Goal: Task Accomplishment & Management: Complete application form

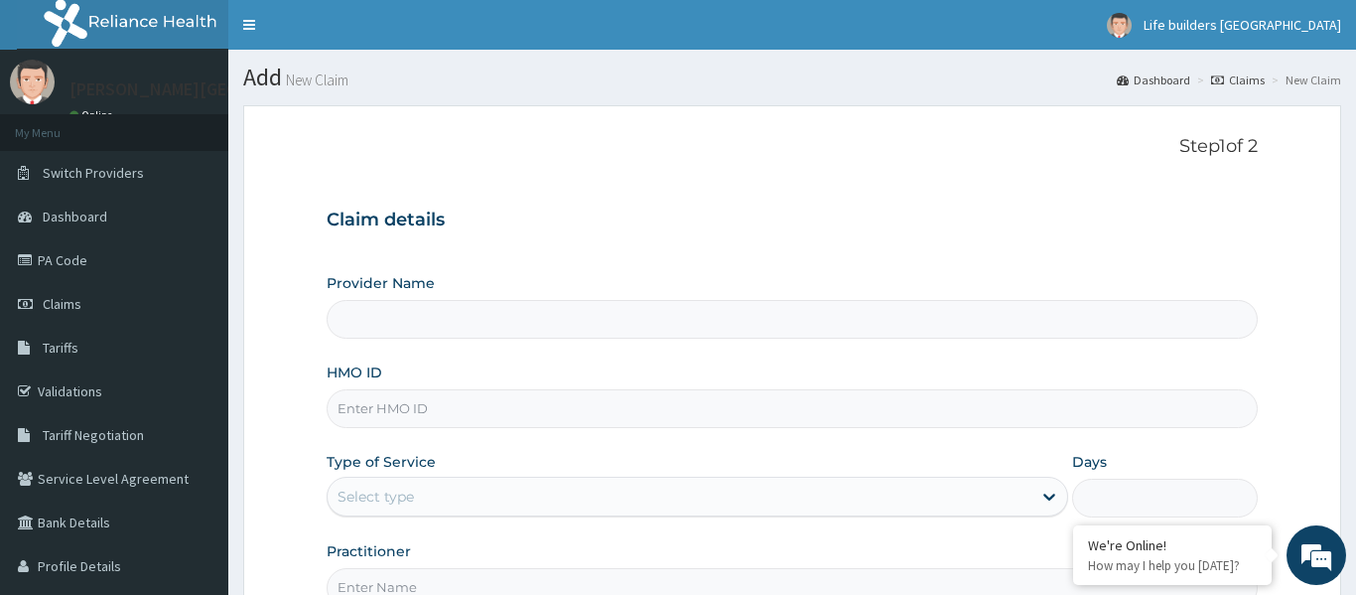
click at [917, 213] on h3 "Claim details" at bounding box center [792, 220] width 931 height 22
type input "STEVANS MEDICAL CENTRE"
click at [508, 407] on input "HMO ID" at bounding box center [792, 408] width 931 height 39
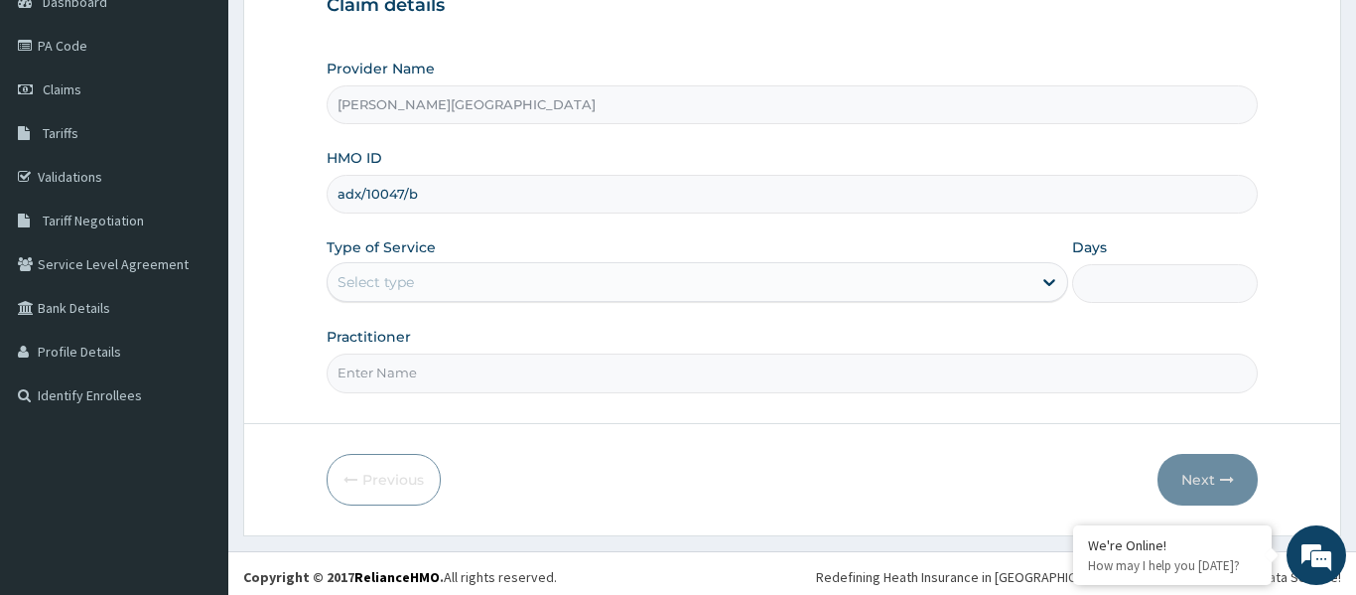
scroll to position [219, 0]
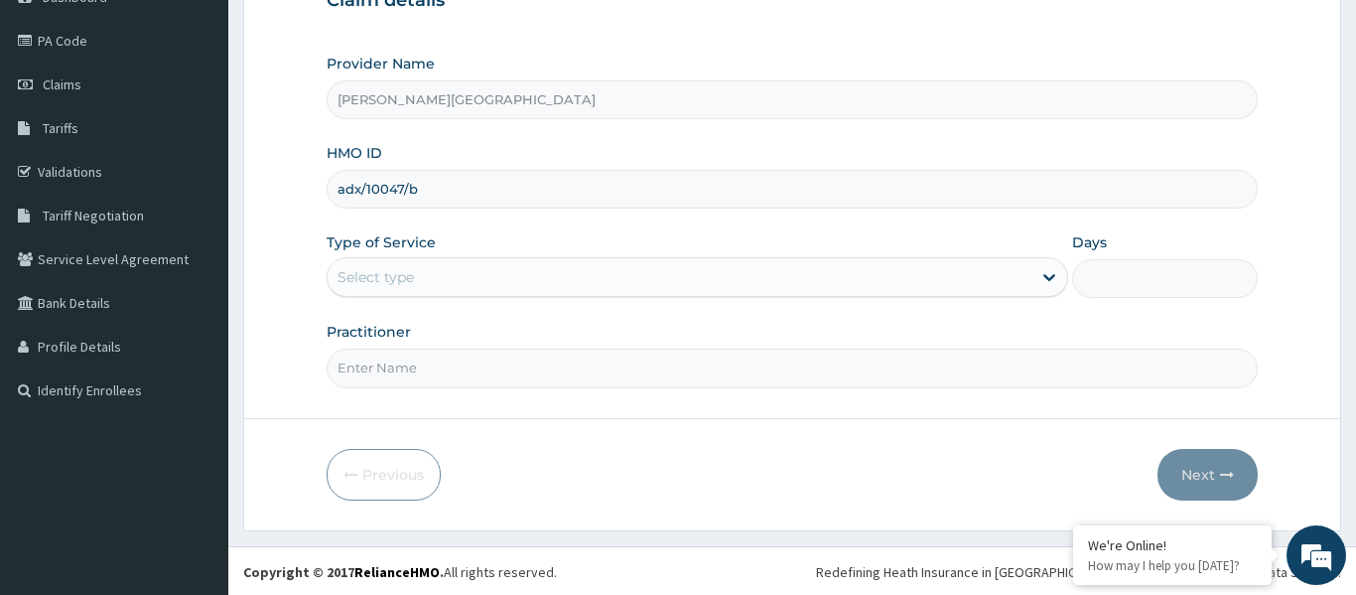
type input "adx/10047/b"
click at [438, 277] on div "Select type" at bounding box center [680, 277] width 705 height 32
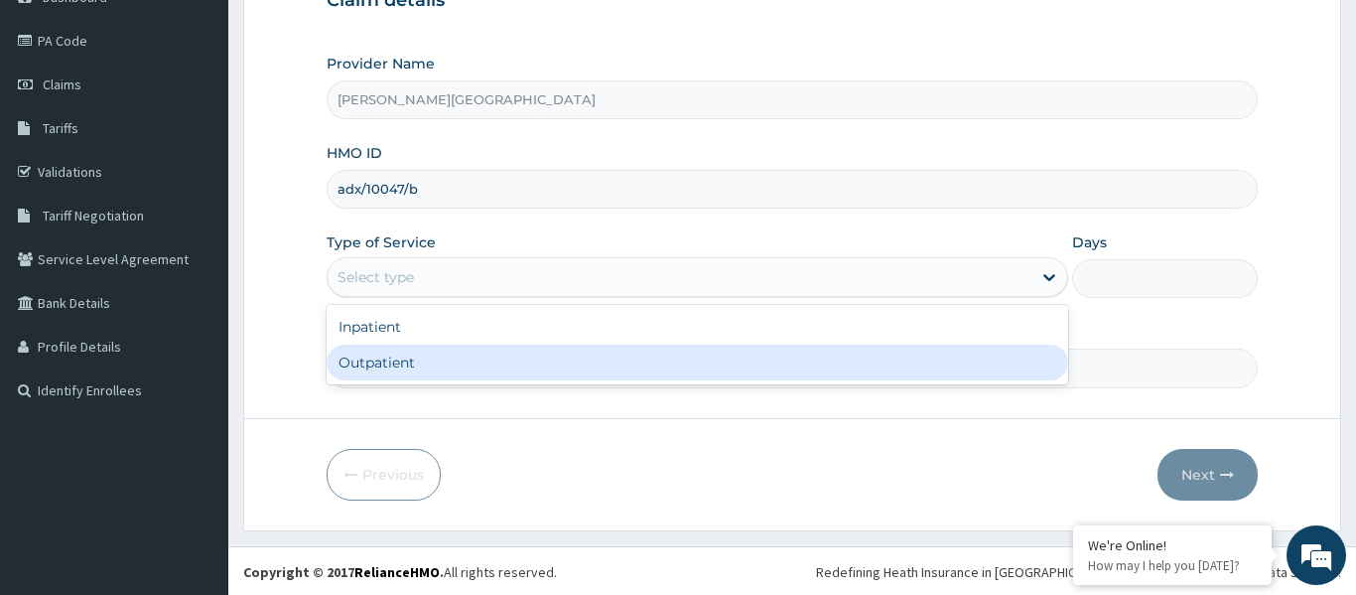
click at [403, 364] on div "Outpatient" at bounding box center [698, 362] width 742 height 36
type input "1"
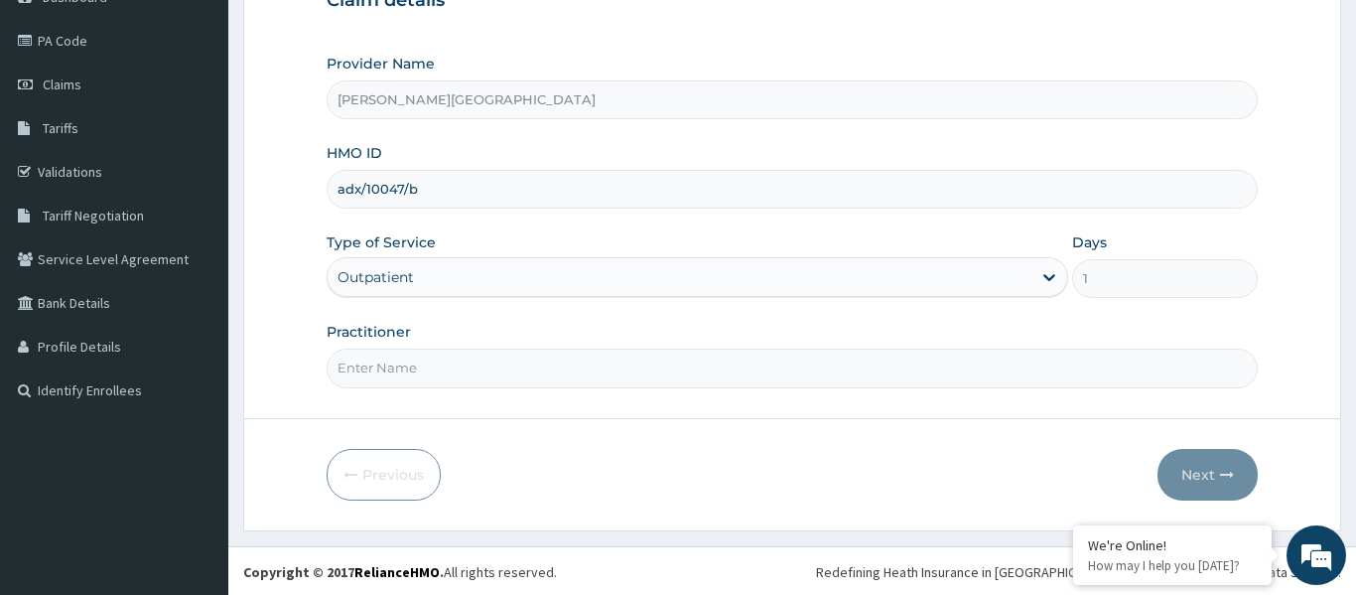
click at [403, 369] on input "Practitioner" at bounding box center [792, 367] width 931 height 39
type input "DR STEAVNS"
click at [1185, 477] on button "Next" at bounding box center [1207, 475] width 100 height 52
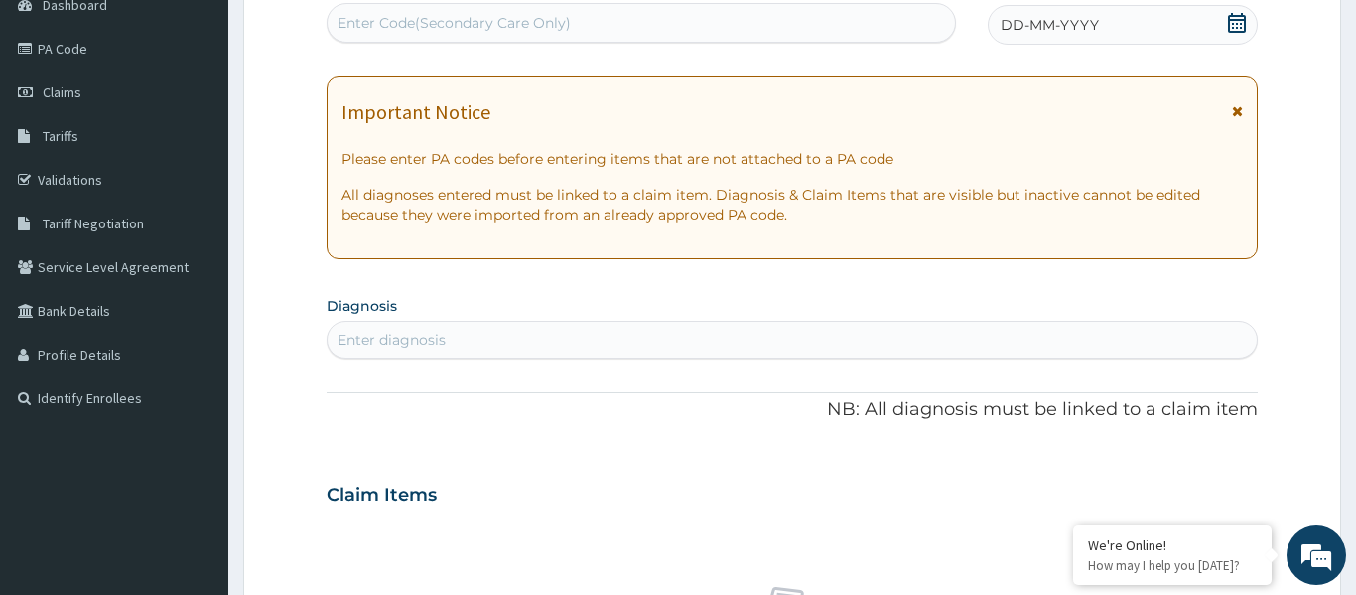
scroll to position [209, 0]
click at [1237, 113] on icon at bounding box center [1237, 113] width 11 height 14
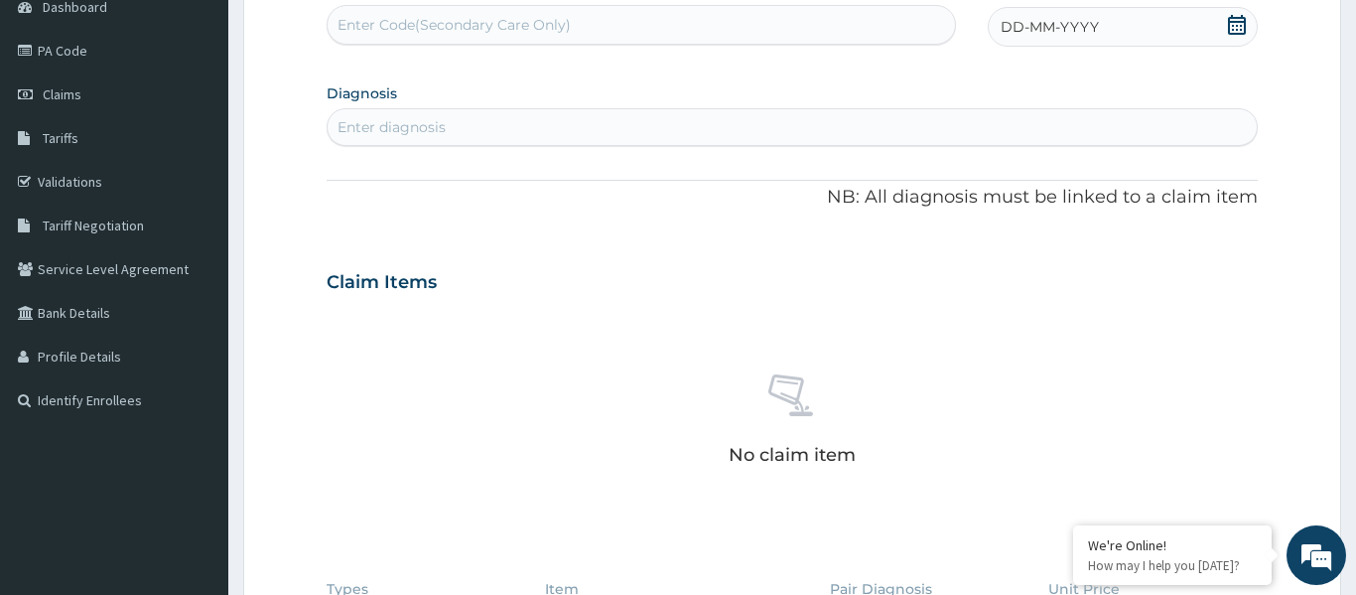
click at [1241, 25] on icon at bounding box center [1237, 25] width 18 height 20
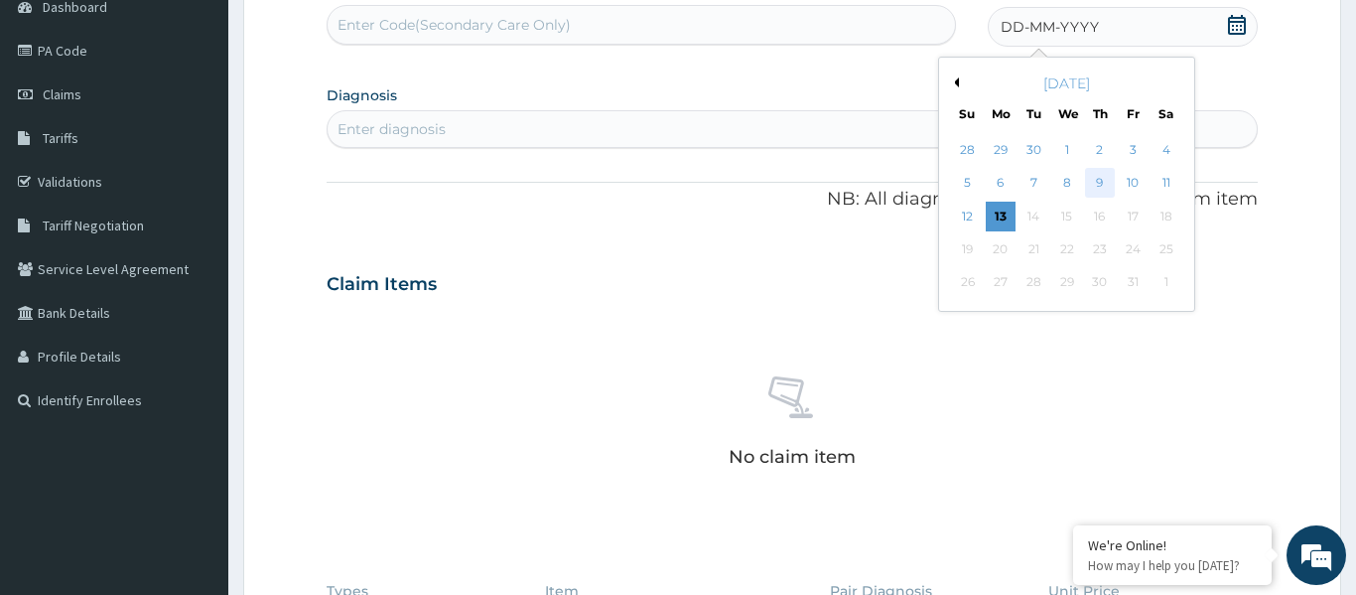
click at [1095, 182] on div "9" at bounding box center [1100, 184] width 30 height 30
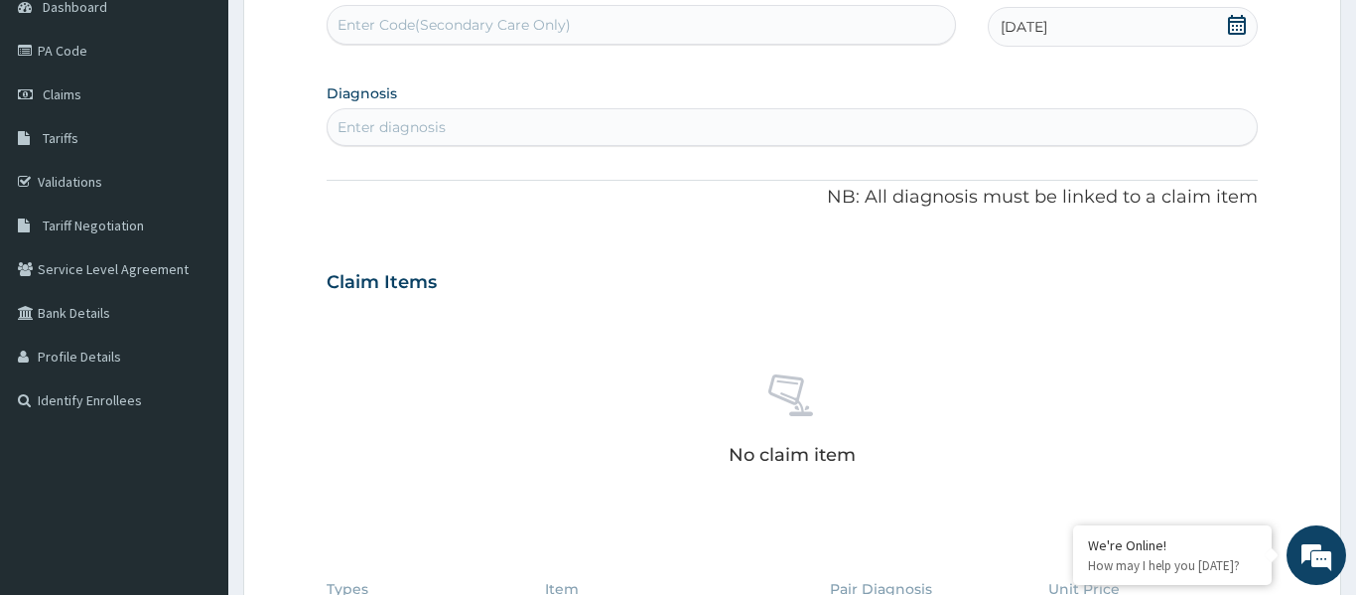
click at [836, 132] on div "Enter diagnosis" at bounding box center [792, 127] width 929 height 32
type input "p"
type input "malaria"
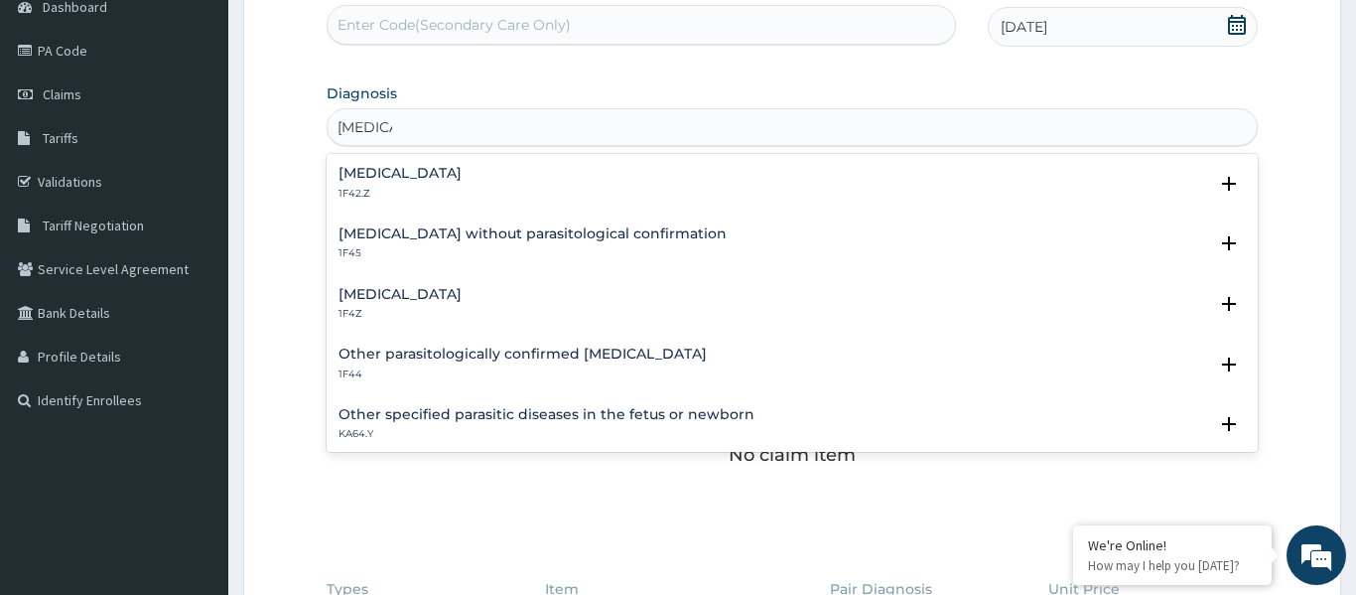
click at [423, 300] on h4 "Malaria, unspecified" at bounding box center [399, 294] width 123 height 15
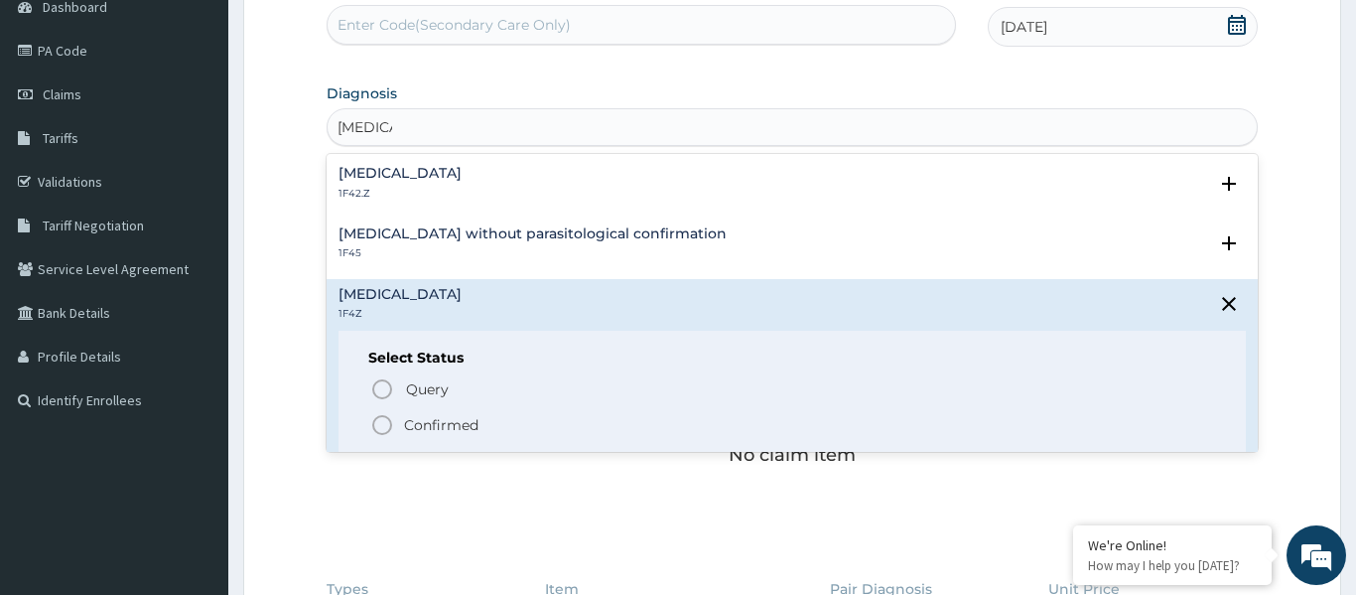
click at [379, 426] on icon "status option filled" at bounding box center [382, 425] width 24 height 24
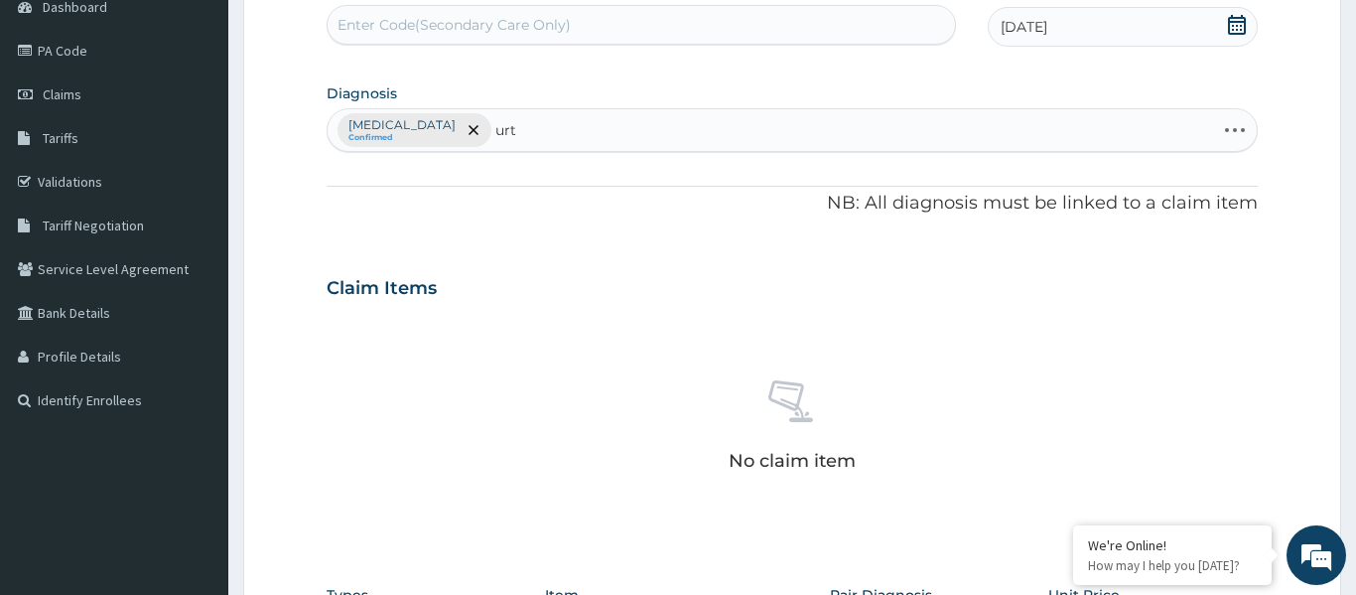
type input "urti"
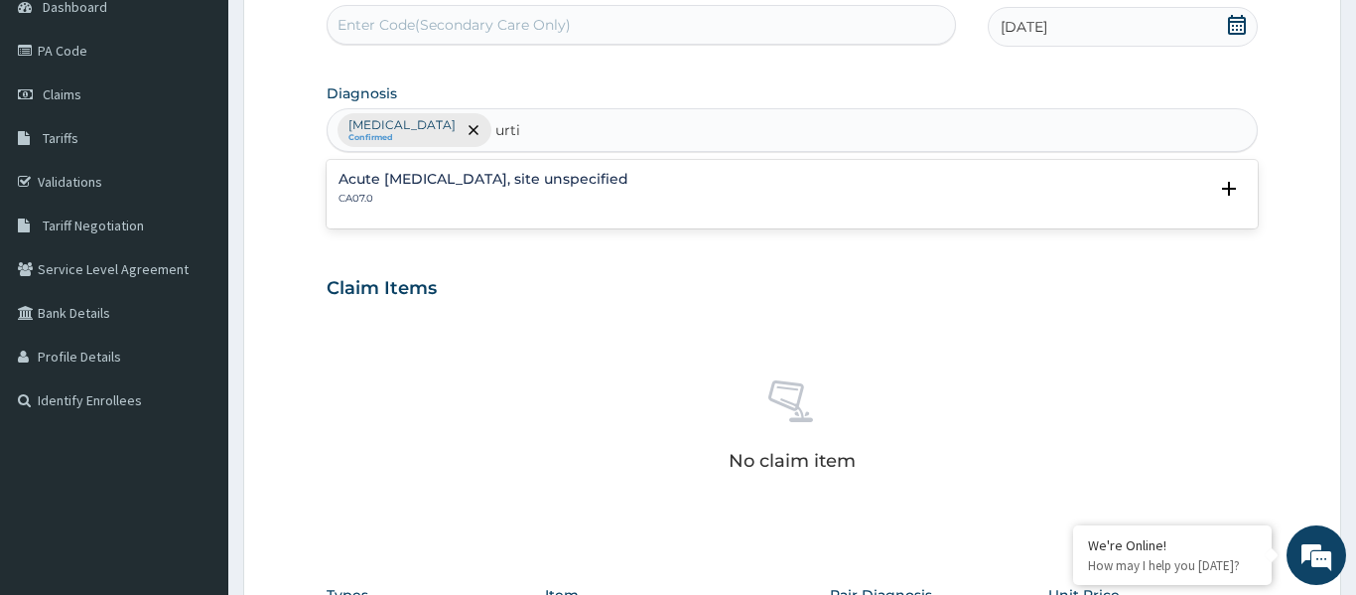
click at [372, 190] on div "Acute upper respiratory infection, site unspecified CA07.0" at bounding box center [483, 189] width 290 height 35
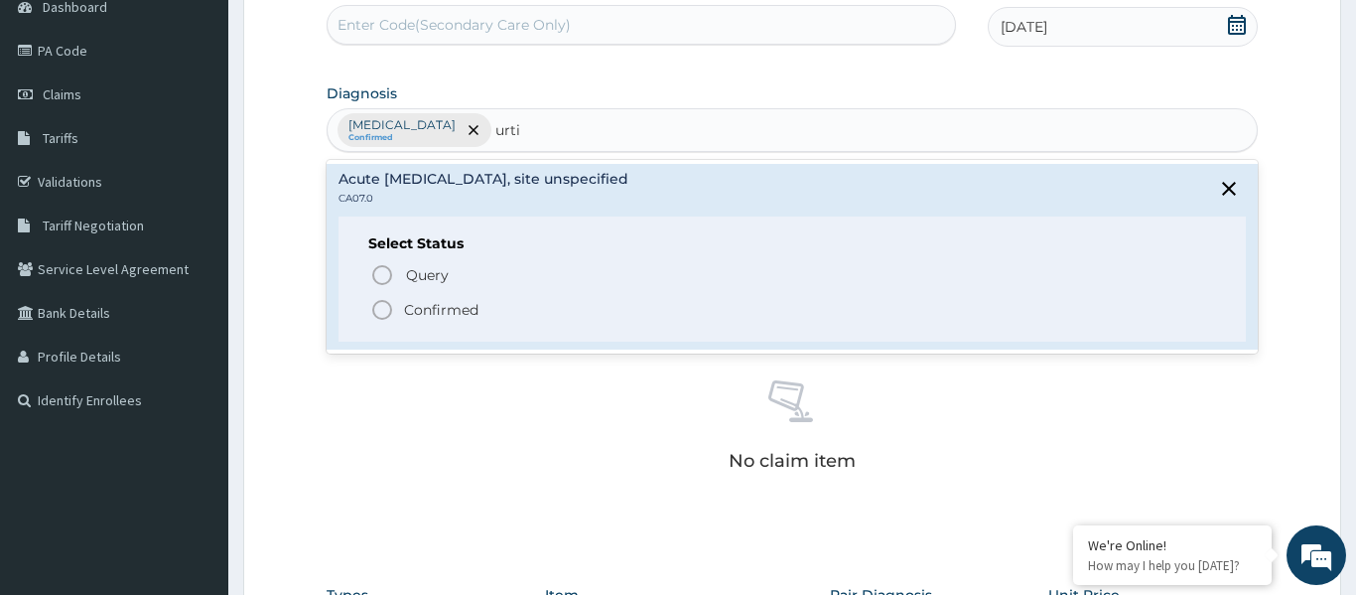
click at [377, 309] on icon "status option filled" at bounding box center [382, 310] width 24 height 24
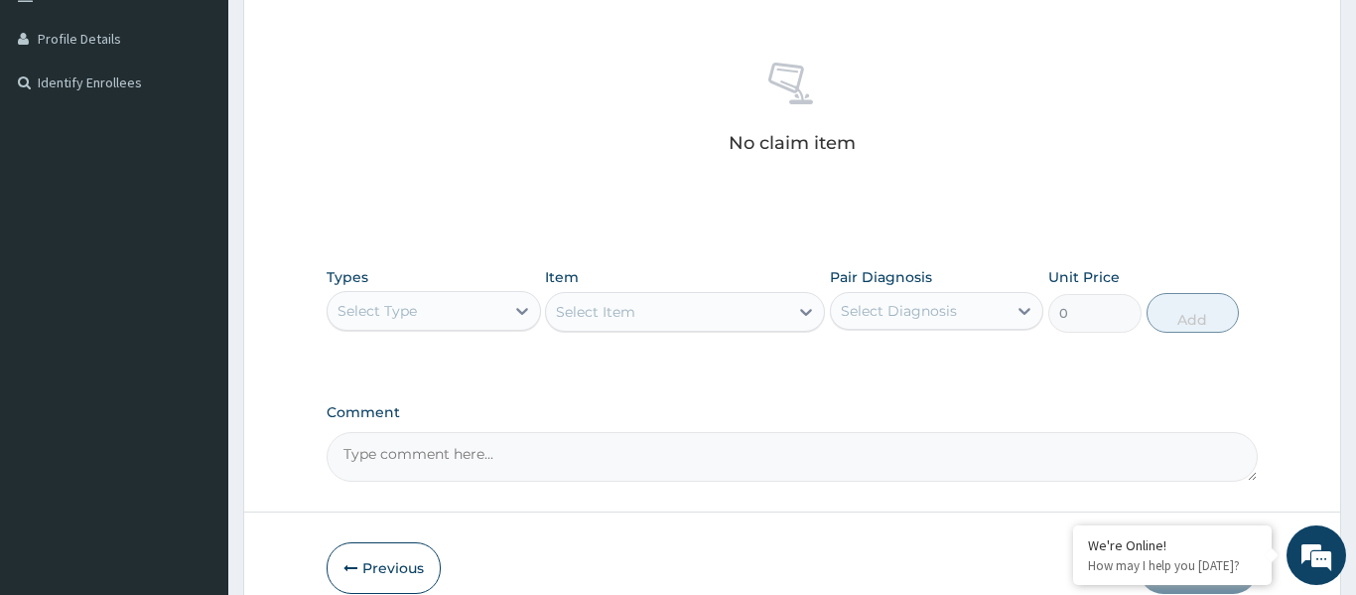
scroll to position [524, 0]
click at [384, 307] on div "Select Type" at bounding box center [376, 314] width 79 height 20
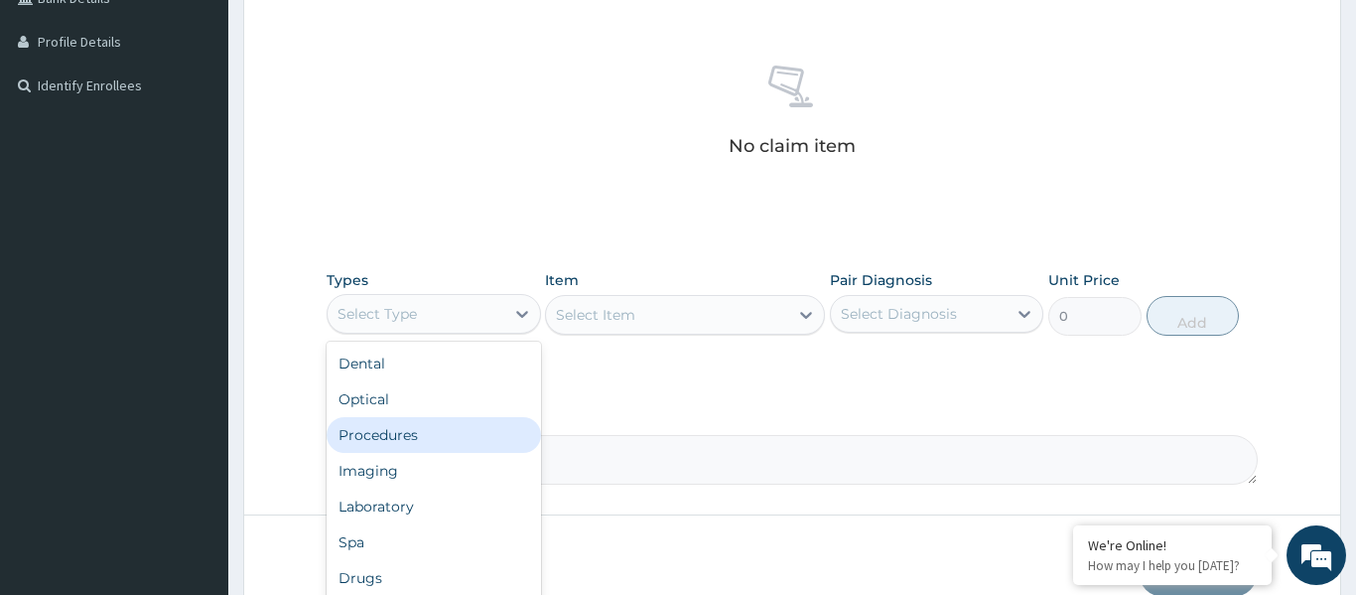
click at [368, 426] on div "Procedures" at bounding box center [434, 435] width 214 height 36
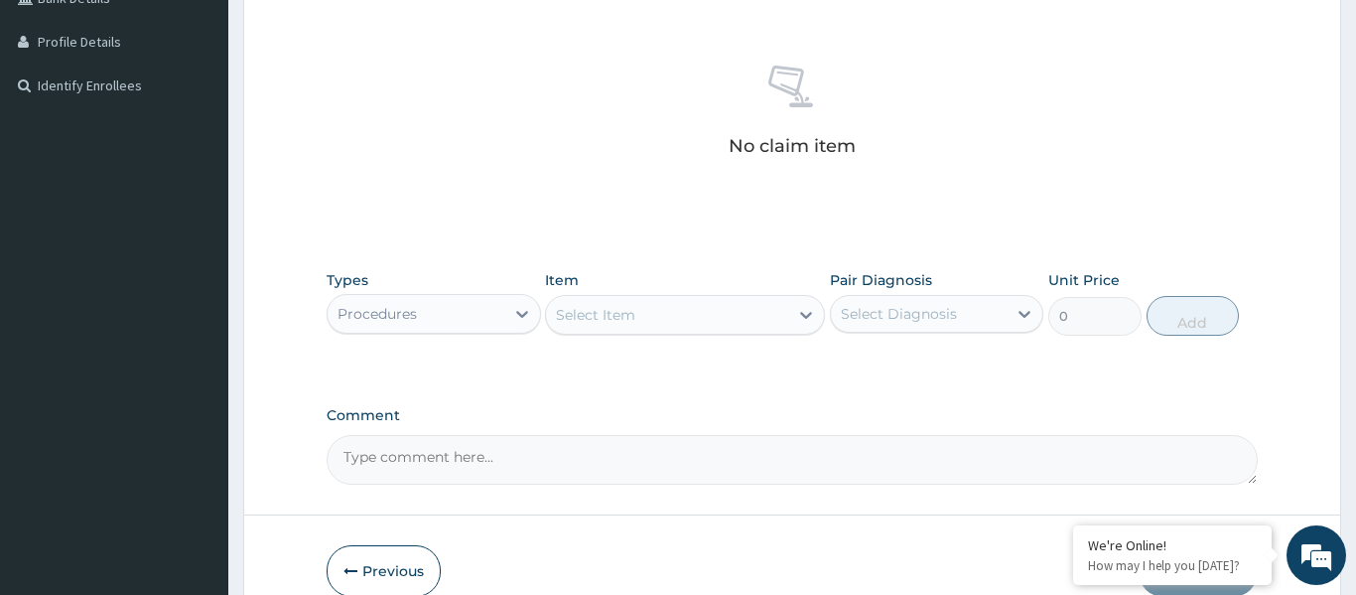
click at [646, 307] on div "Select Item" at bounding box center [667, 315] width 242 height 32
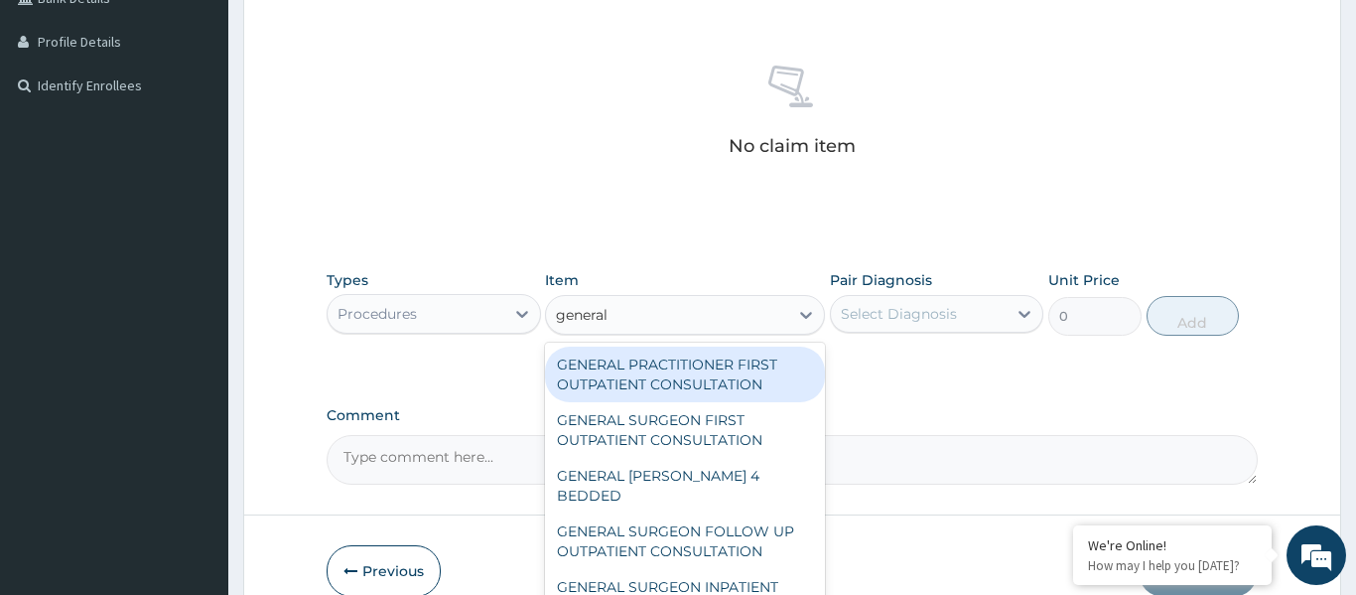
type input "general p"
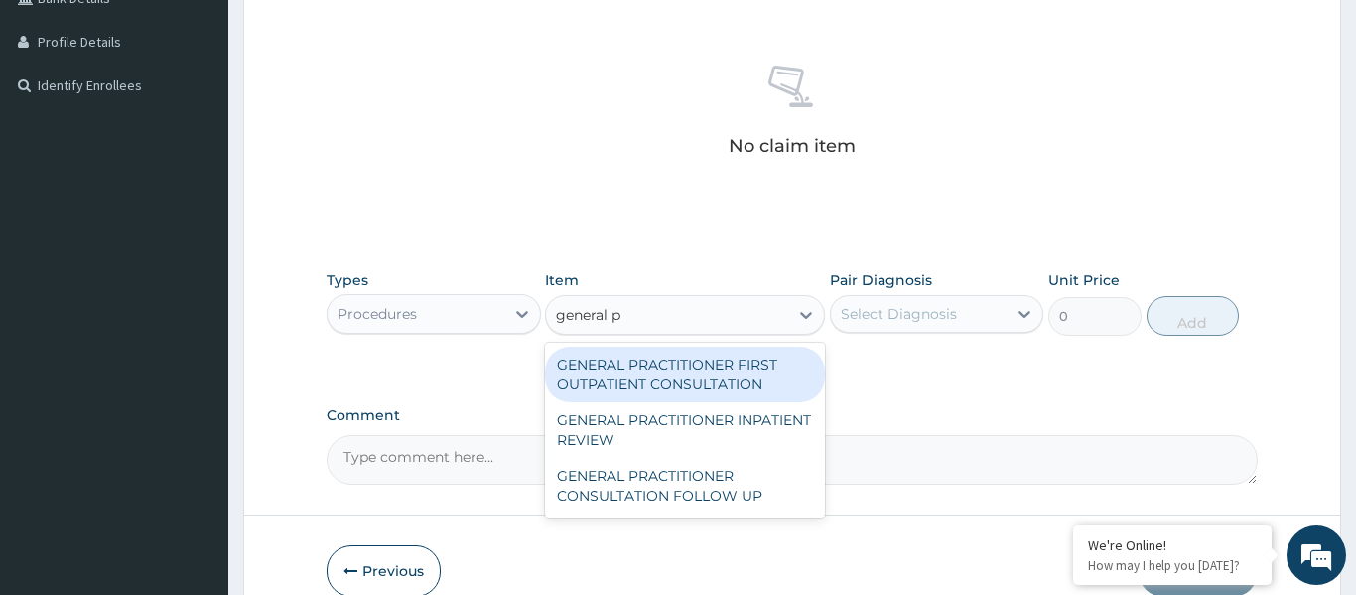
click at [657, 369] on div "GENERAL PRACTITIONER FIRST OUTPATIENT CONSULTATION" at bounding box center [685, 374] width 280 height 56
type input "3750"
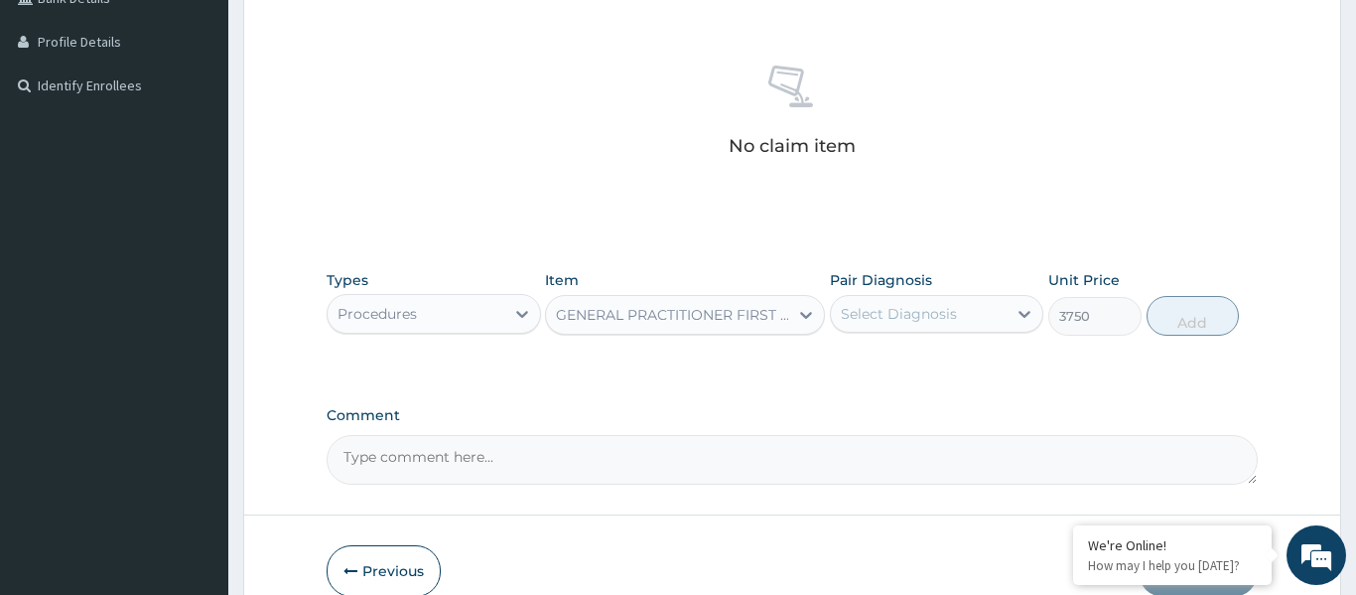
click at [910, 314] on div "Select Diagnosis" at bounding box center [899, 314] width 116 height 20
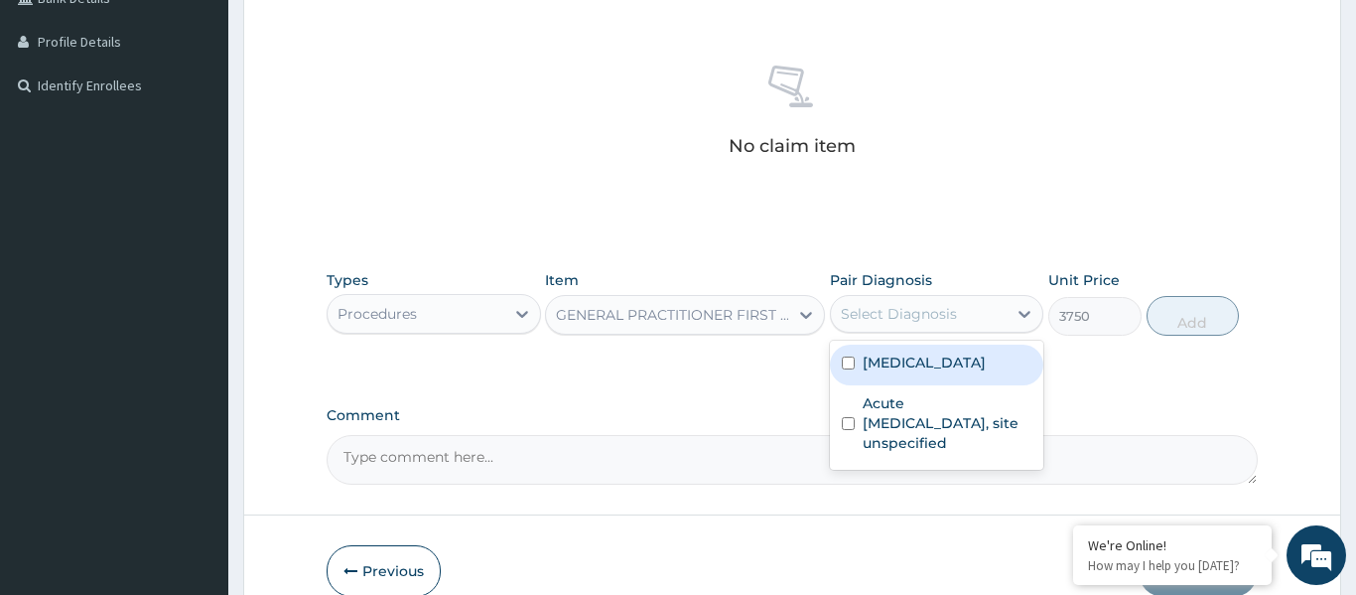
click at [920, 364] on label "Malaria, unspecified" at bounding box center [924, 362] width 123 height 20
checkbox input "true"
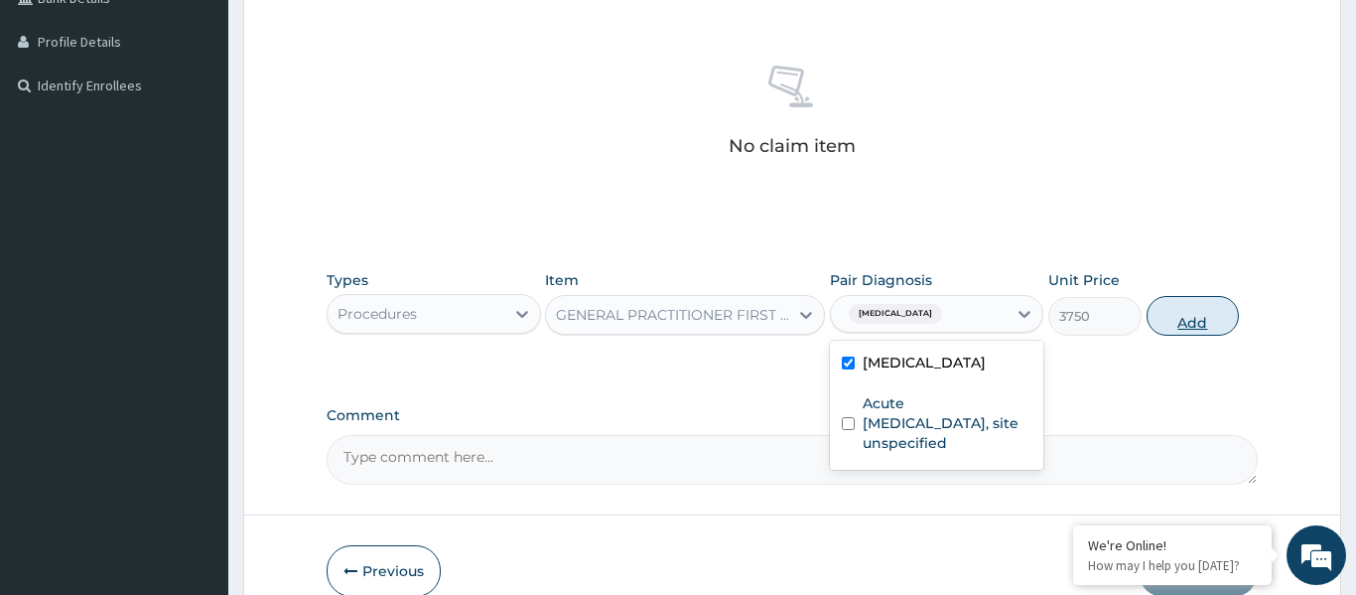
click at [1188, 327] on button "Add" at bounding box center [1192, 316] width 93 height 40
type input "0"
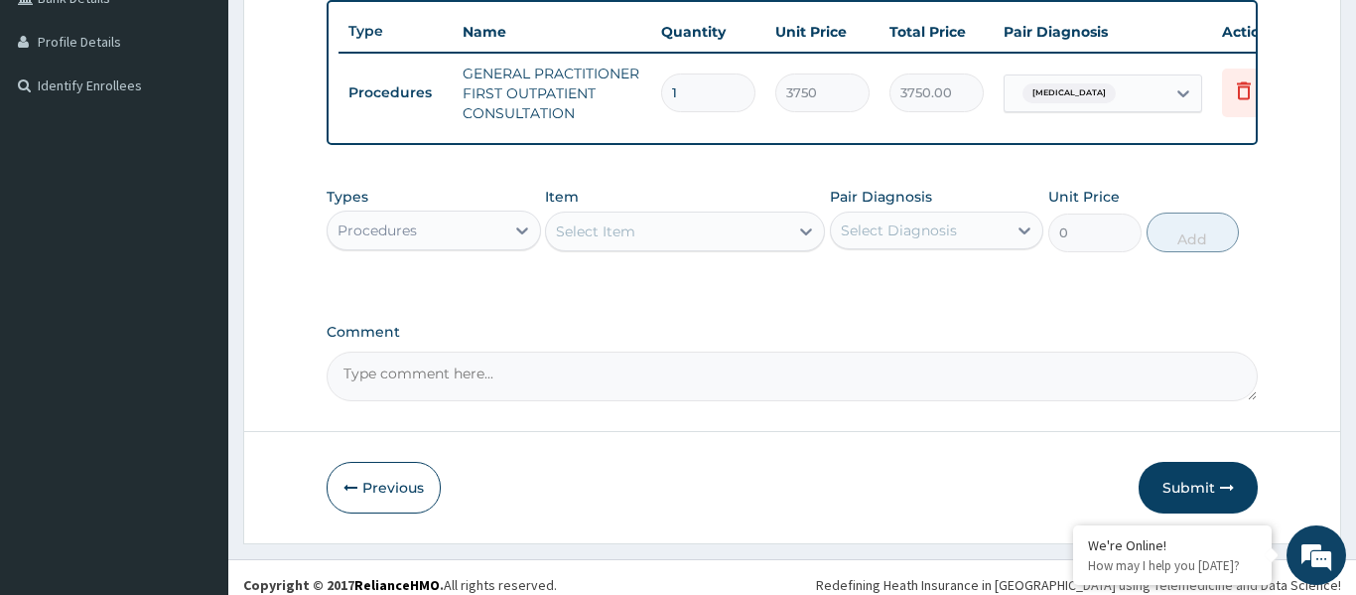
click at [669, 241] on div "Select Item" at bounding box center [667, 231] width 242 height 32
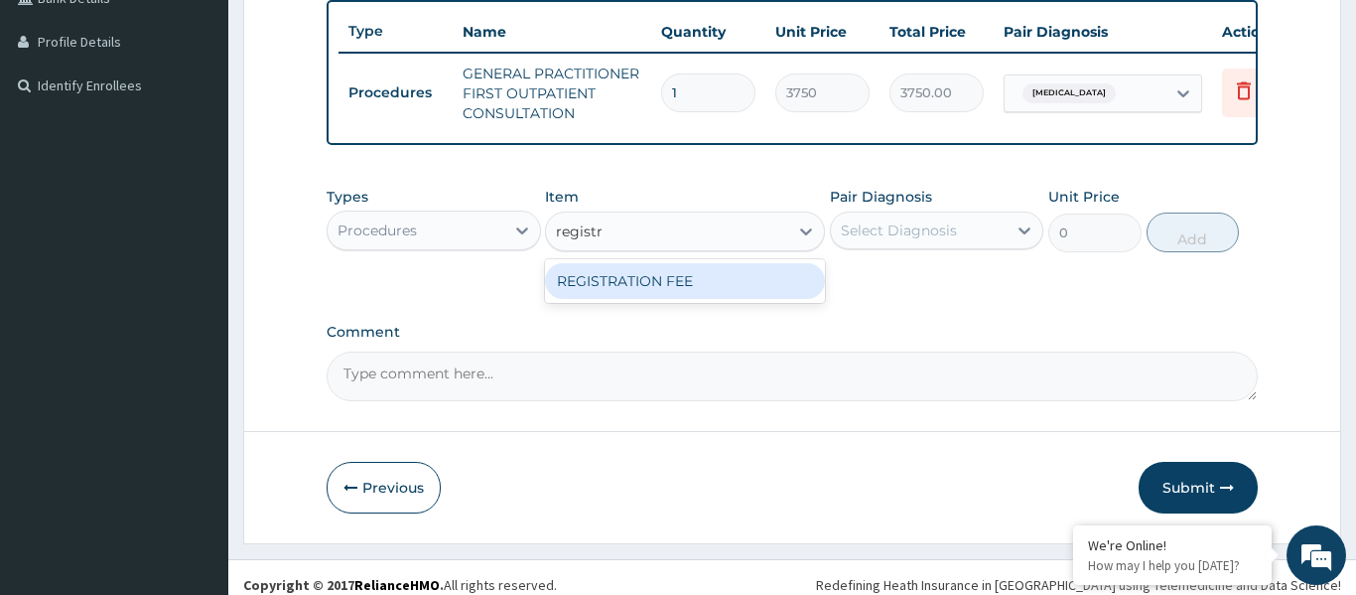
type input "registra"
click at [651, 294] on div "REGISTRATION FEE" at bounding box center [685, 281] width 280 height 36
type input "2500"
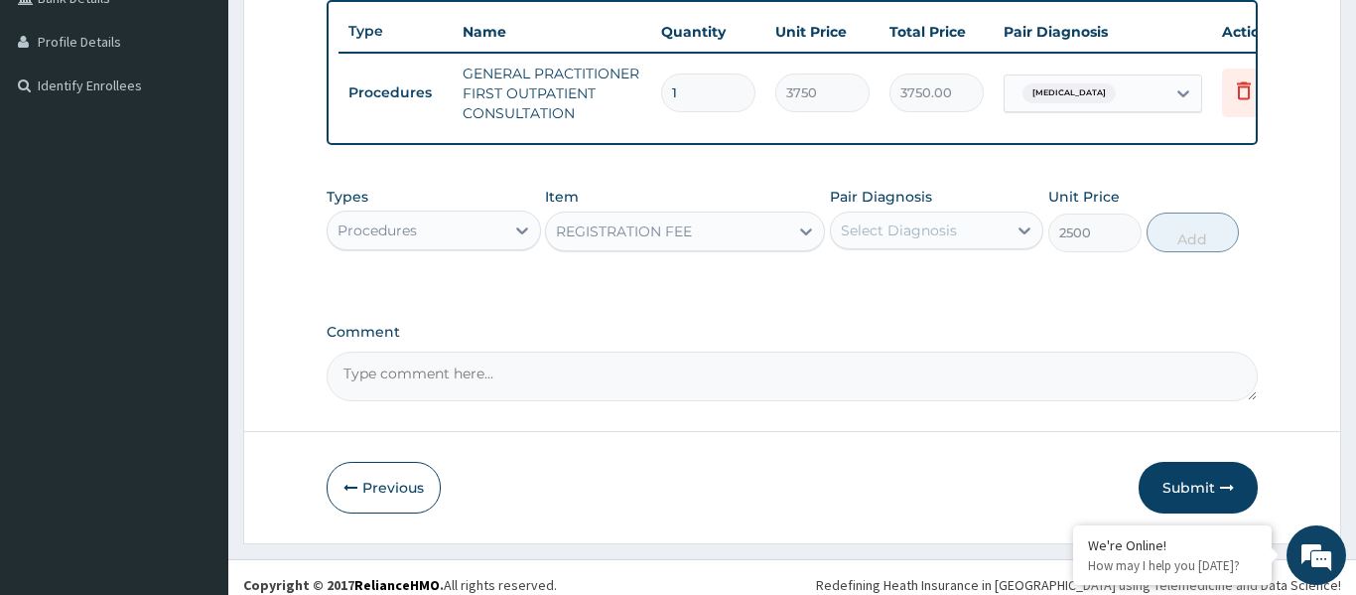
click at [882, 248] on div "Pair Diagnosis Select Diagnosis" at bounding box center [937, 220] width 214 height 66
click at [903, 241] on div "Select Diagnosis" at bounding box center [919, 230] width 177 height 32
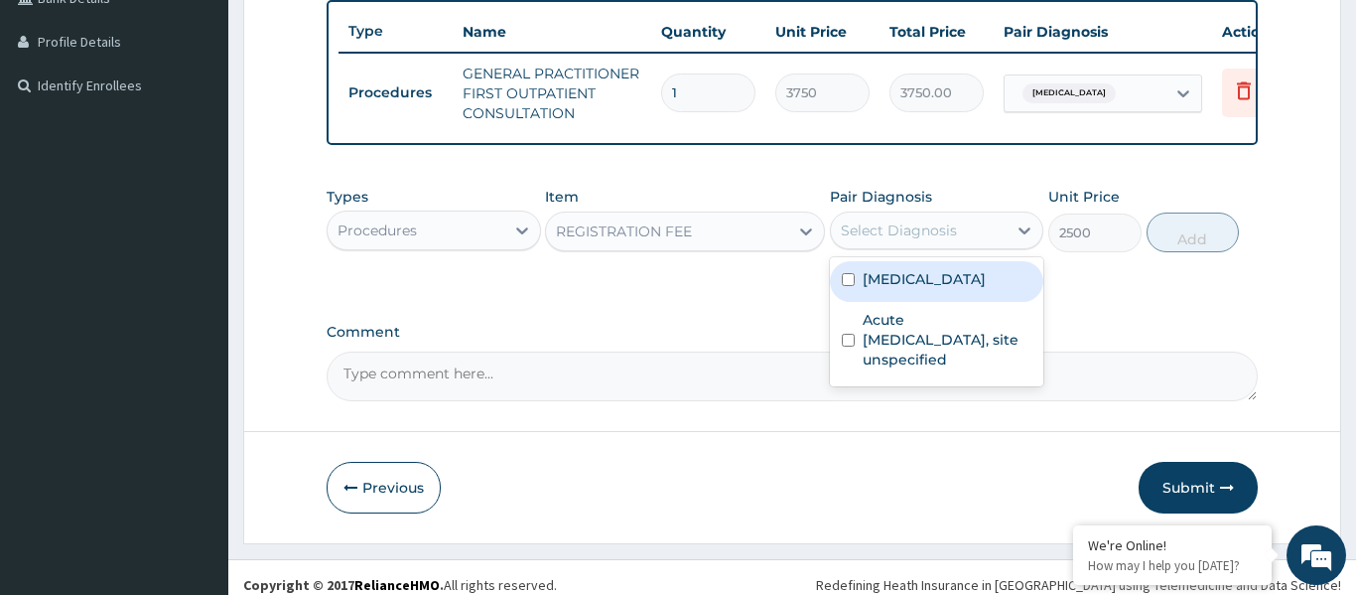
click at [896, 275] on label "Malaria, unspecified" at bounding box center [924, 279] width 123 height 20
checkbox input "true"
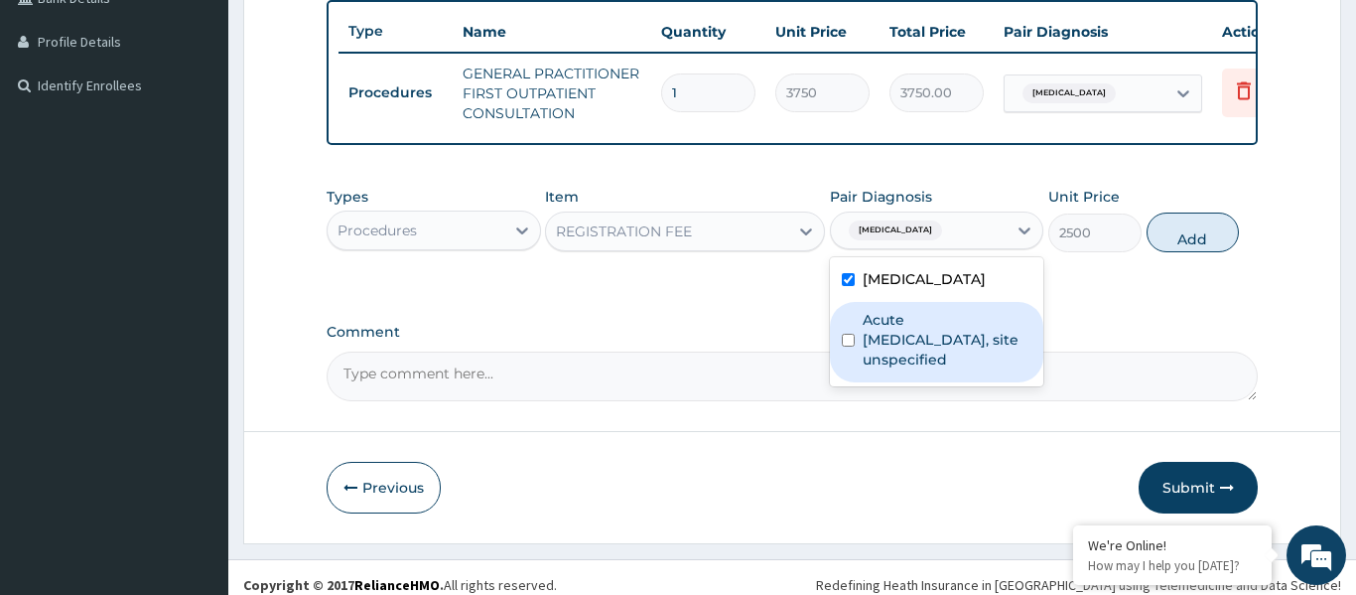
click at [898, 326] on label "Acute upper respiratory infection, site unspecified" at bounding box center [948, 340] width 170 height 60
checkbox input "true"
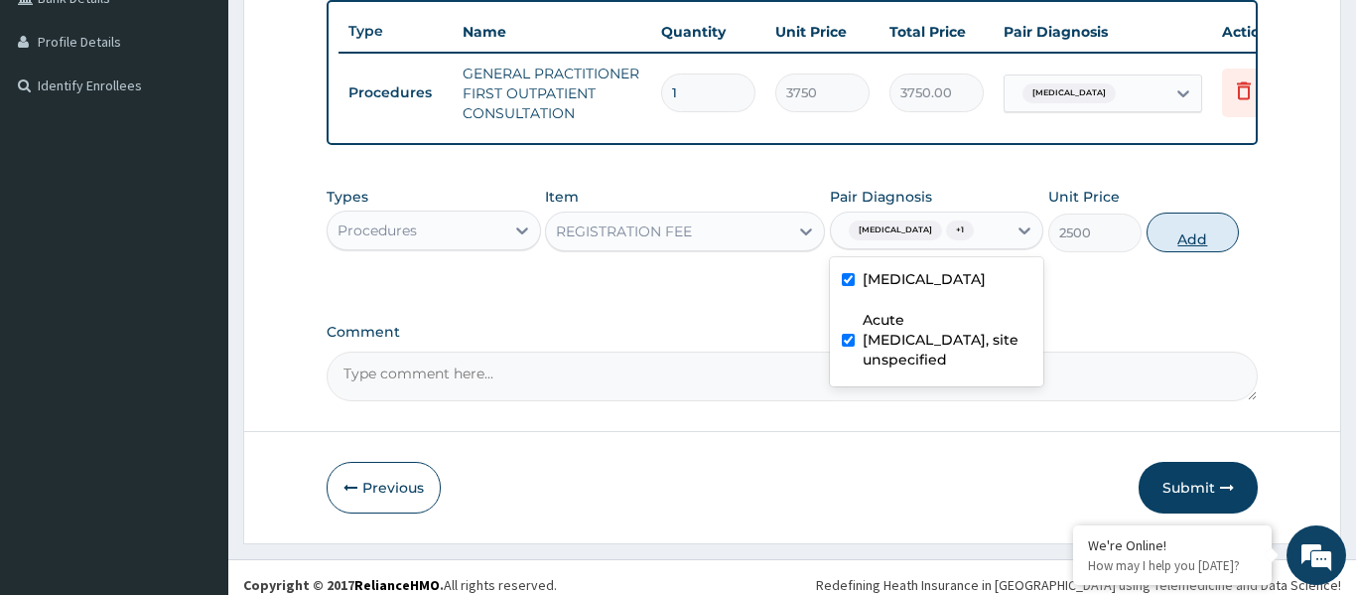
click at [1167, 240] on button "Add" at bounding box center [1192, 232] width 93 height 40
type input "0"
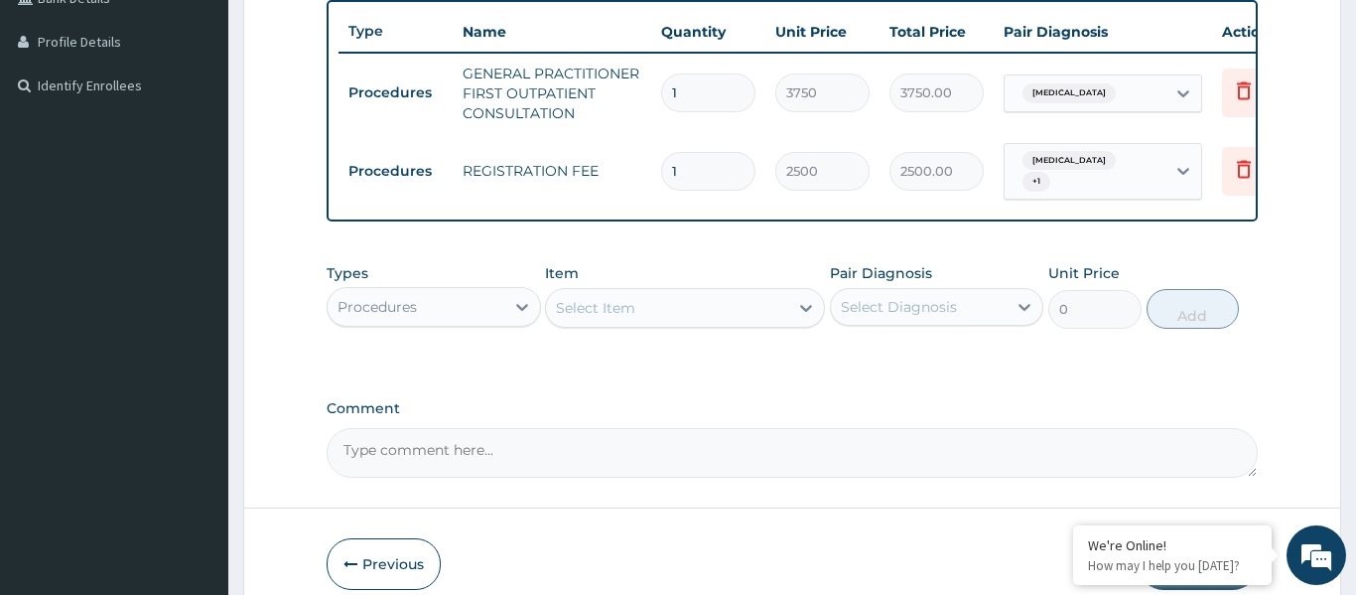
click at [666, 302] on div "Select Item" at bounding box center [667, 308] width 242 height 32
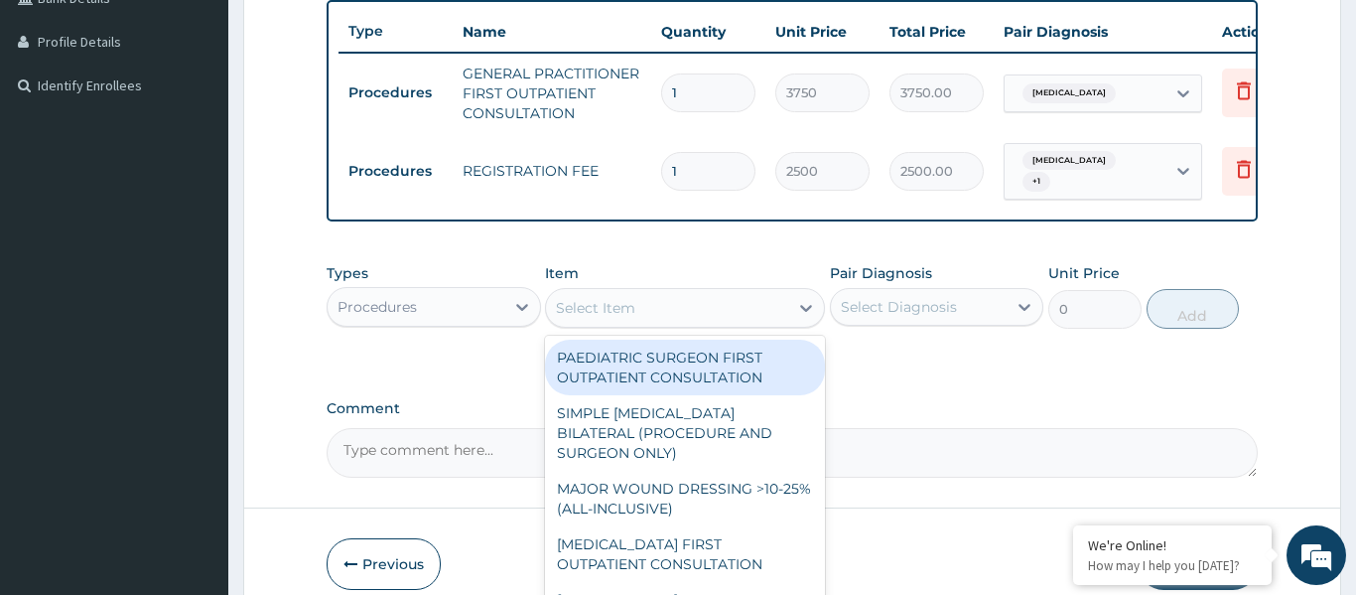
click at [447, 307] on div "Procedures" at bounding box center [416, 307] width 177 height 32
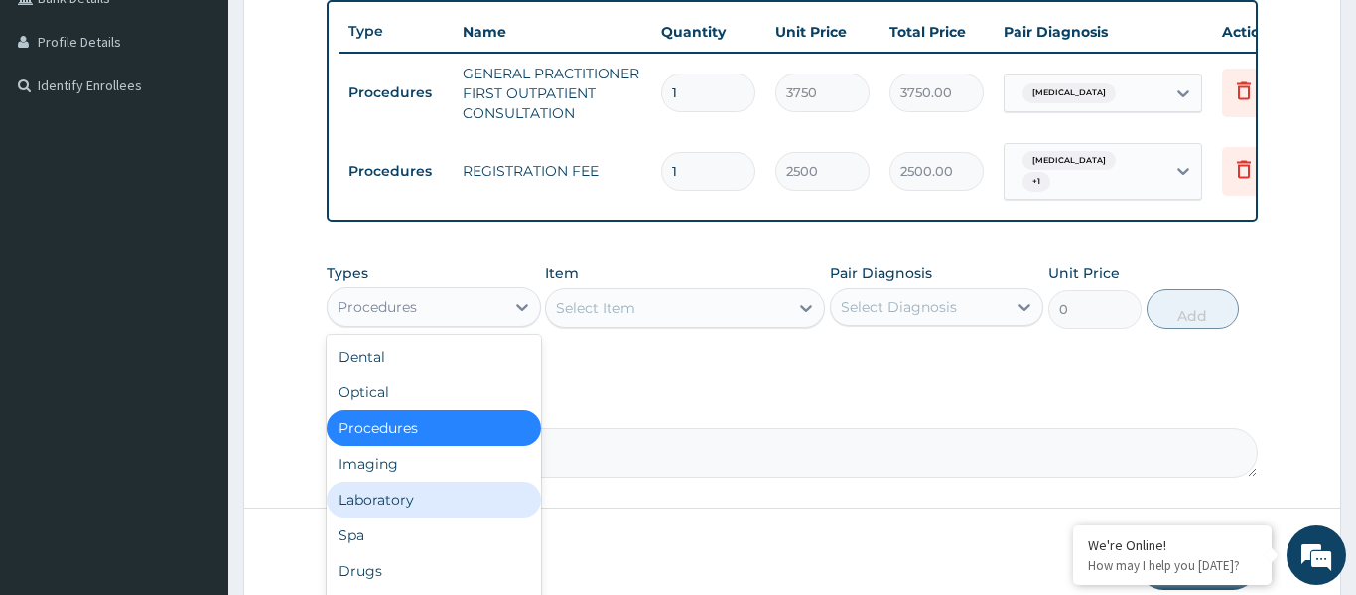
click at [408, 500] on div "Laboratory" at bounding box center [434, 499] width 214 height 36
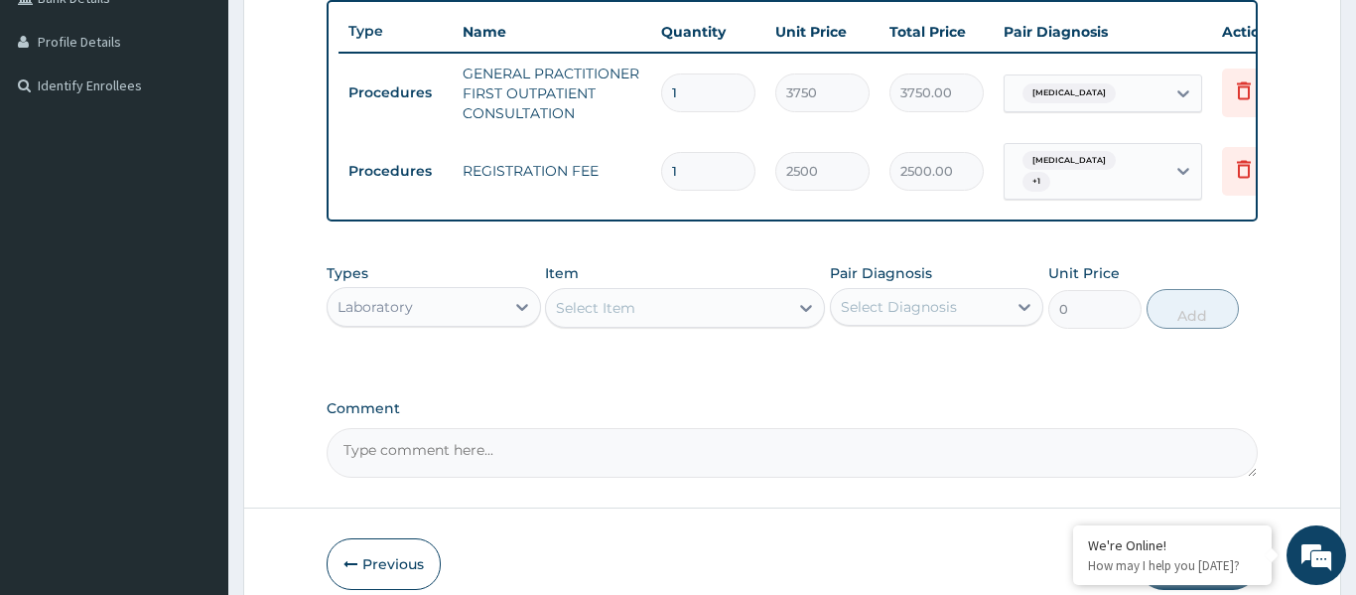
click at [686, 309] on div "Select Item" at bounding box center [667, 308] width 242 height 32
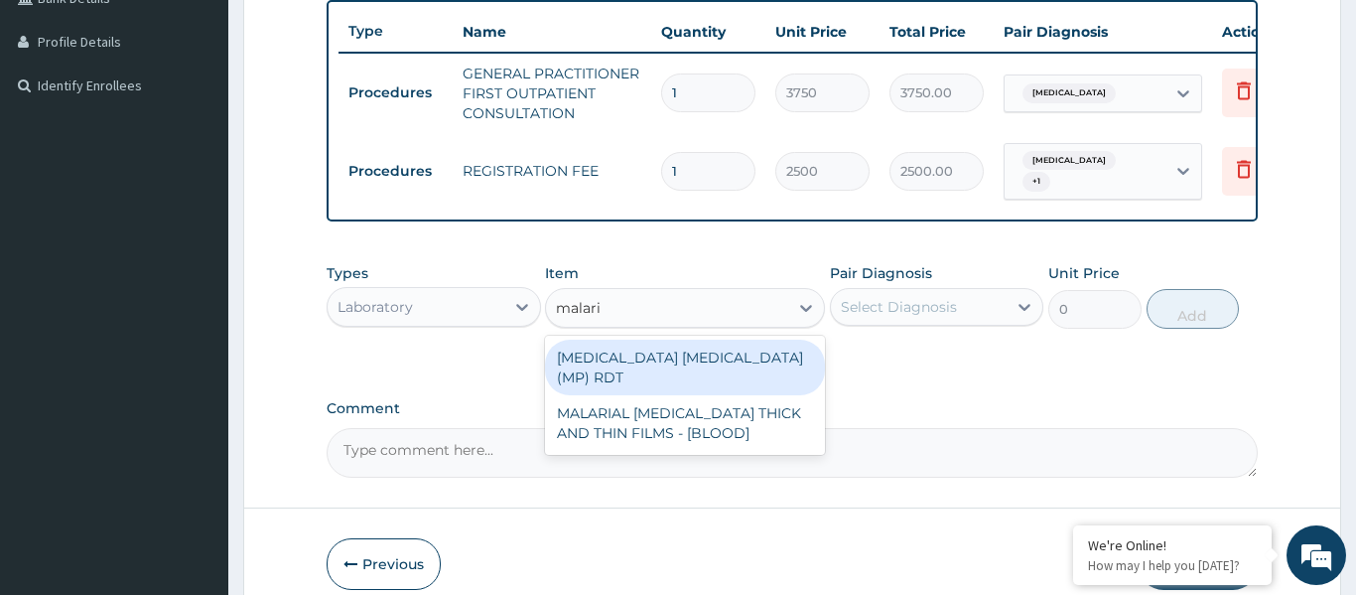
type input "malaria"
click at [704, 350] on div "MALARIA PARASITE (MP) RDT" at bounding box center [685, 367] width 280 height 56
type input "2000"
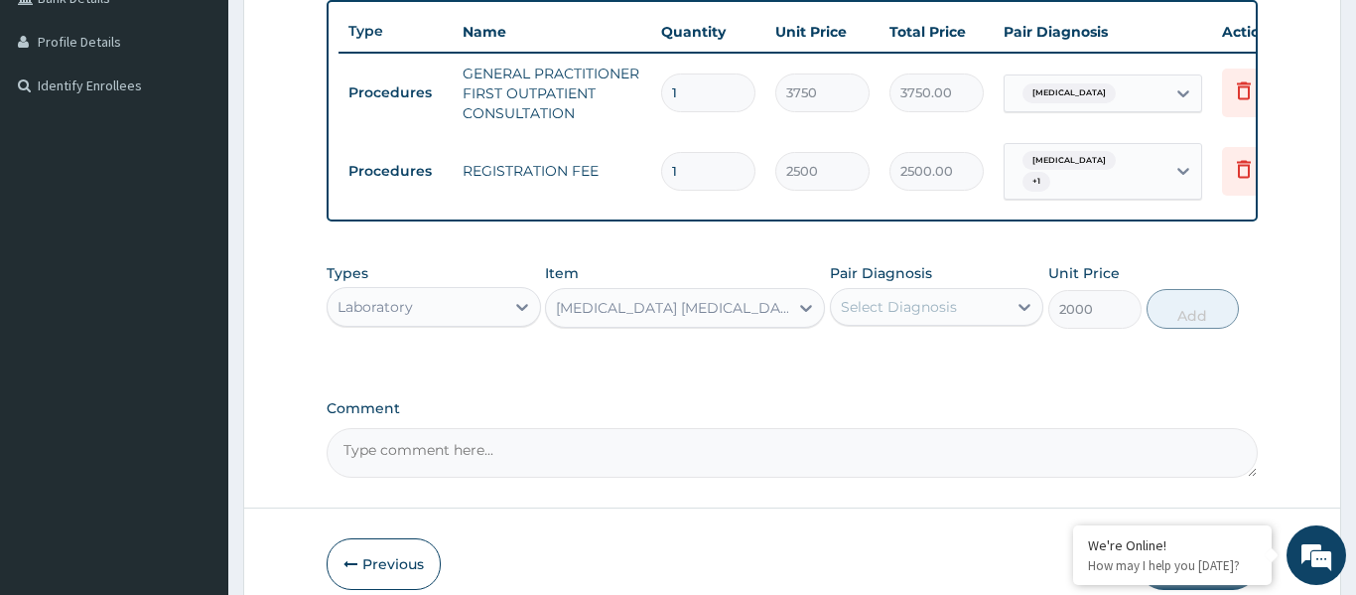
click at [915, 291] on div "Select Diagnosis" at bounding box center [919, 307] width 177 height 32
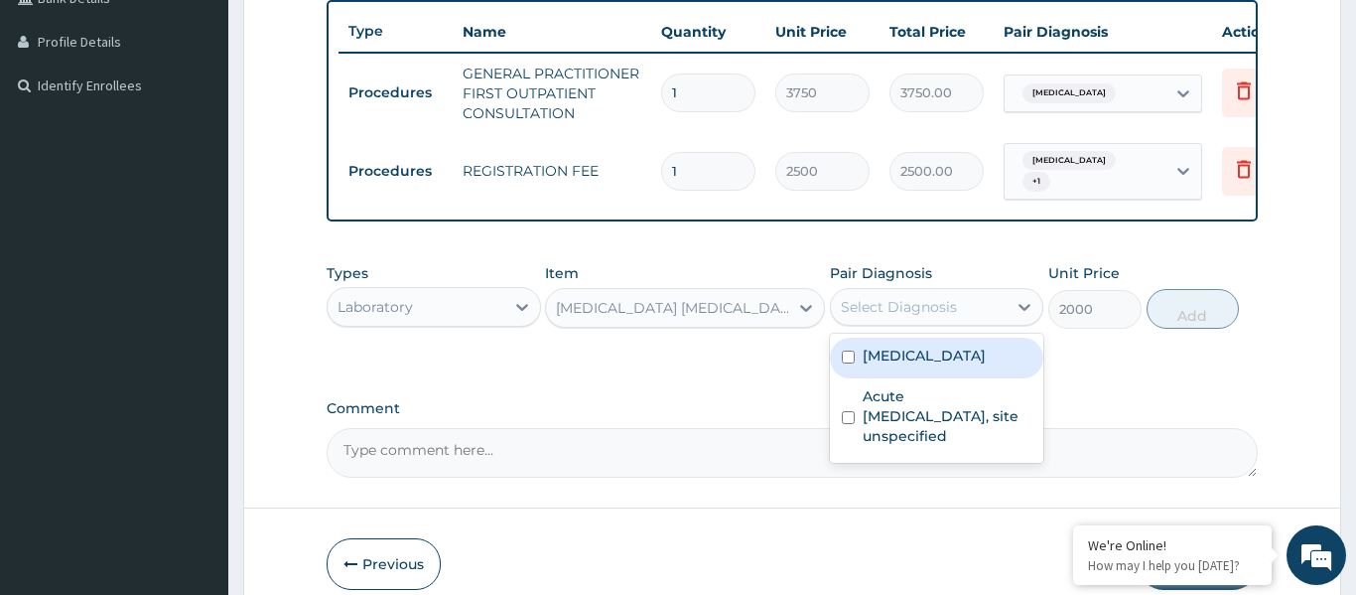
click at [921, 345] on label "Malaria, unspecified" at bounding box center [924, 355] width 123 height 20
checkbox input "true"
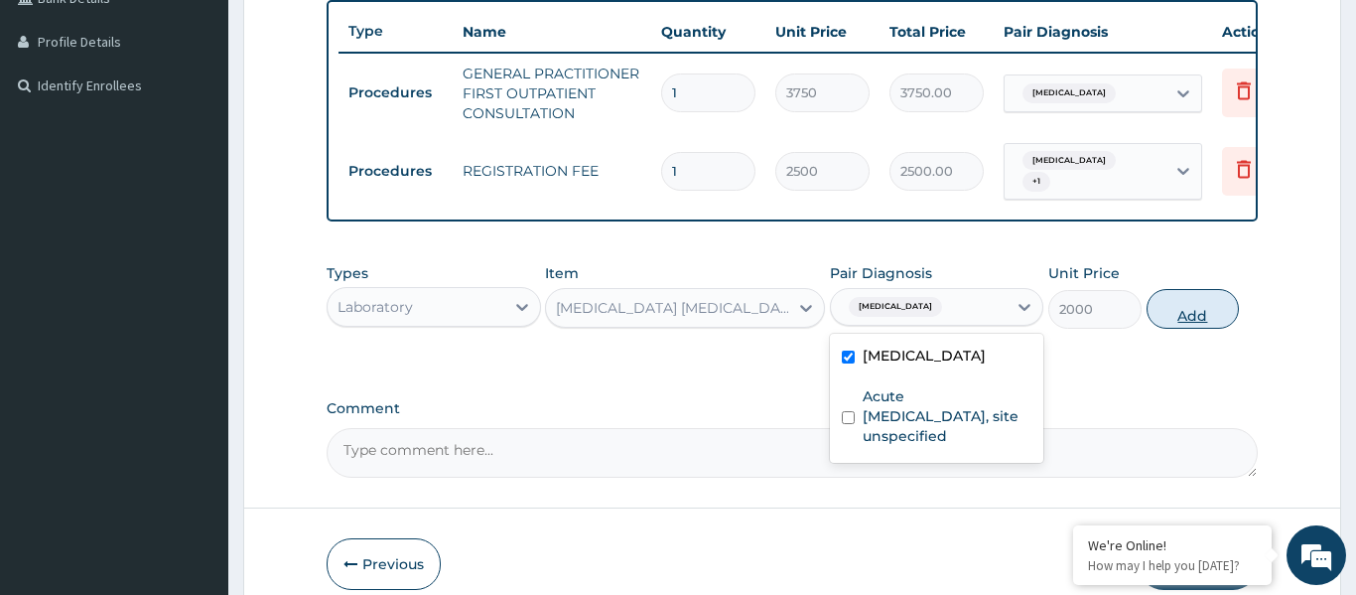
click at [1211, 301] on button "Add" at bounding box center [1192, 309] width 93 height 40
type input "0"
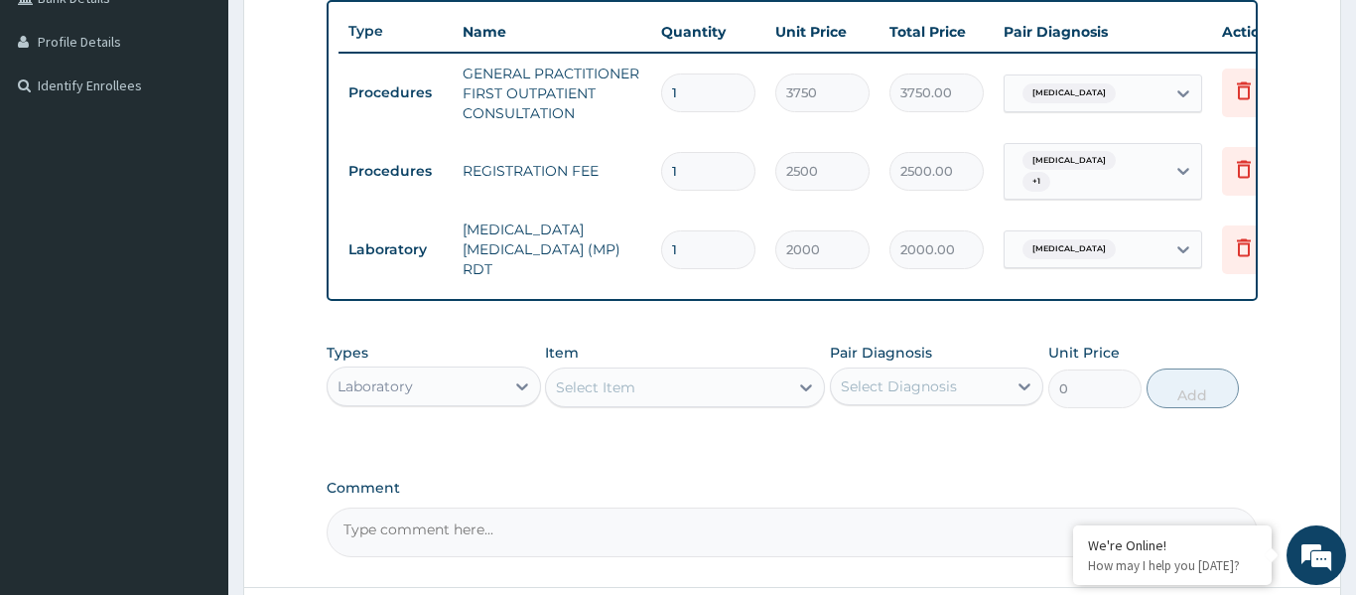
click at [690, 385] on div "Select Item" at bounding box center [667, 387] width 242 height 32
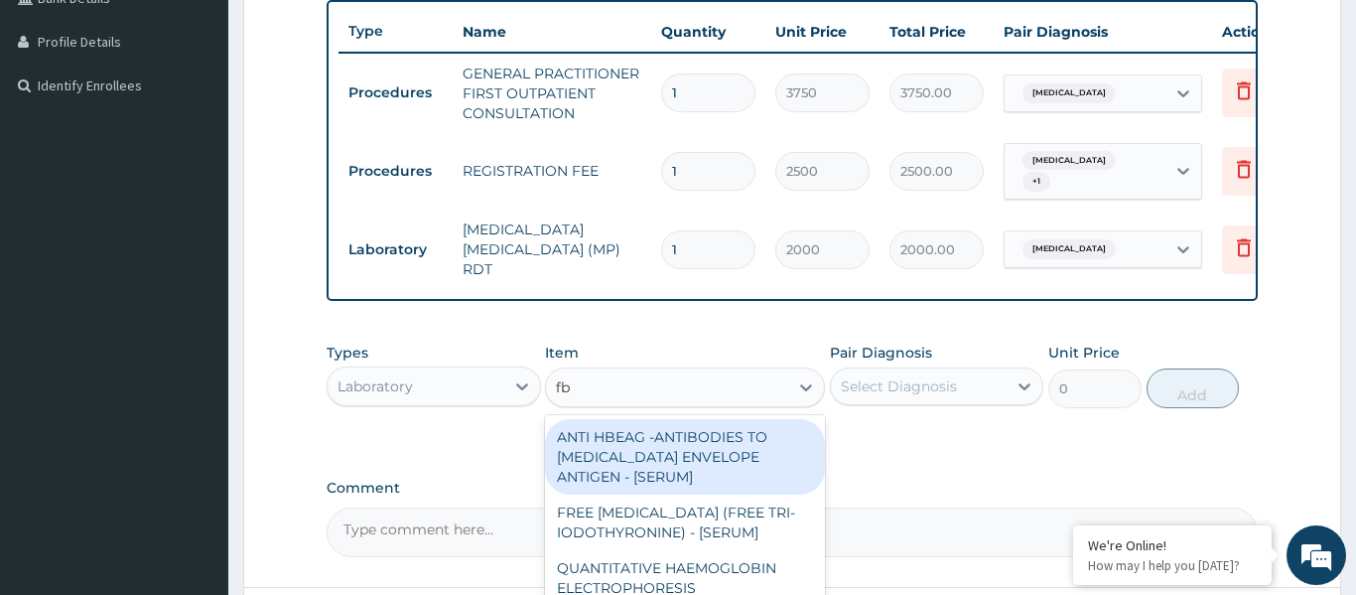
type input "fbc"
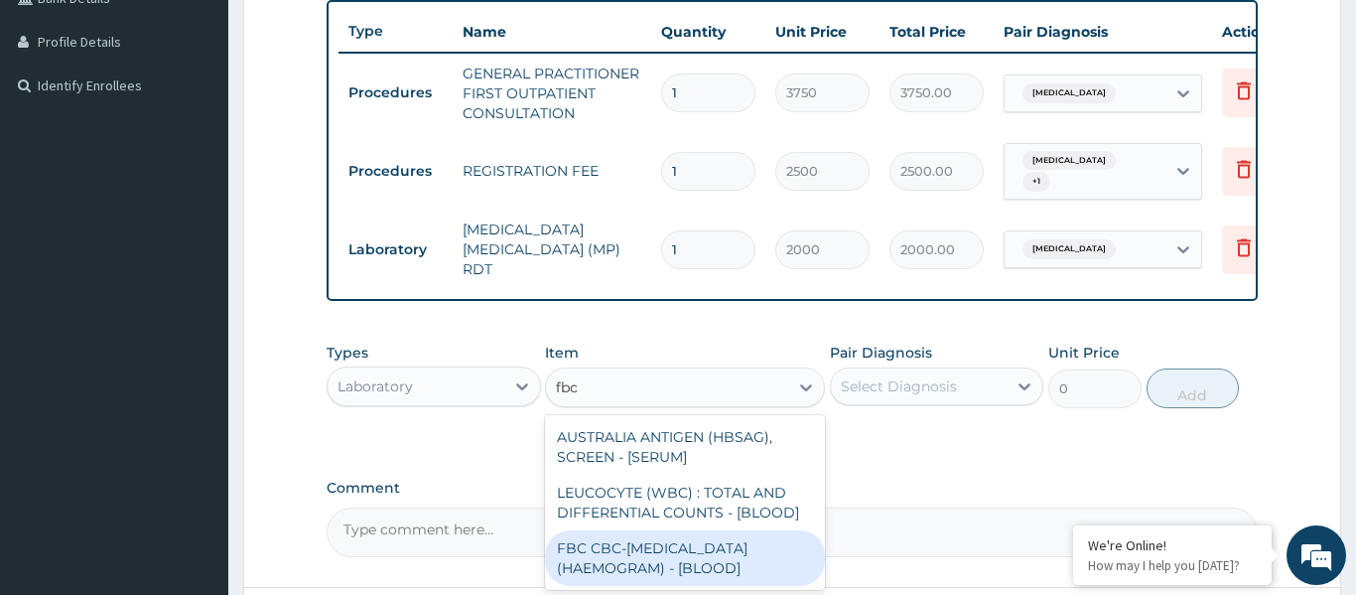
click at [705, 541] on div "FBC CBC-COMPLETE BLOOD COUNT (HAEMOGRAM) - [BLOOD]" at bounding box center [685, 558] width 280 height 56
type input "5000"
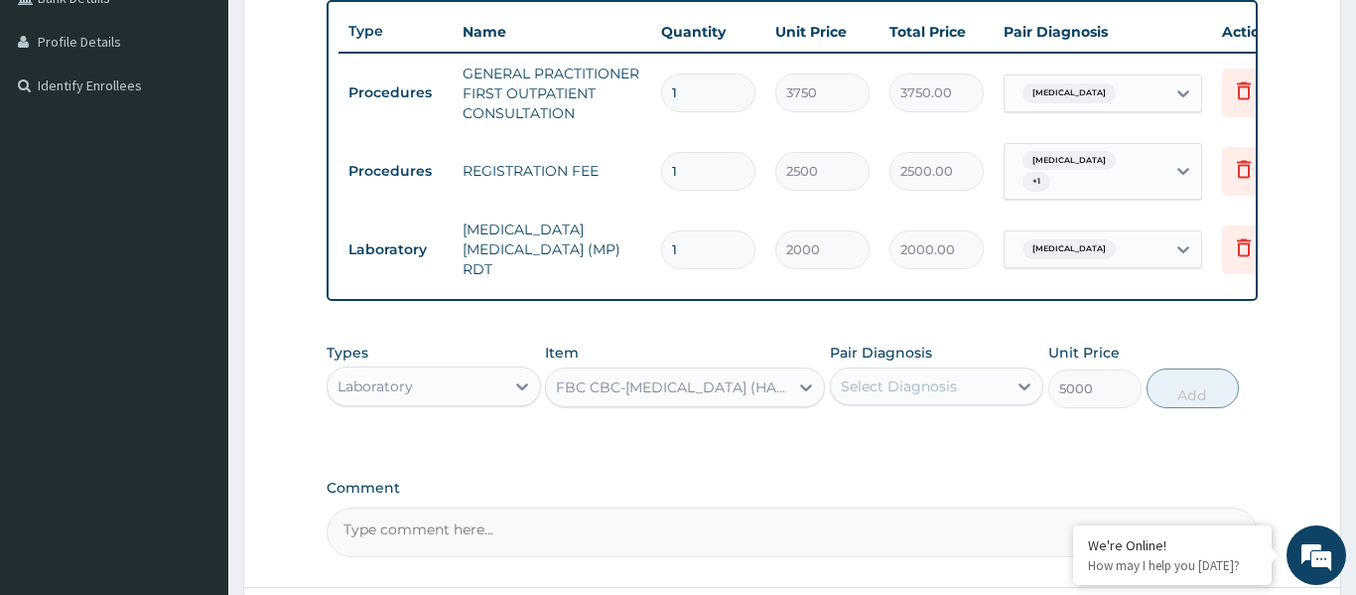
click at [900, 379] on div "Select Diagnosis" at bounding box center [899, 386] width 116 height 20
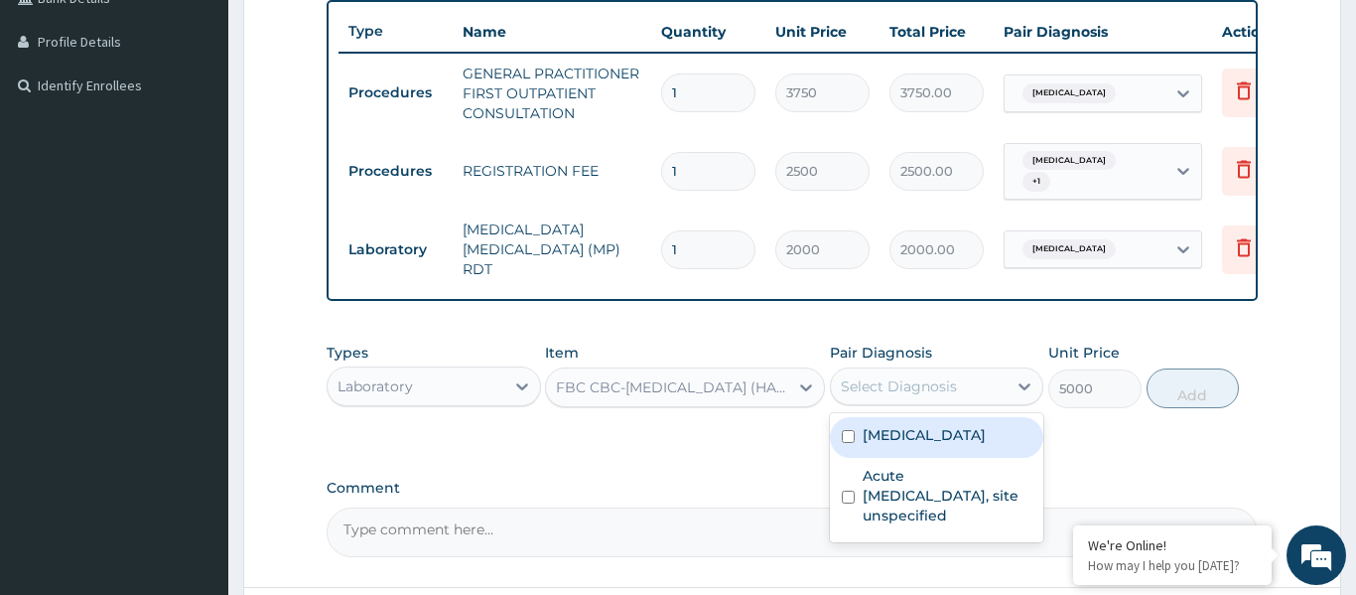
click at [930, 425] on label "Malaria, unspecified" at bounding box center [924, 435] width 123 height 20
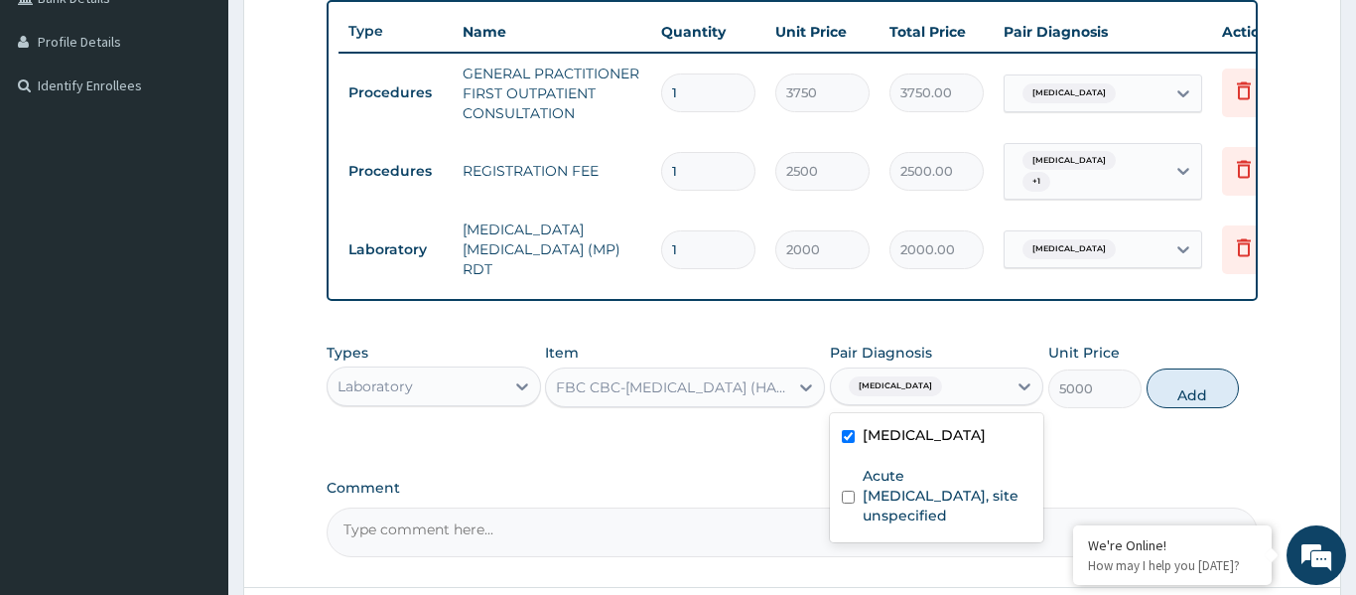
click at [930, 425] on label "Malaria, unspecified" at bounding box center [924, 435] width 123 height 20
checkbox input "false"
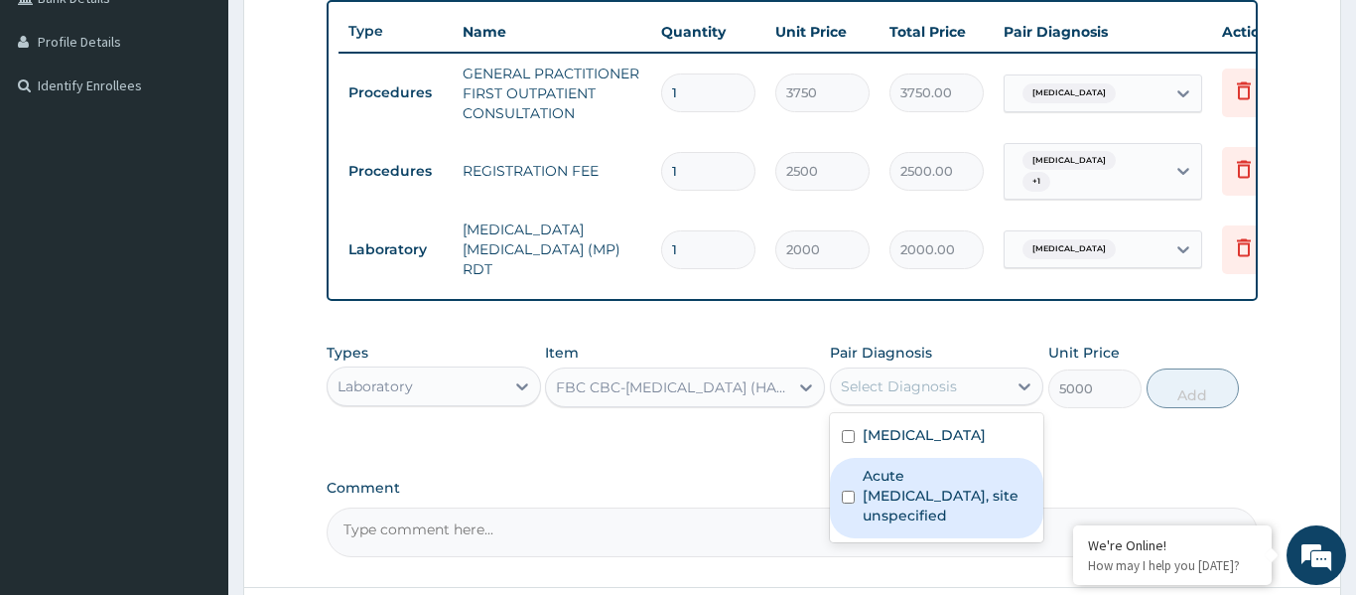
click at [919, 494] on label "Acute upper respiratory infection, site unspecified" at bounding box center [948, 496] width 170 height 60
checkbox input "true"
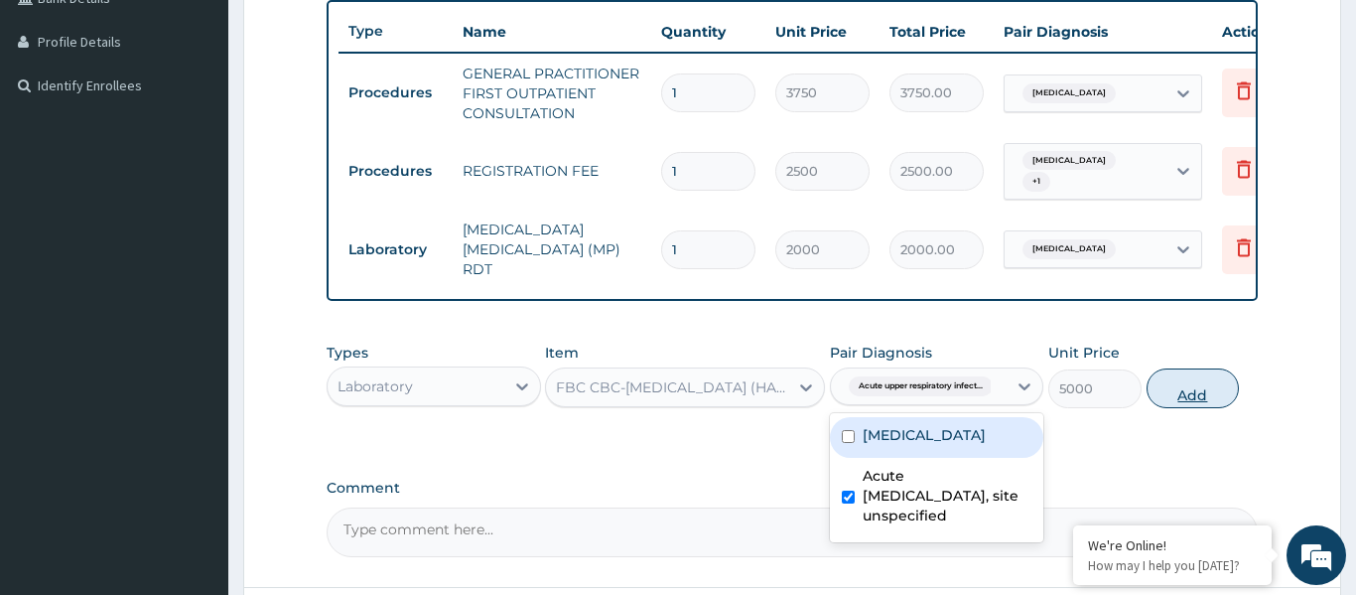
click at [1167, 384] on button "Add" at bounding box center [1192, 388] width 93 height 40
type input "0"
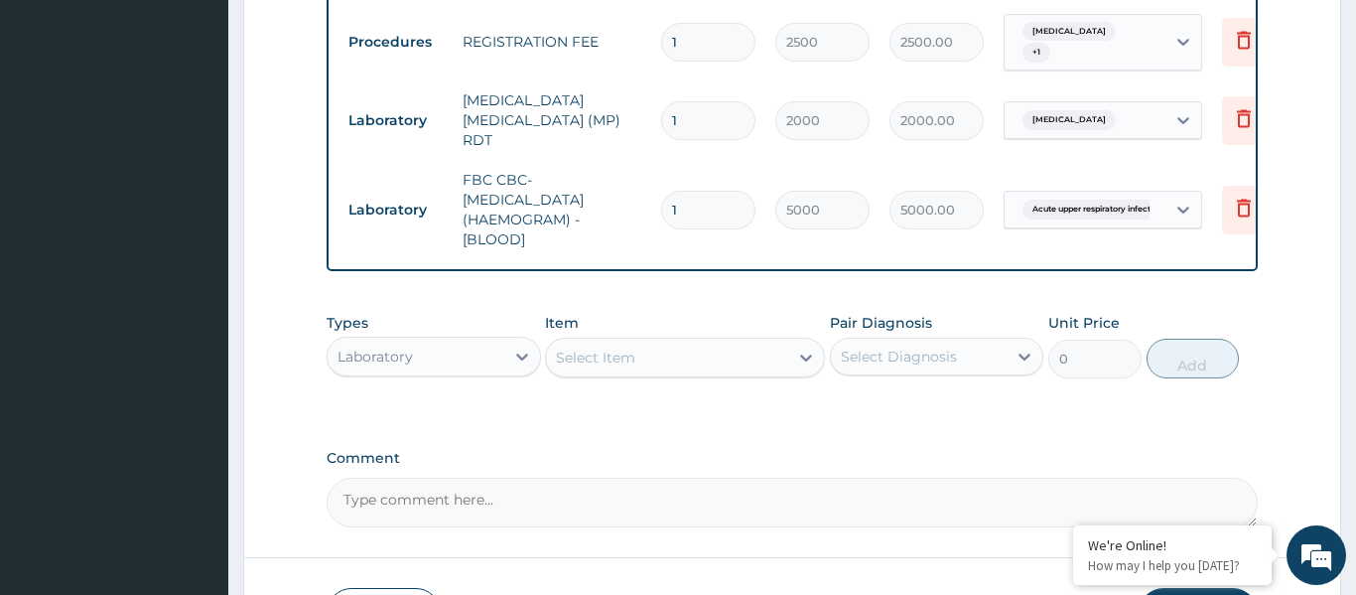
scroll to position [638, 0]
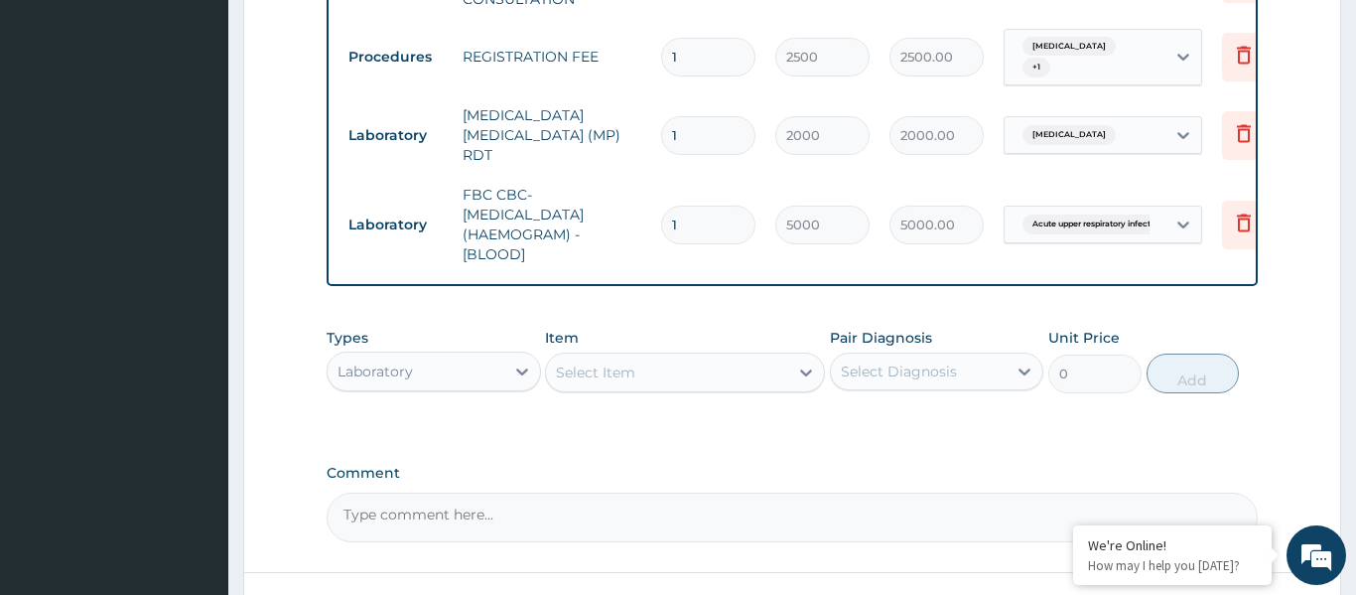
click at [431, 363] on div "Laboratory" at bounding box center [416, 371] width 177 height 32
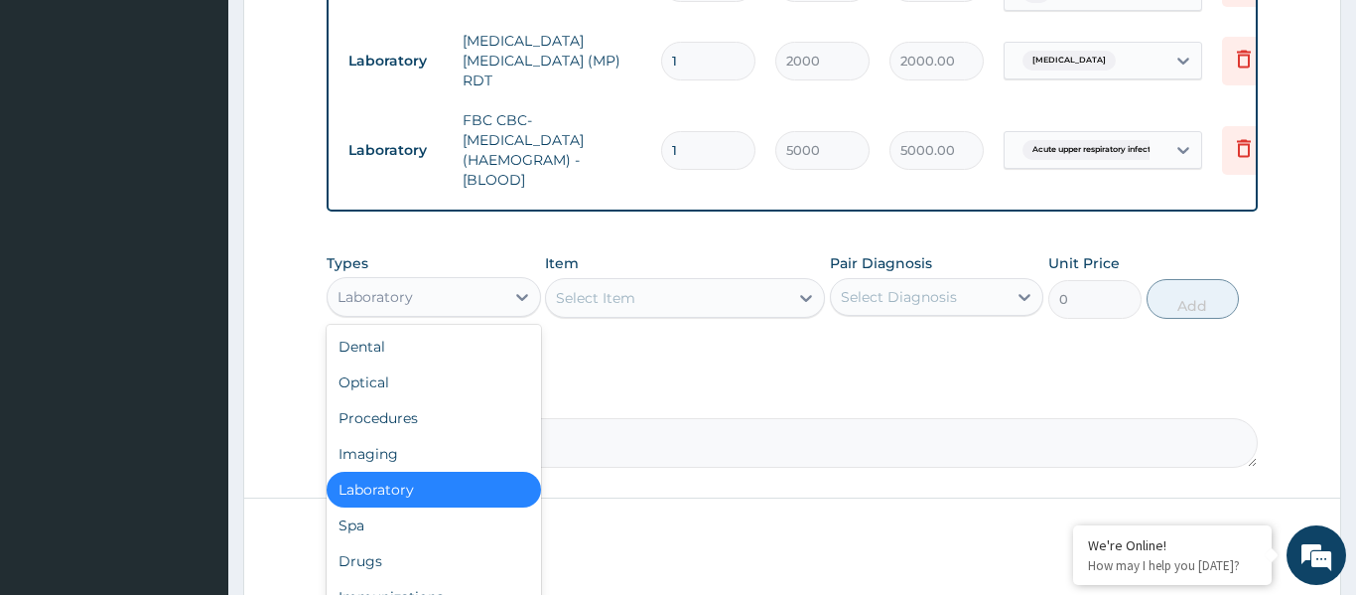
scroll to position [783, 0]
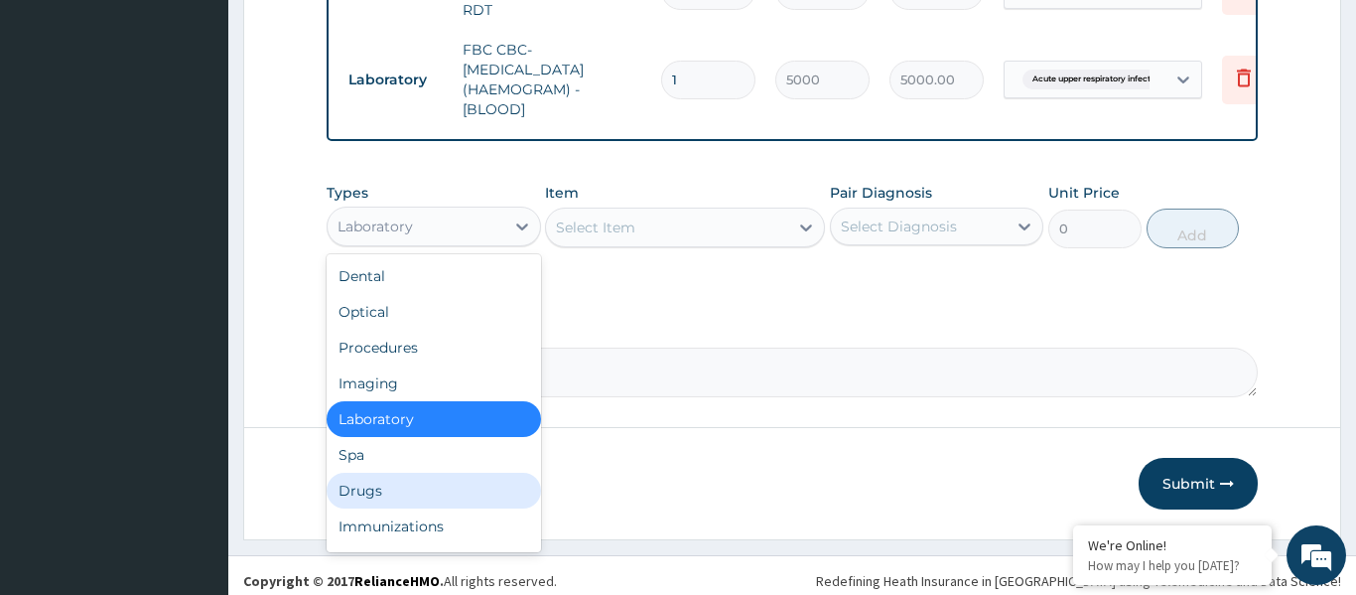
click at [354, 479] on div "Drugs" at bounding box center [434, 490] width 214 height 36
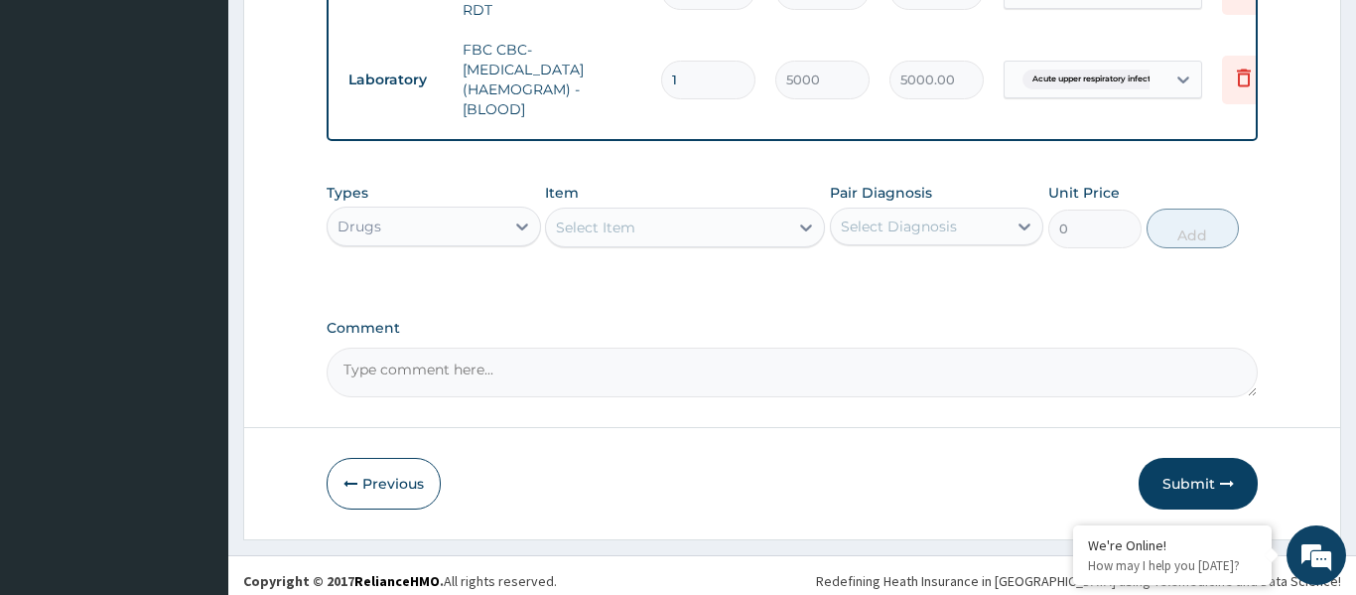
click at [642, 220] on div "Select Item" at bounding box center [667, 227] width 242 height 32
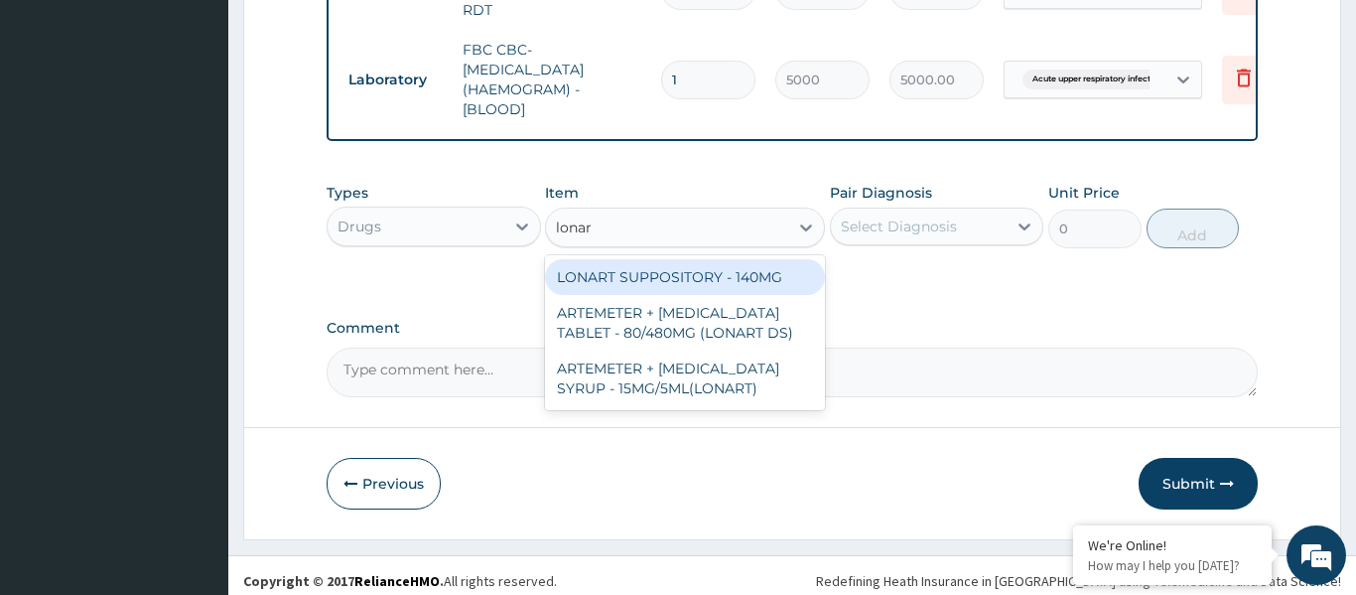
type input "lonart"
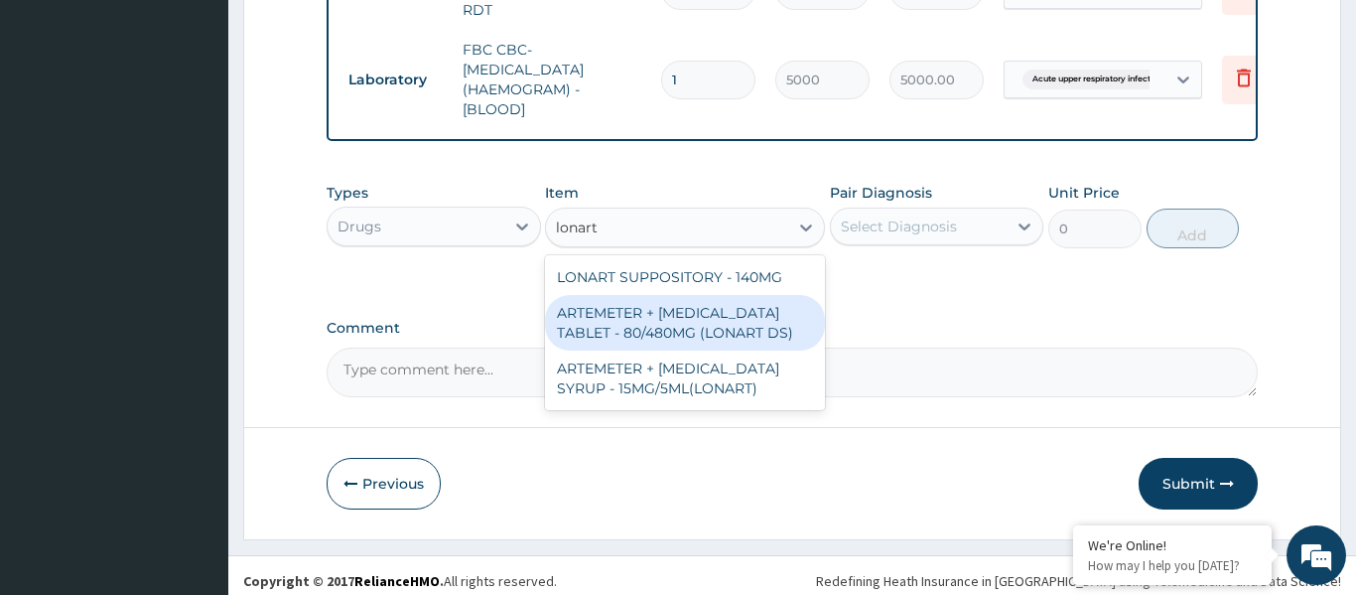
click at [677, 319] on div "ARTEMETER + LUMEFANTRINE TABLET - 80/480MG (LONART DS)" at bounding box center [685, 323] width 280 height 56
type input "588"
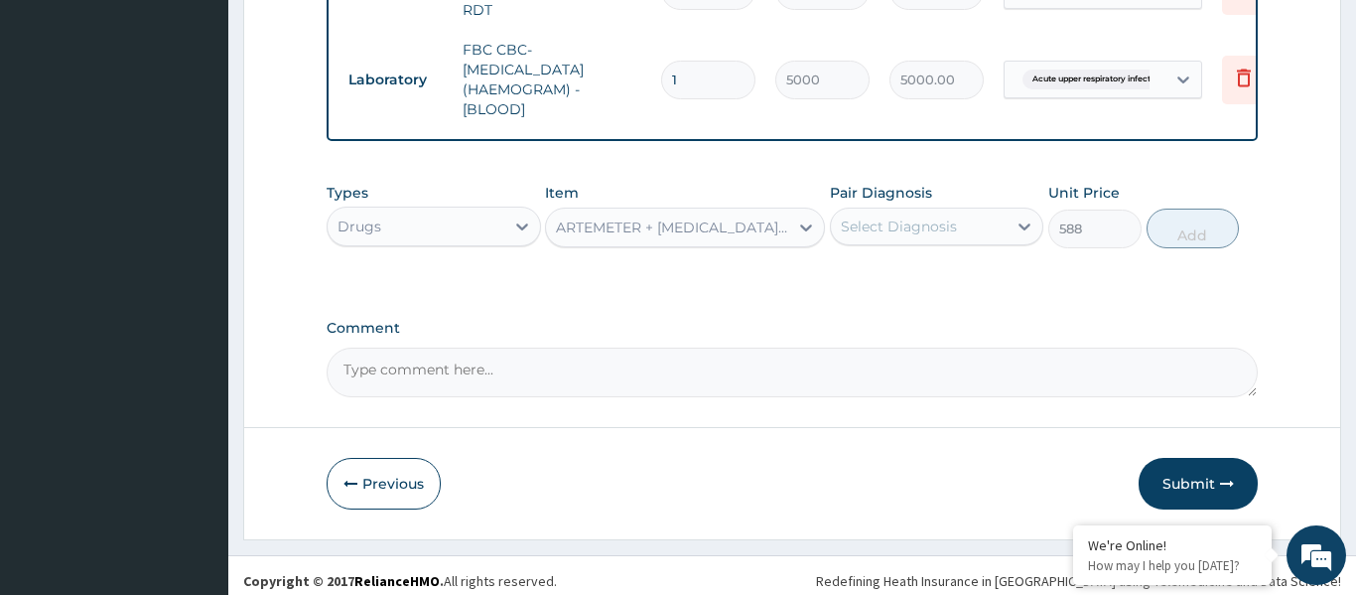
click at [972, 220] on div "Select Diagnosis" at bounding box center [919, 226] width 177 height 32
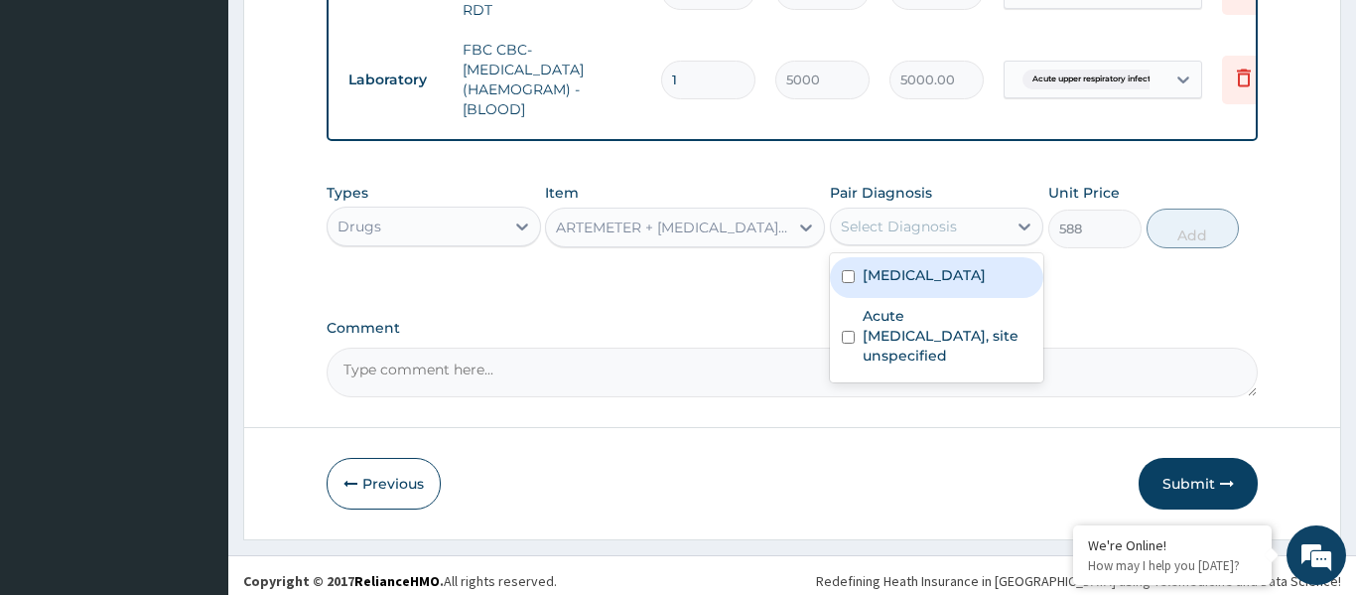
click at [963, 265] on label "Malaria, unspecified" at bounding box center [924, 275] width 123 height 20
checkbox input "true"
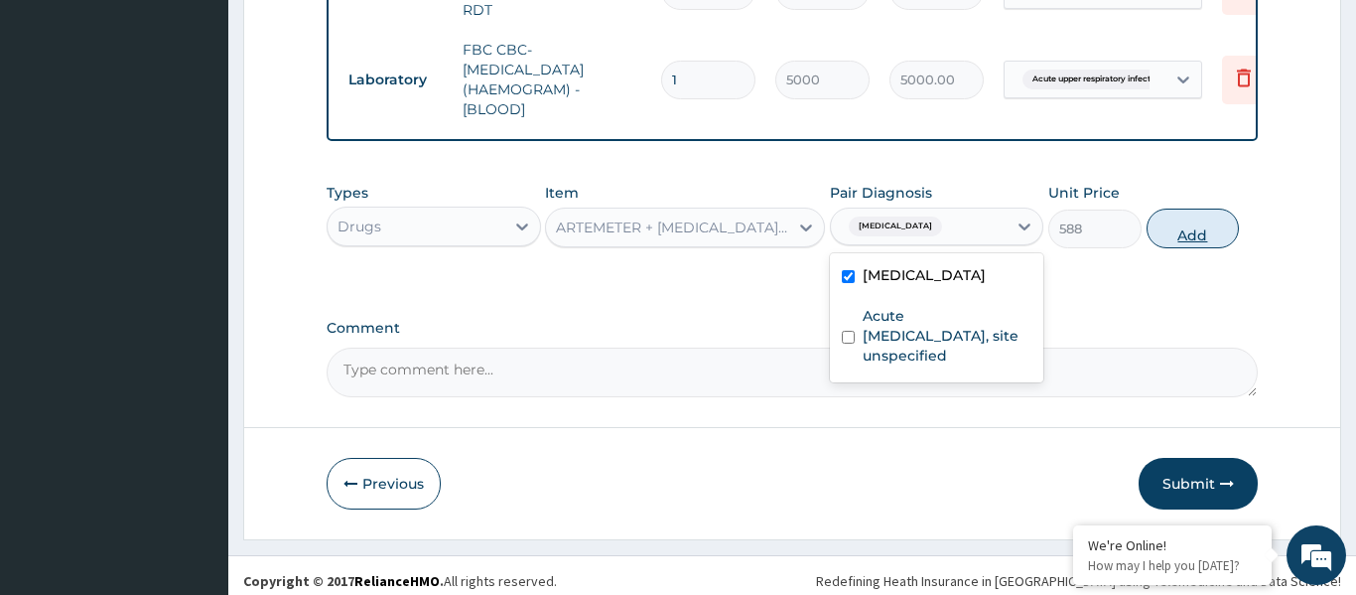
click at [1199, 208] on button "Add" at bounding box center [1192, 228] width 93 height 40
type input "0"
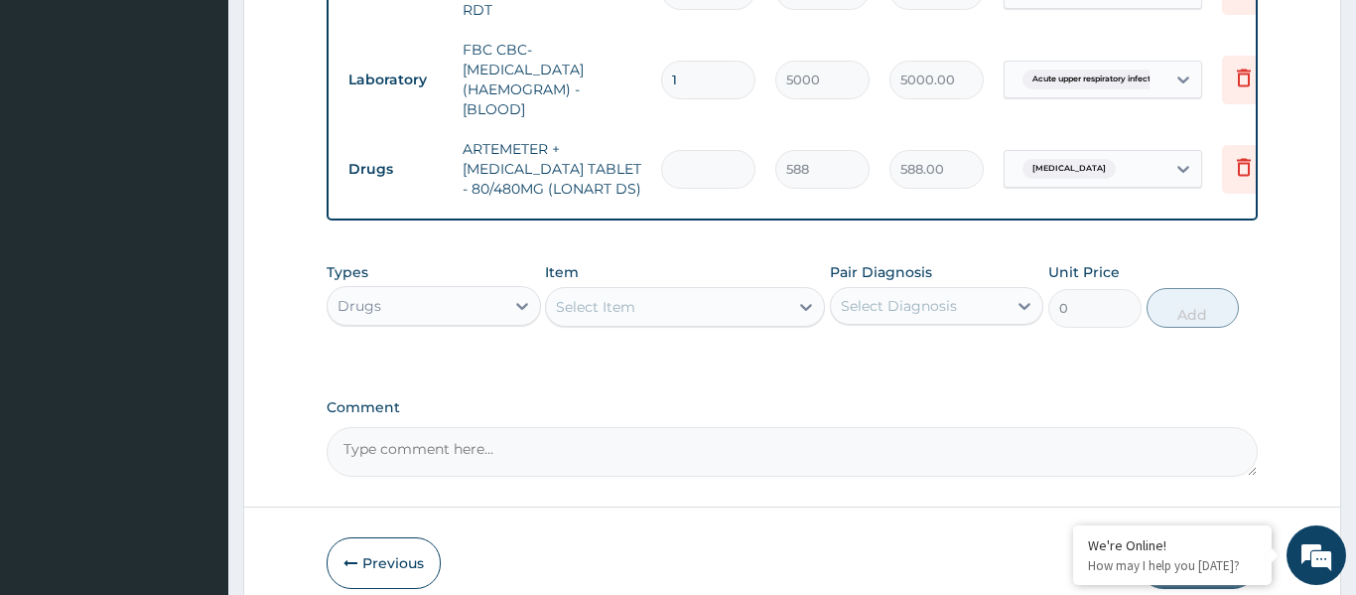
type input "0.00"
type input "6"
type input "3528.00"
type input "6"
click at [637, 291] on div "Select Item" at bounding box center [667, 307] width 242 height 32
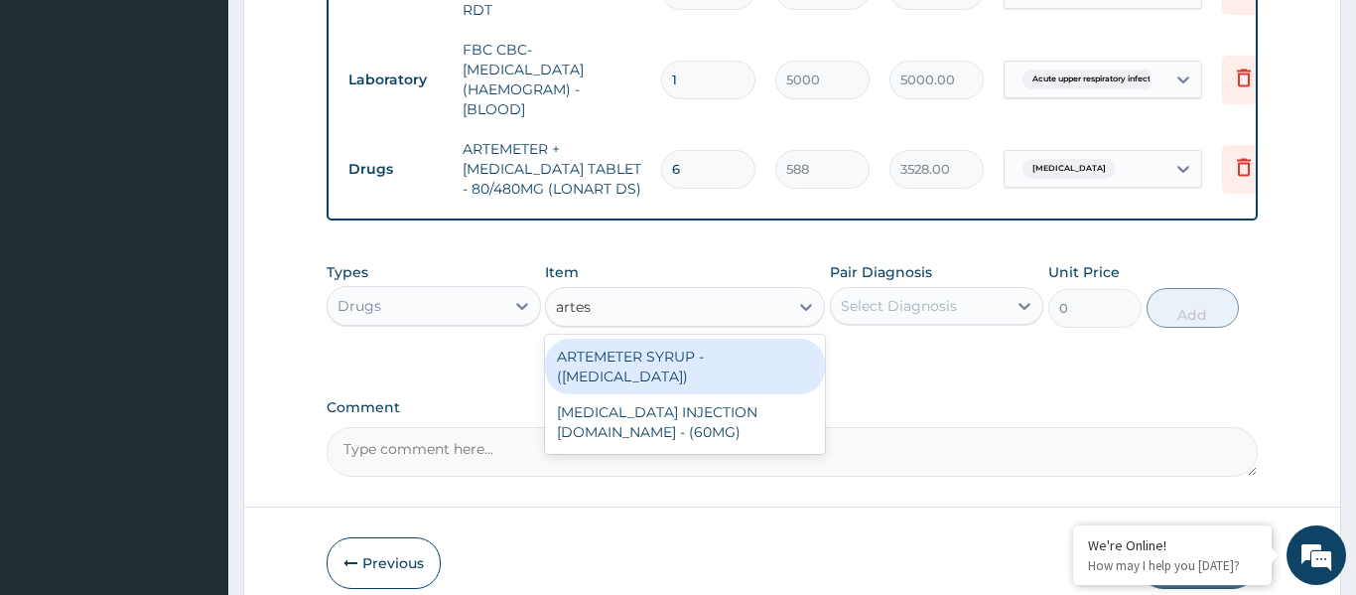
type input "artesu"
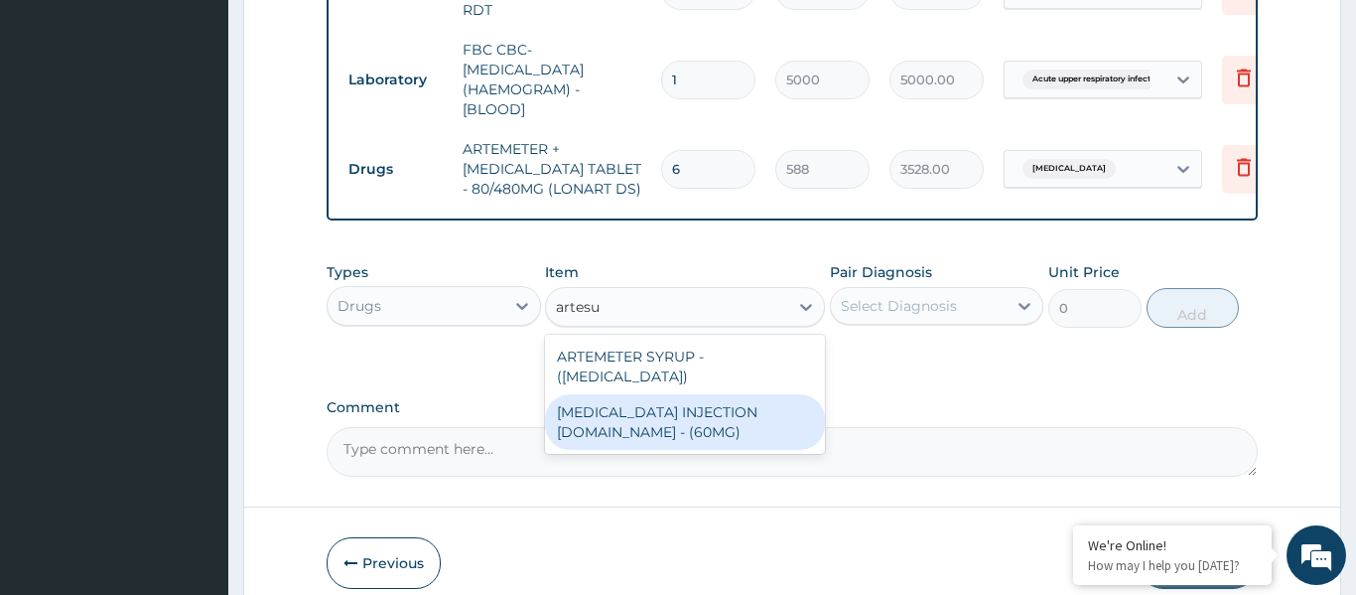
click at [650, 407] on div "ARTESUNATE INJECTION IV.IM - (60MG)" at bounding box center [685, 422] width 280 height 56
type input "1596"
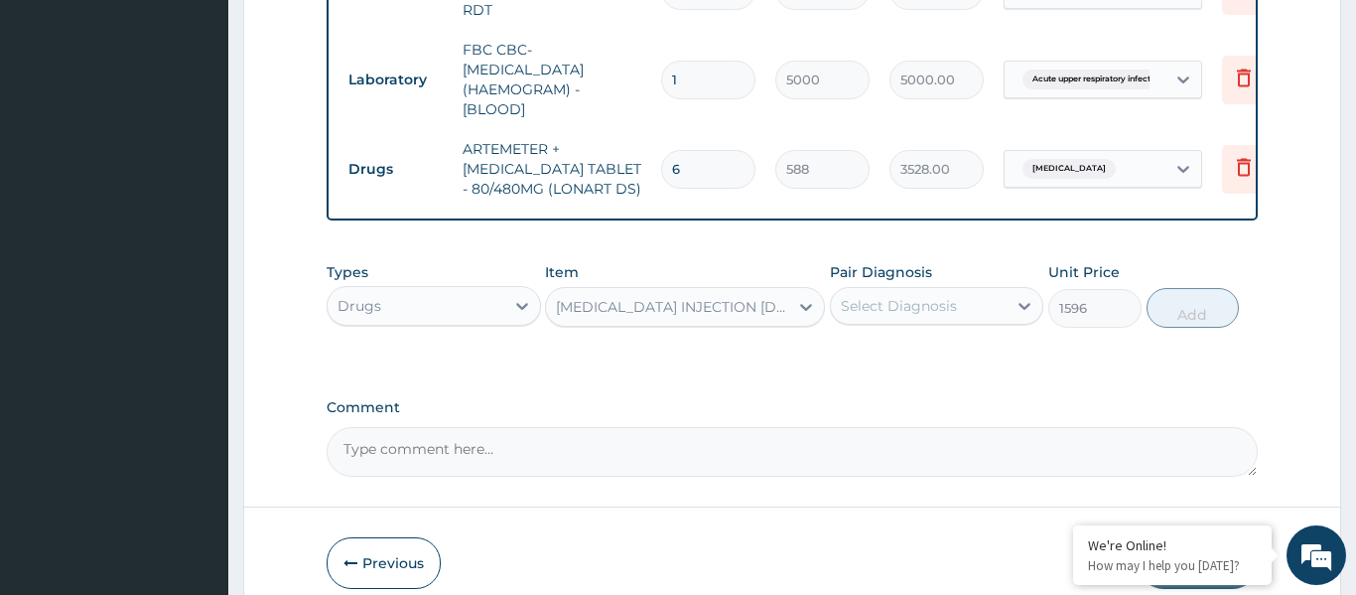
click at [911, 304] on div "Select Diagnosis" at bounding box center [899, 306] width 116 height 20
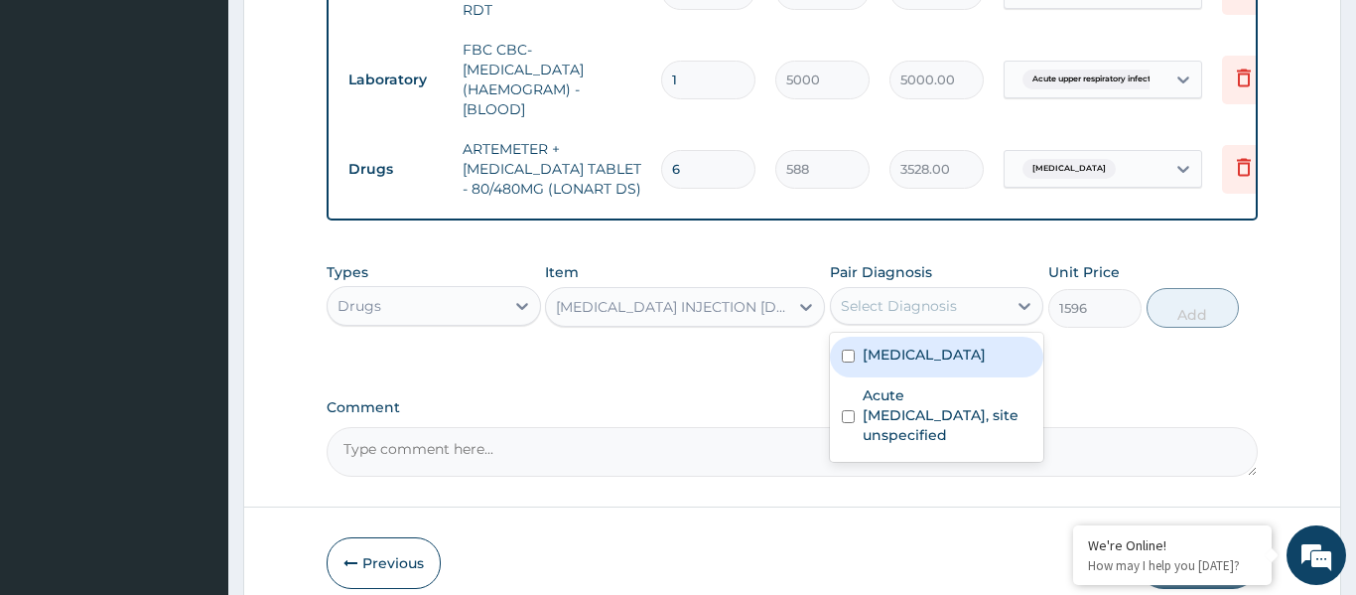
click at [914, 336] on div "Malaria, unspecified" at bounding box center [937, 356] width 214 height 41
checkbox input "true"
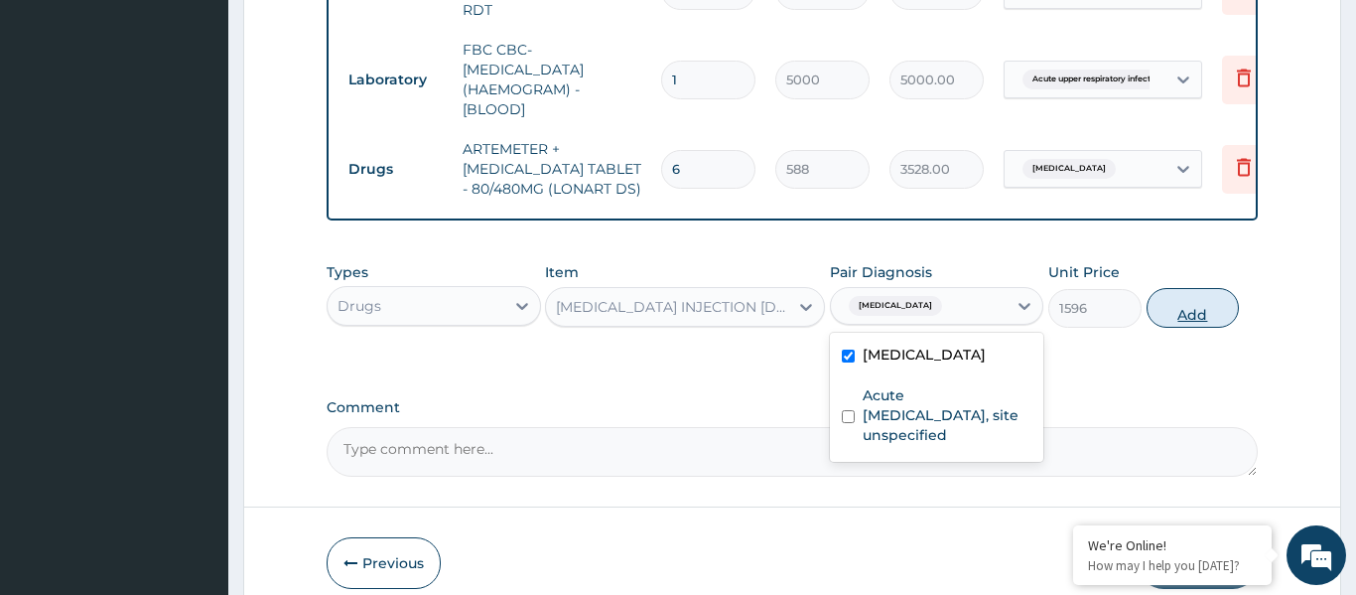
click at [1174, 294] on button "Add" at bounding box center [1192, 308] width 93 height 40
type input "0"
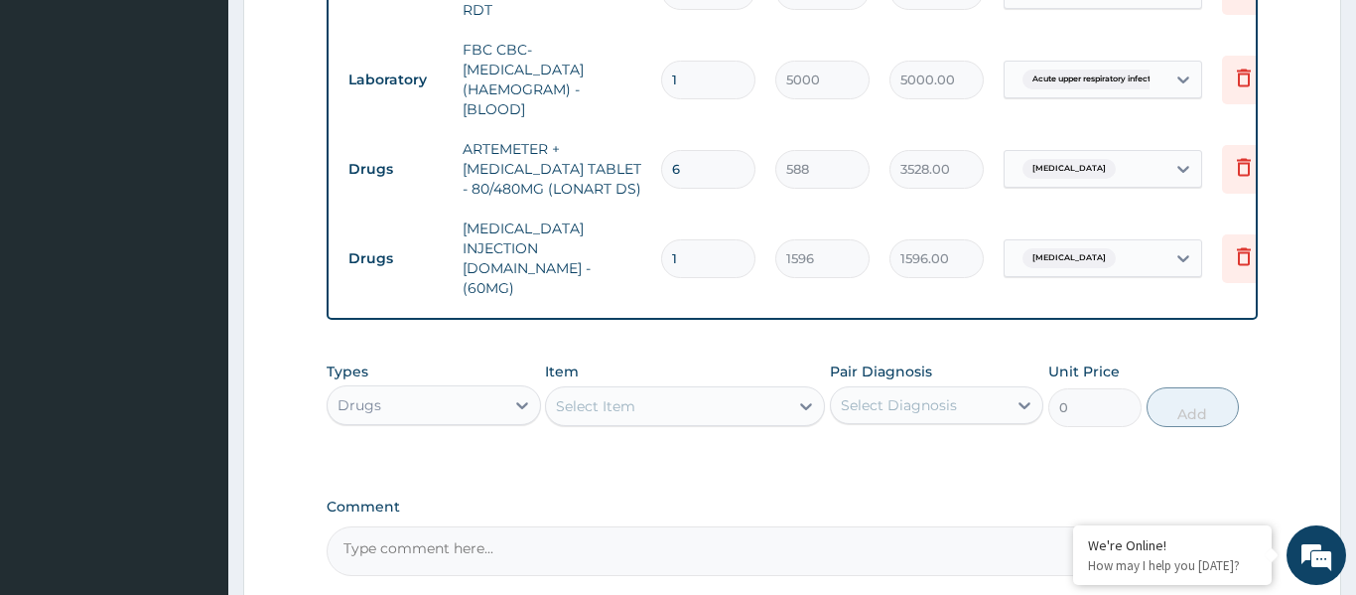
click at [700, 239] on input "1" at bounding box center [708, 258] width 94 height 39
type input "0.00"
type input "3"
type input "4788.00"
type input "3"
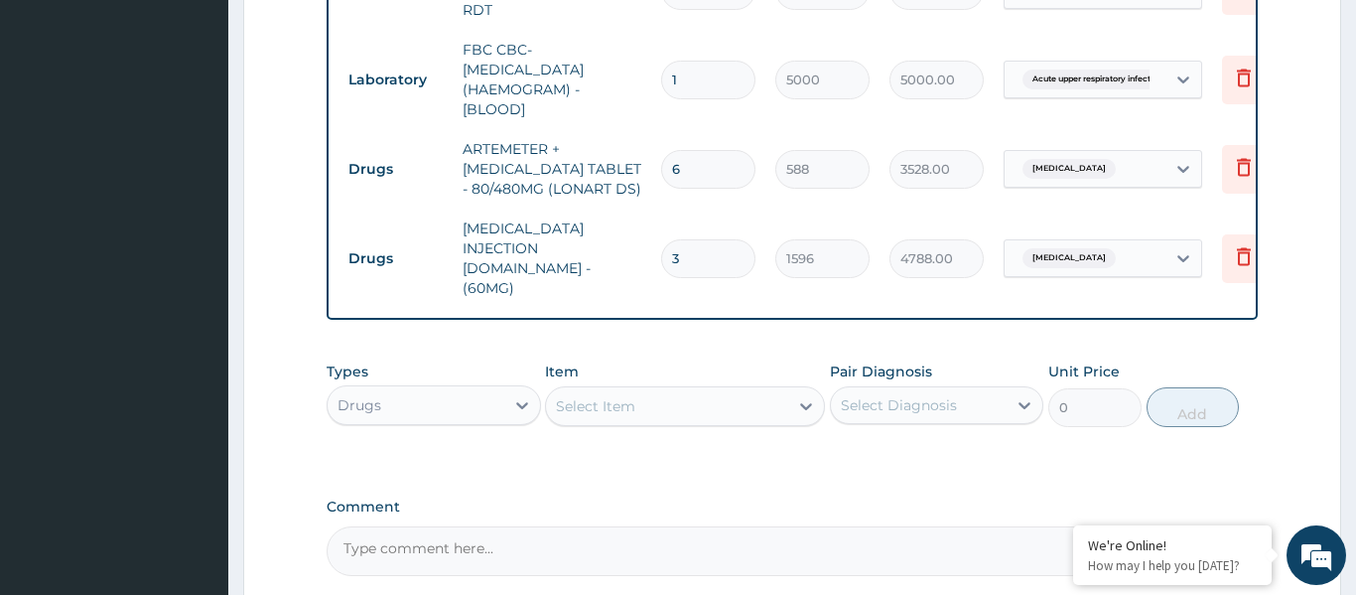
click at [657, 390] on div "Select Item" at bounding box center [667, 406] width 242 height 32
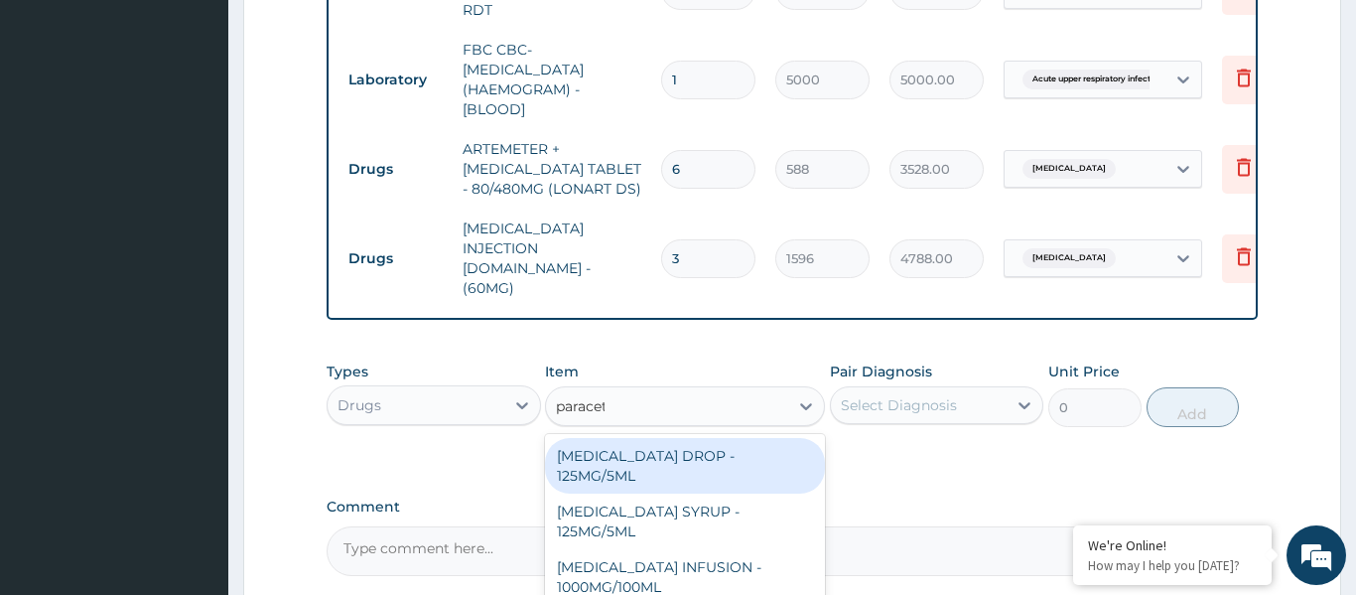
type input "paraceta"
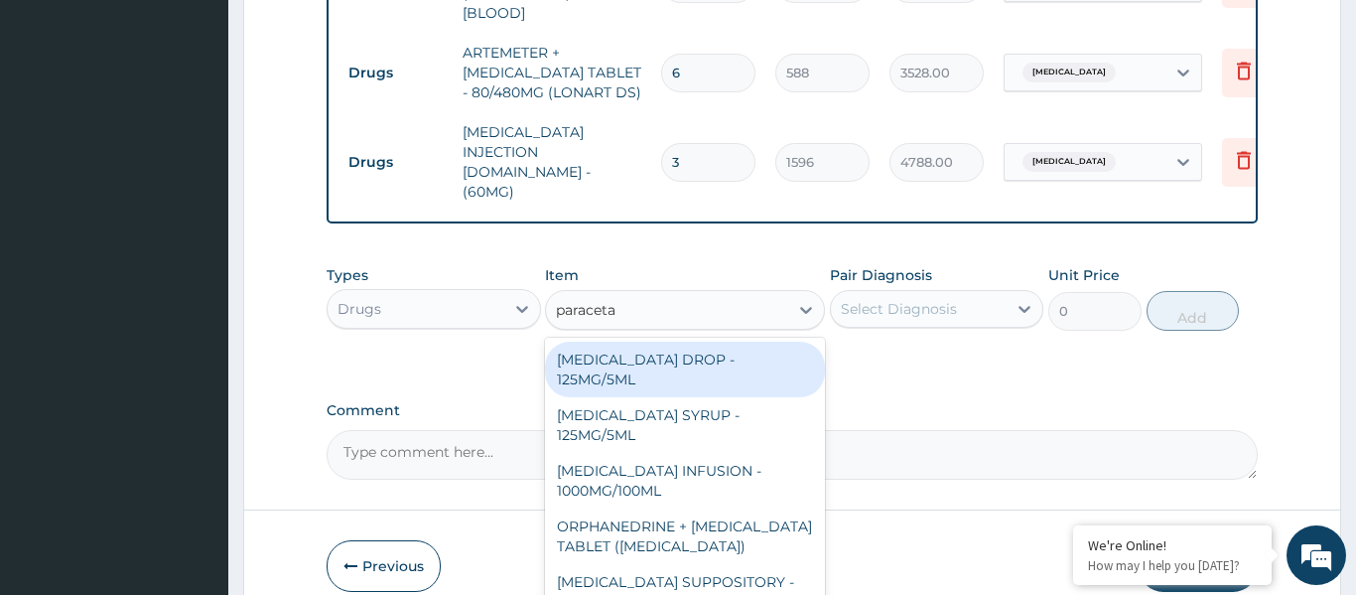
scroll to position [931, 0]
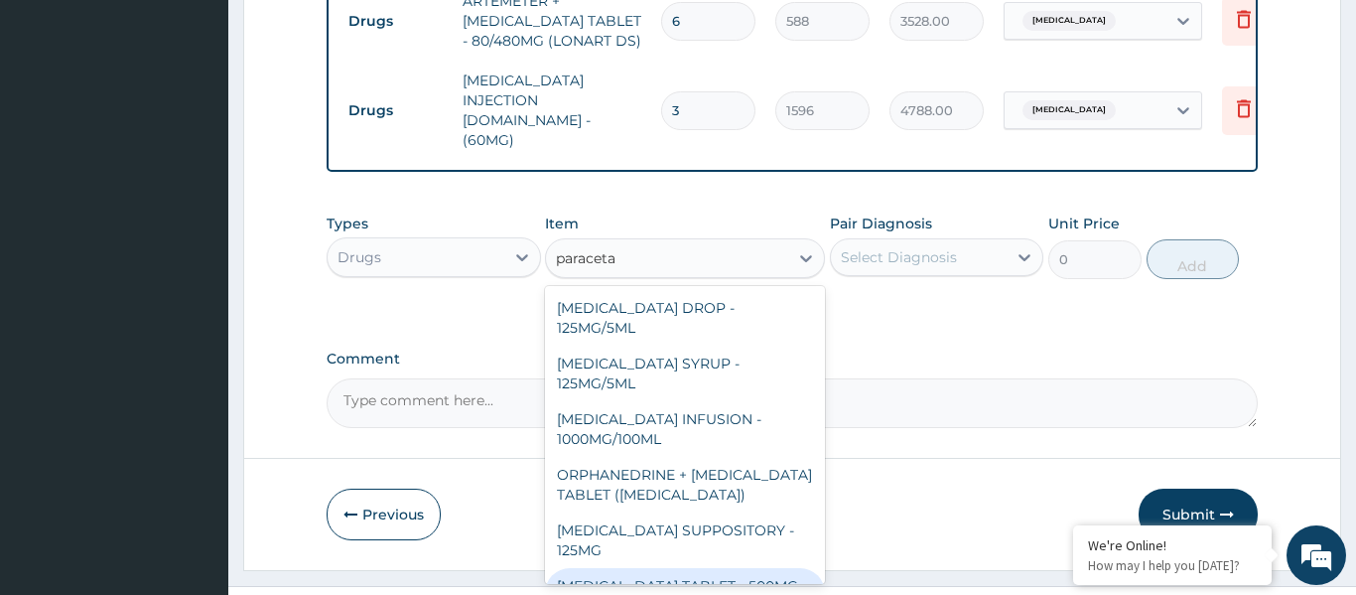
click at [636, 568] on div "PARACETAMOL TABLET - 500MG (PANADOL)" at bounding box center [685, 596] width 280 height 56
type input "42"
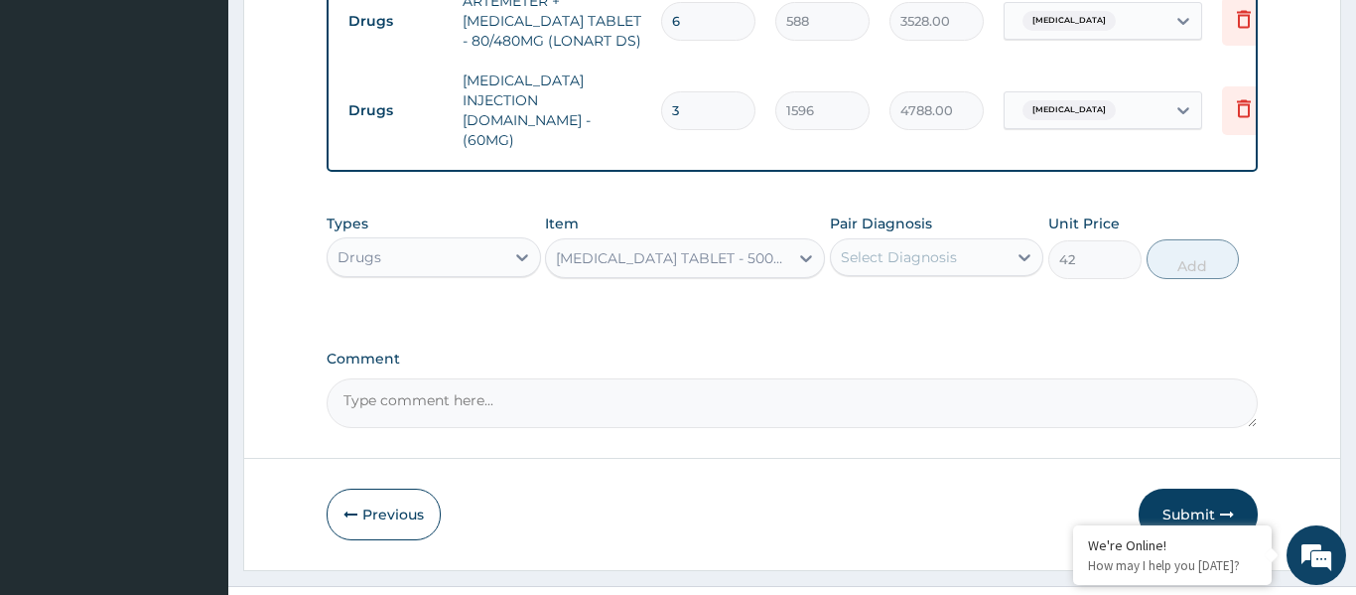
click at [942, 247] on div "Select Diagnosis" at bounding box center [899, 257] width 116 height 20
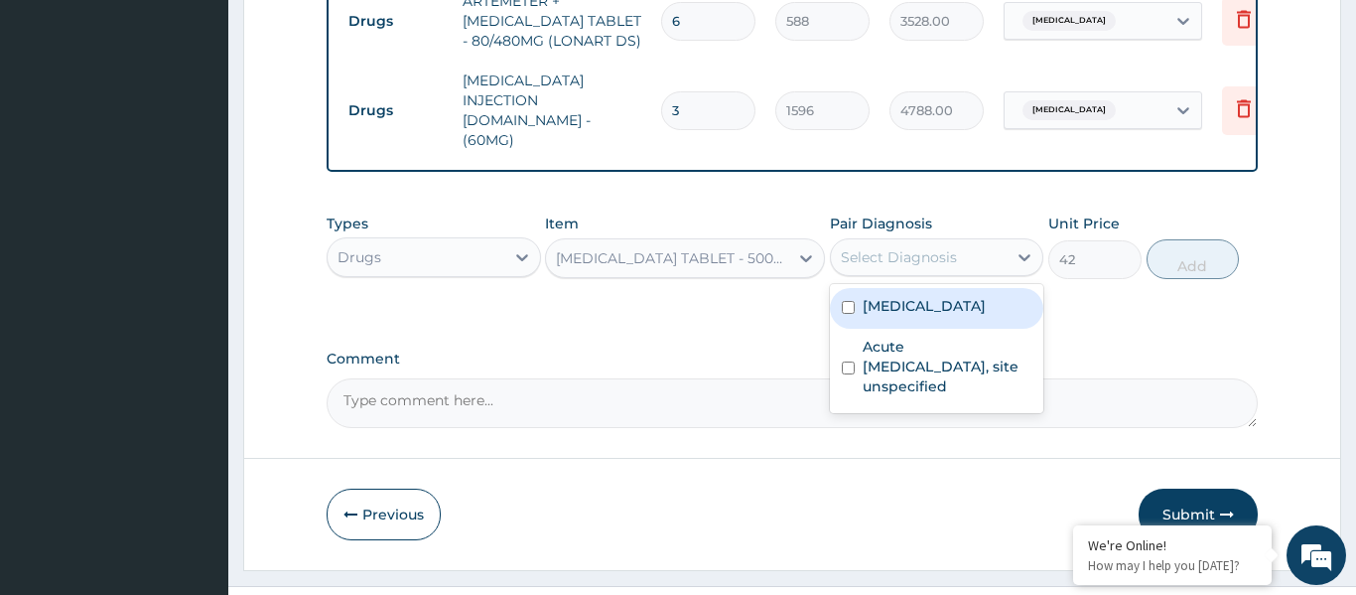
click at [933, 296] on label "Malaria, unspecified" at bounding box center [924, 306] width 123 height 20
checkbox input "true"
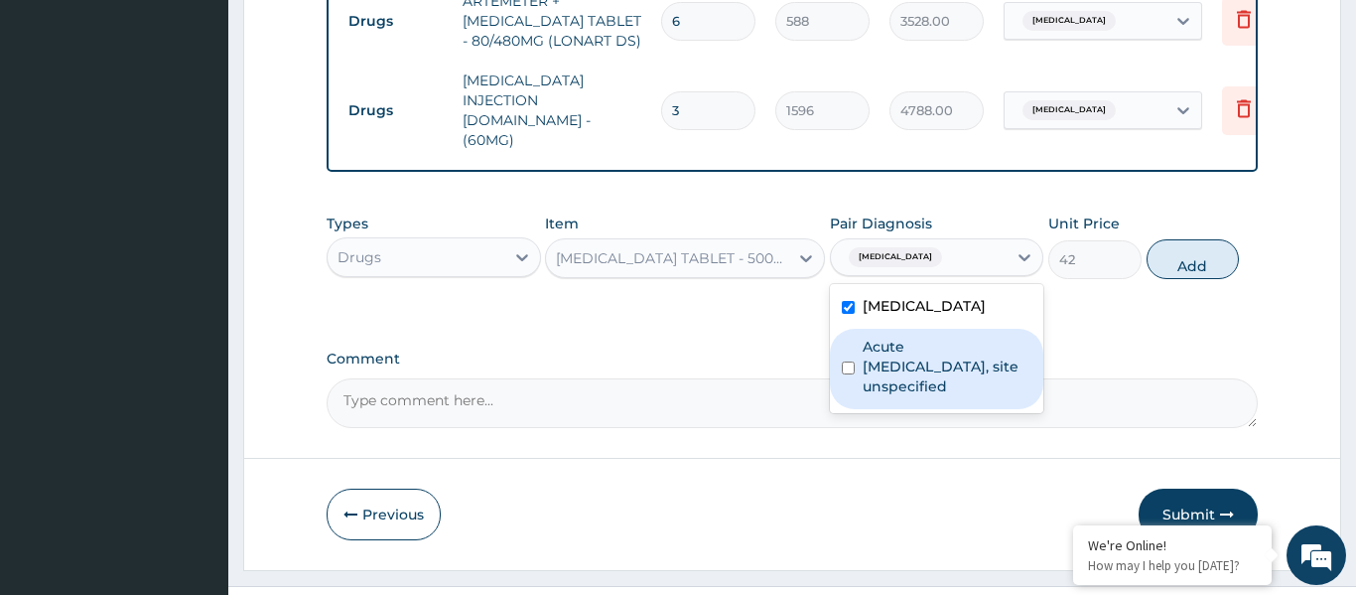
click at [930, 336] on label "Acute upper respiratory infection, site unspecified" at bounding box center [948, 366] width 170 height 60
checkbox input "true"
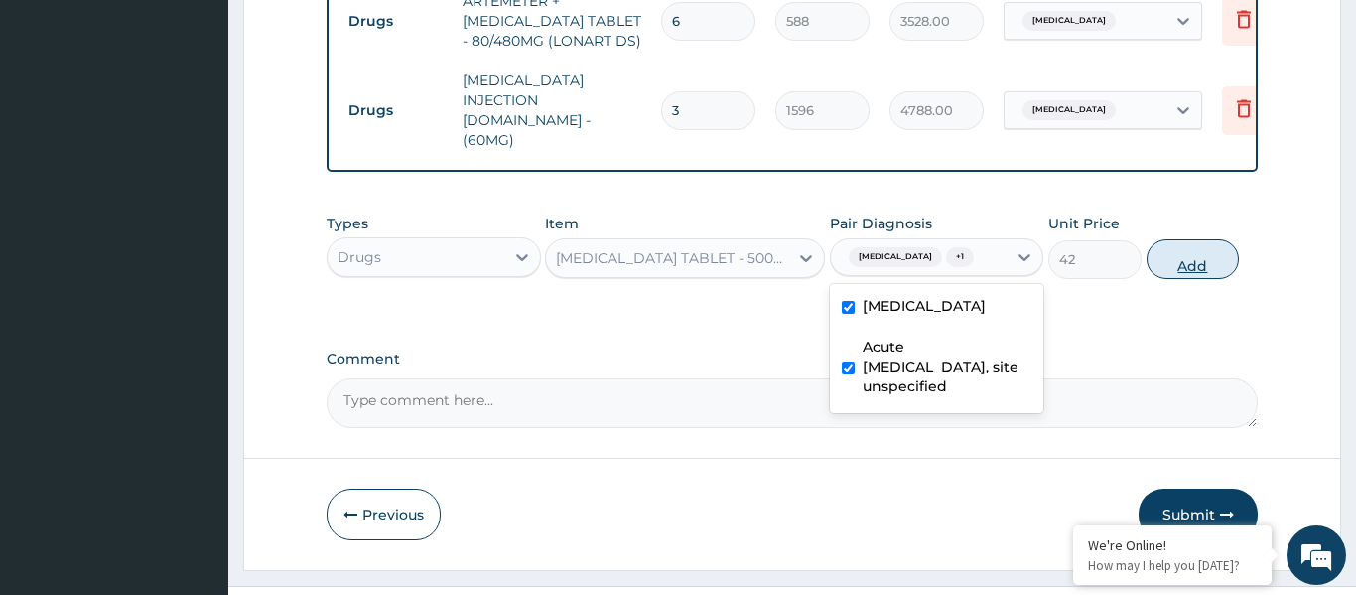
click at [1179, 239] on button "Add" at bounding box center [1192, 259] width 93 height 40
type input "0"
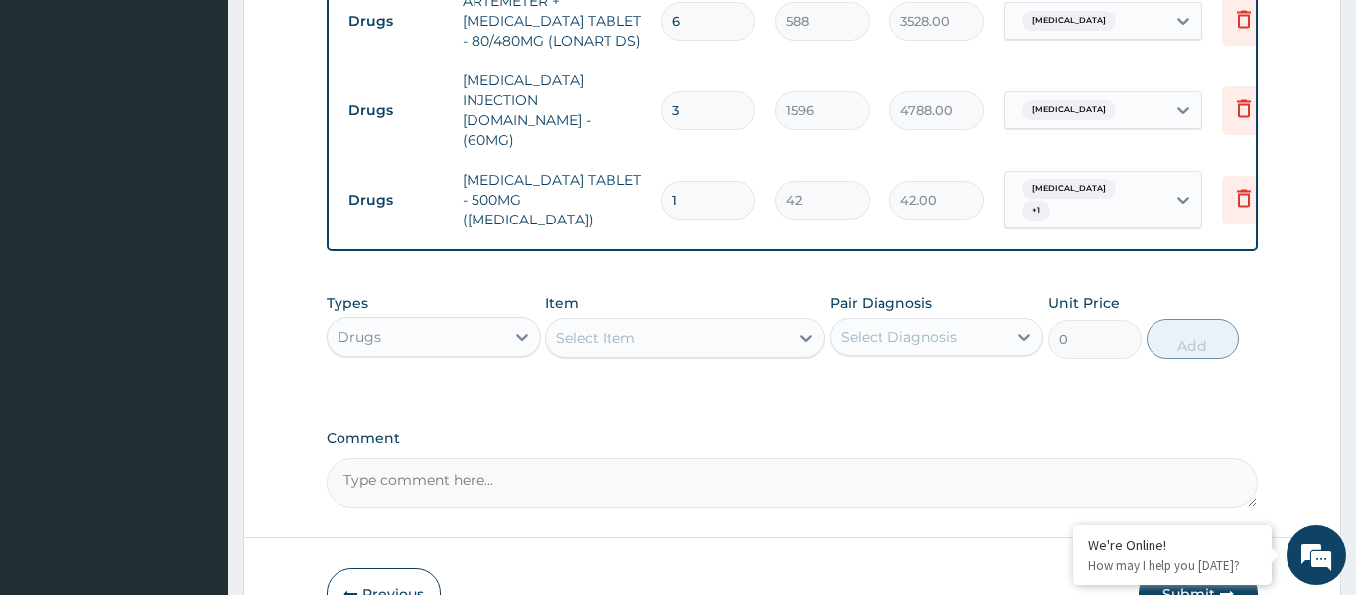
click at [703, 181] on input "1" at bounding box center [708, 200] width 94 height 39
type input "18"
type input "756.00"
type input "18"
click at [649, 322] on div "Select Item" at bounding box center [667, 338] width 242 height 32
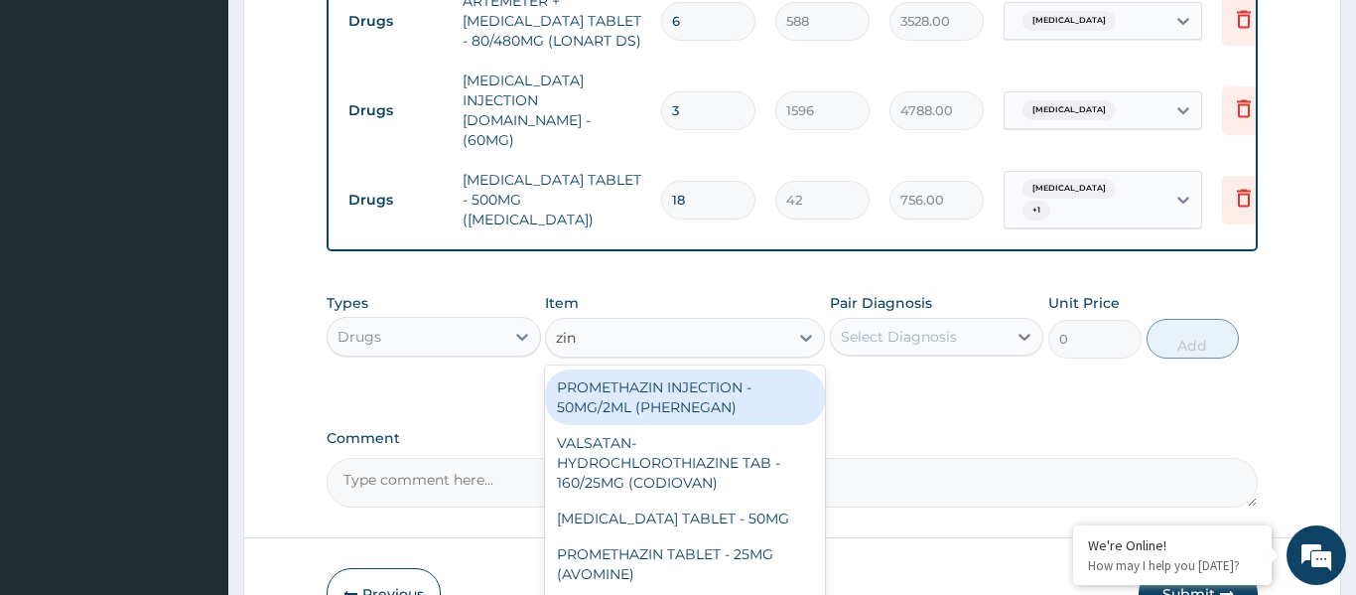
type input "zinn"
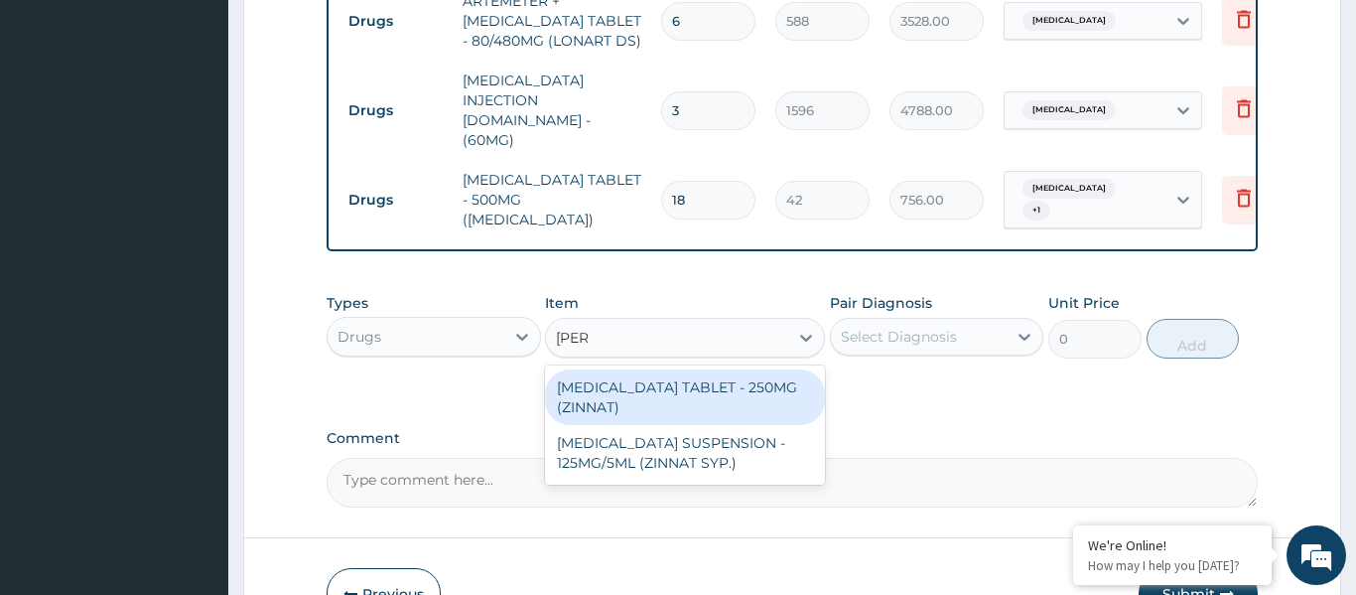
click at [697, 369] on div "CEFUROXIME TABLET - 250MG (ZINNAT)" at bounding box center [685, 397] width 280 height 56
type input "1120"
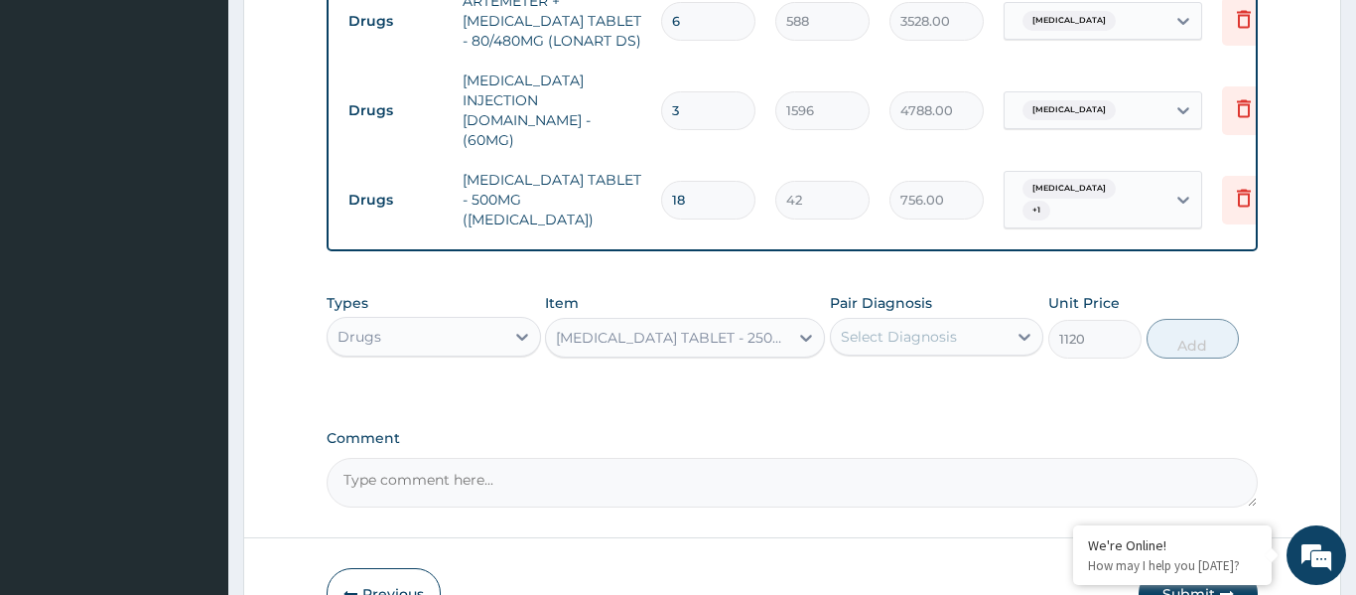
click at [966, 321] on div "Select Diagnosis" at bounding box center [919, 337] width 177 height 32
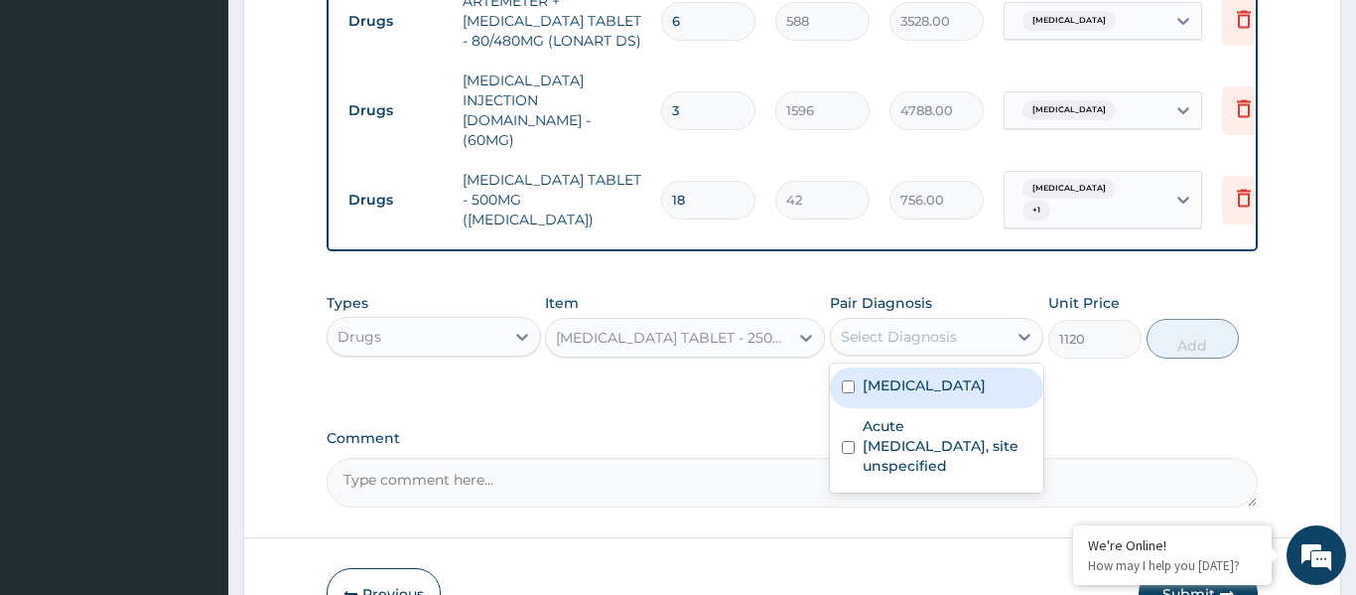
click at [591, 322] on div "CEFUROXIME TABLET - 250MG (ZINNAT)" at bounding box center [667, 338] width 242 height 32
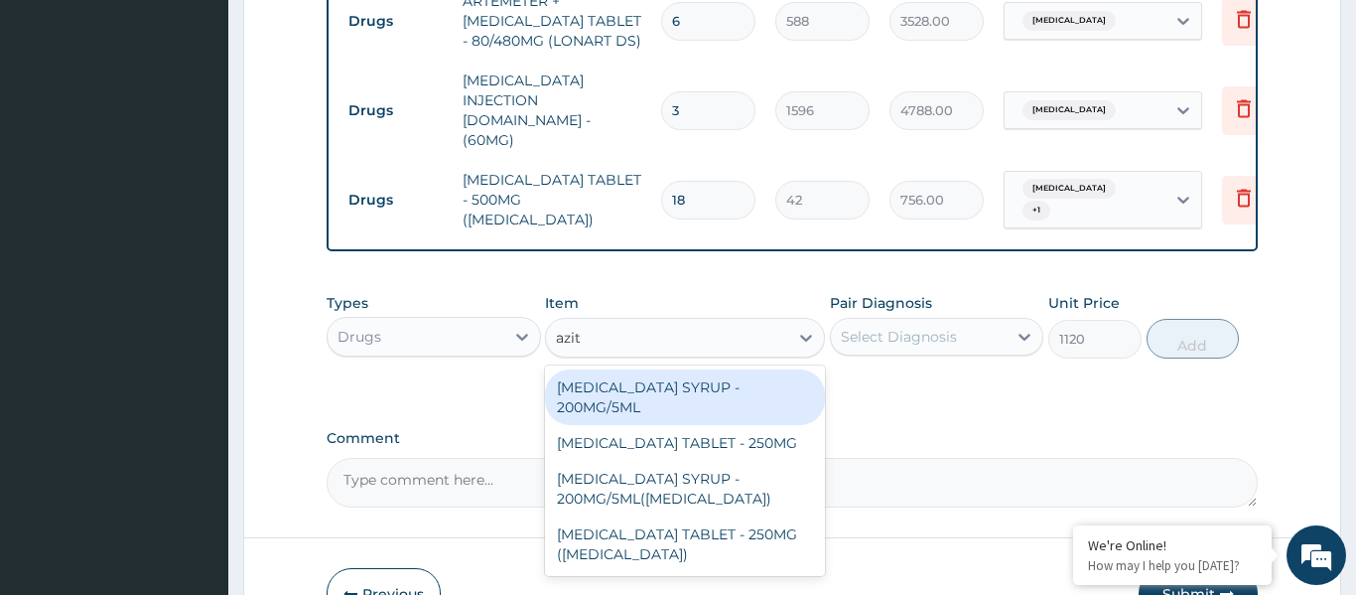
scroll to position [0, 0]
type input "azithro"
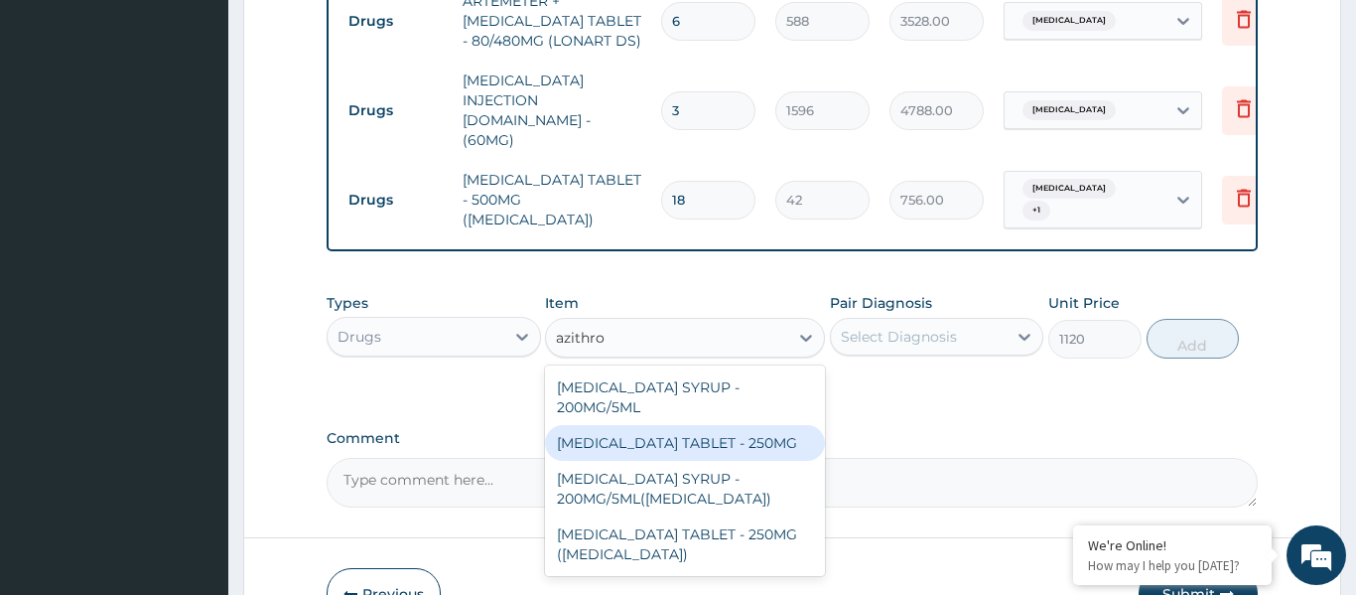
click at [644, 425] on div "AZITHROMYCIN TABLET - 250MG" at bounding box center [685, 443] width 280 height 36
type input "280"
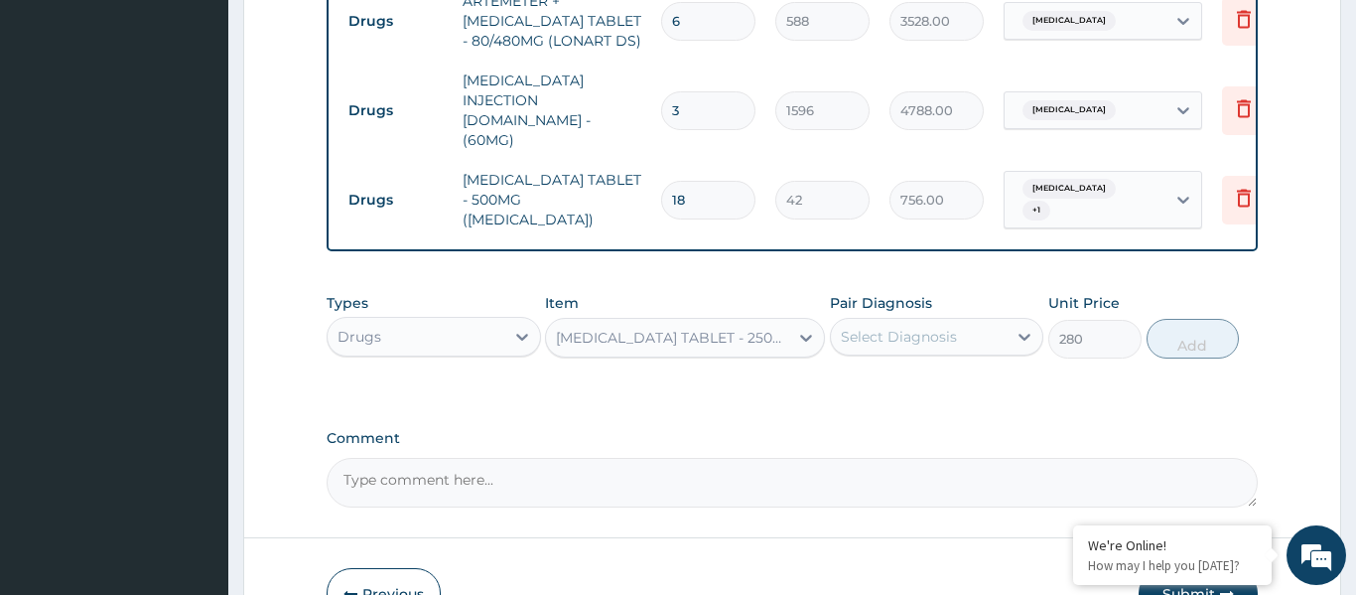
click at [944, 321] on div "Select Diagnosis" at bounding box center [919, 337] width 177 height 32
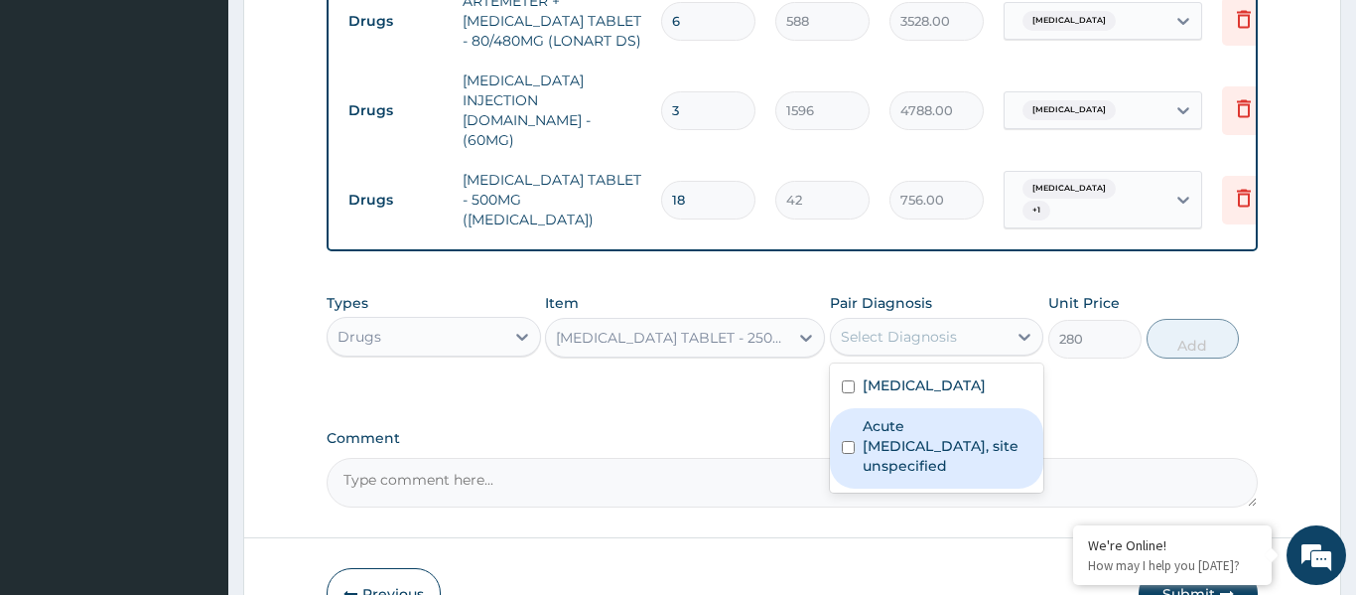
click at [930, 416] on label "Acute upper respiratory infection, site unspecified" at bounding box center [948, 446] width 170 height 60
checkbox input "true"
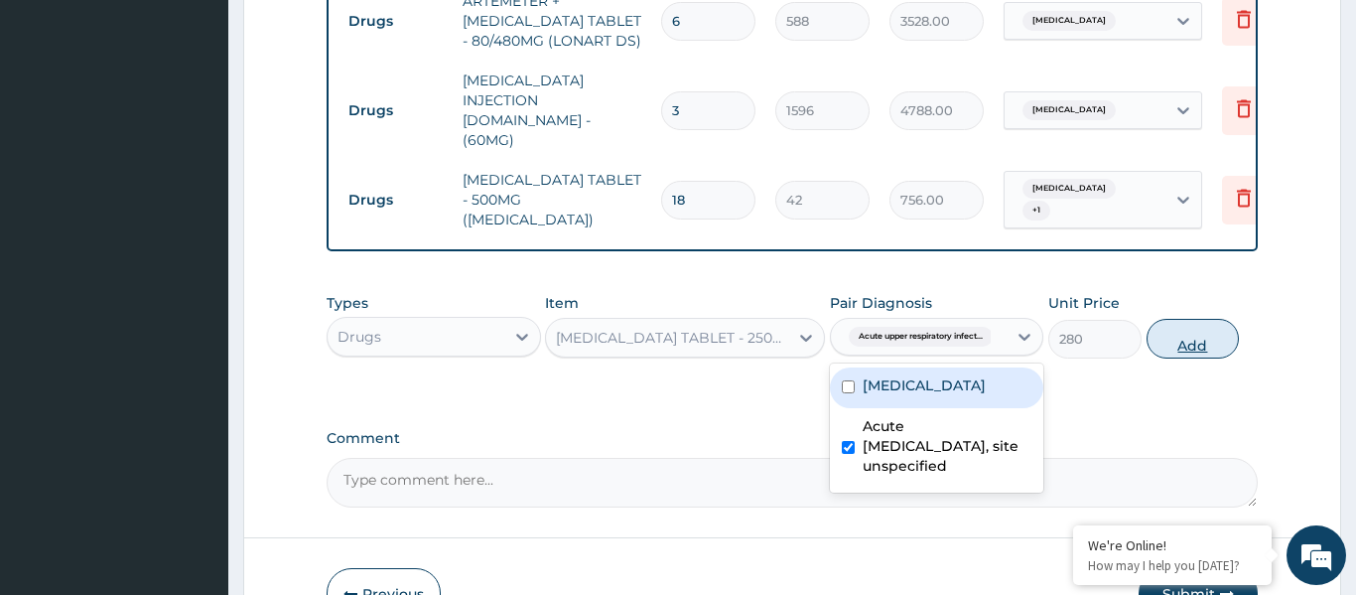
click at [1177, 319] on button "Add" at bounding box center [1192, 339] width 93 height 40
type input "0"
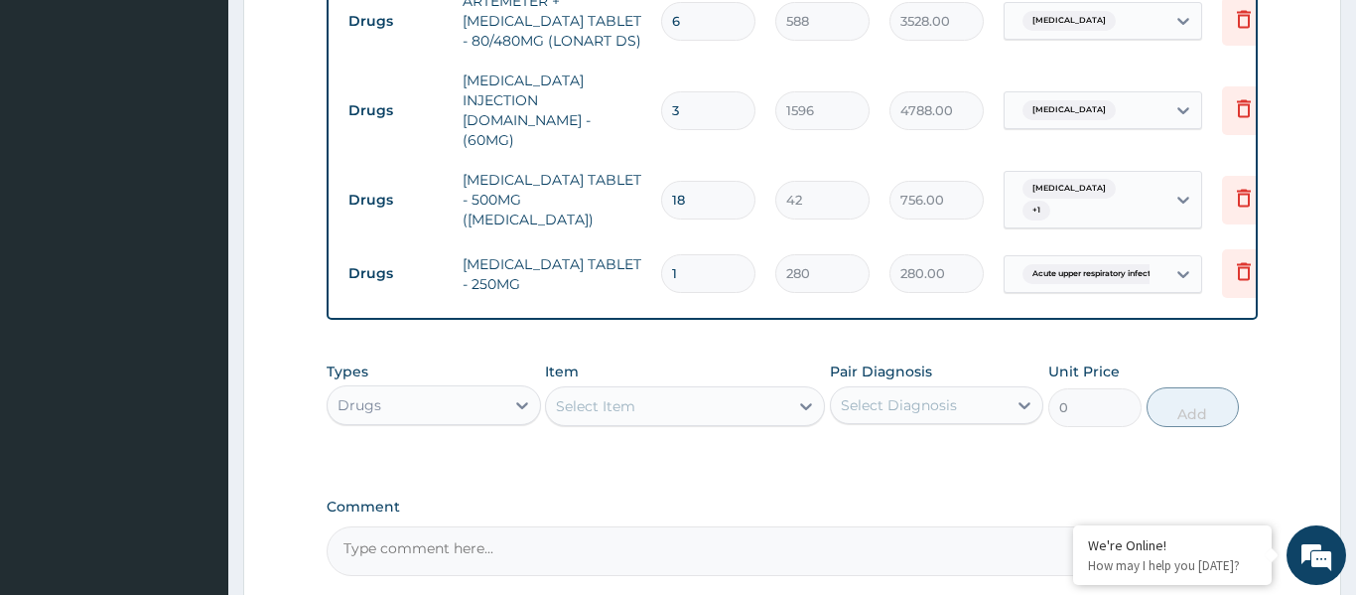
click at [689, 254] on input "1" at bounding box center [708, 273] width 94 height 39
type input "15"
type input "4200.00"
type input "15"
click at [634, 396] on div "Select Item" at bounding box center [595, 406] width 79 height 20
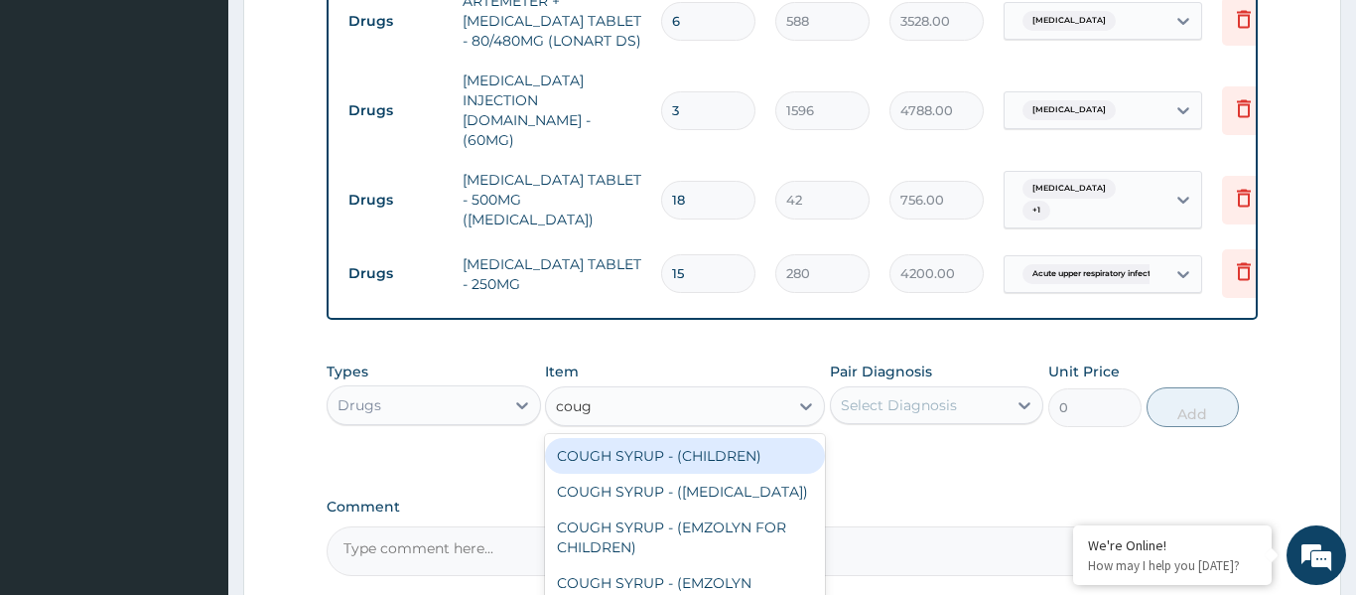
type input "cough"
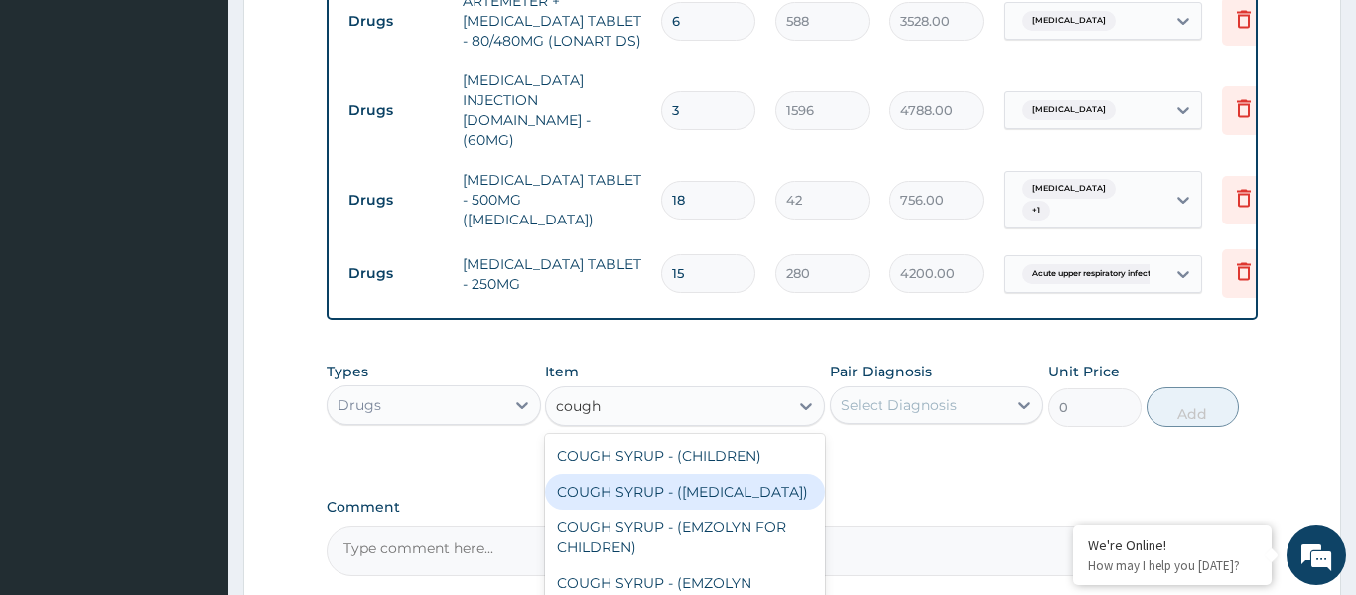
click at [650, 473] on div "COUGH SYRUP - (EXPECTORANT)" at bounding box center [685, 491] width 280 height 36
type input "1120"
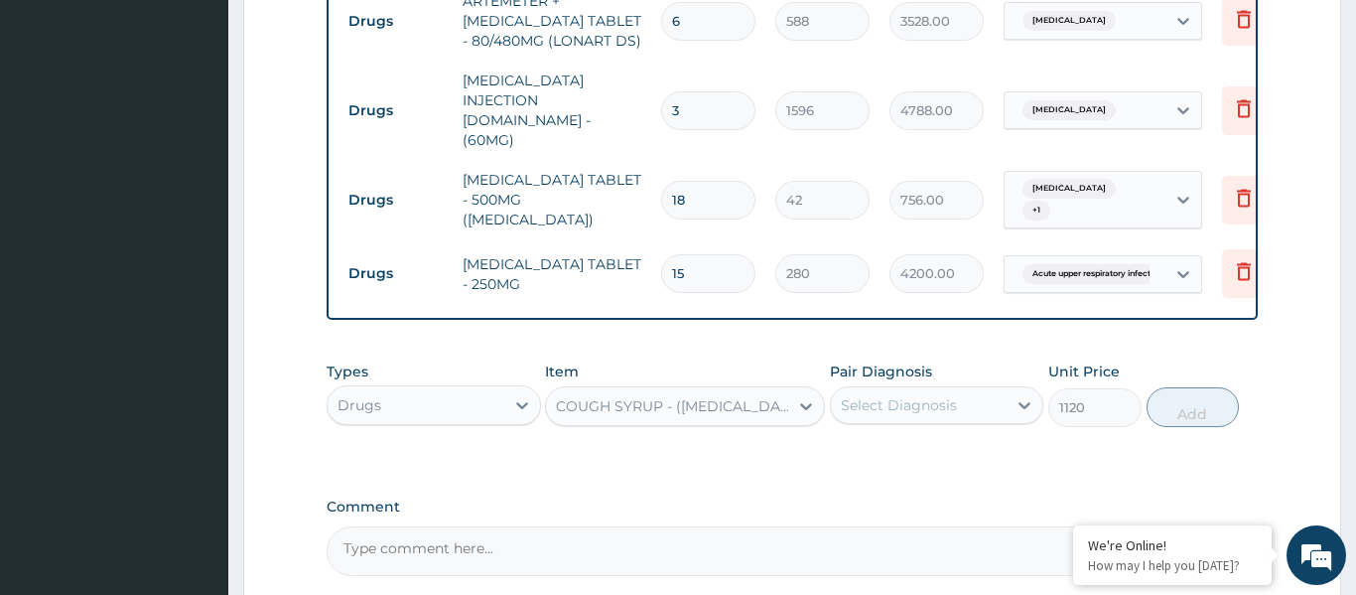
click at [925, 395] on div "Select Diagnosis" at bounding box center [899, 405] width 116 height 20
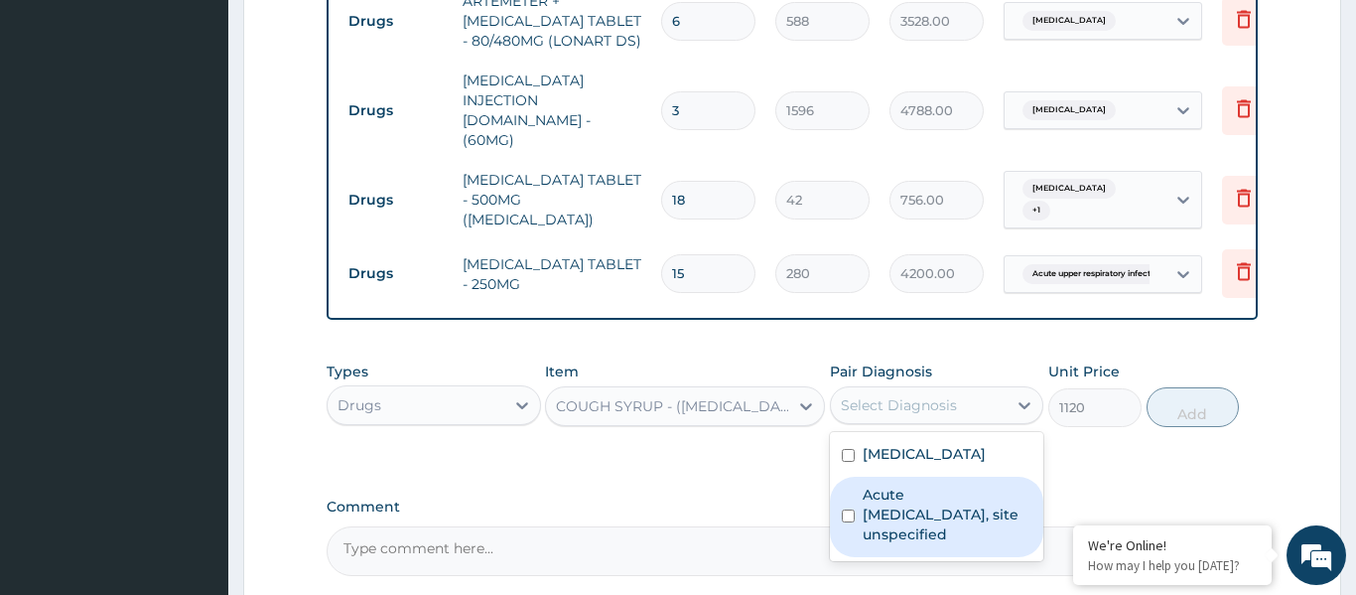
click at [940, 484] on label "Acute upper respiratory infection, site unspecified" at bounding box center [948, 514] width 170 height 60
checkbox input "true"
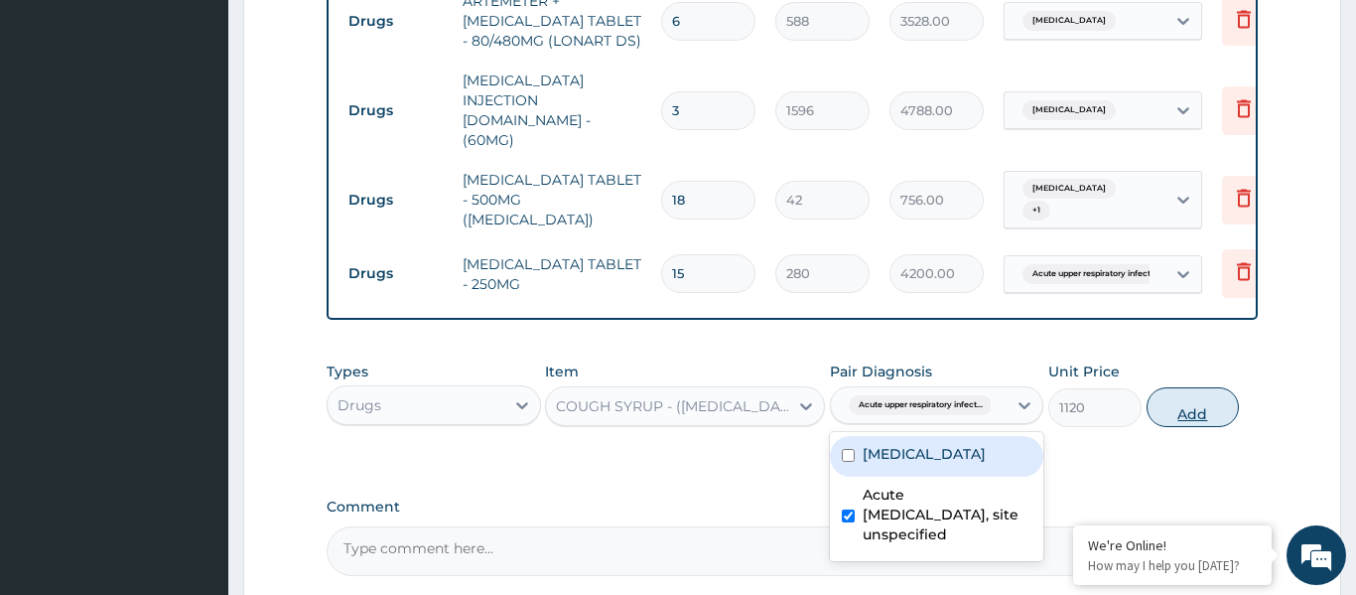
click at [1173, 387] on button "Add" at bounding box center [1192, 407] width 93 height 40
type input "0"
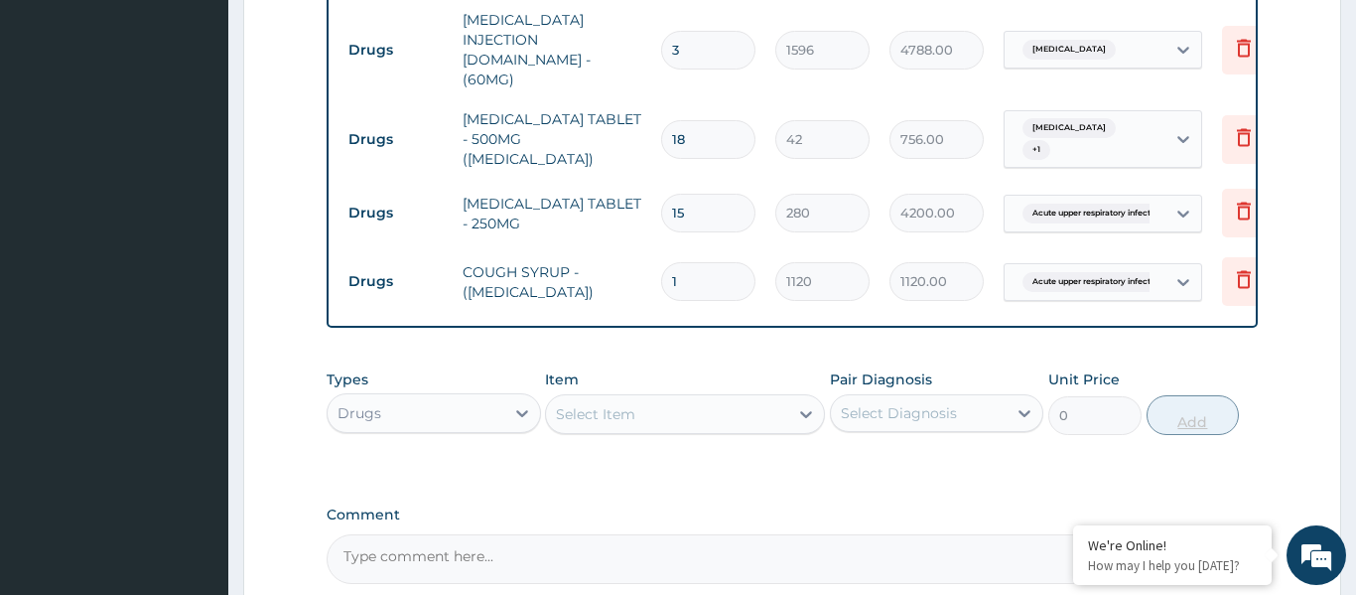
scroll to position [1145, 0]
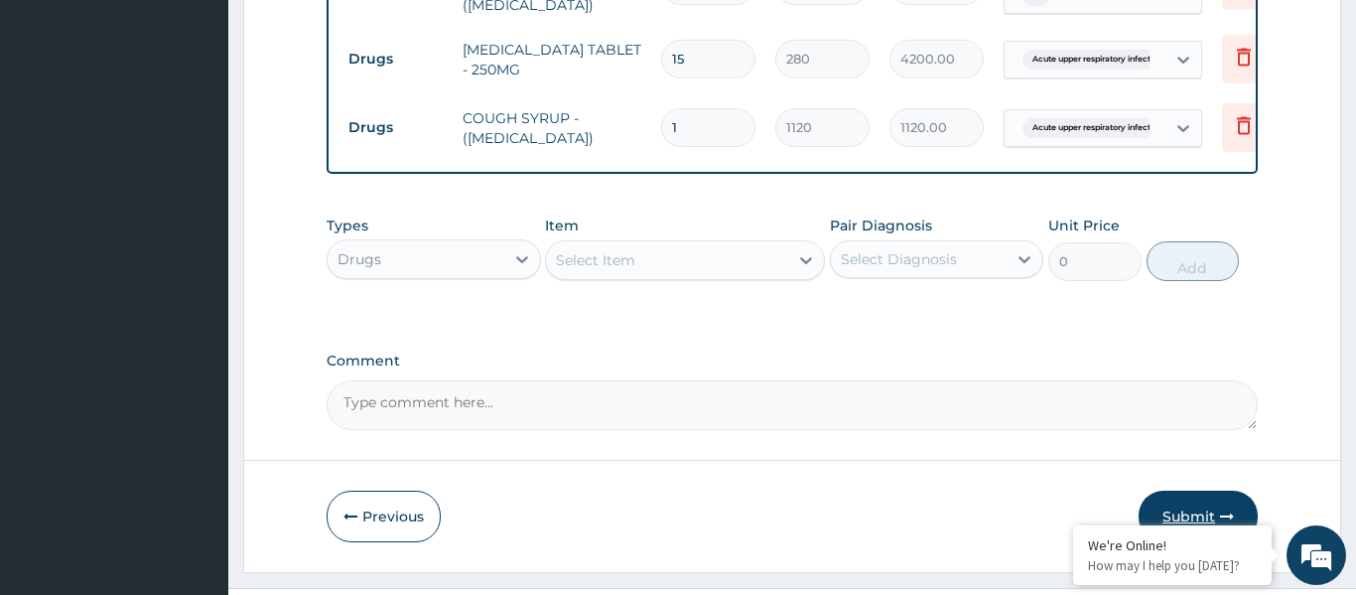
click at [1216, 490] on button "Submit" at bounding box center [1198, 516] width 119 height 52
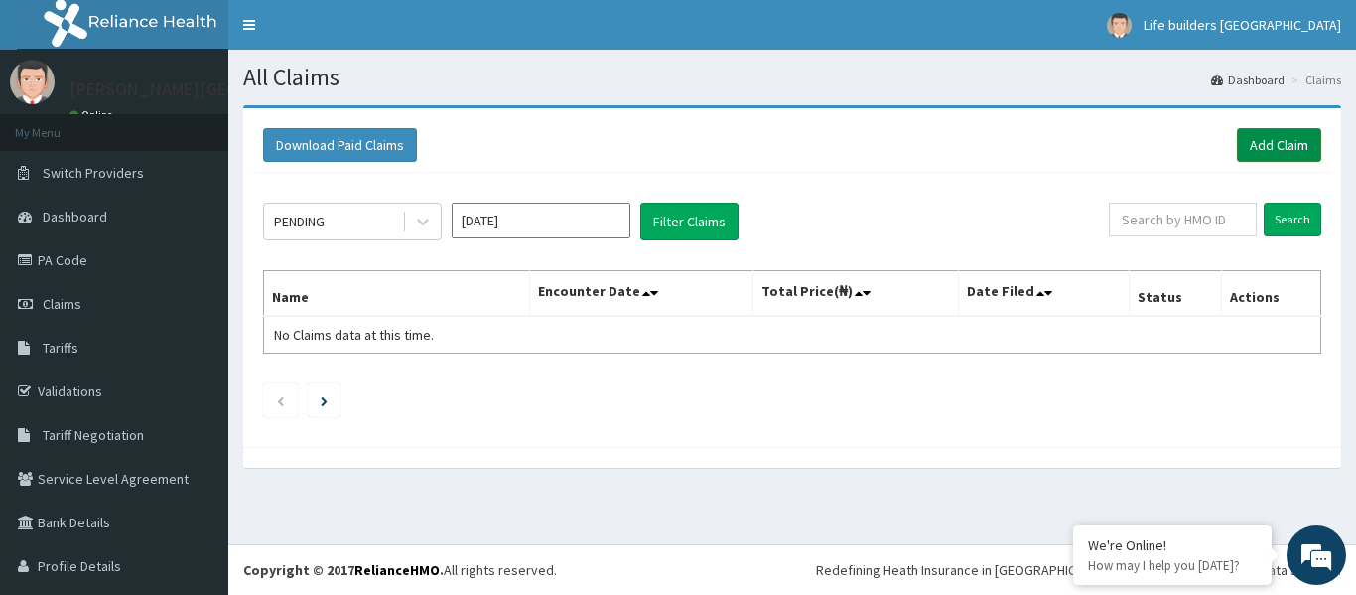
click at [1252, 143] on link "Add Claim" at bounding box center [1279, 145] width 84 height 34
click at [1288, 155] on link "Add Claim" at bounding box center [1279, 145] width 84 height 34
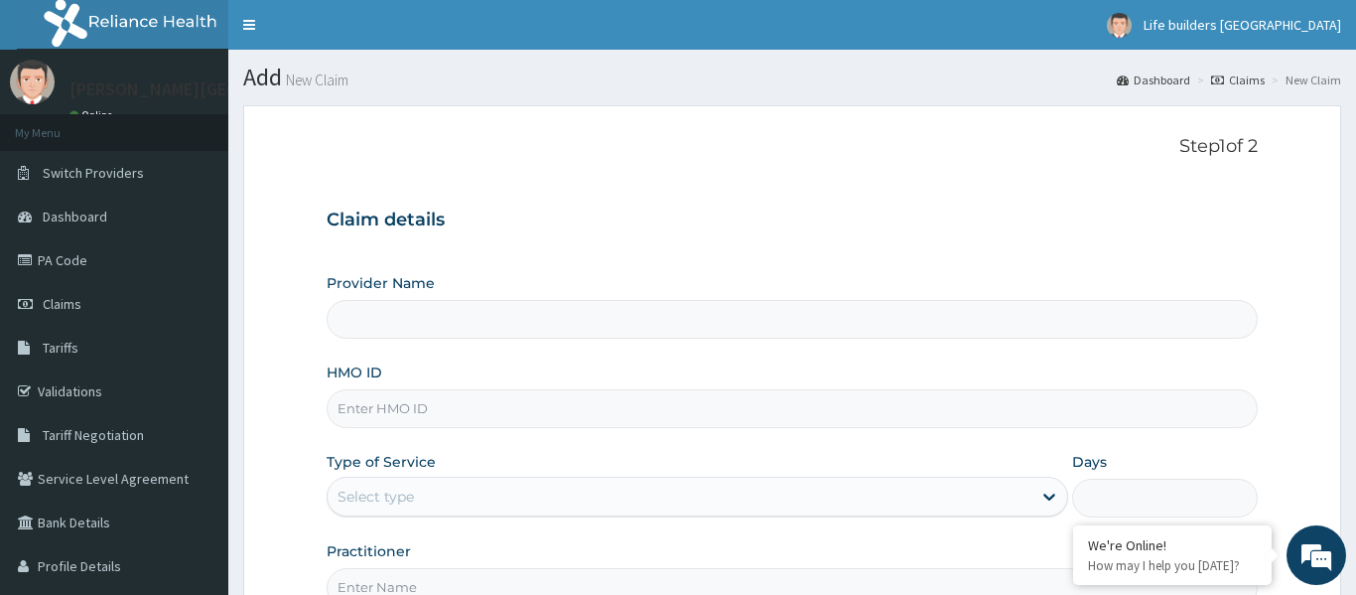
type input "[PERSON_NAME][GEOGRAPHIC_DATA]"
click at [521, 409] on input "HMO ID" at bounding box center [792, 408] width 931 height 39
type input "adx/10047/b"
click at [465, 507] on div "Select type" at bounding box center [680, 496] width 705 height 32
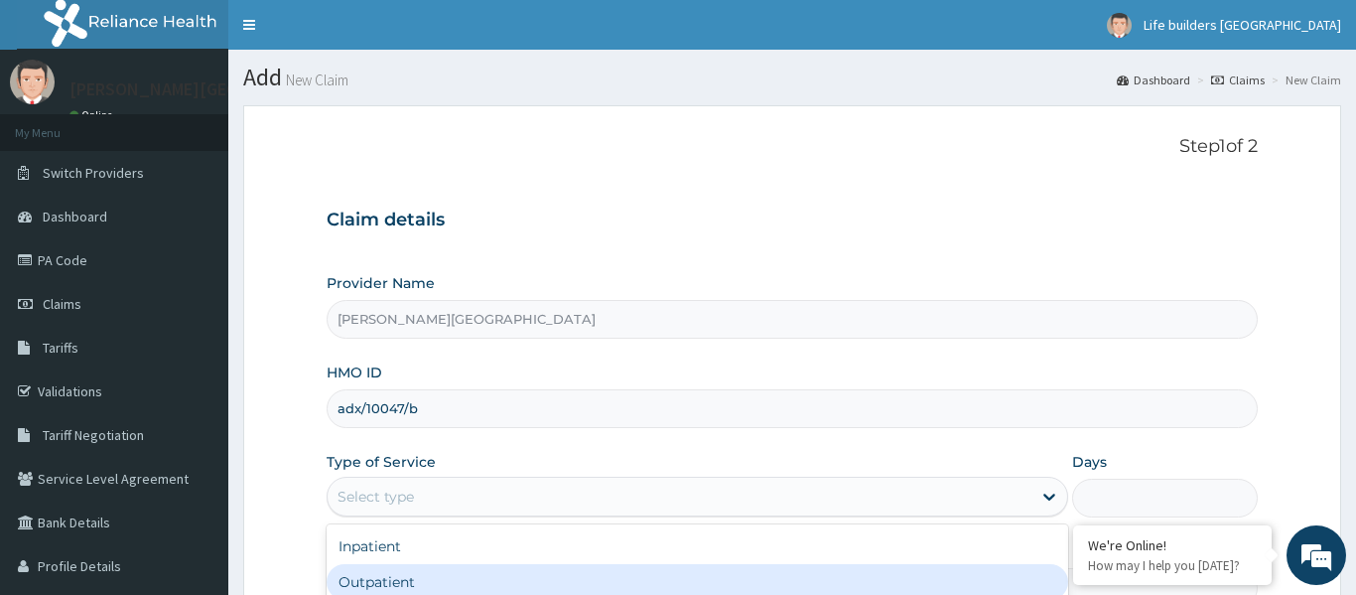
click at [422, 574] on div "Outpatient" at bounding box center [698, 582] width 742 height 36
type input "1"
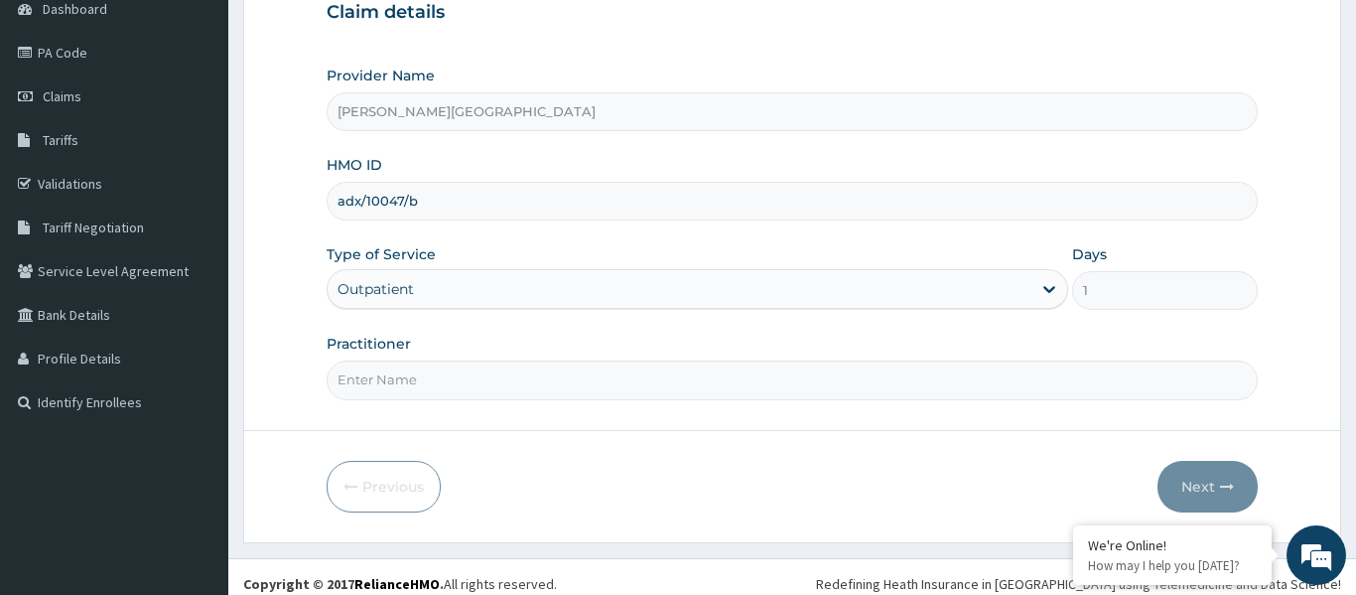
scroll to position [221, 0]
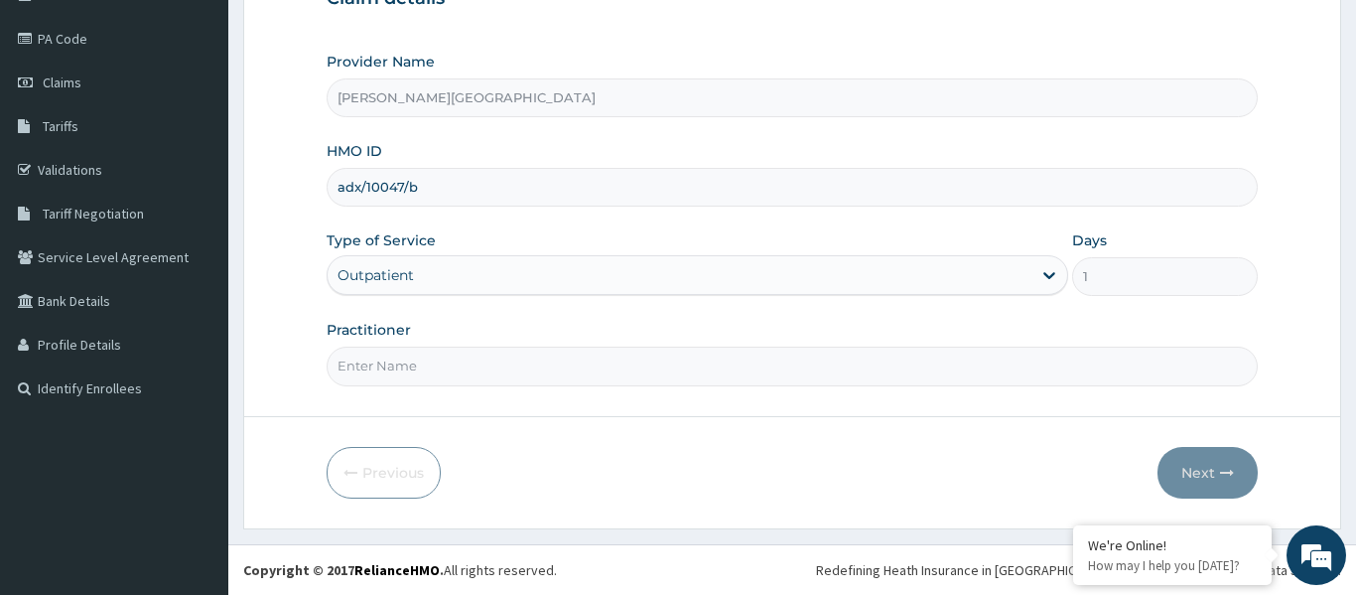
click at [446, 350] on input "Practitioner" at bounding box center [792, 365] width 931 height 39
type input "DR STEAVNS"
click at [1190, 454] on button "Next" at bounding box center [1207, 473] width 100 height 52
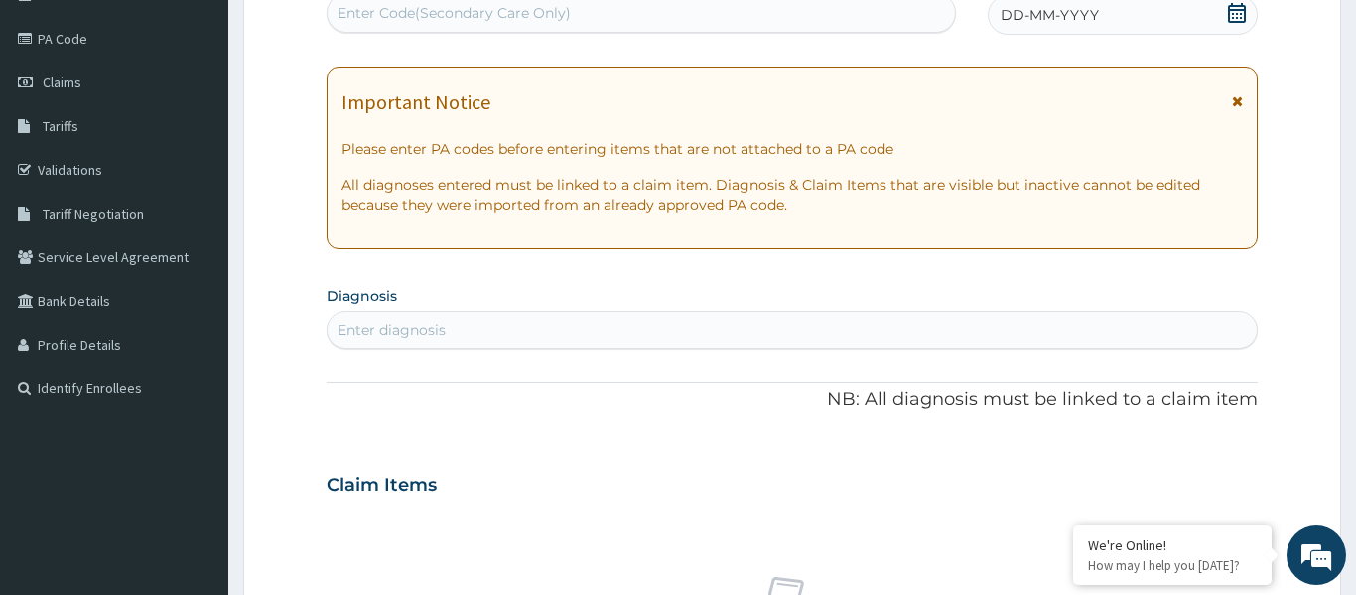
click at [1236, 100] on icon at bounding box center [1237, 101] width 11 height 14
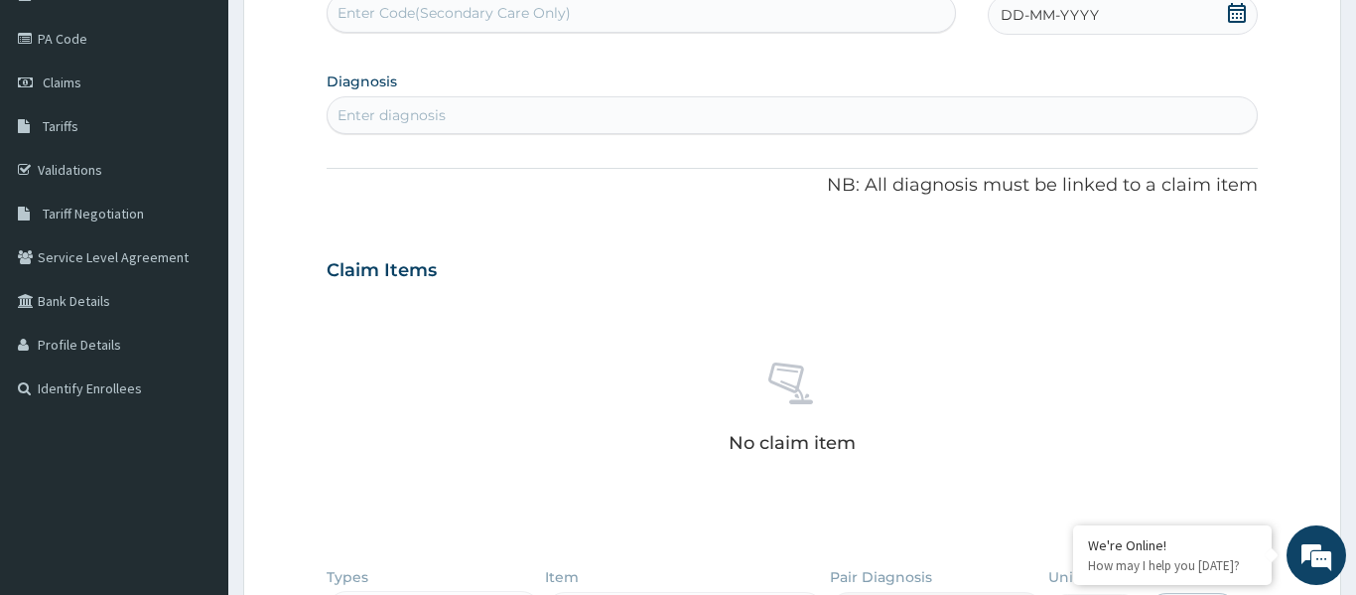
click at [1245, 20] on icon at bounding box center [1237, 13] width 18 height 20
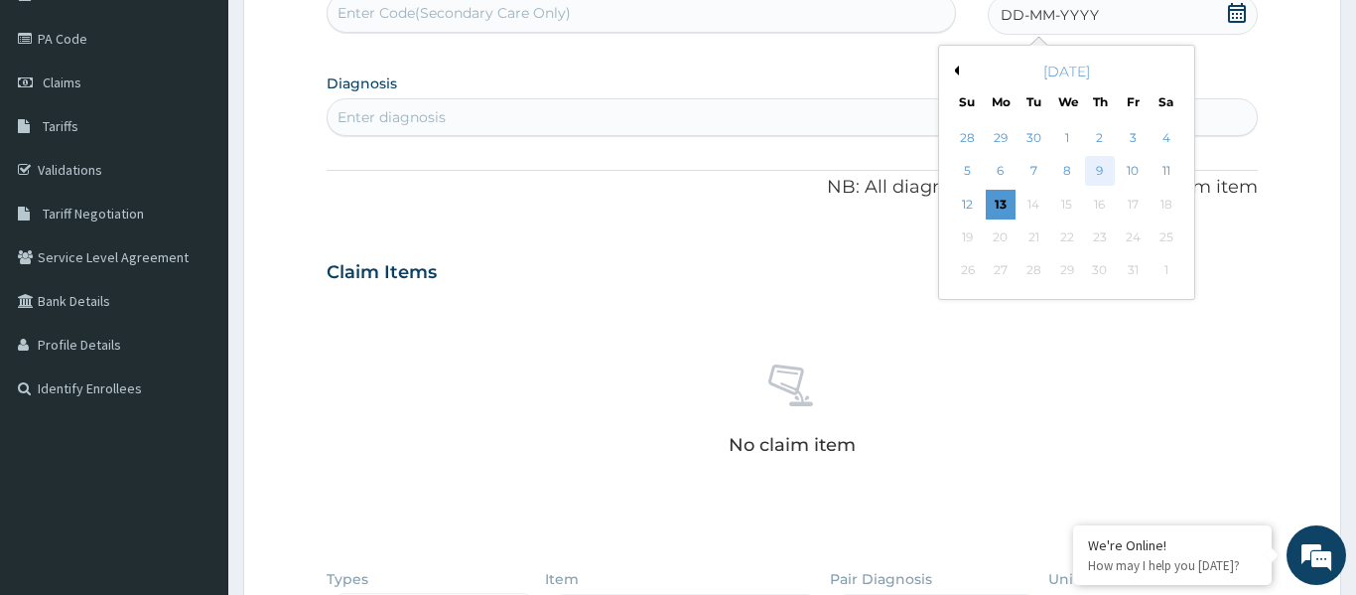
click at [1105, 173] on div "9" at bounding box center [1100, 172] width 30 height 30
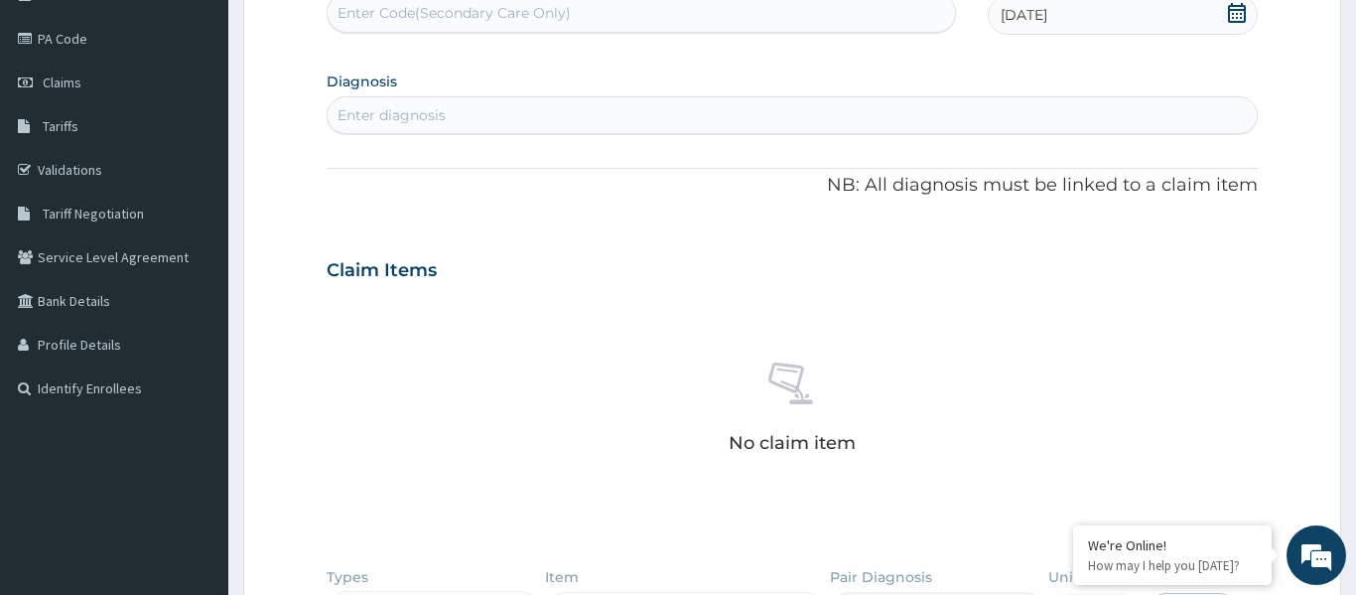
click at [598, 123] on div "Enter diagnosis" at bounding box center [792, 115] width 929 height 32
type input "htn"
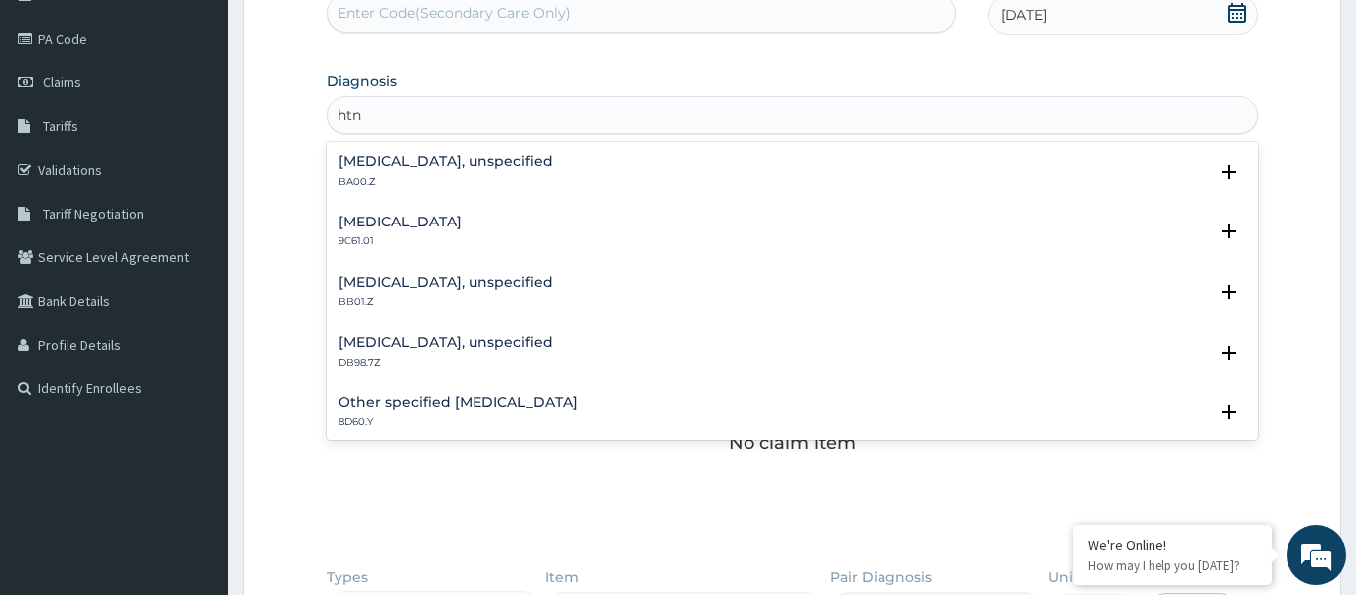
click at [422, 168] on h4 "Essential hypertension, unspecified" at bounding box center [445, 161] width 214 height 15
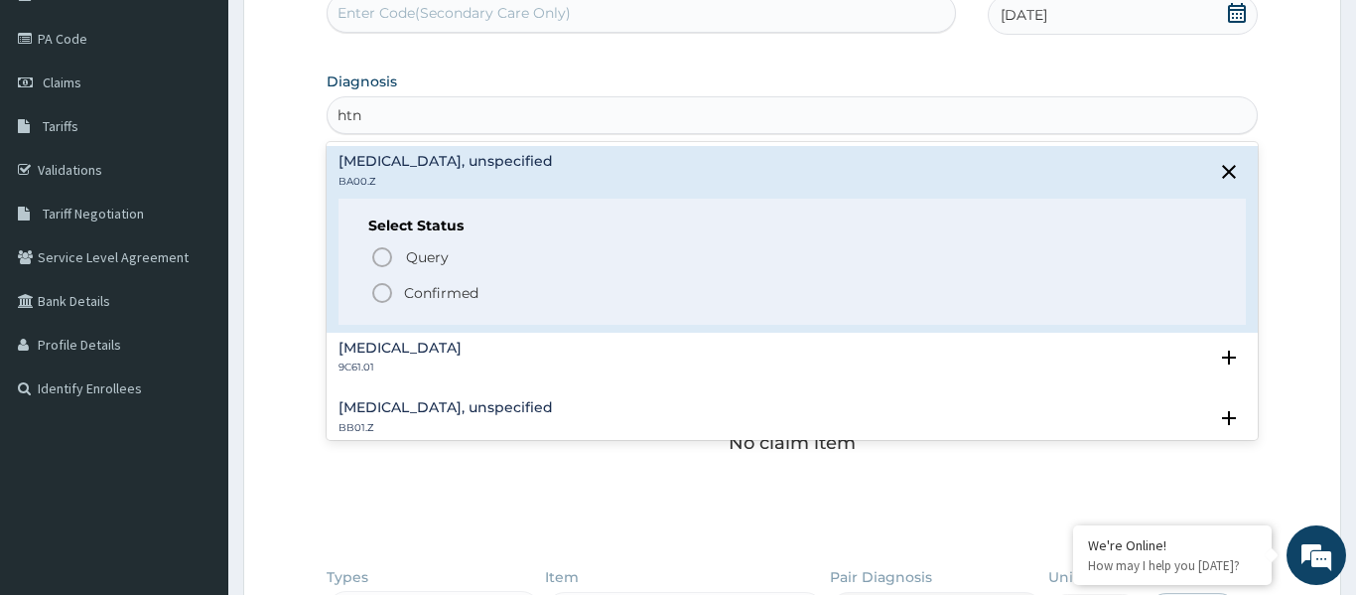
click at [380, 288] on icon "status option filled" at bounding box center [382, 293] width 24 height 24
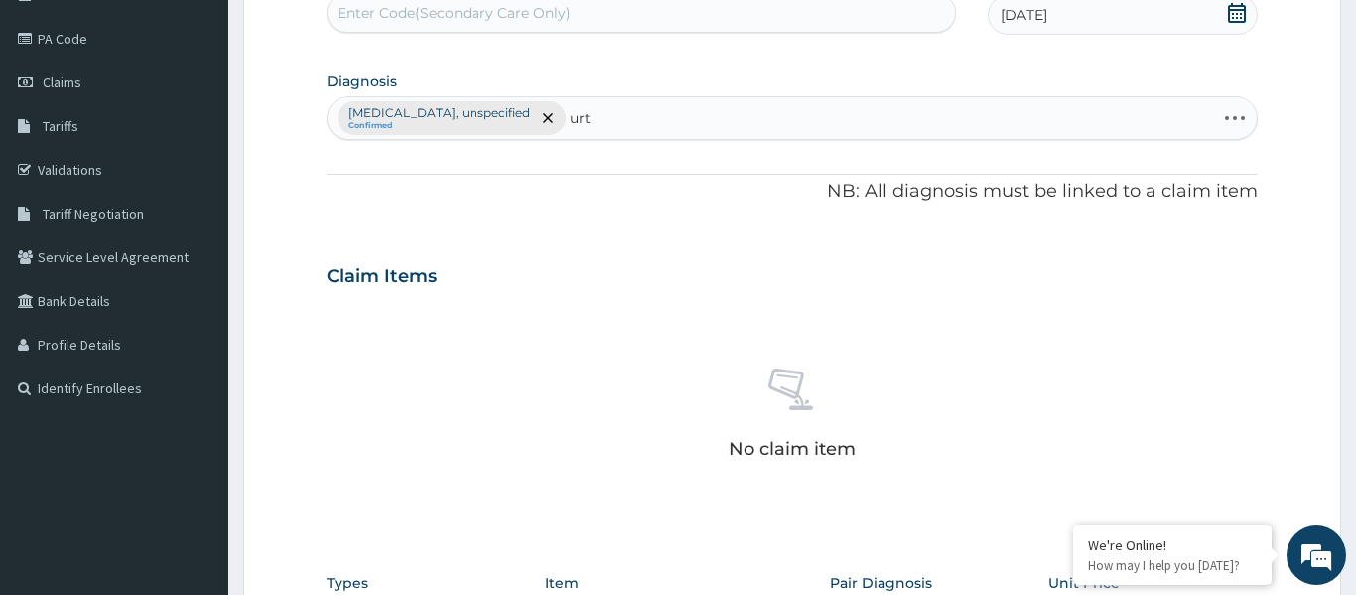
type input "urti"
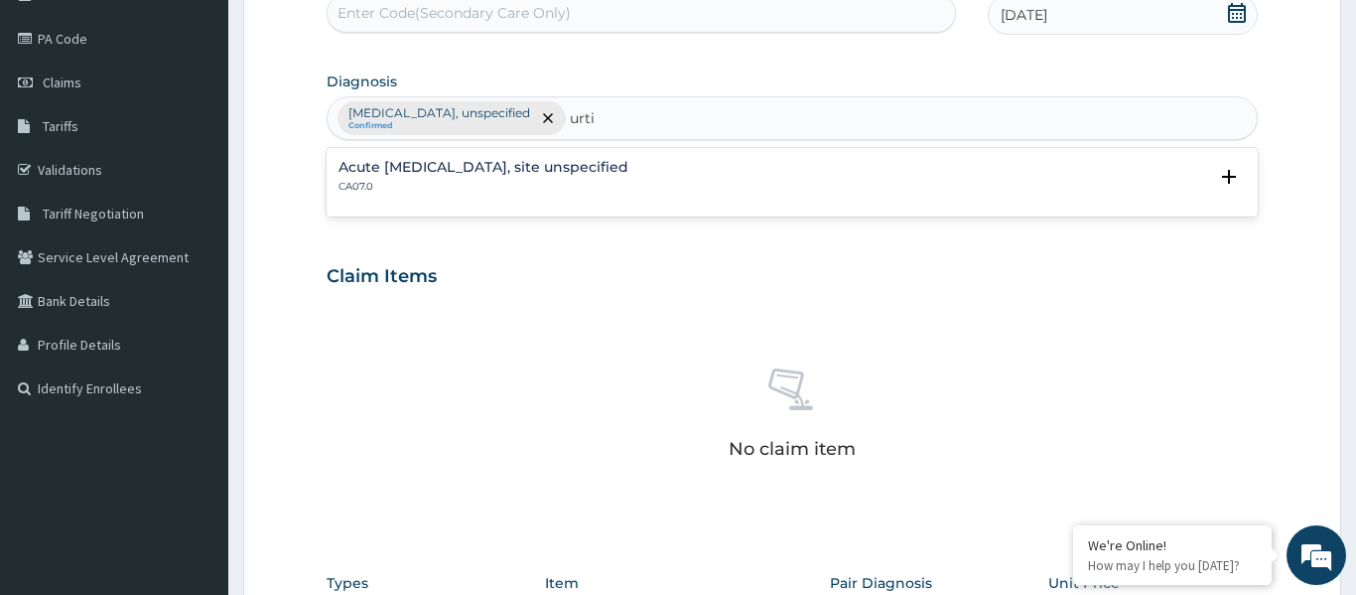
click at [362, 167] on h4 "Acute upper respiratory infection, site unspecified" at bounding box center [483, 167] width 290 height 15
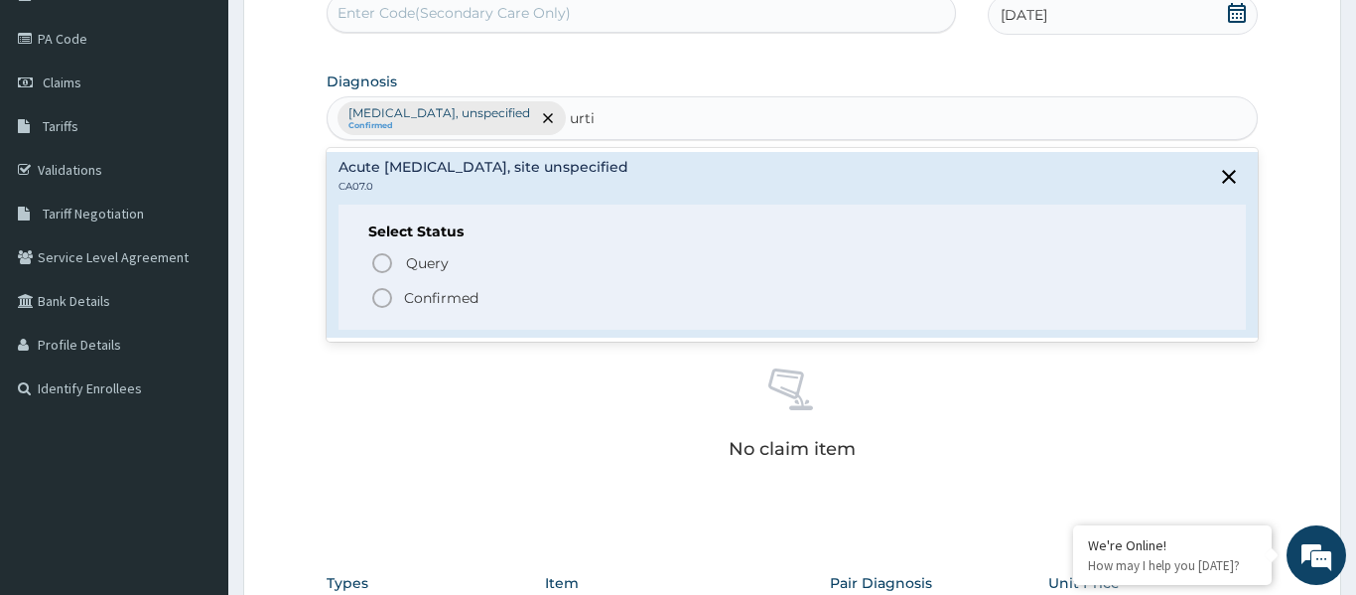
click at [384, 297] on icon "status option filled" at bounding box center [382, 298] width 24 height 24
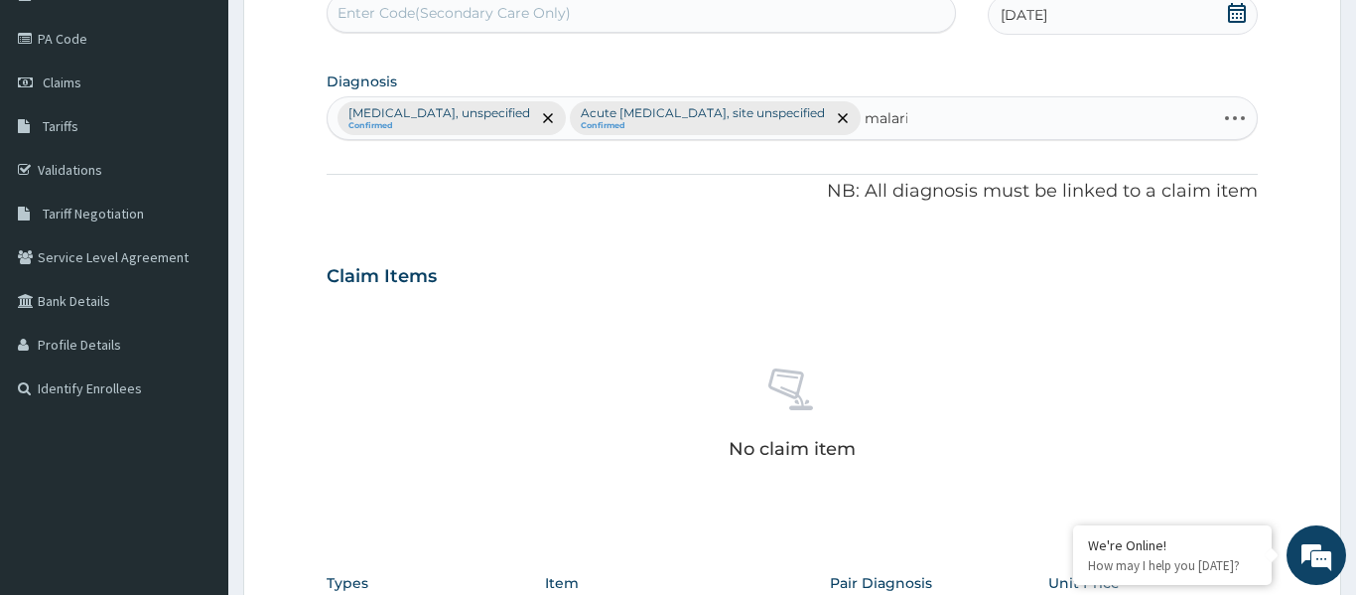
type input "malaria"
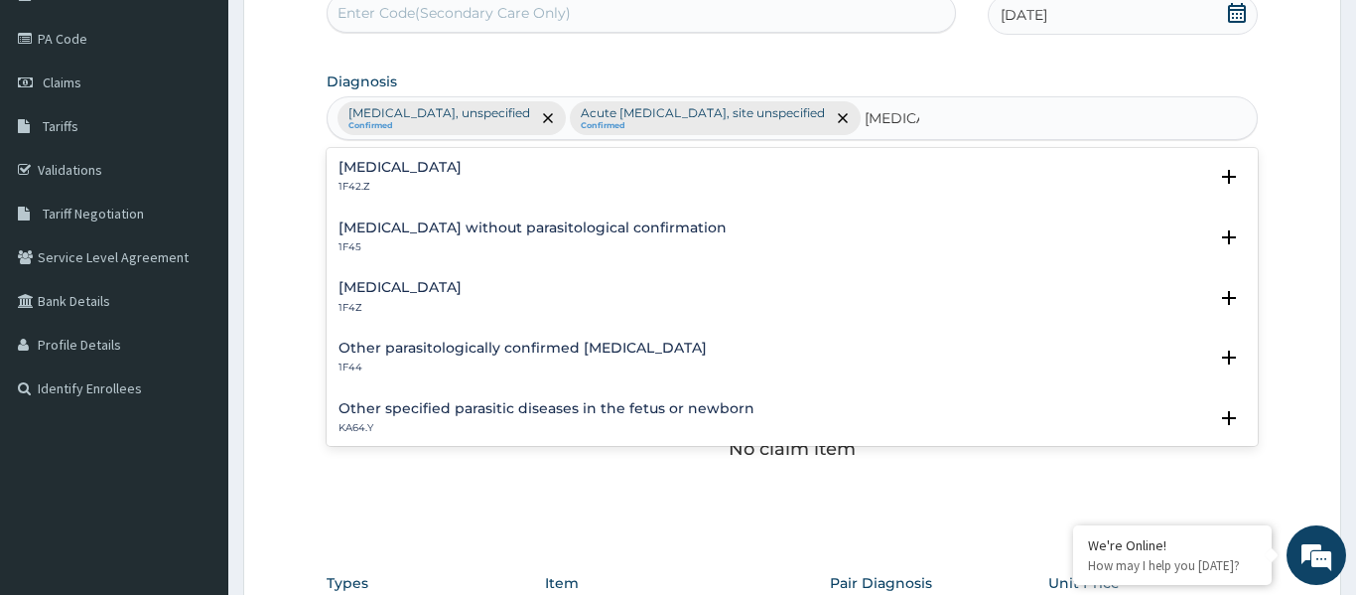
click at [378, 282] on h4 "Malaria, unspecified" at bounding box center [399, 287] width 123 height 15
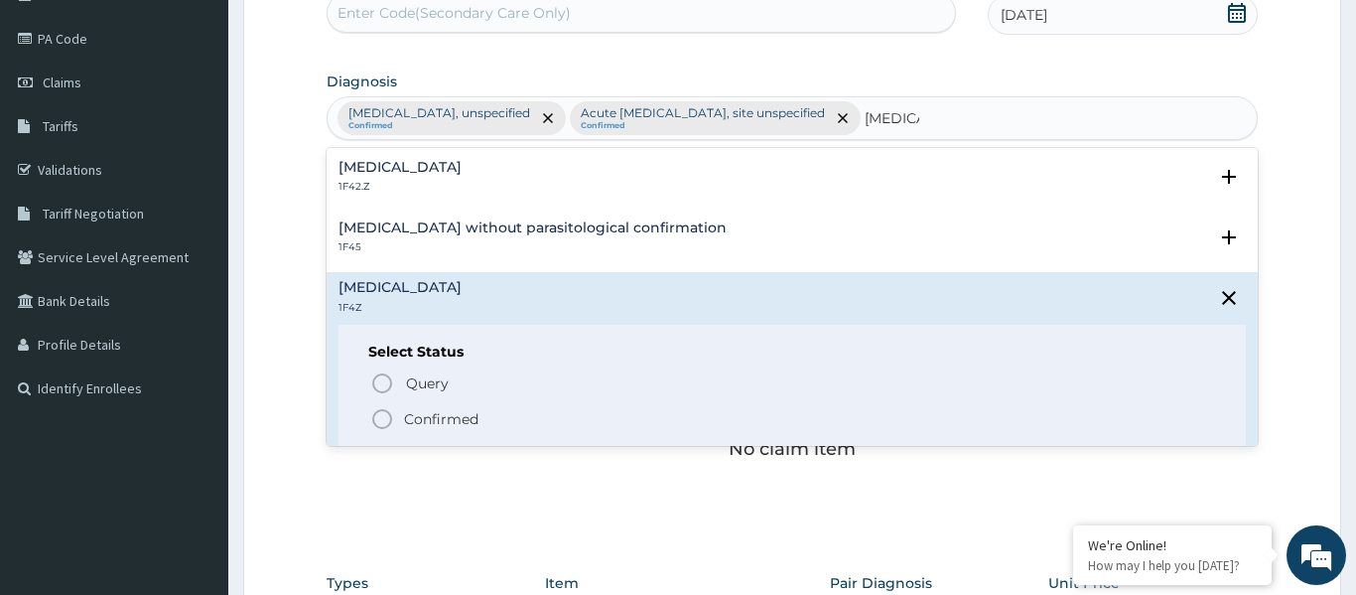
click at [384, 432] on div "Select Status Query Query covers suspected (?), Keep in view (kiv), Ruled out (…" at bounding box center [791, 388] width 907 height 126
click at [381, 423] on icon "status option filled" at bounding box center [382, 419] width 24 height 24
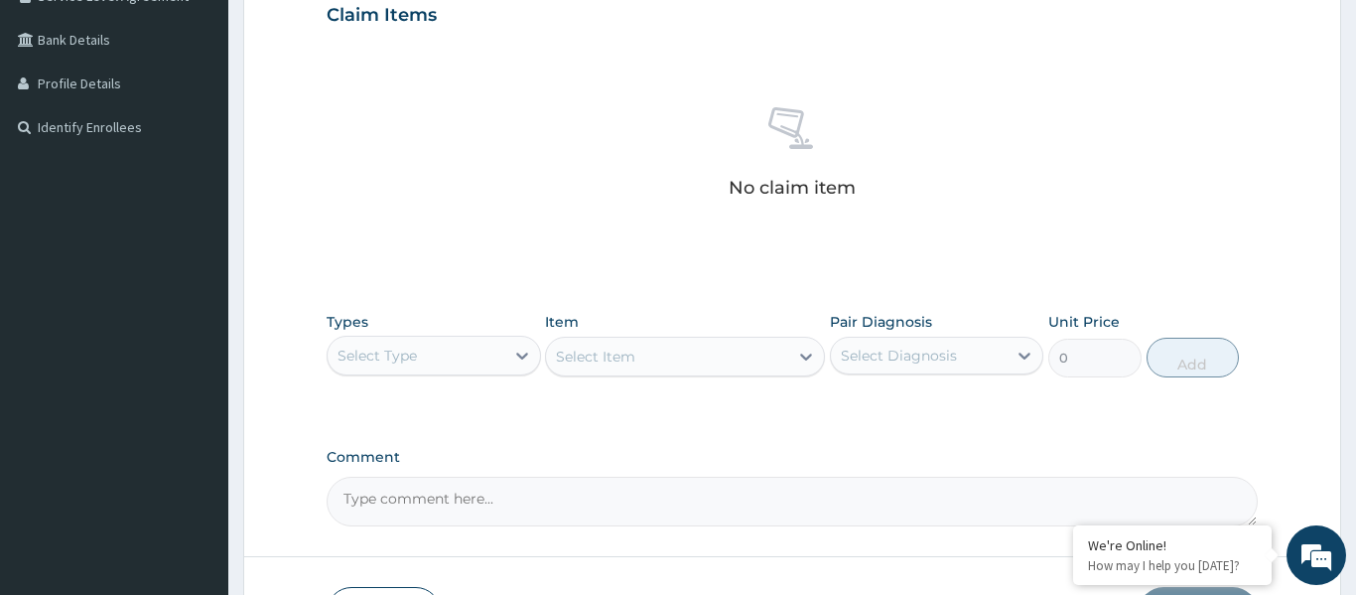
scroll to position [622, 0]
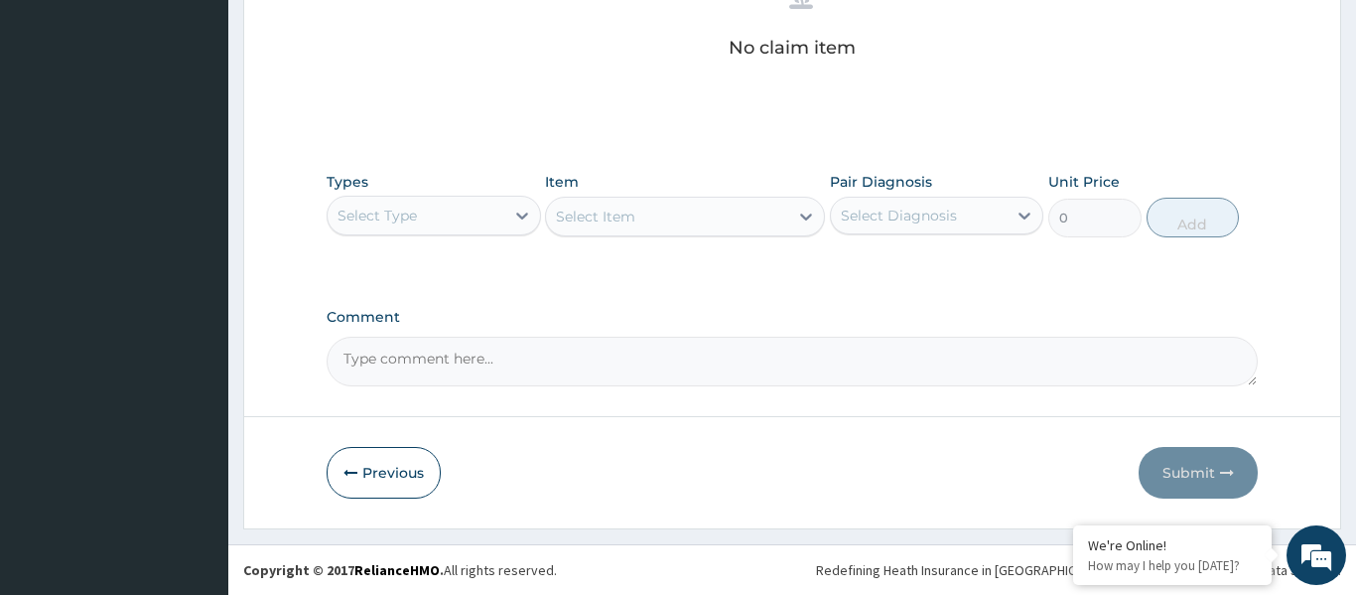
click at [428, 224] on div "Select Type" at bounding box center [416, 216] width 177 height 32
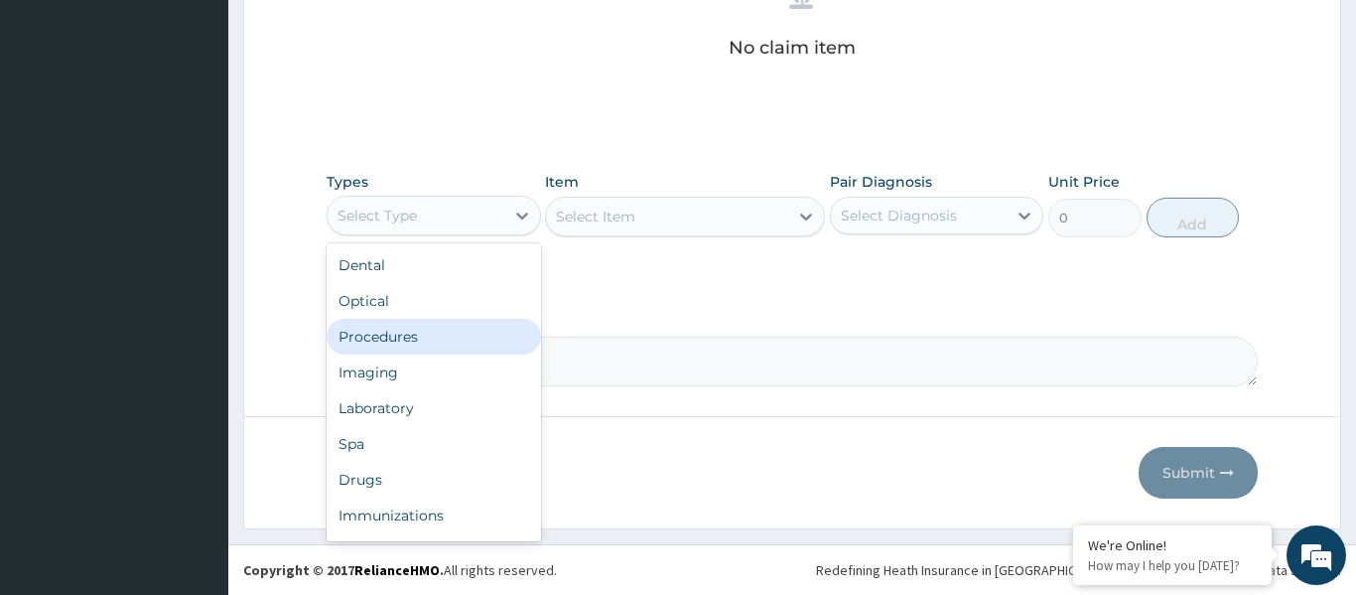
click at [421, 338] on div "Procedures" at bounding box center [434, 337] width 214 height 36
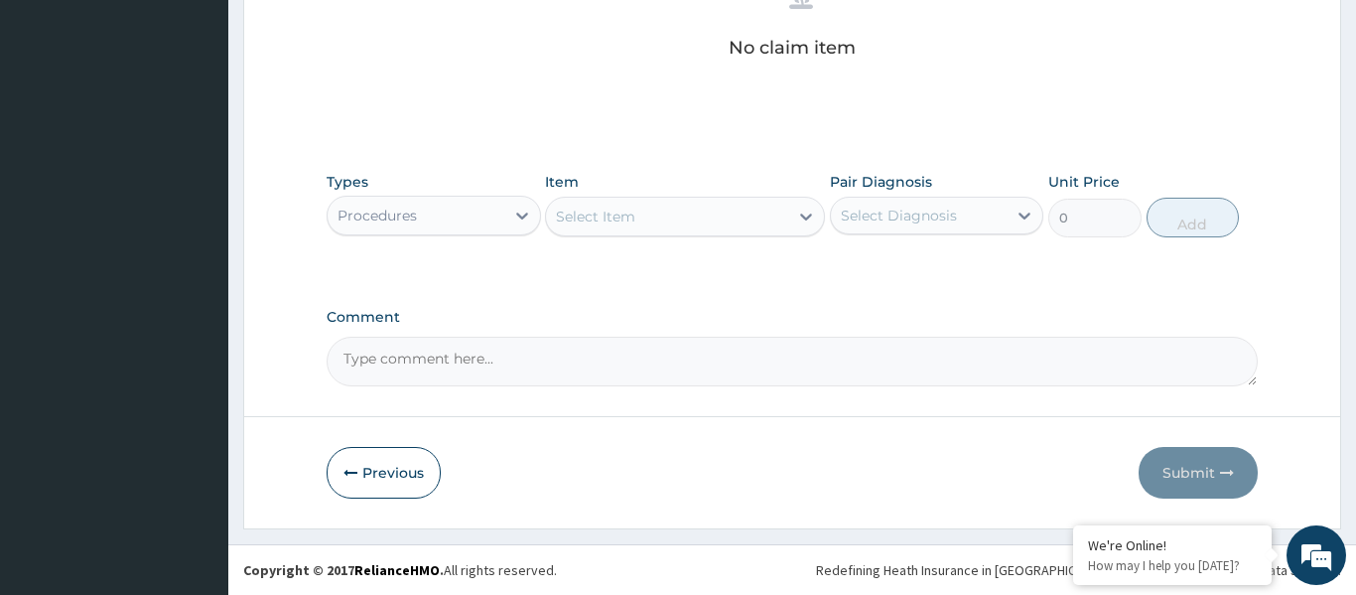
click at [690, 220] on div "Select Item" at bounding box center [667, 217] width 242 height 32
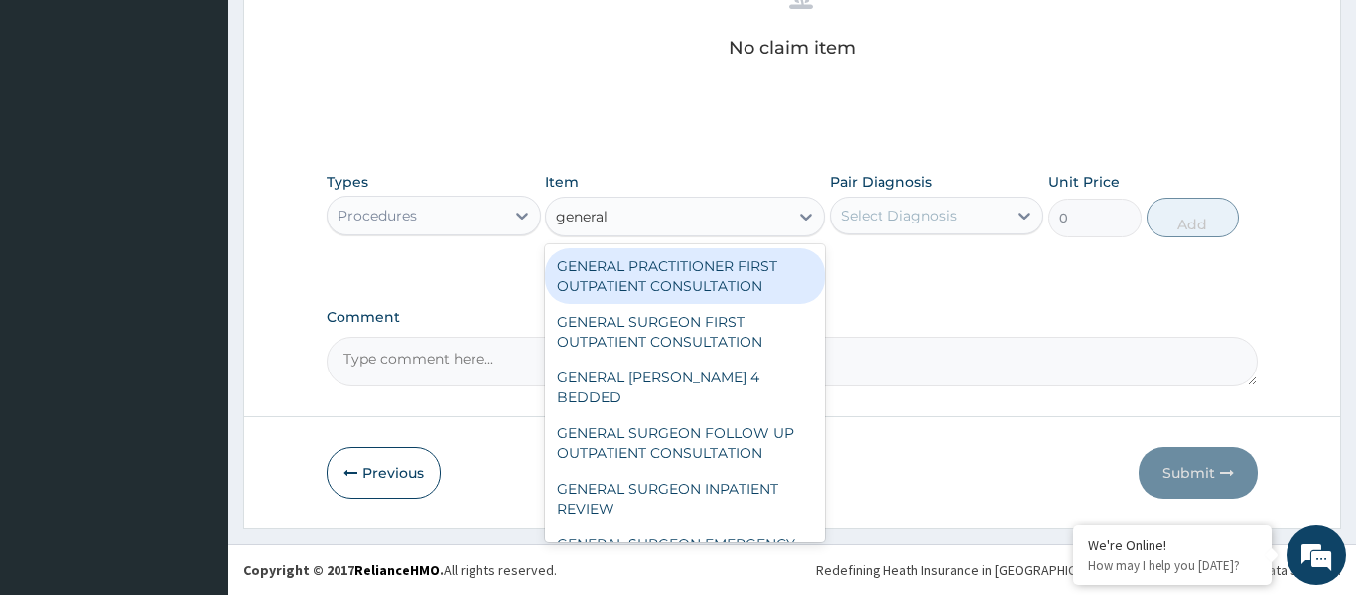
type input "general p"
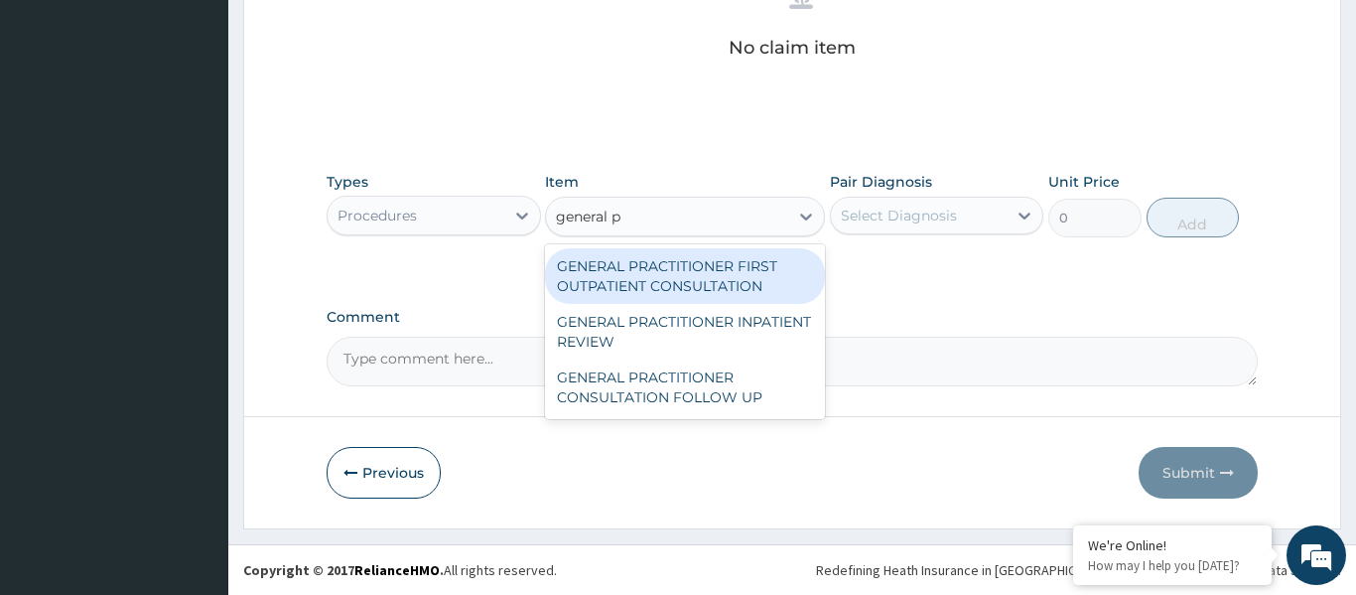
click at [699, 280] on div "GENERAL PRACTITIONER FIRST OUTPATIENT CONSULTATION" at bounding box center [685, 276] width 280 height 56
type input "3750"
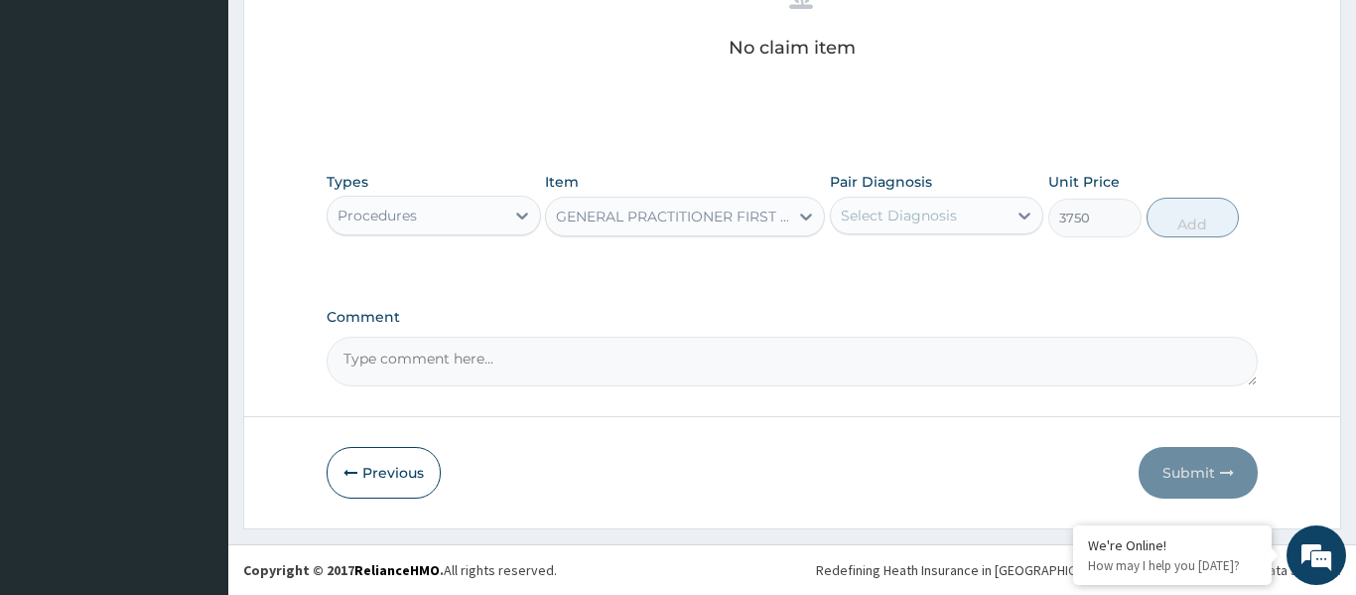
click at [902, 201] on div "Select Diagnosis" at bounding box center [919, 216] width 177 height 32
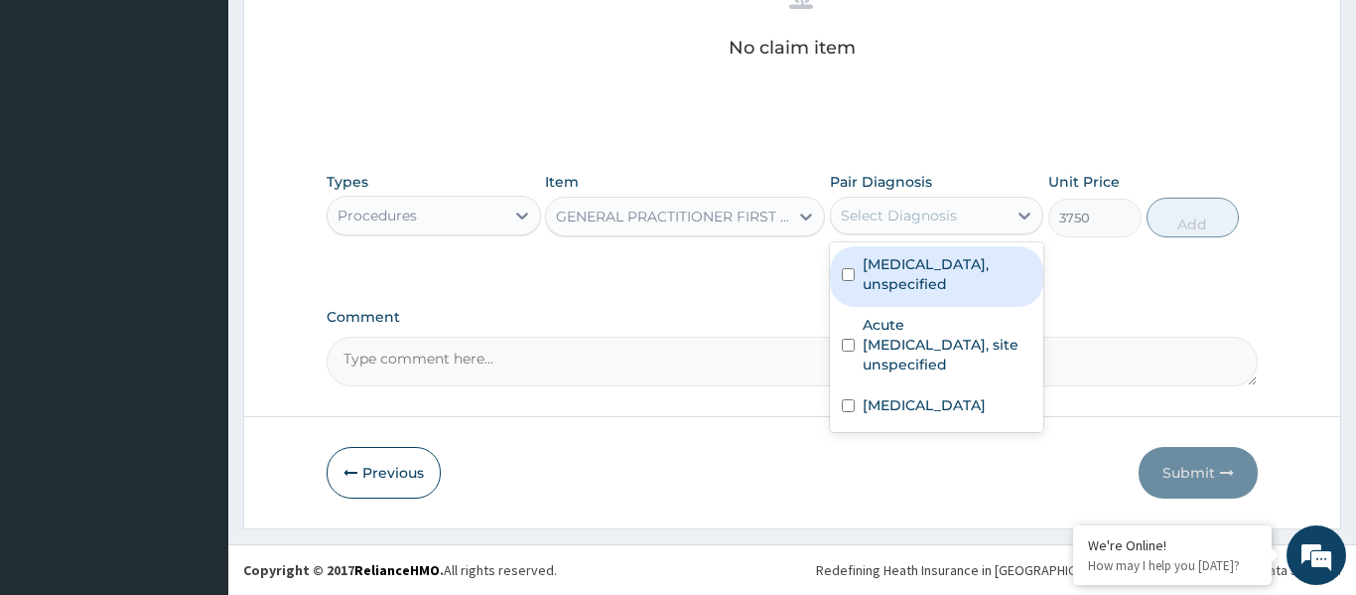
click at [915, 265] on label "Essential hypertension, unspecified" at bounding box center [948, 274] width 170 height 40
checkbox input "true"
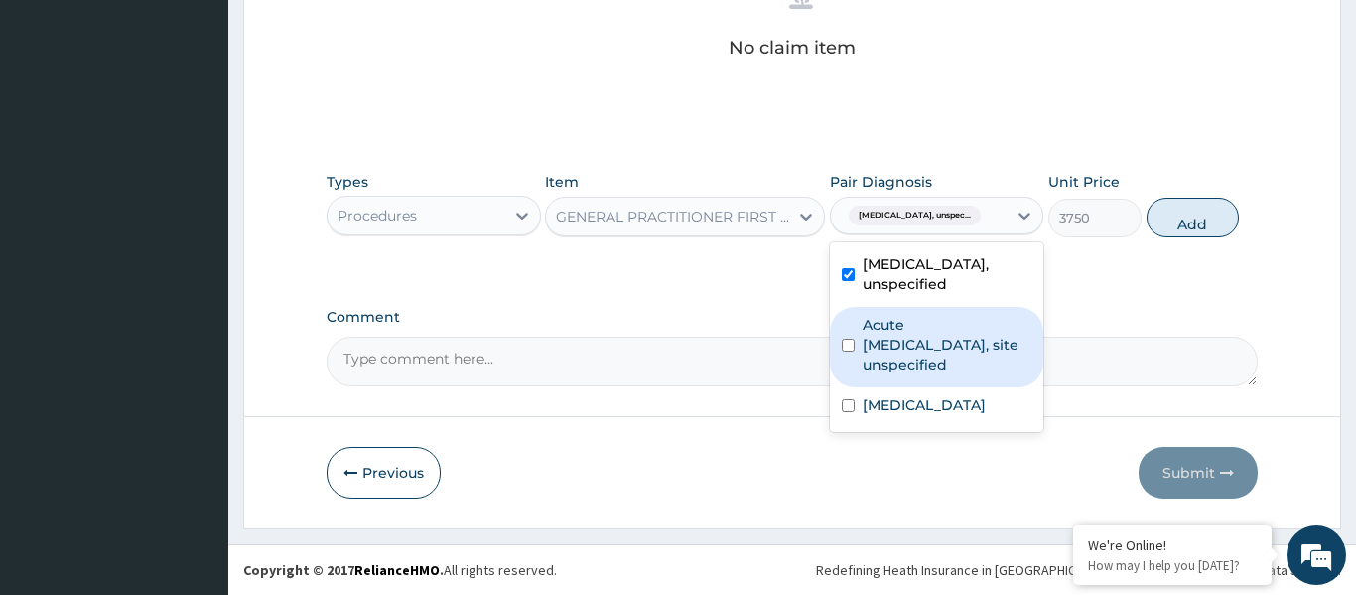
click at [935, 377] on div "Acute upper respiratory infection, site unspecified" at bounding box center [937, 347] width 214 height 80
checkbox input "true"
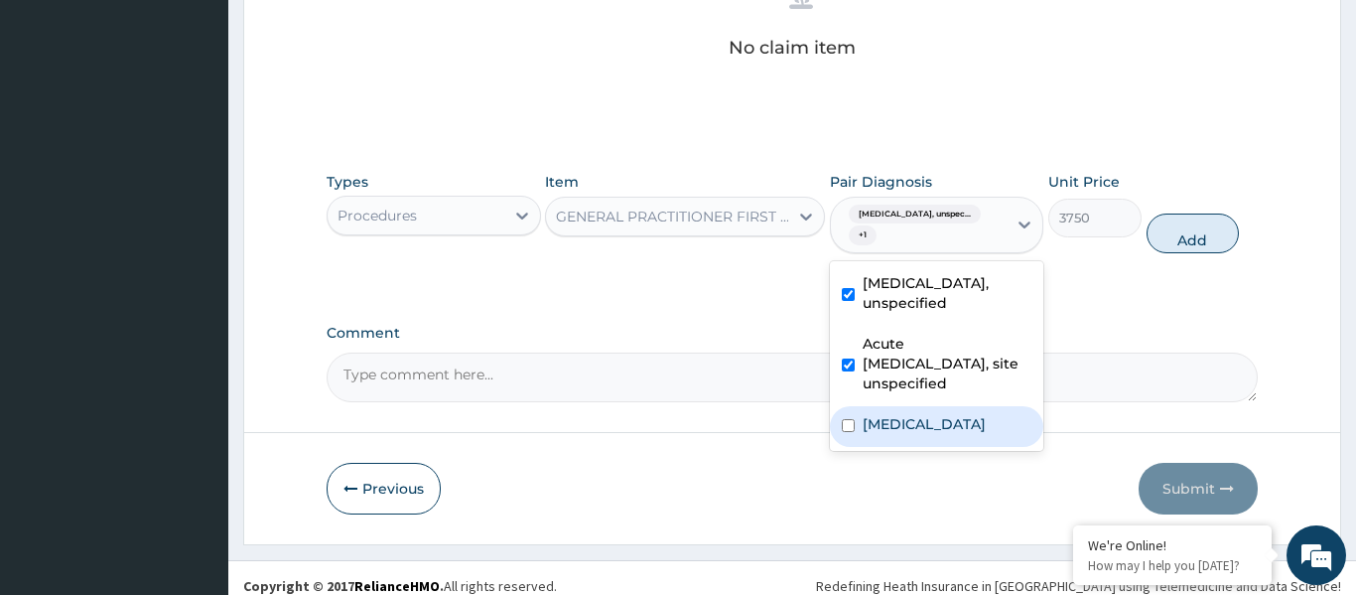
click at [935, 428] on label "Malaria, unspecified" at bounding box center [924, 424] width 123 height 20
checkbox input "true"
click at [1211, 236] on button "Add" at bounding box center [1192, 233] width 93 height 40
type input "0"
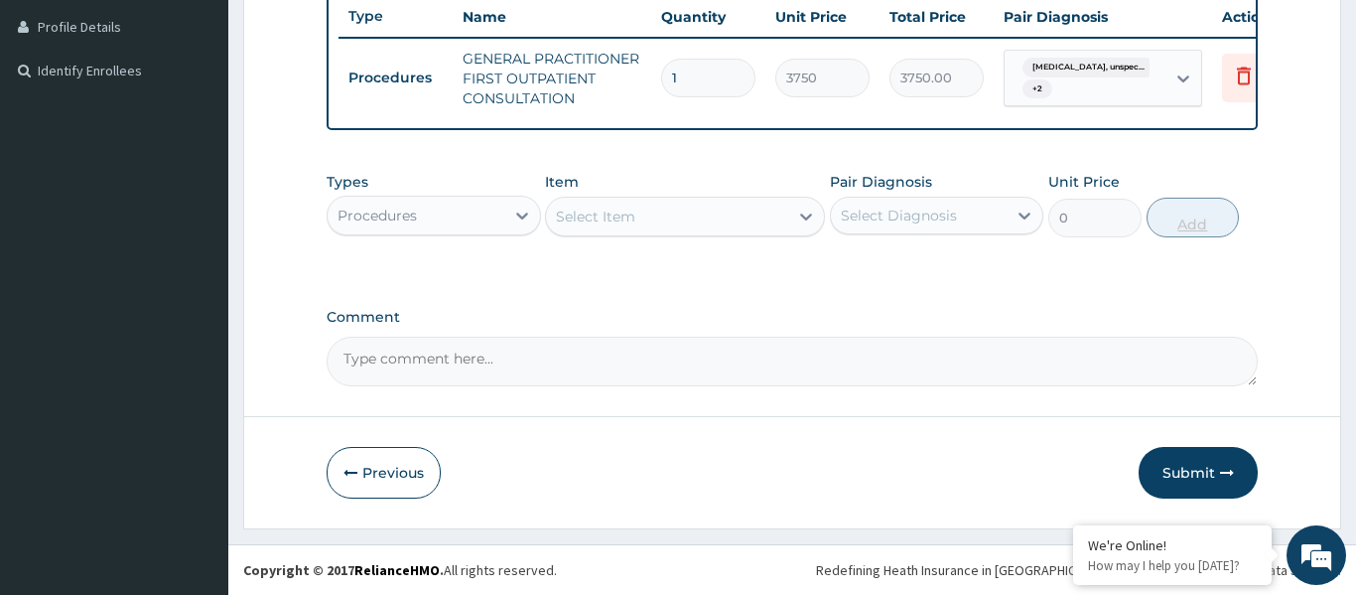
scroll to position [539, 0]
click at [692, 228] on div "Select Item" at bounding box center [667, 217] width 242 height 32
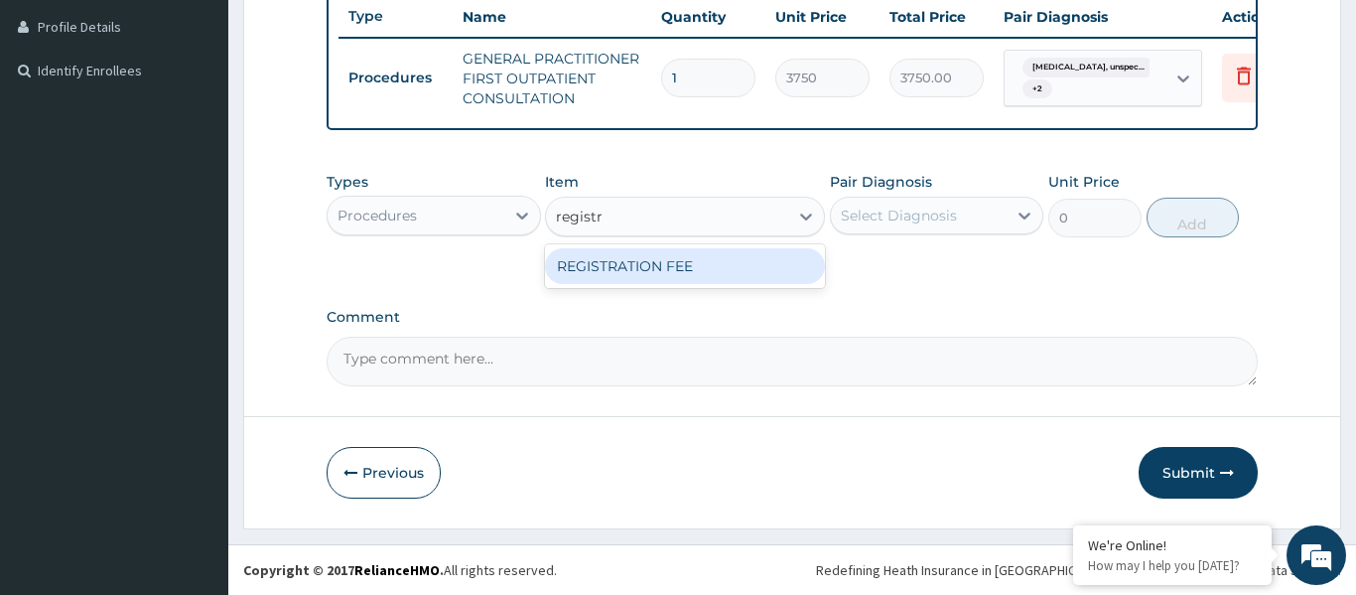
type input "registra"
click at [697, 264] on div "REGISTRATION FEE" at bounding box center [685, 266] width 280 height 36
type input "2500"
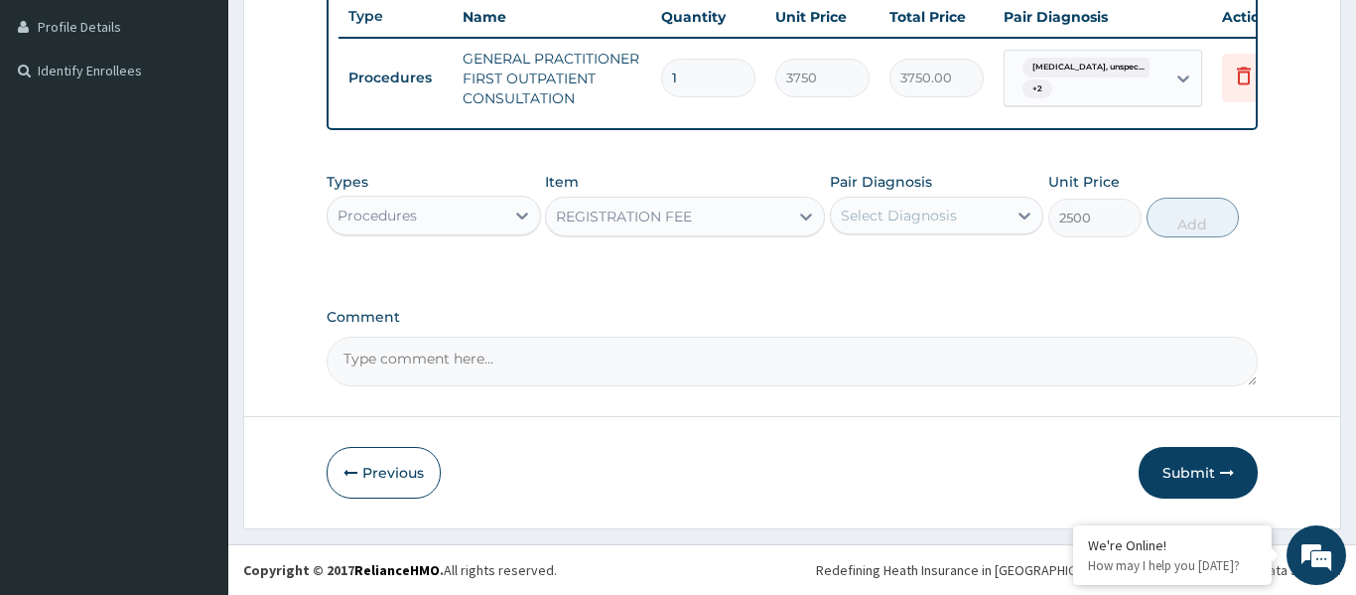
click at [901, 222] on div "Select Diagnosis" at bounding box center [899, 215] width 116 height 20
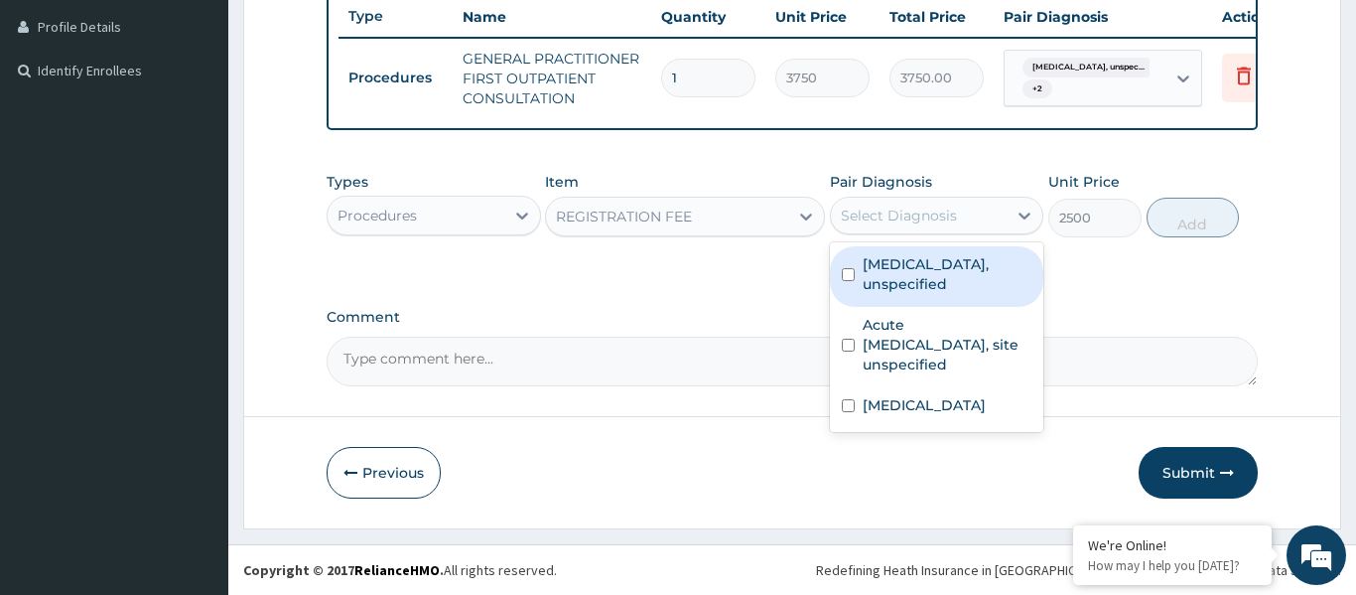
click at [926, 277] on label "Essential hypertension, unspecified" at bounding box center [948, 274] width 170 height 40
checkbox input "true"
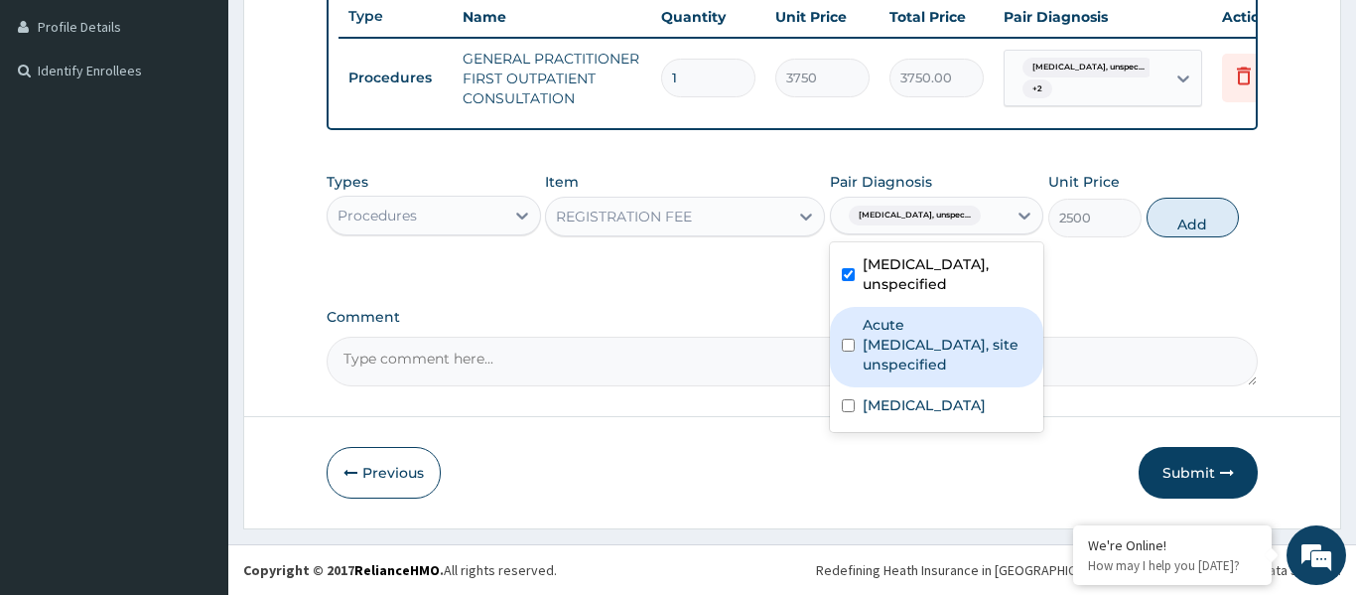
click at [940, 347] on label "Acute upper respiratory infection, site unspecified" at bounding box center [948, 345] width 170 height 60
checkbox input "true"
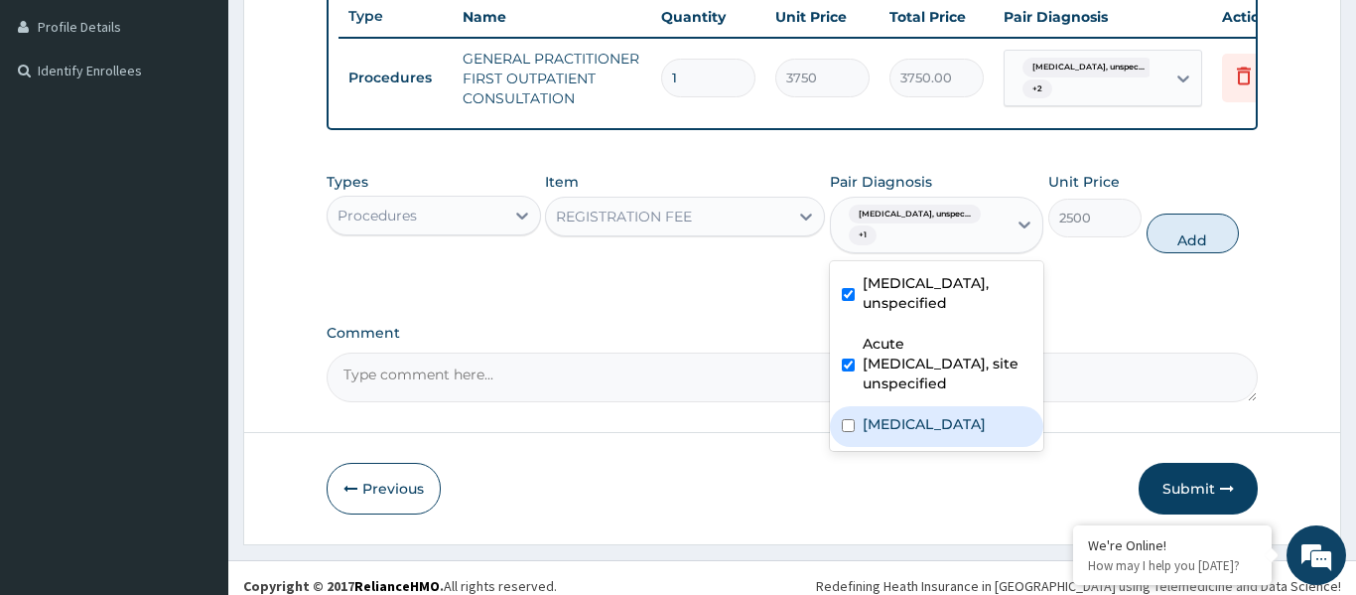
click at [947, 419] on label "Malaria, unspecified" at bounding box center [924, 424] width 123 height 20
checkbox input "true"
click at [1193, 233] on button "Add" at bounding box center [1192, 233] width 93 height 40
type input "0"
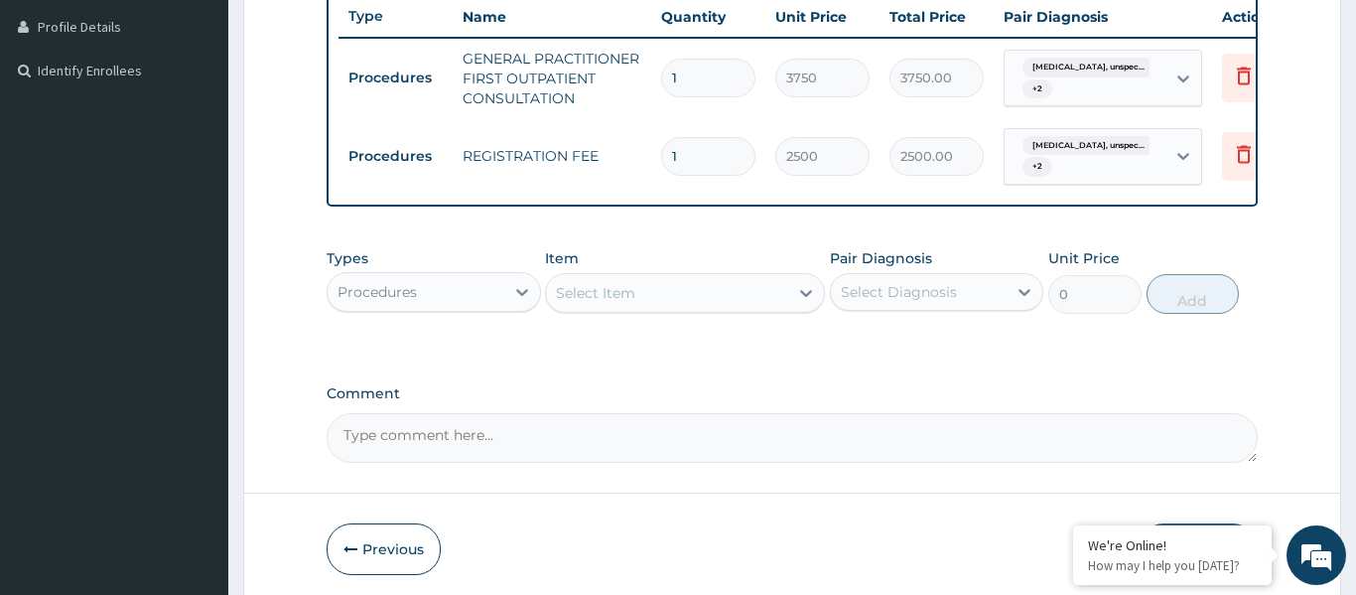
click at [444, 302] on div "Procedures" at bounding box center [416, 292] width 177 height 32
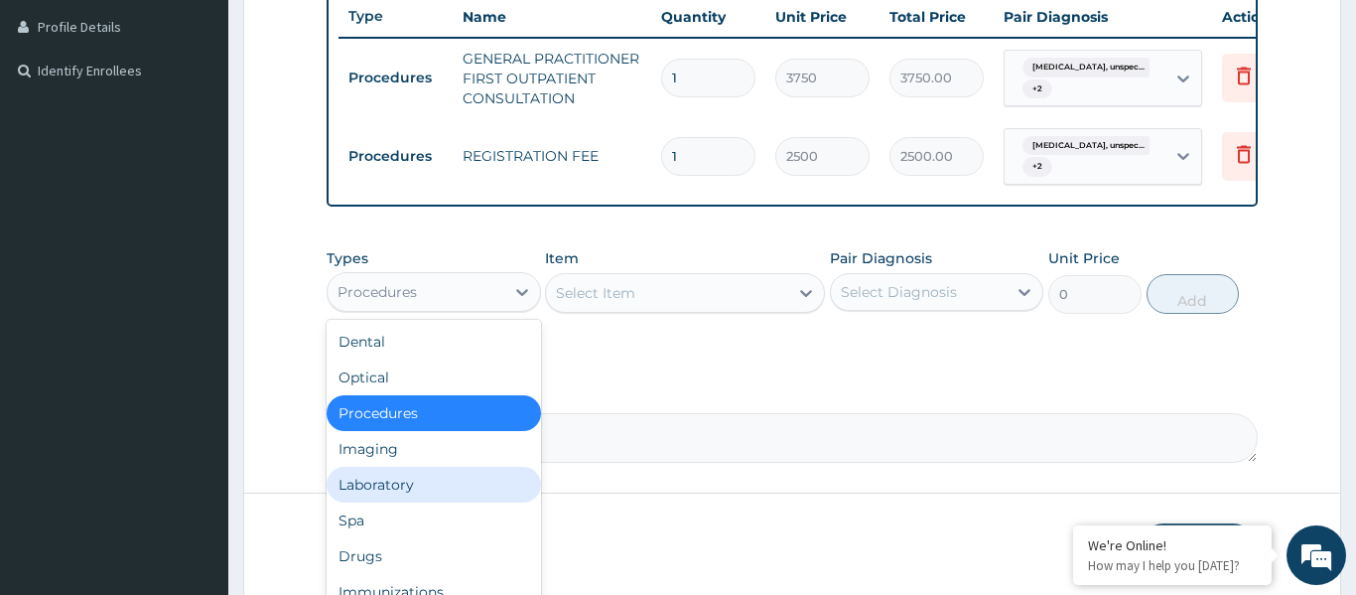
click at [420, 495] on div "Laboratory" at bounding box center [434, 485] width 214 height 36
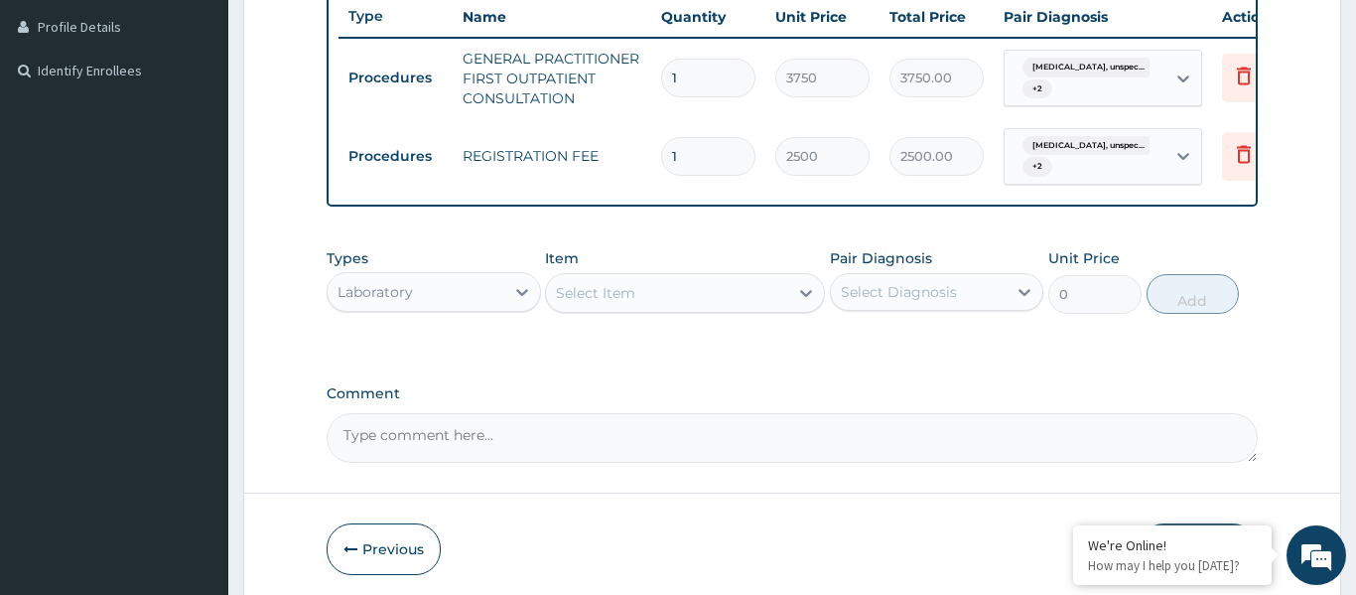
click at [633, 296] on div "Select Item" at bounding box center [595, 293] width 79 height 20
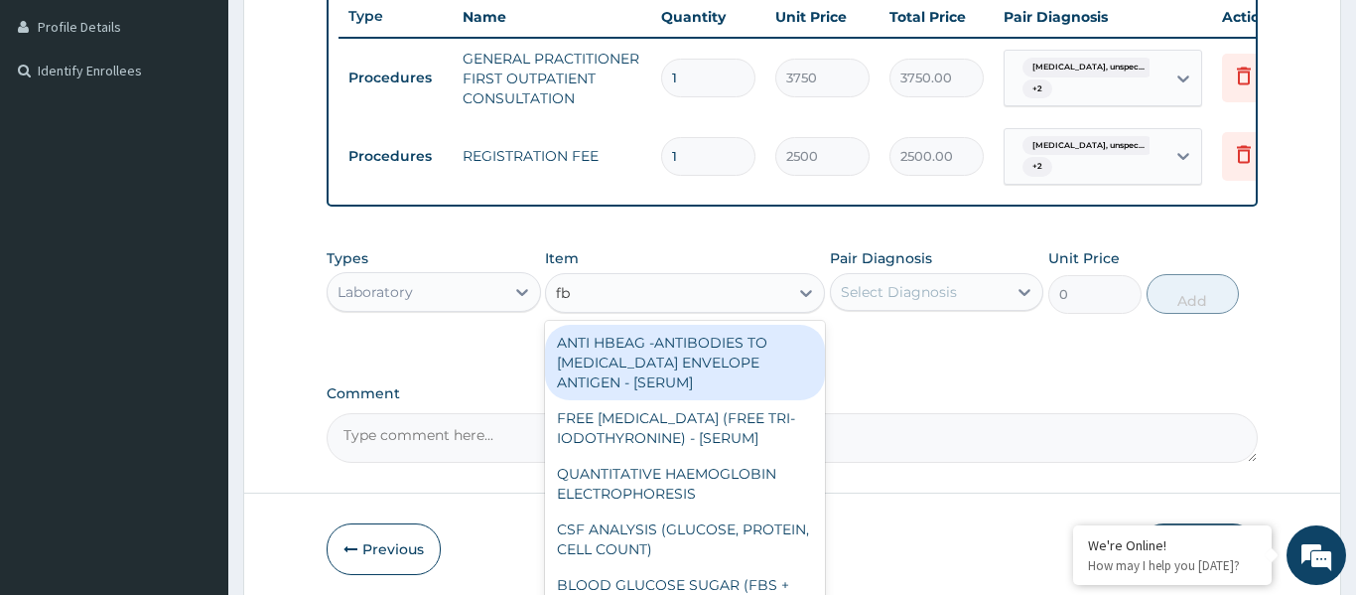
type input "fbc"
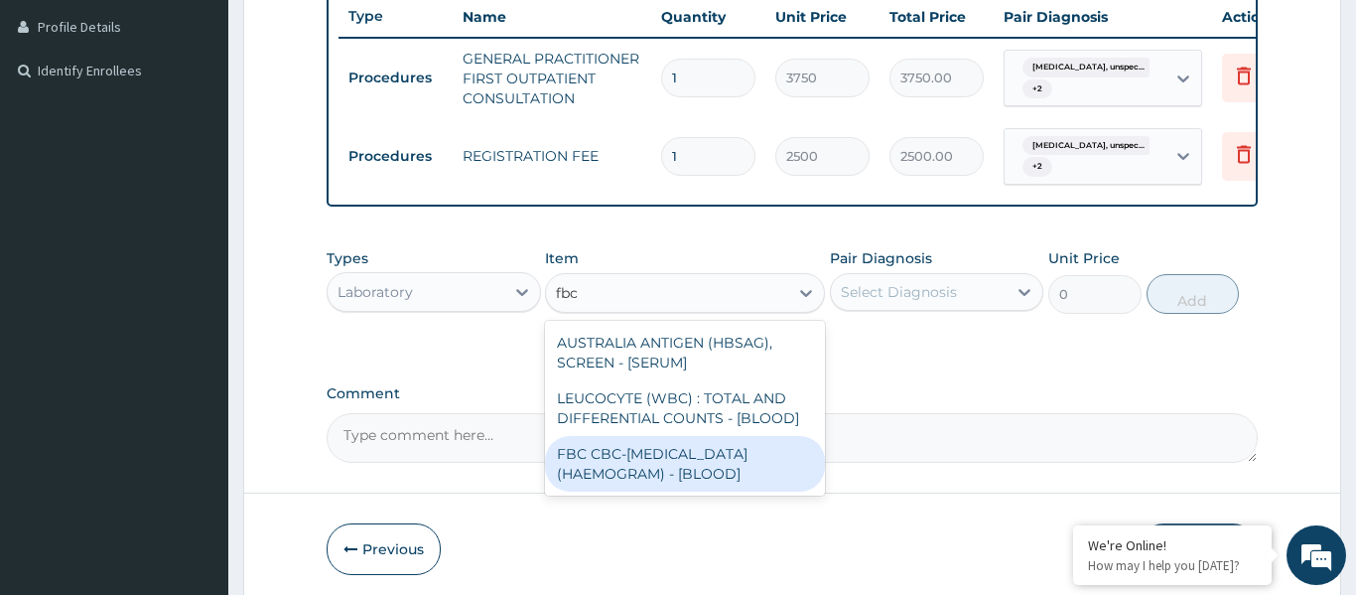
click at [664, 452] on div "FBC CBC-COMPLETE BLOOD COUNT (HAEMOGRAM) - [BLOOD]" at bounding box center [685, 464] width 280 height 56
type input "5000"
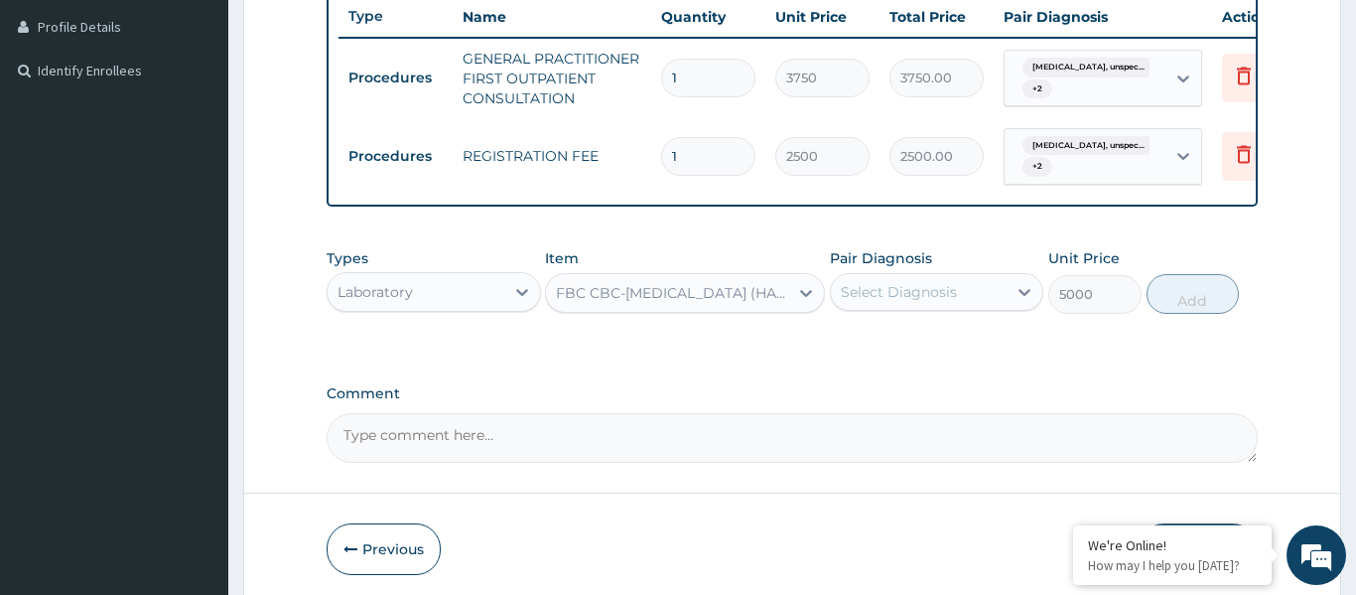
click at [896, 292] on div "Select Diagnosis" at bounding box center [899, 292] width 116 height 20
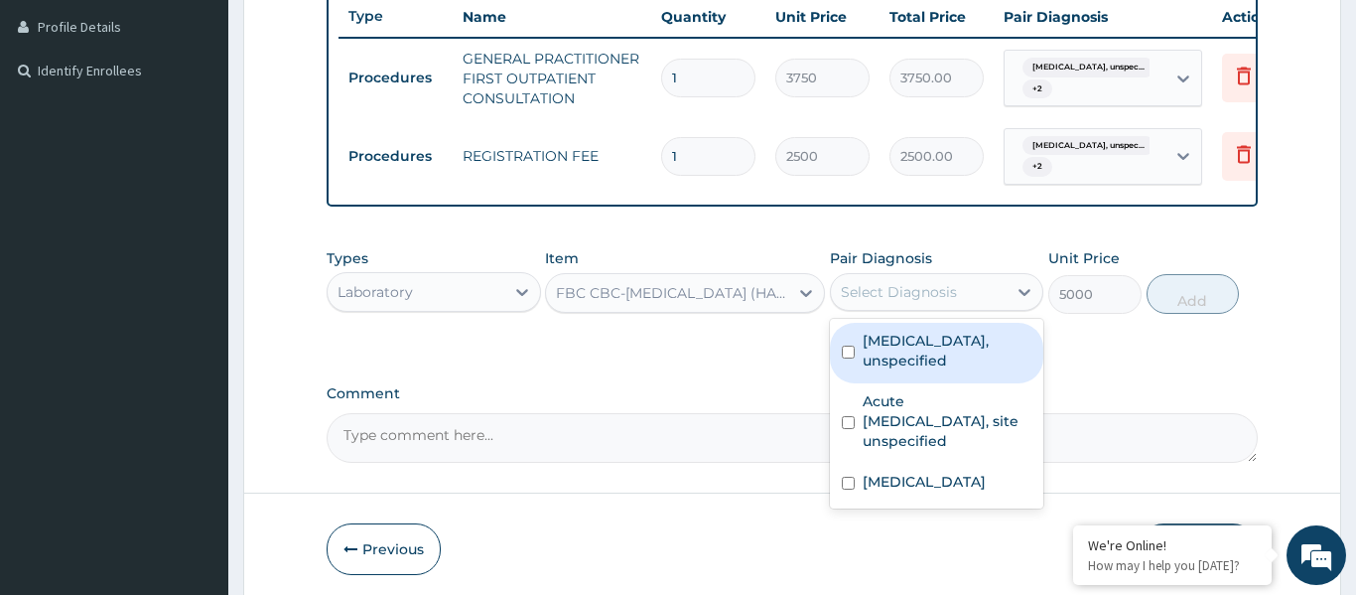
click at [913, 351] on label "Essential hypertension, unspecified" at bounding box center [948, 351] width 170 height 40
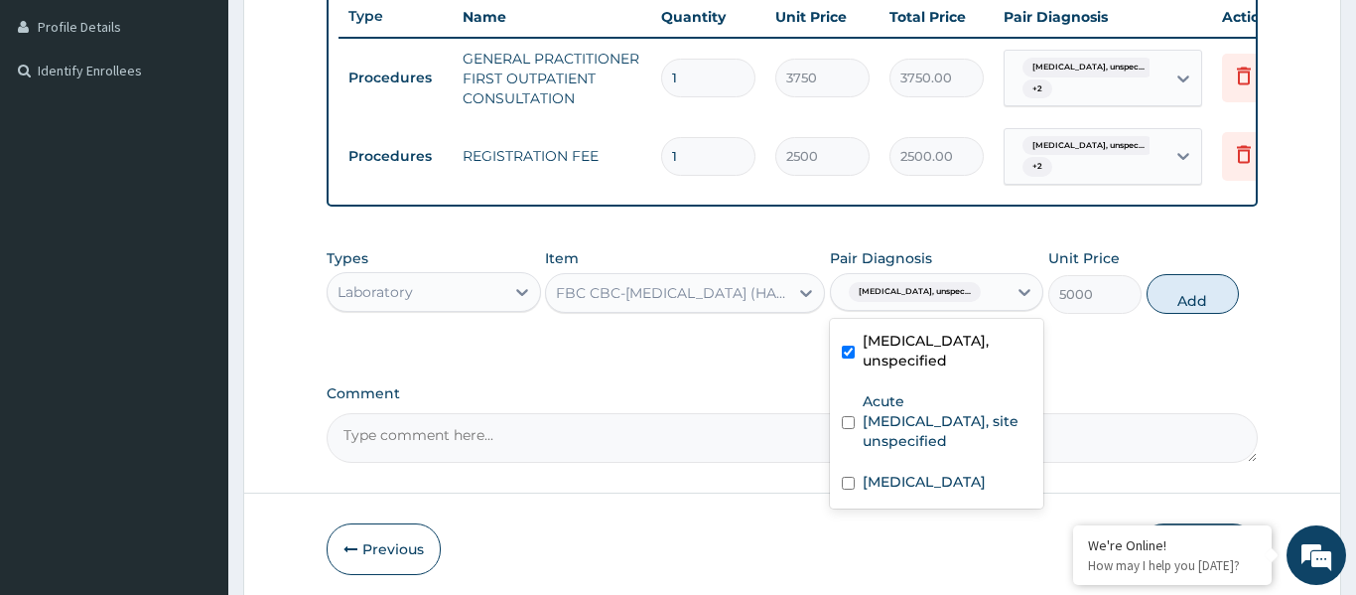
click at [913, 351] on label "Essential hypertension, unspecified" at bounding box center [948, 351] width 170 height 40
checkbox input "false"
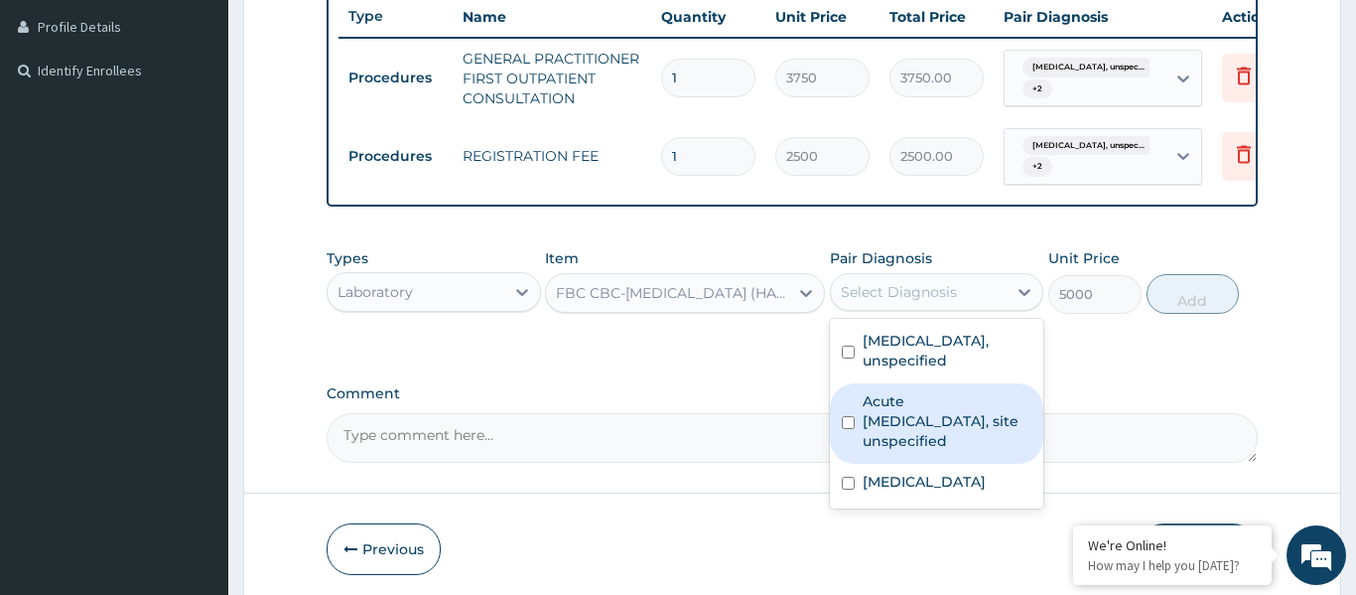
click at [979, 408] on label "Acute upper respiratory infection, site unspecified" at bounding box center [948, 421] width 170 height 60
checkbox input "true"
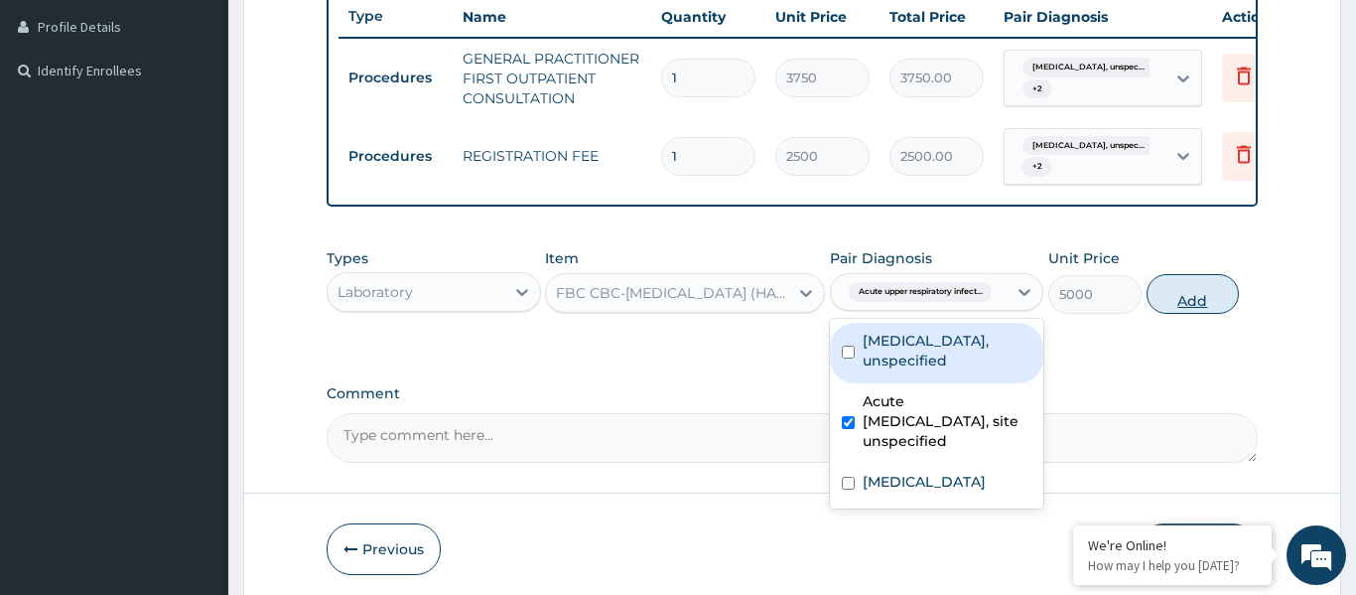
click at [1175, 298] on button "Add" at bounding box center [1192, 294] width 93 height 40
type input "0"
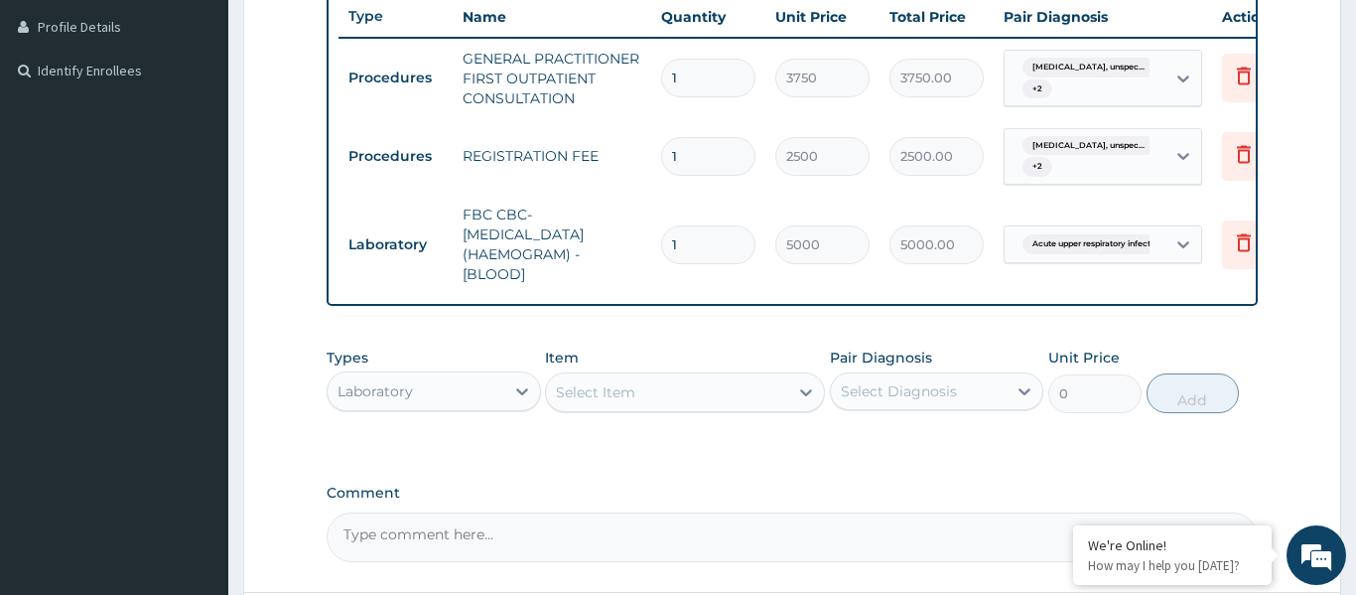
click at [754, 383] on div "Select Item" at bounding box center [667, 392] width 242 height 32
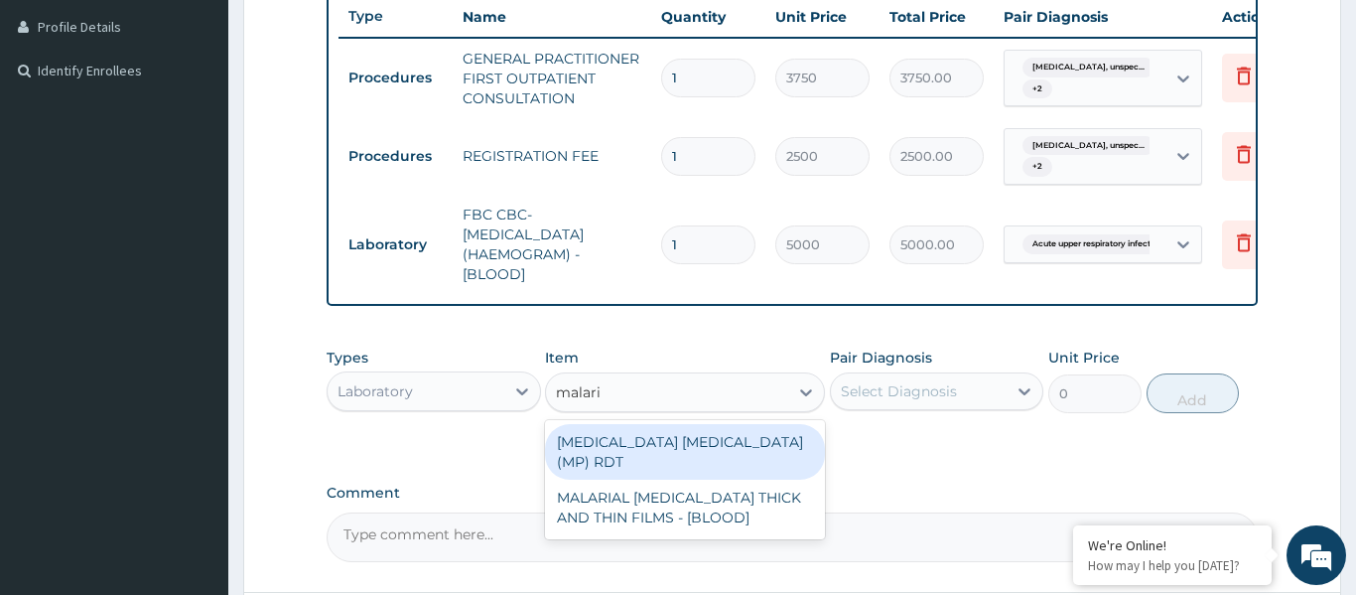
type input "malaria"
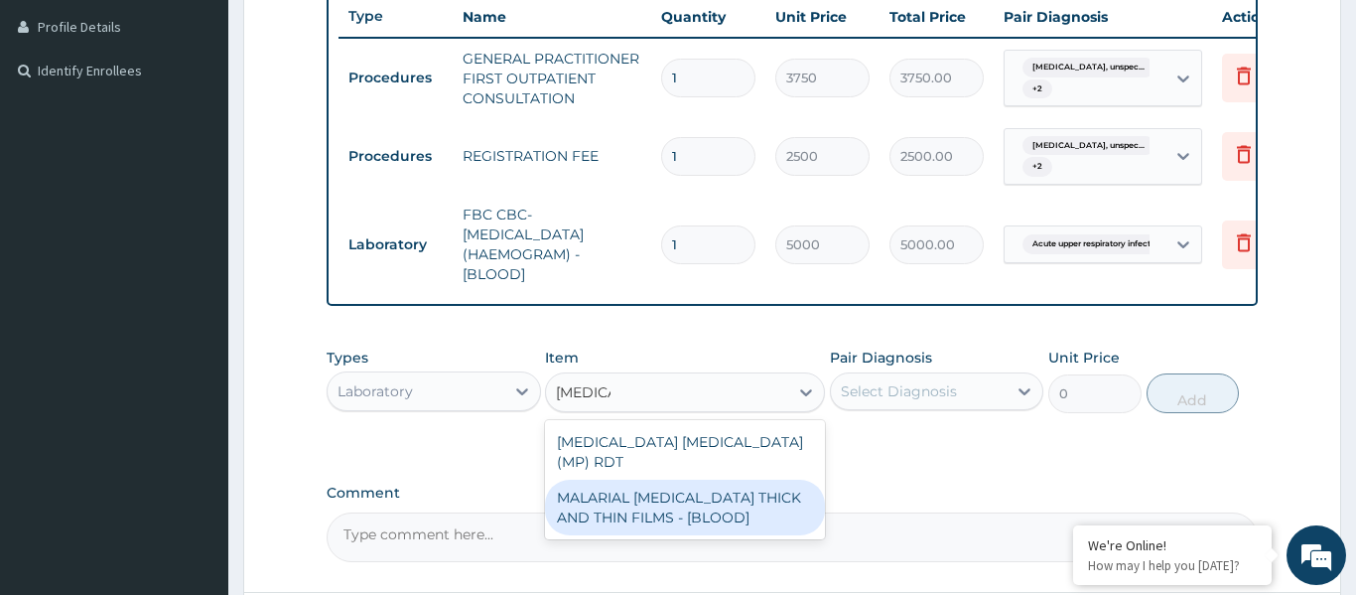
click at [756, 479] on div "MALARIAL PARASITE THICK AND THIN FILMS - [BLOOD]" at bounding box center [685, 507] width 280 height 56
type input "2187.5"
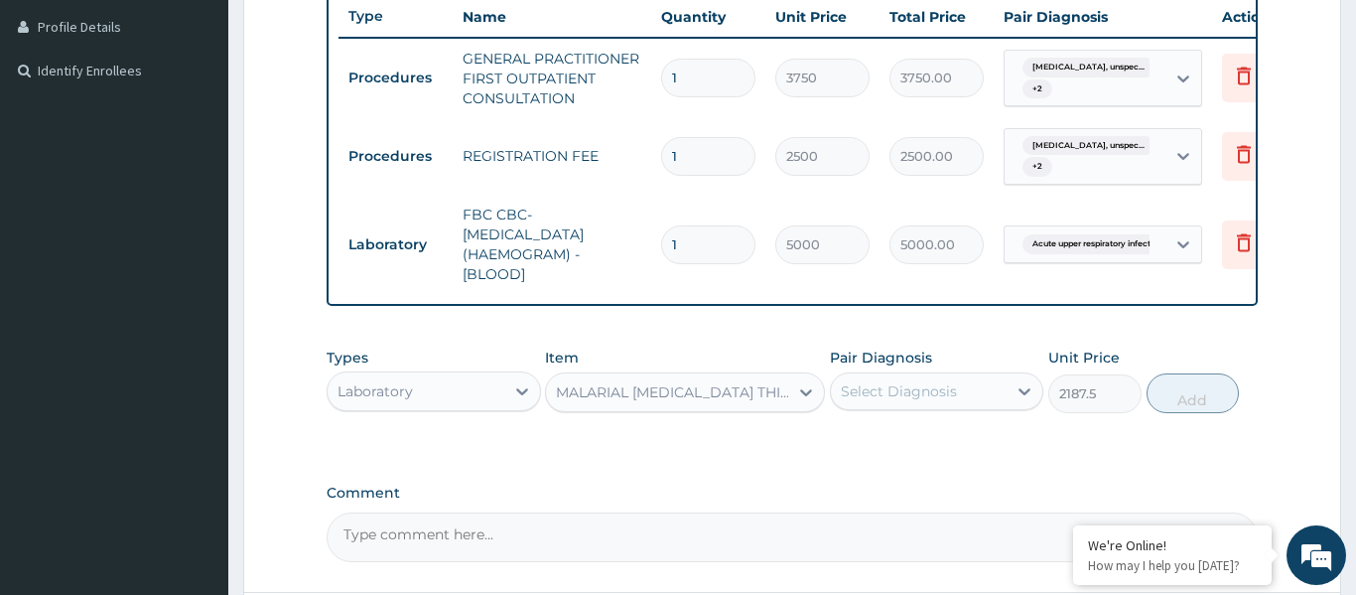
click at [909, 390] on div "Select Diagnosis" at bounding box center [899, 391] width 116 height 20
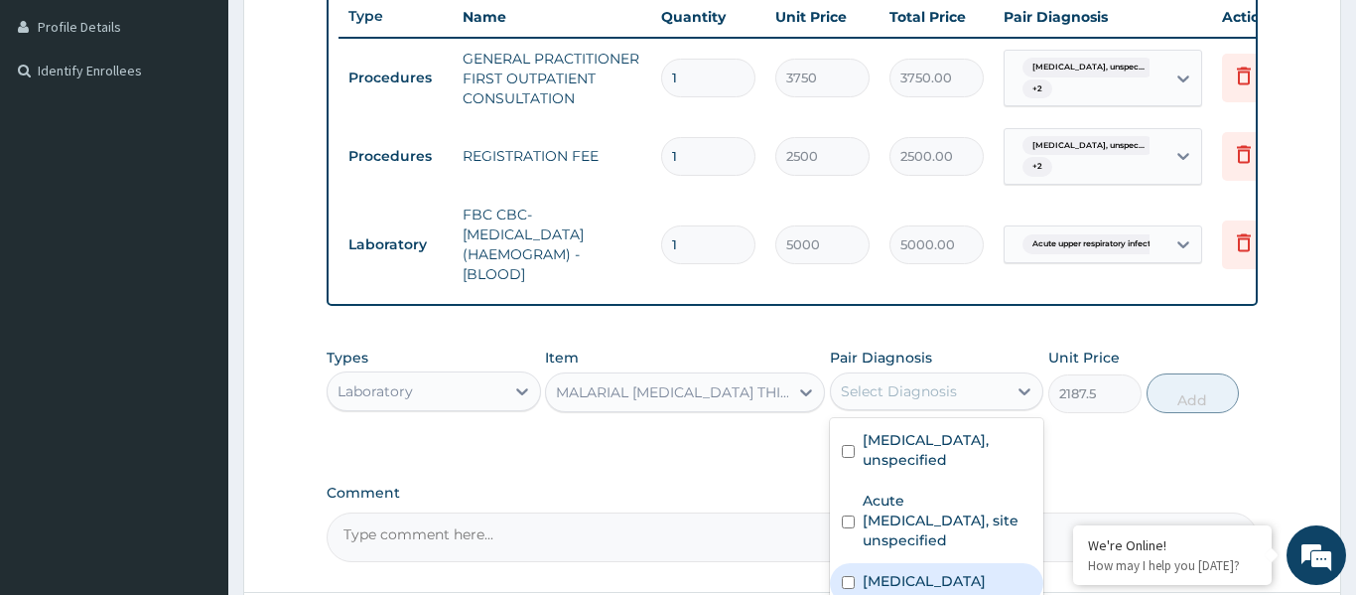
click at [924, 564] on div "Malaria, unspecified" at bounding box center [937, 583] width 214 height 41
checkbox input "true"
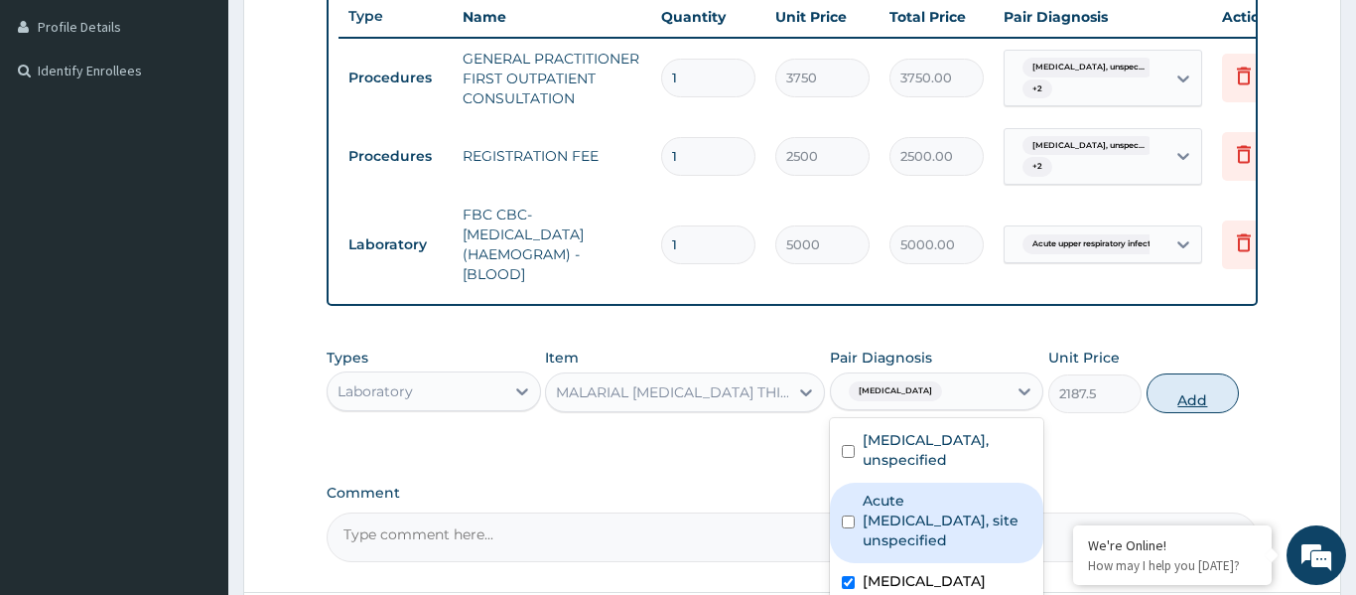
click at [1178, 399] on button "Add" at bounding box center [1192, 393] width 93 height 40
type input "0"
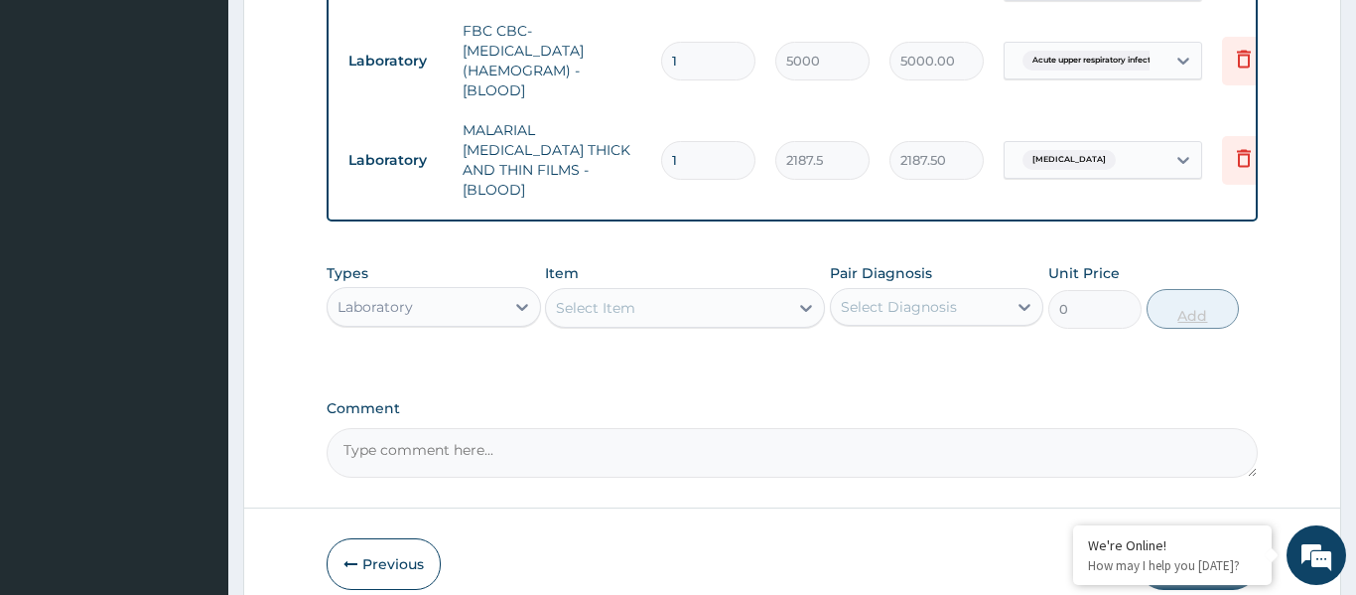
scroll to position [730, 0]
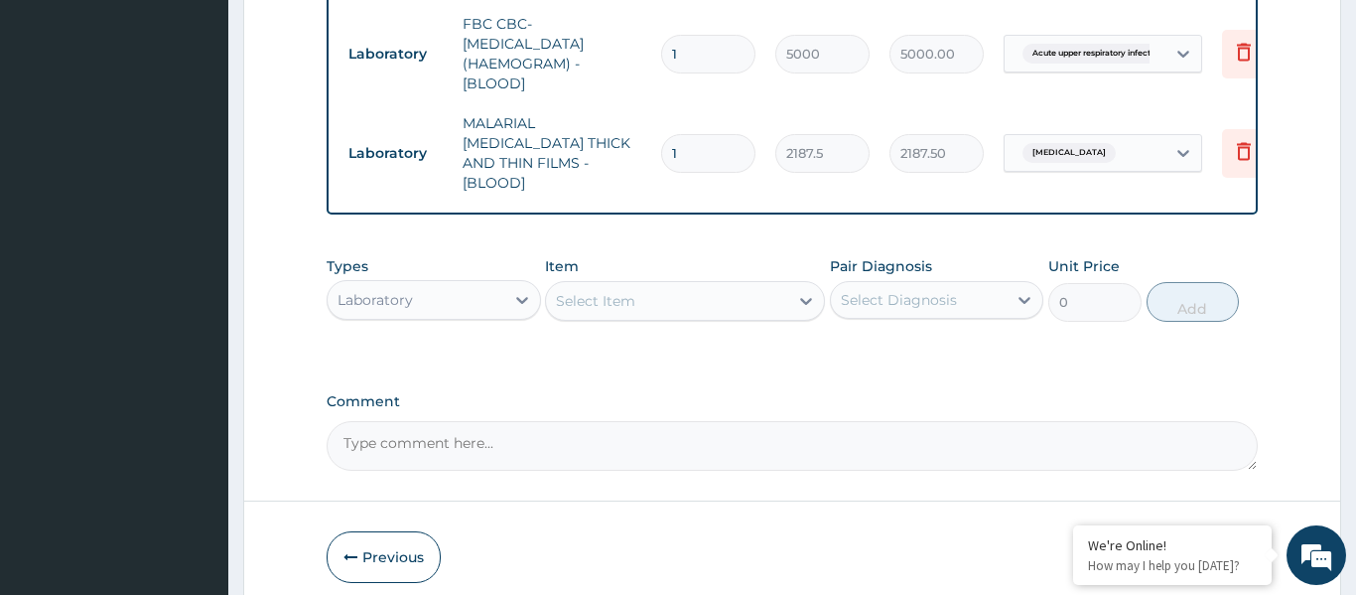
click at [483, 287] on div "Laboratory" at bounding box center [416, 300] width 177 height 32
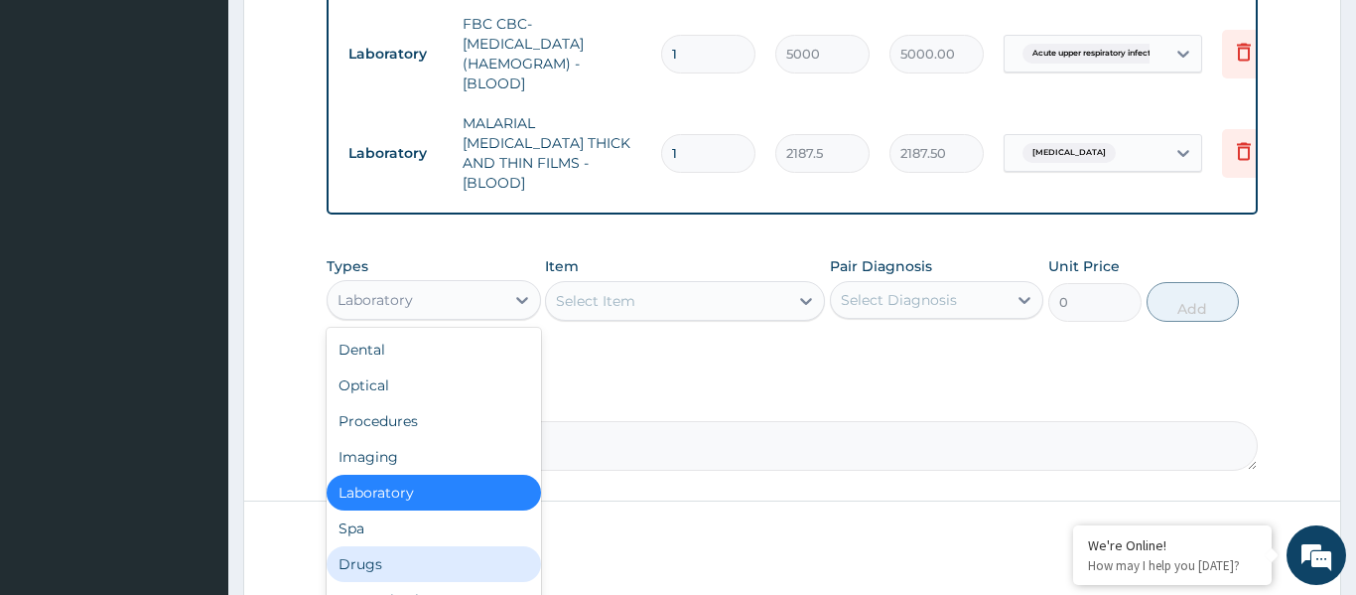
click at [430, 548] on div "Drugs" at bounding box center [434, 564] width 214 height 36
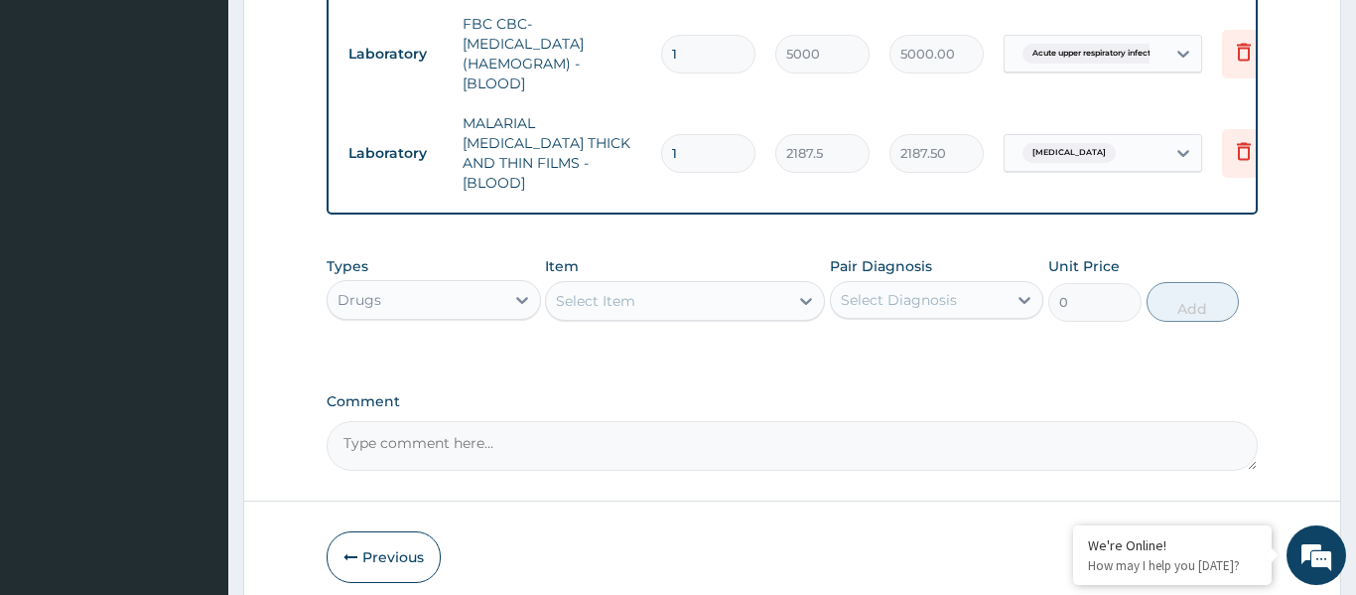
click at [634, 286] on div "Select Item" at bounding box center [667, 301] width 242 height 32
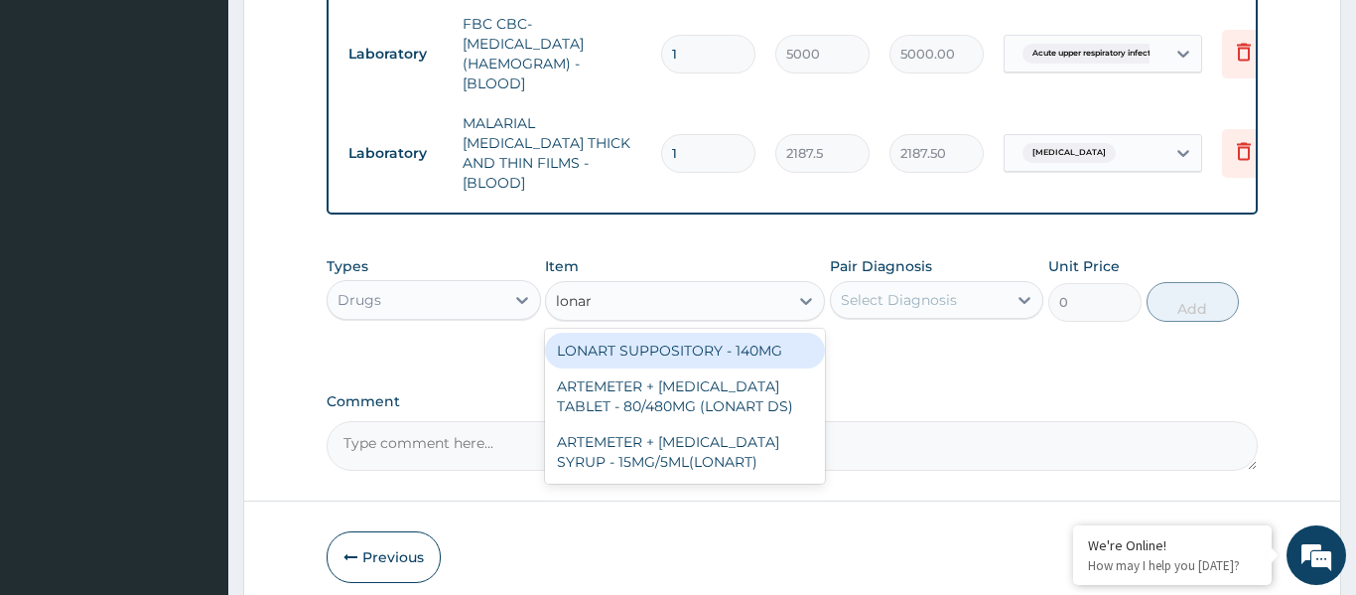
type input "lonart"
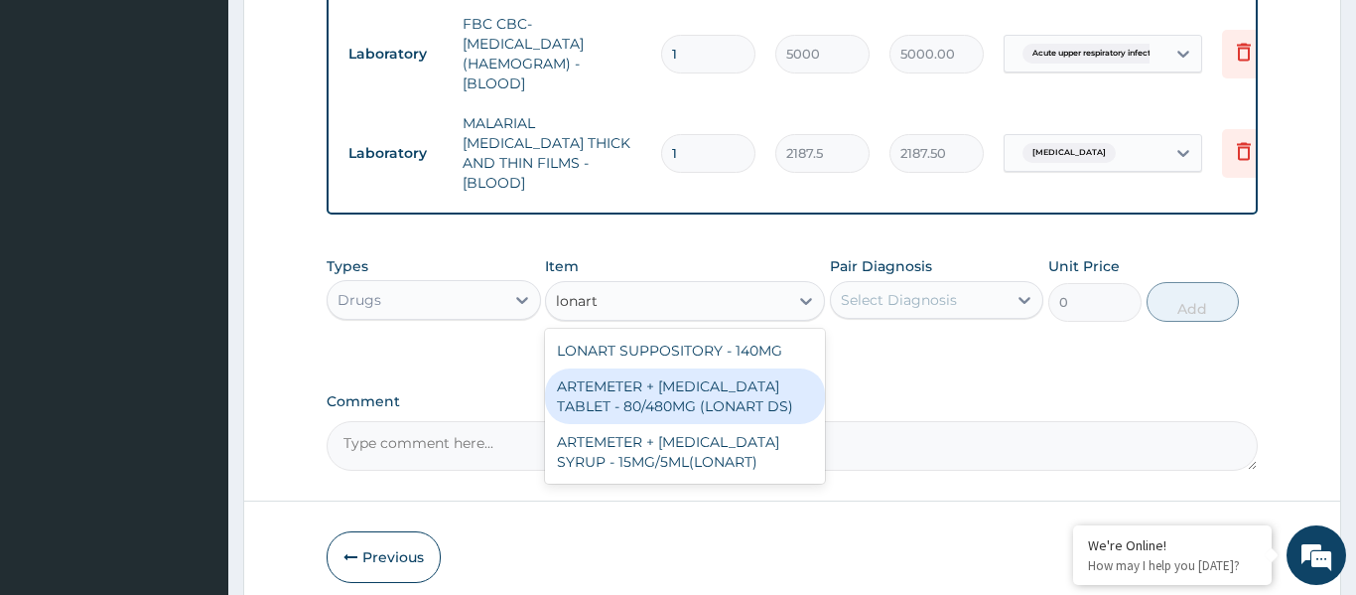
click at [674, 375] on div "ARTEMETER + LUMEFANTRINE TABLET - 80/480MG (LONART DS)" at bounding box center [685, 396] width 280 height 56
type input "588"
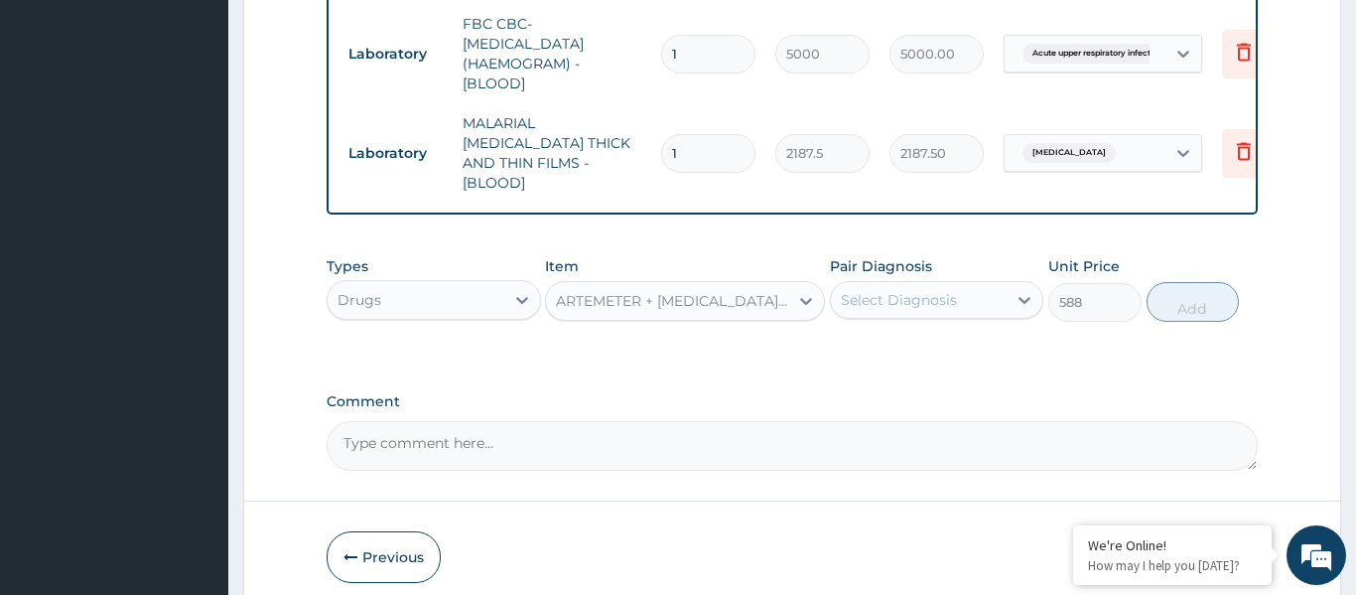
click at [916, 290] on div "Select Diagnosis" at bounding box center [899, 300] width 116 height 20
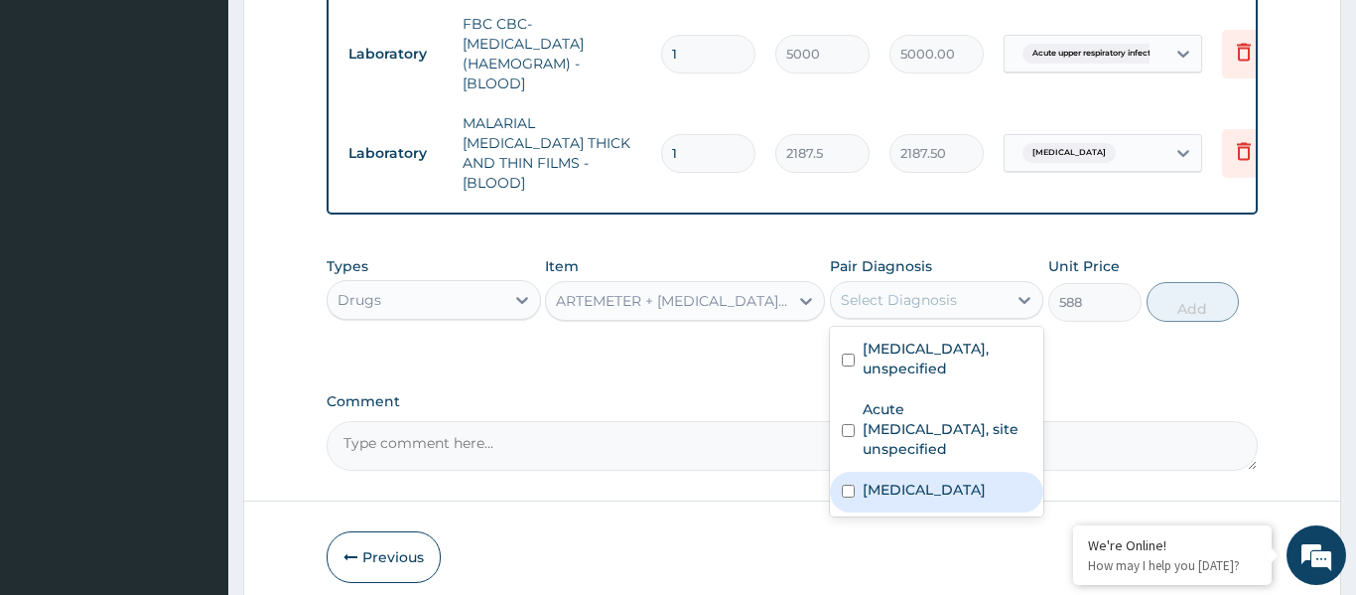
click at [927, 471] on div "Malaria, unspecified" at bounding box center [937, 491] width 214 height 41
checkbox input "true"
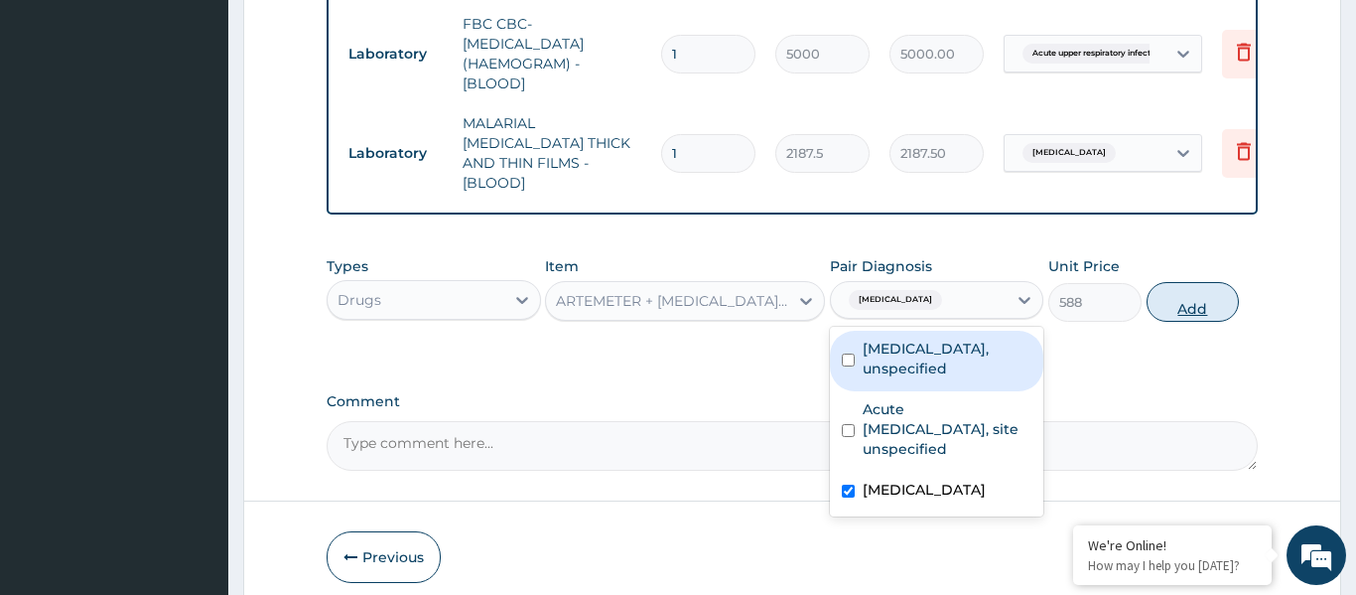
click at [1198, 282] on button "Add" at bounding box center [1192, 302] width 93 height 40
type input "0"
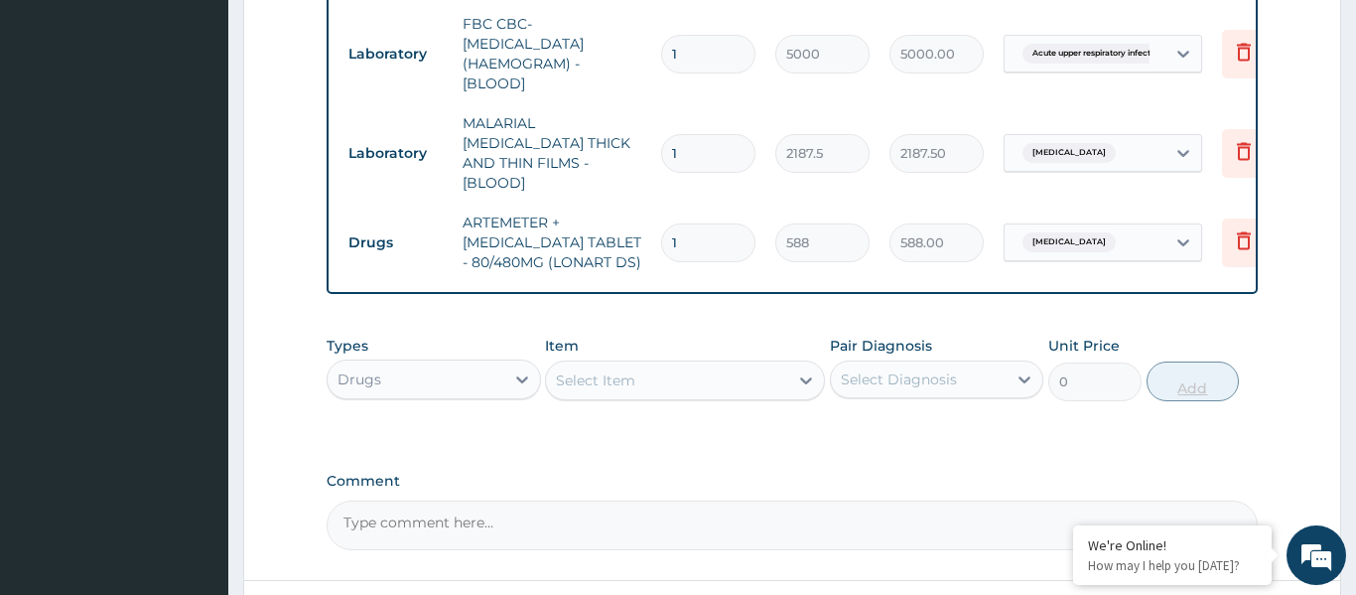
type input "0.00"
type input "6"
type input "3528.00"
type input "6"
click at [666, 364] on div "Select Item" at bounding box center [667, 380] width 242 height 32
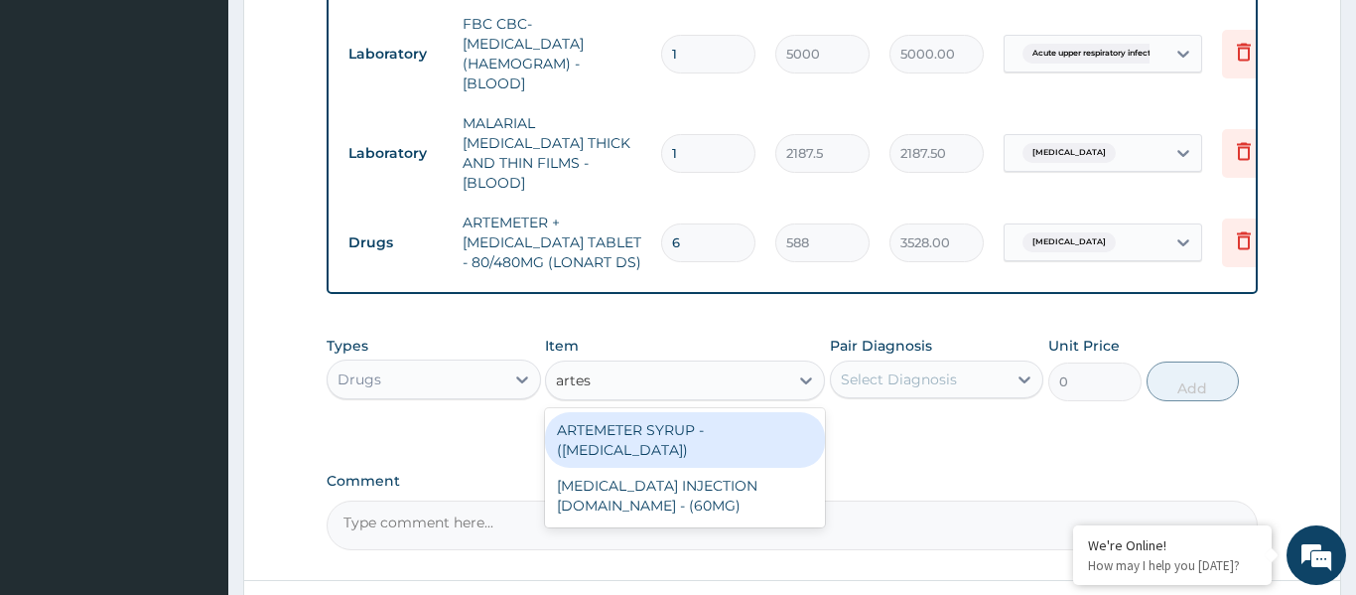
type input "artesu"
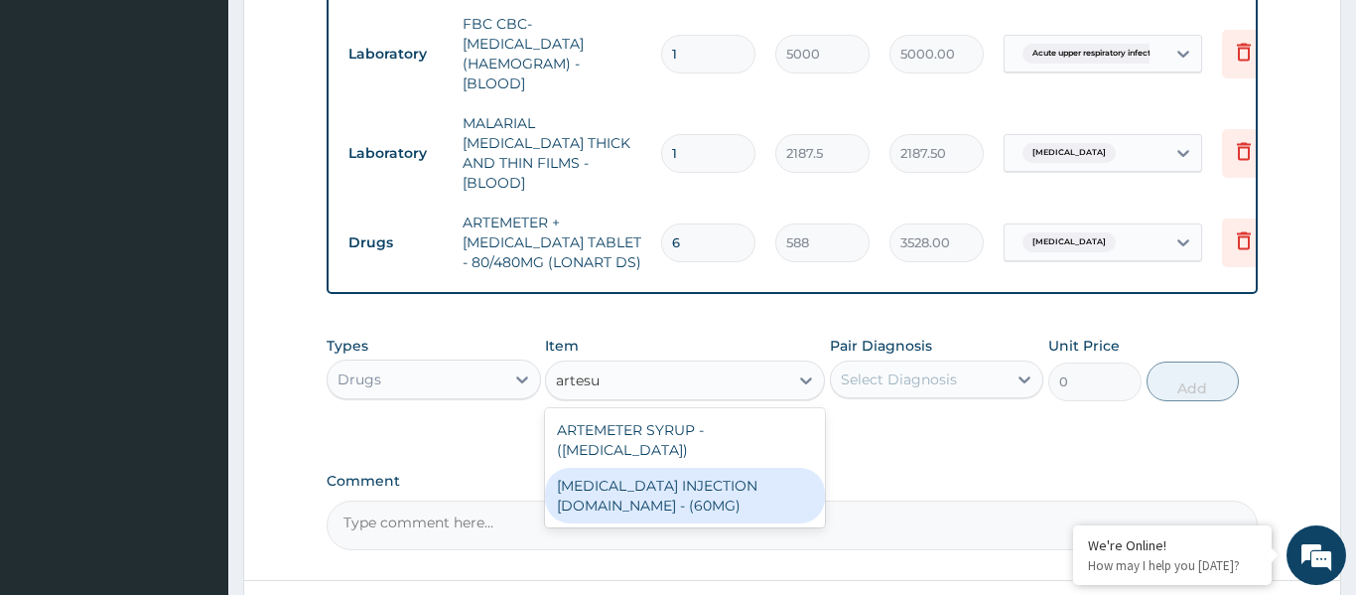
click at [681, 468] on div "ARTESUNATE INJECTION IV.IM - (60MG)" at bounding box center [685, 496] width 280 height 56
type input "1596"
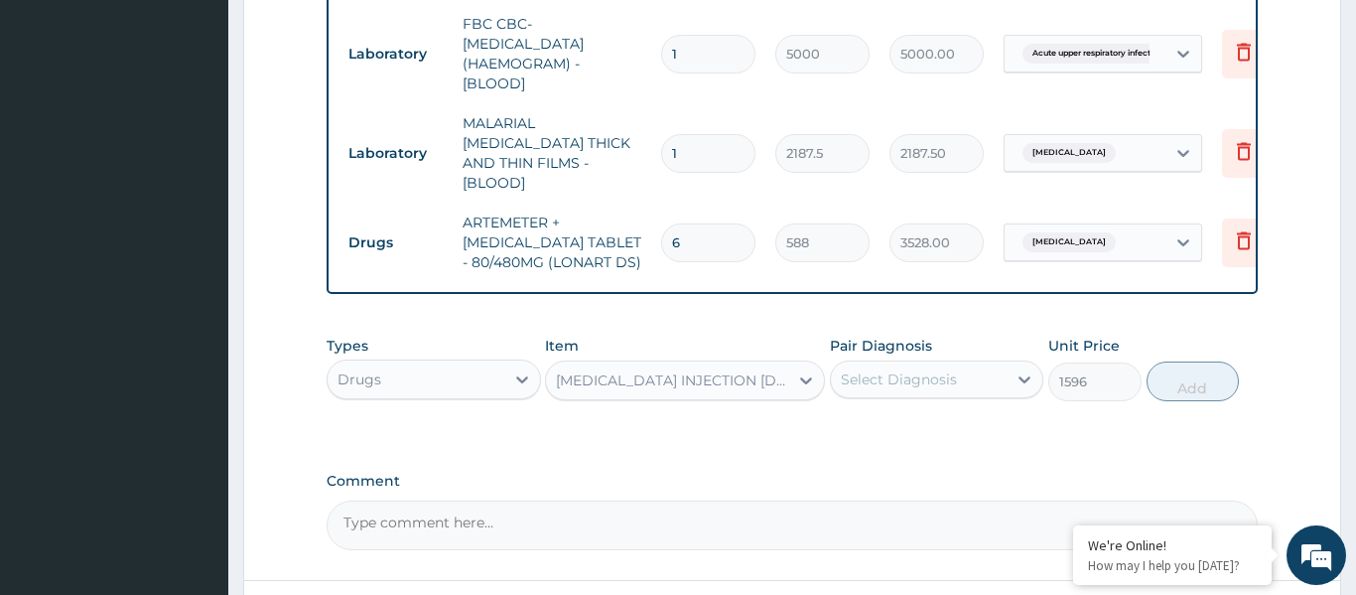
click at [886, 369] on div "Select Diagnosis" at bounding box center [899, 379] width 116 height 20
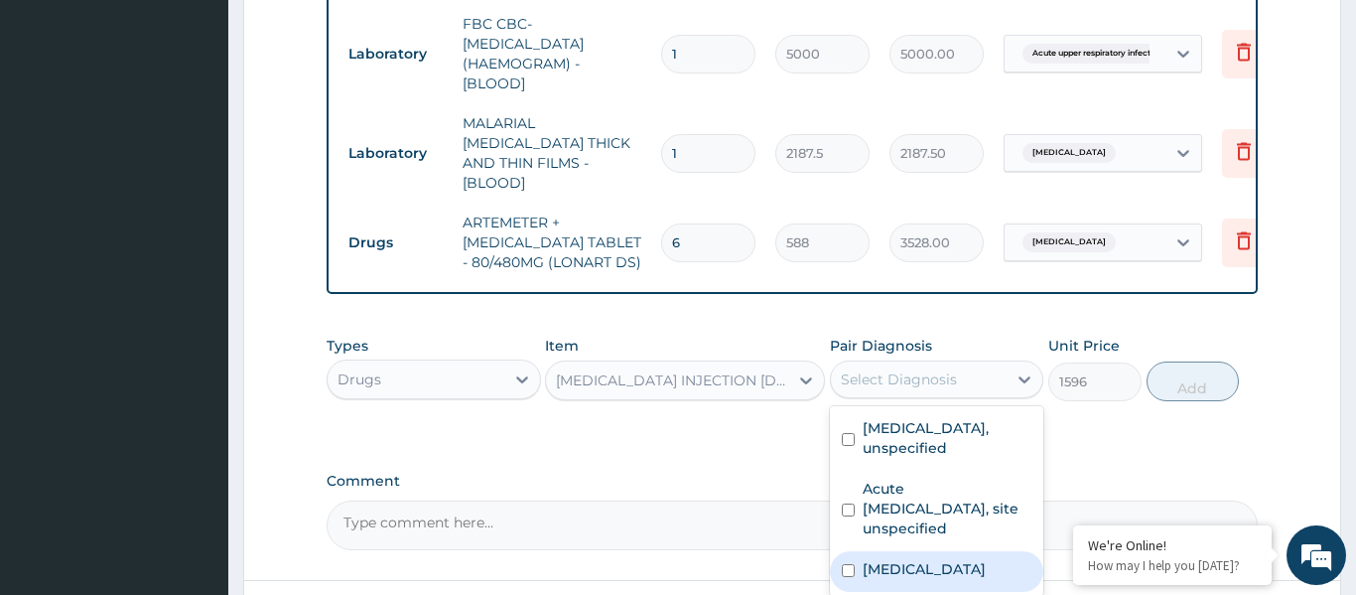
click at [912, 559] on label "Malaria, unspecified" at bounding box center [924, 569] width 123 height 20
checkbox input "true"
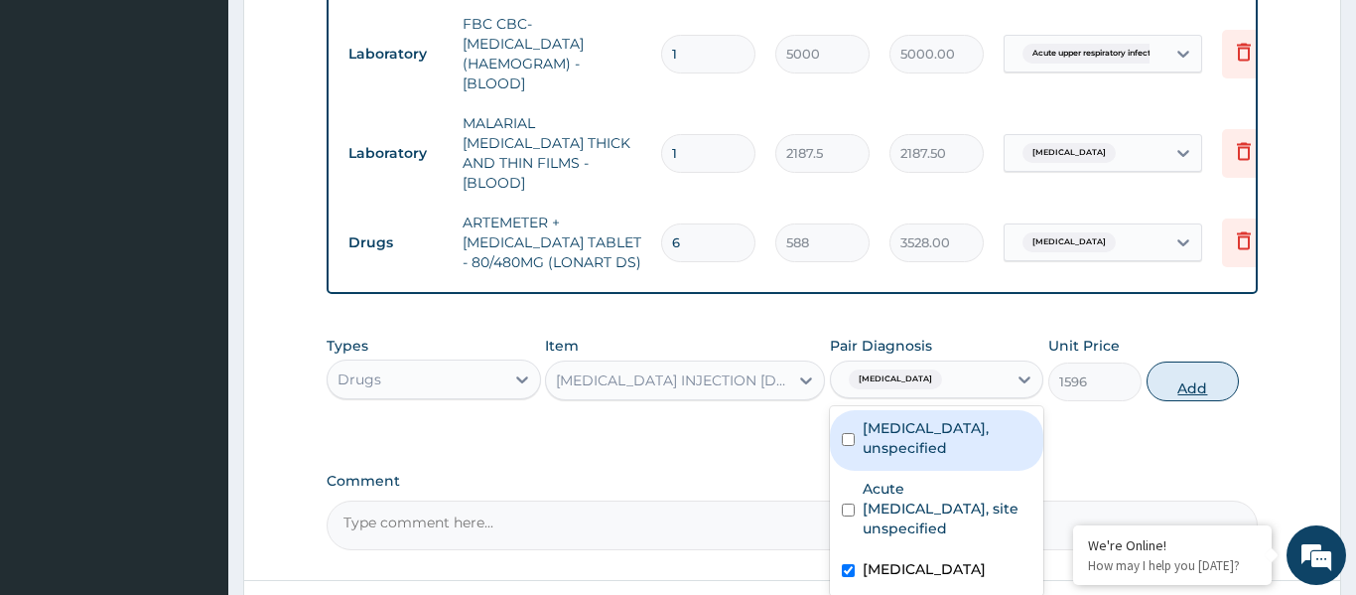
click at [1203, 361] on button "Add" at bounding box center [1192, 381] width 93 height 40
type input "0"
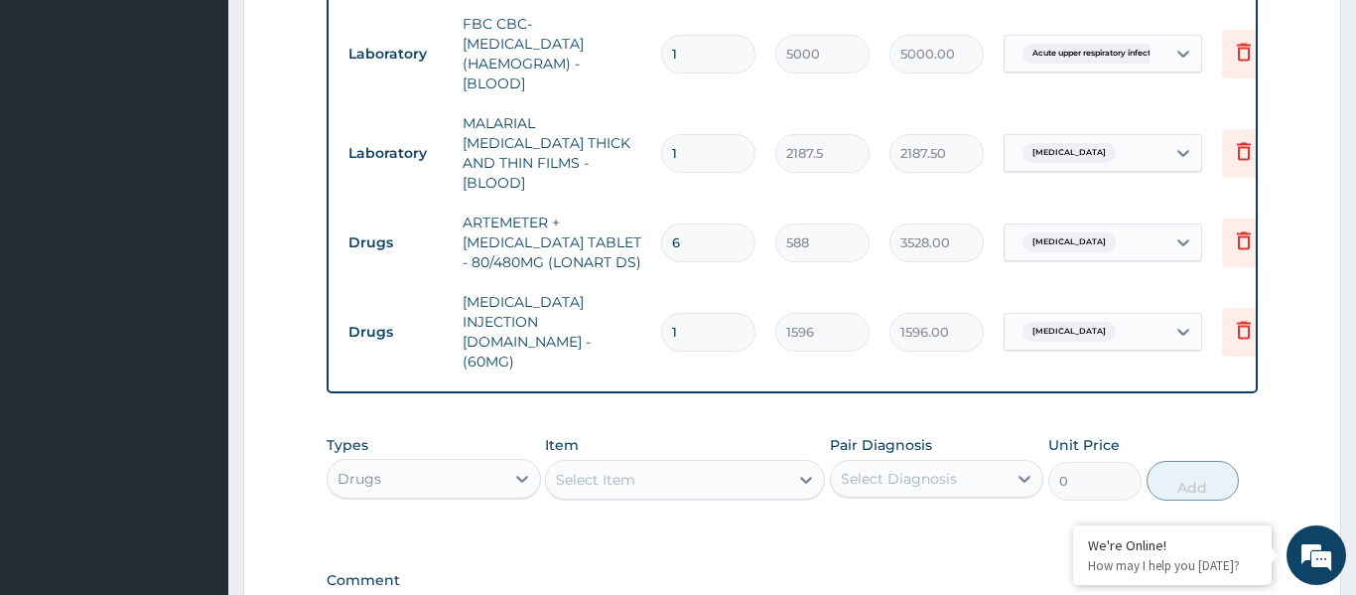
click at [721, 313] on input "1" at bounding box center [708, 332] width 94 height 39
type input "0.00"
type input "3"
type input "4788.00"
type input "3"
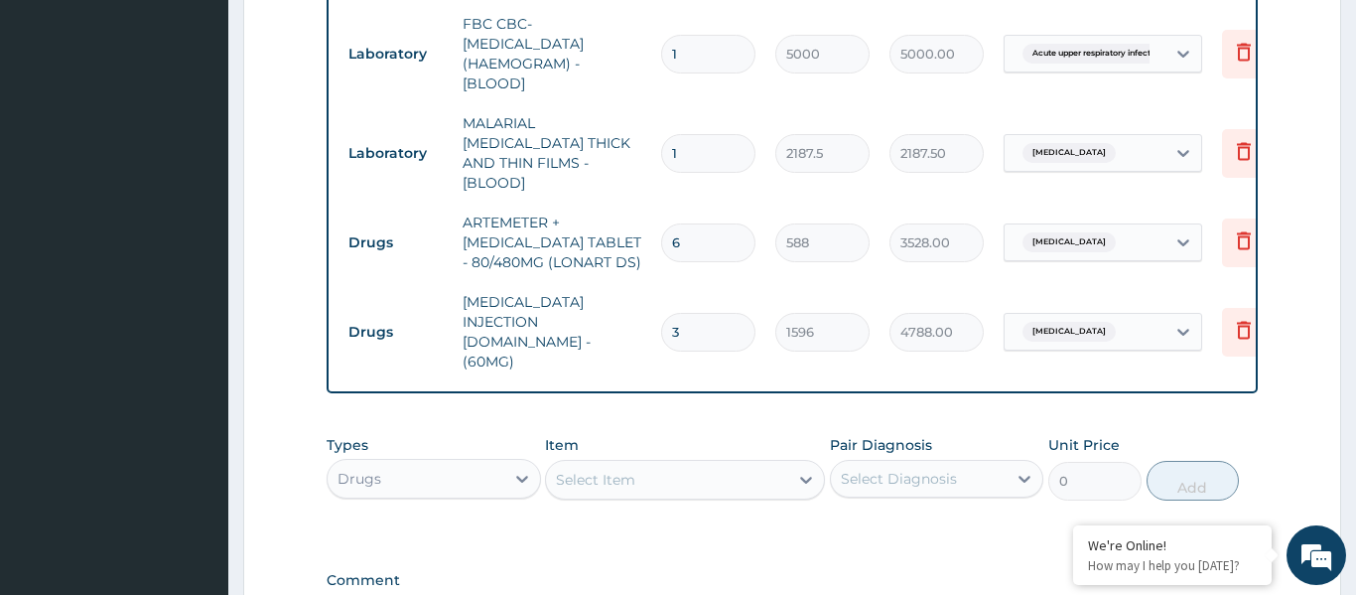
click at [614, 469] on div "Select Item" at bounding box center [595, 479] width 79 height 20
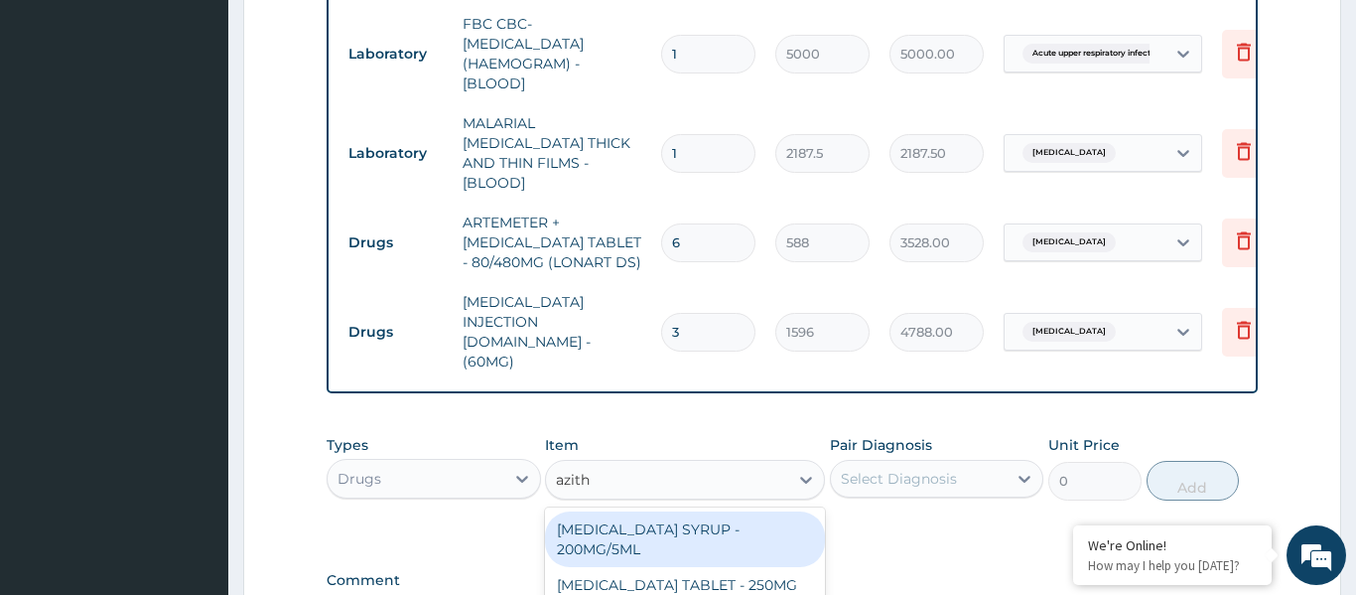
type input "azithr"
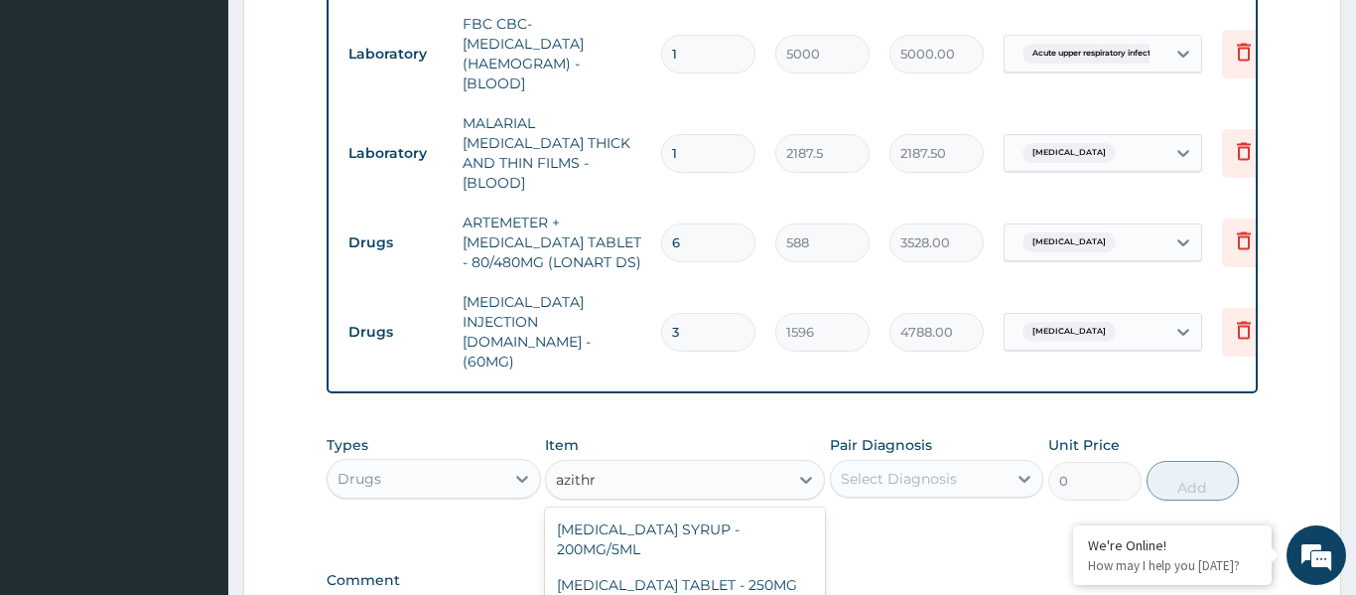
type input "5600"
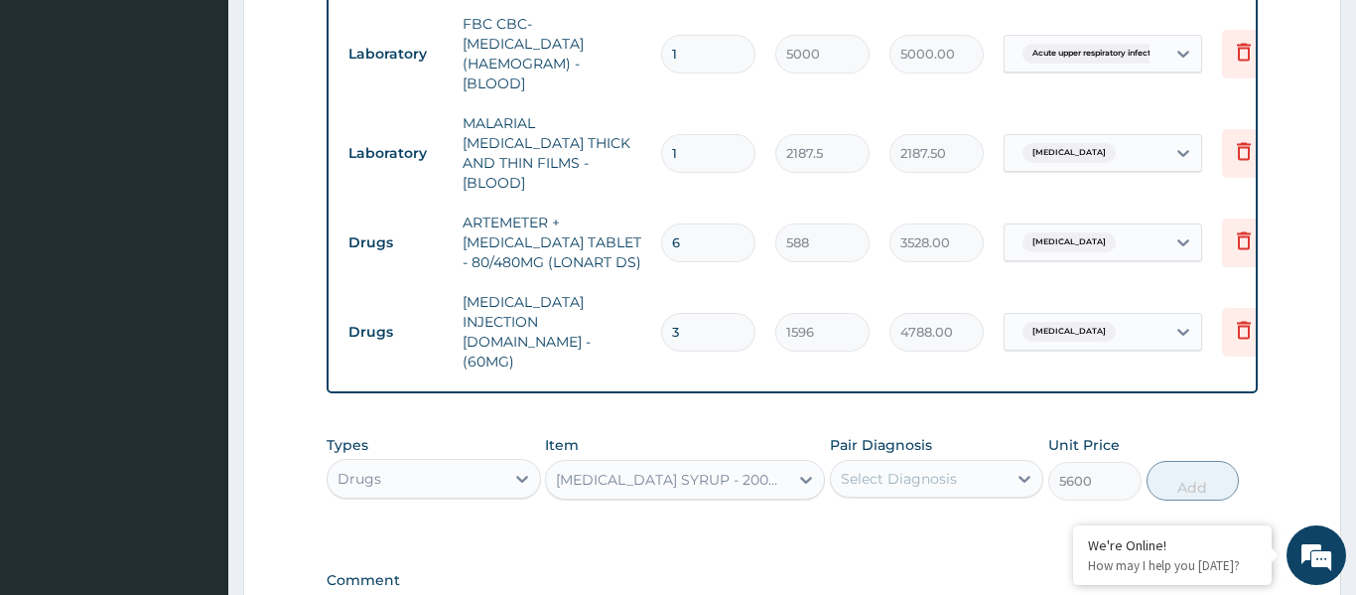
click at [886, 469] on div "Select Diagnosis" at bounding box center [899, 479] width 116 height 20
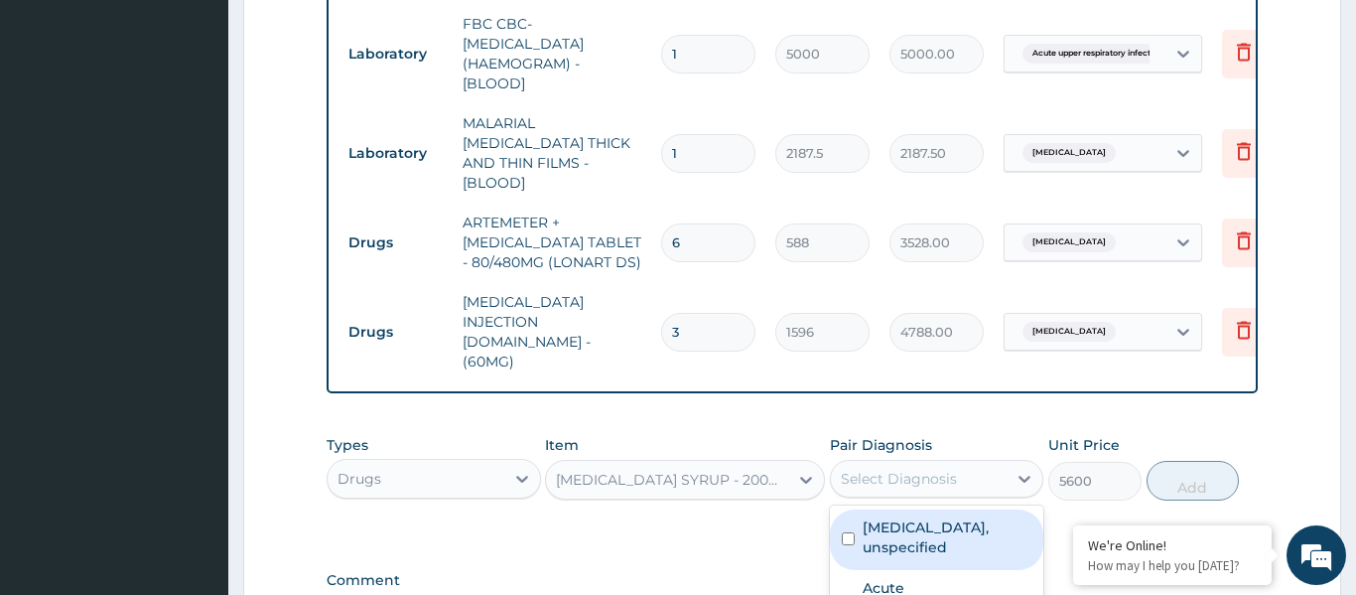
click at [686, 469] on div "AZITHROMYCIN SYRUP - 200MG/5ML(ZITHROMAX)" at bounding box center [673, 479] width 234 height 20
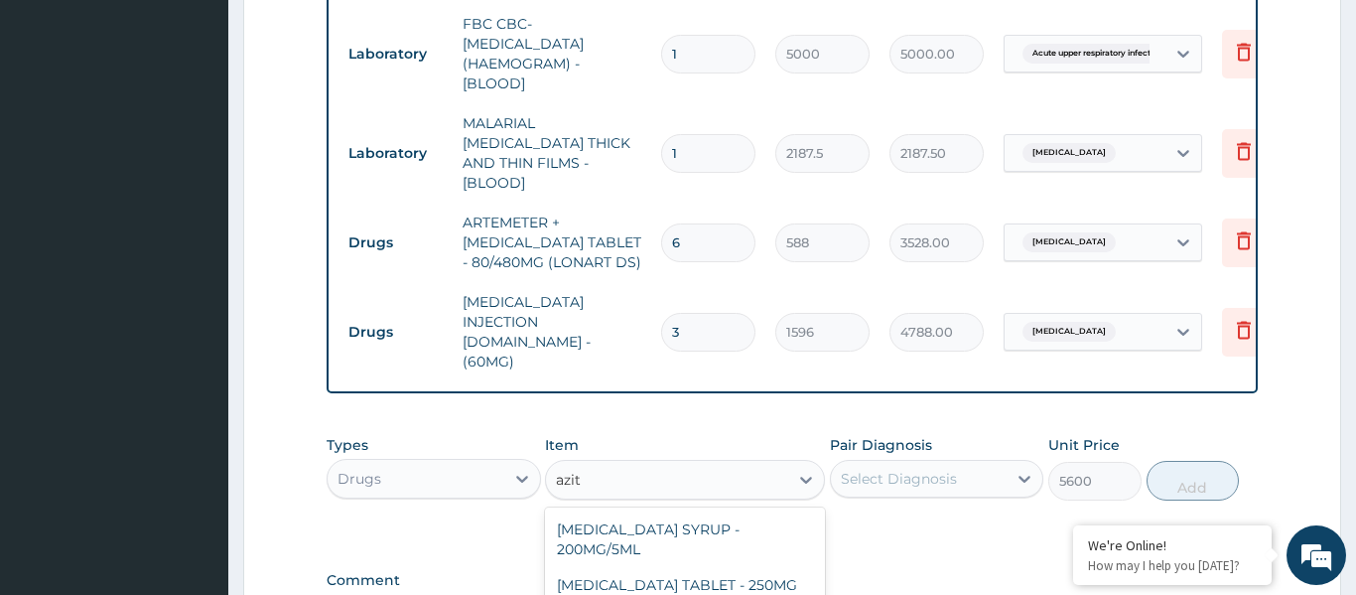
scroll to position [0, 0]
type input "azithr"
click at [701, 567] on div "AZITHROMYCIN TABLET - 250MG" at bounding box center [685, 585] width 280 height 36
type input "280"
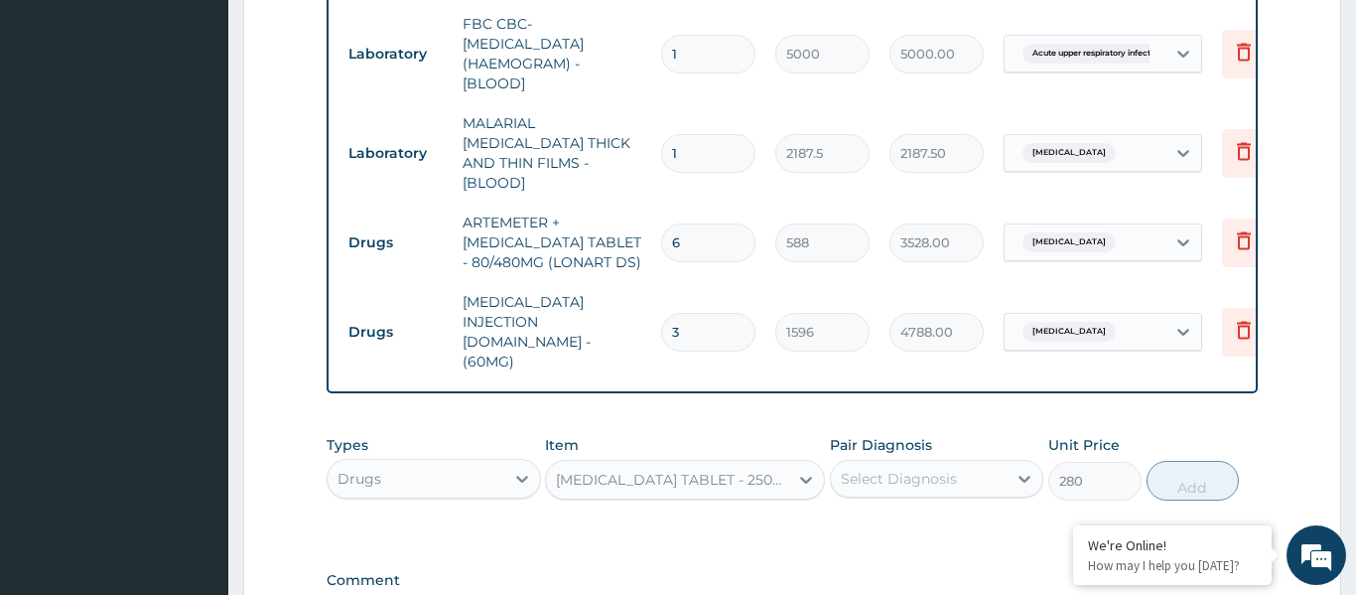
click at [932, 469] on div "Select Diagnosis" at bounding box center [899, 479] width 116 height 20
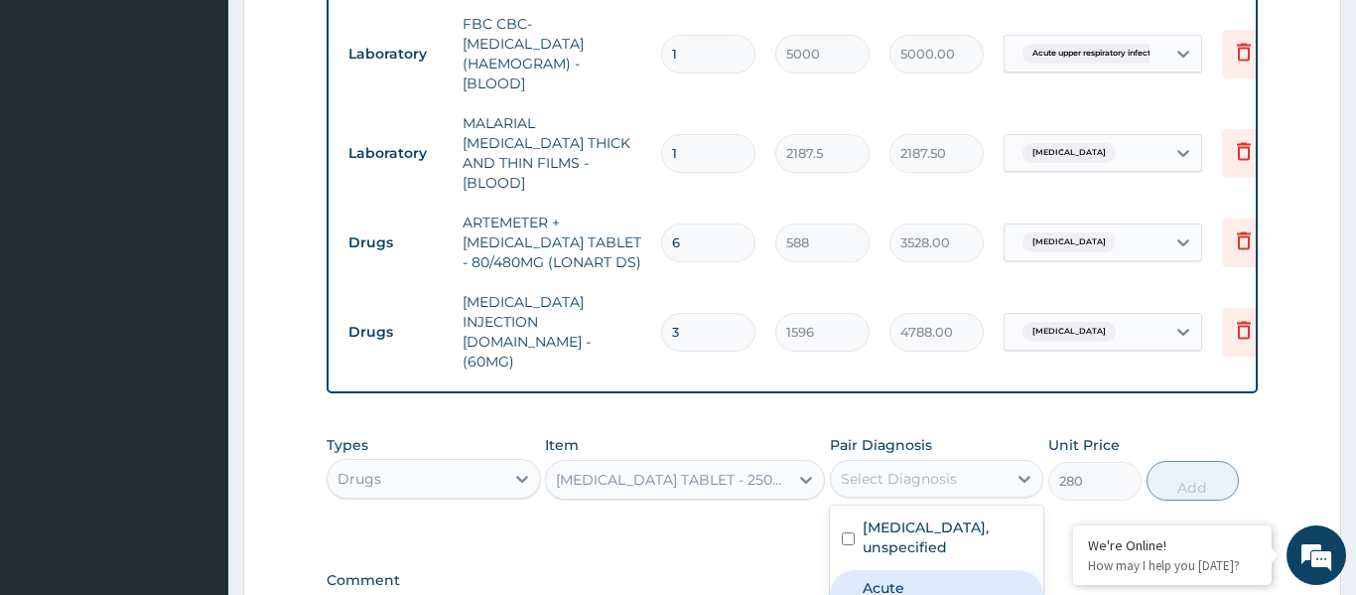
checkbox input "true"
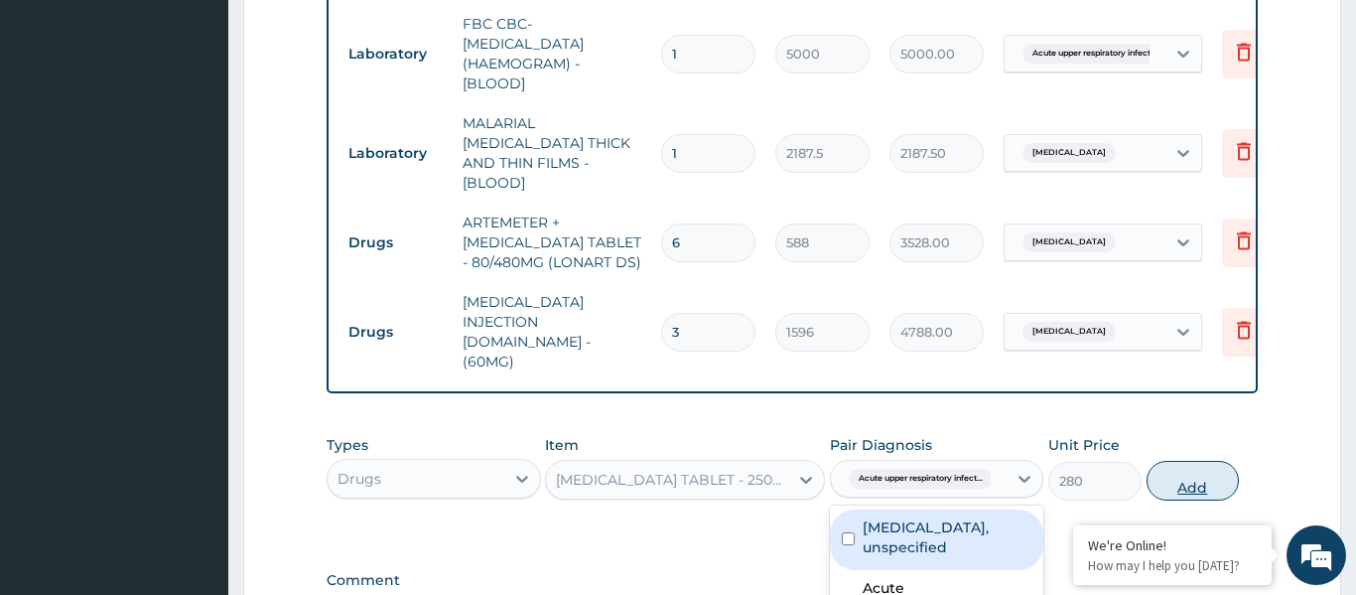
click at [1182, 461] on button "Add" at bounding box center [1192, 481] width 93 height 40
type input "0"
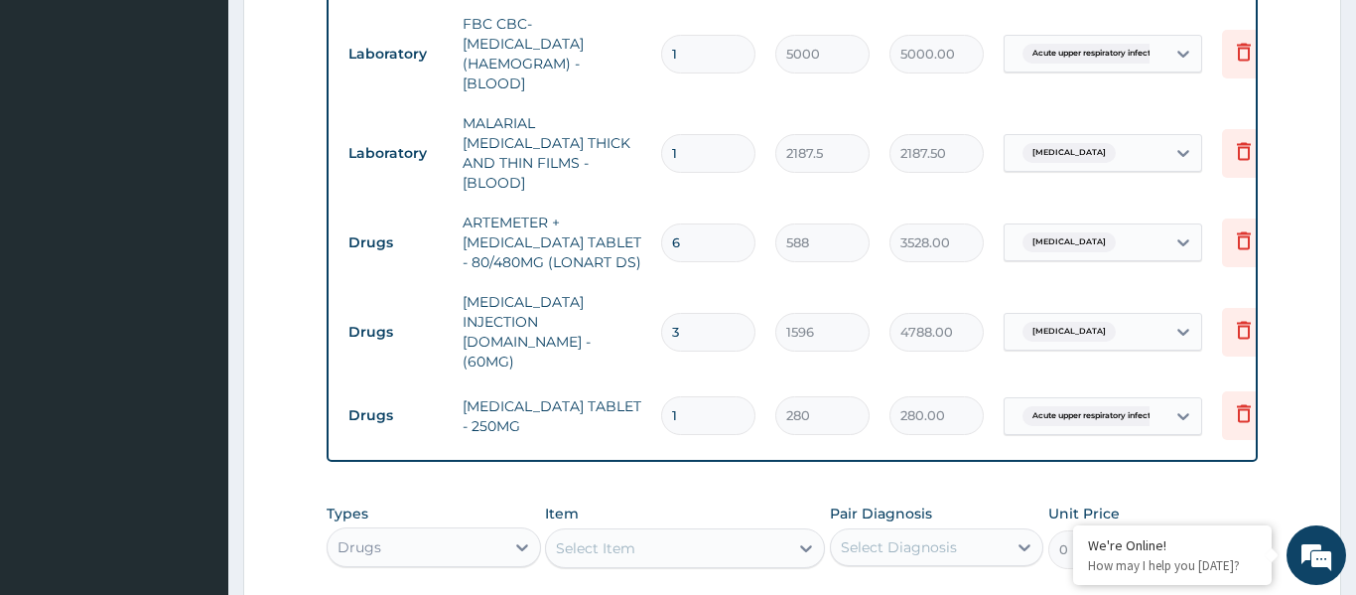
type input "16"
type input "4480.00"
type input "1"
type input "280.00"
type input "15"
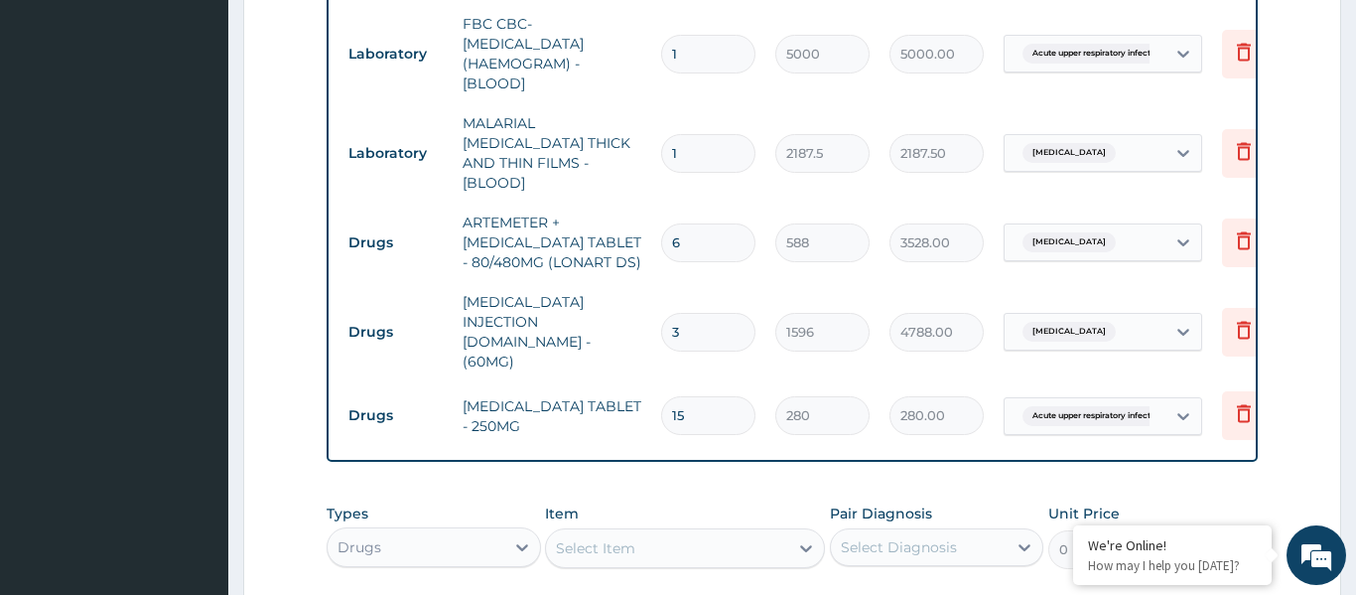
type input "4200.00"
type input "15"
click at [705, 532] on div "Select Item" at bounding box center [667, 548] width 242 height 32
type input "amlodi"
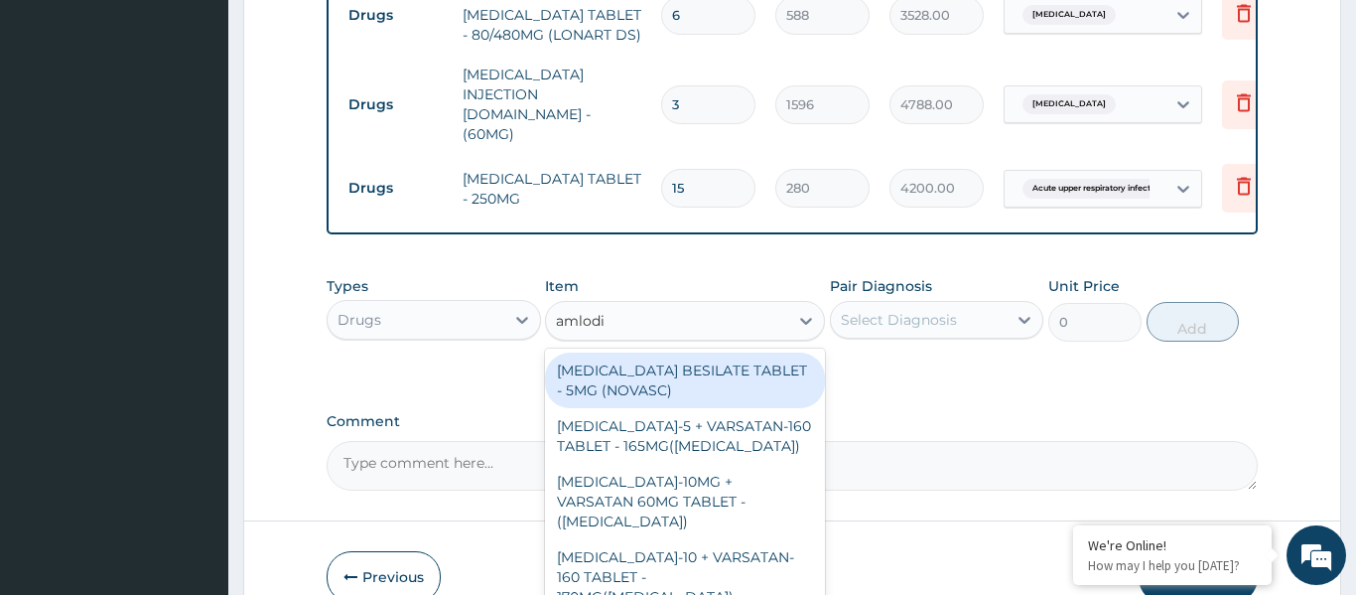
scroll to position [964, 0]
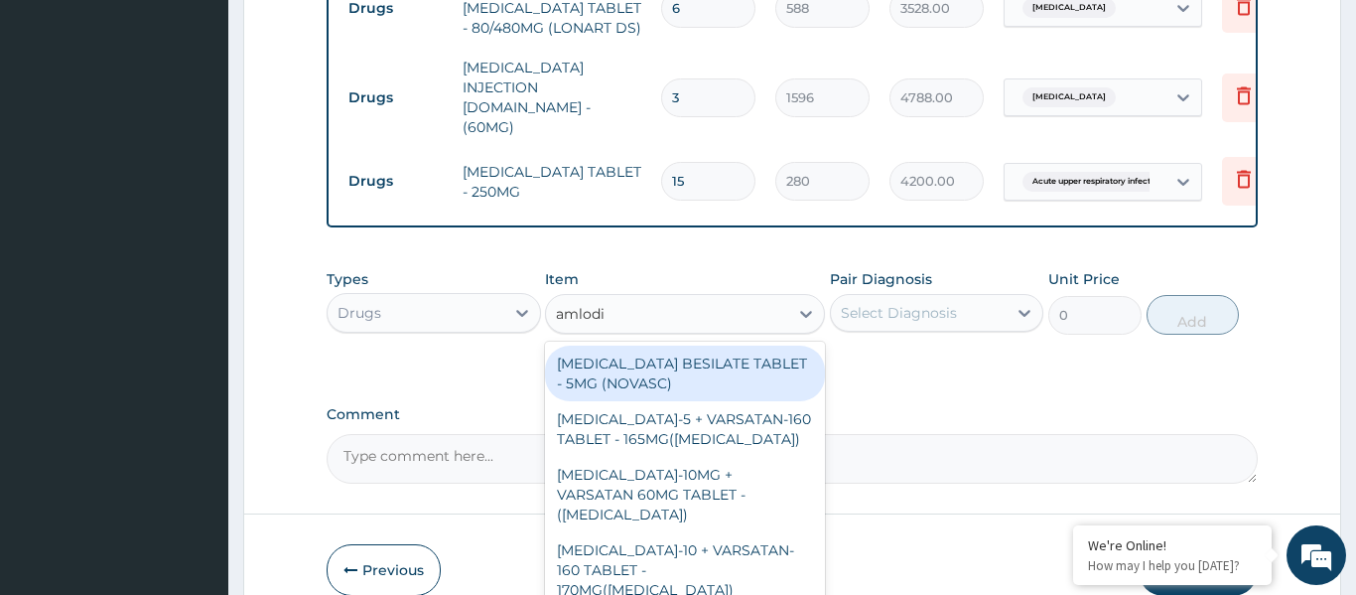
click at [626, 346] on div "AMLODIPINE BESILATE TABLET - 5MG (NOVASC)" at bounding box center [685, 373] width 280 height 56
type input "196"
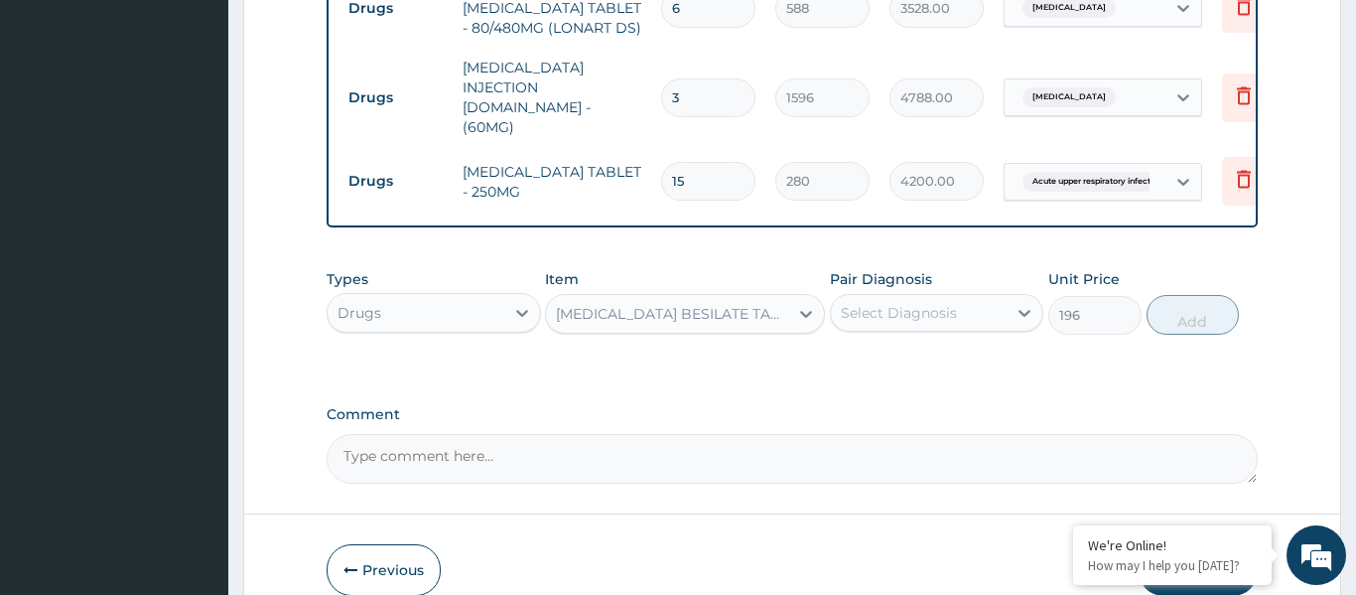
click at [895, 303] on div "Select Diagnosis" at bounding box center [899, 313] width 116 height 20
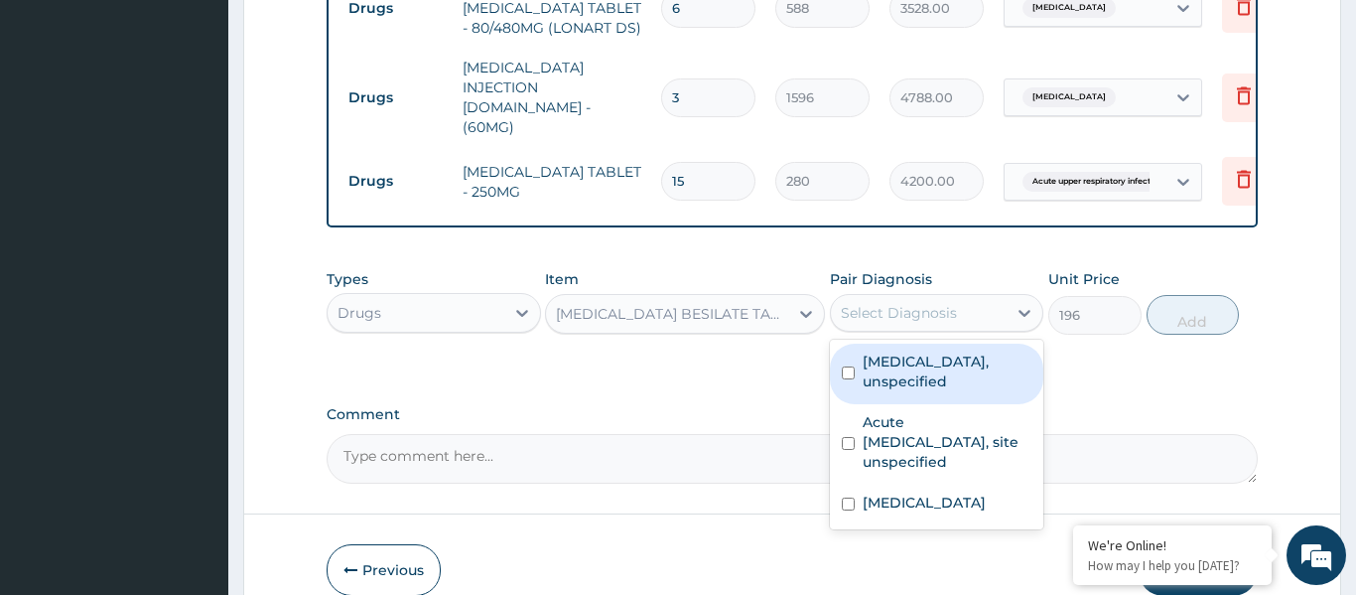
click at [904, 351] on label "Essential hypertension, unspecified" at bounding box center [948, 371] width 170 height 40
checkbox input "true"
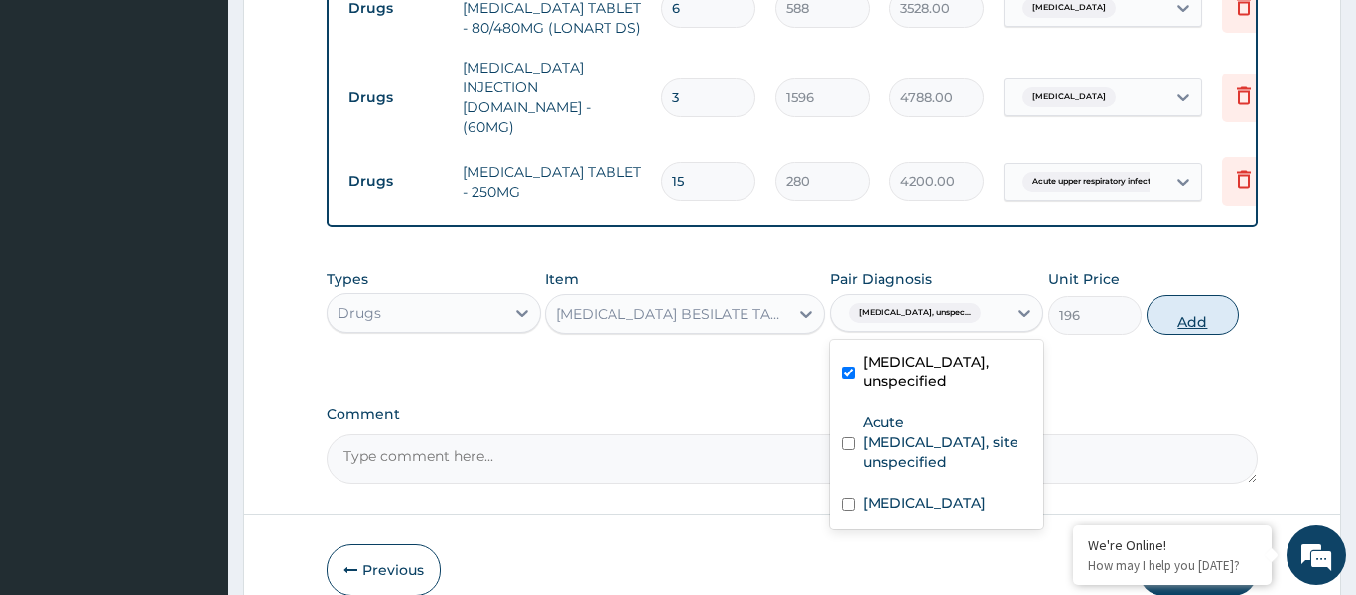
click at [1169, 295] on button "Add" at bounding box center [1192, 315] width 93 height 40
type input "0"
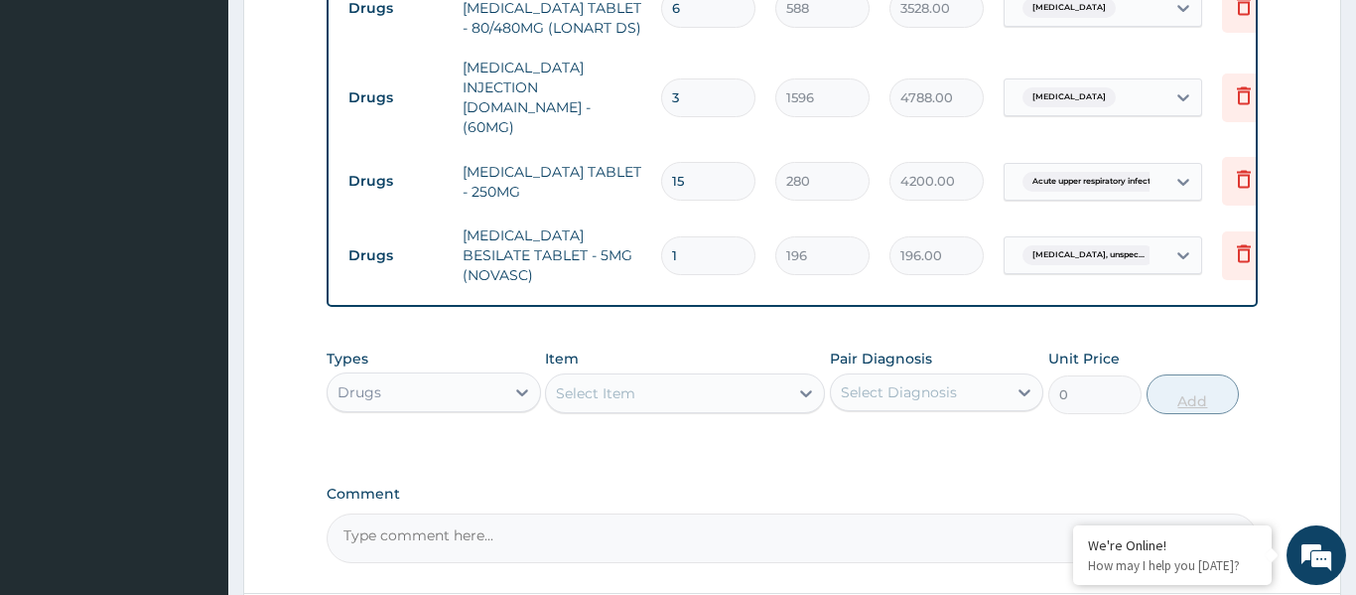
type input "0.00"
type input "3"
type input "588.00"
type input "30"
type input "5880.00"
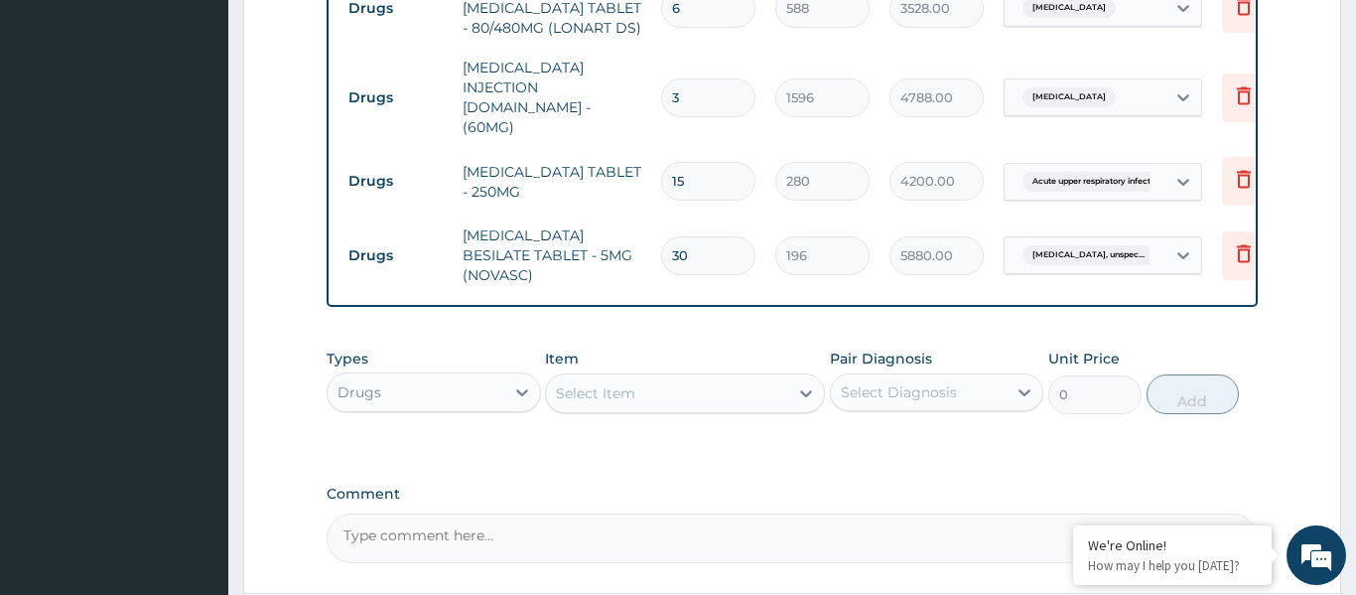
type input "30"
click at [678, 377] on div "Select Item" at bounding box center [667, 393] width 242 height 32
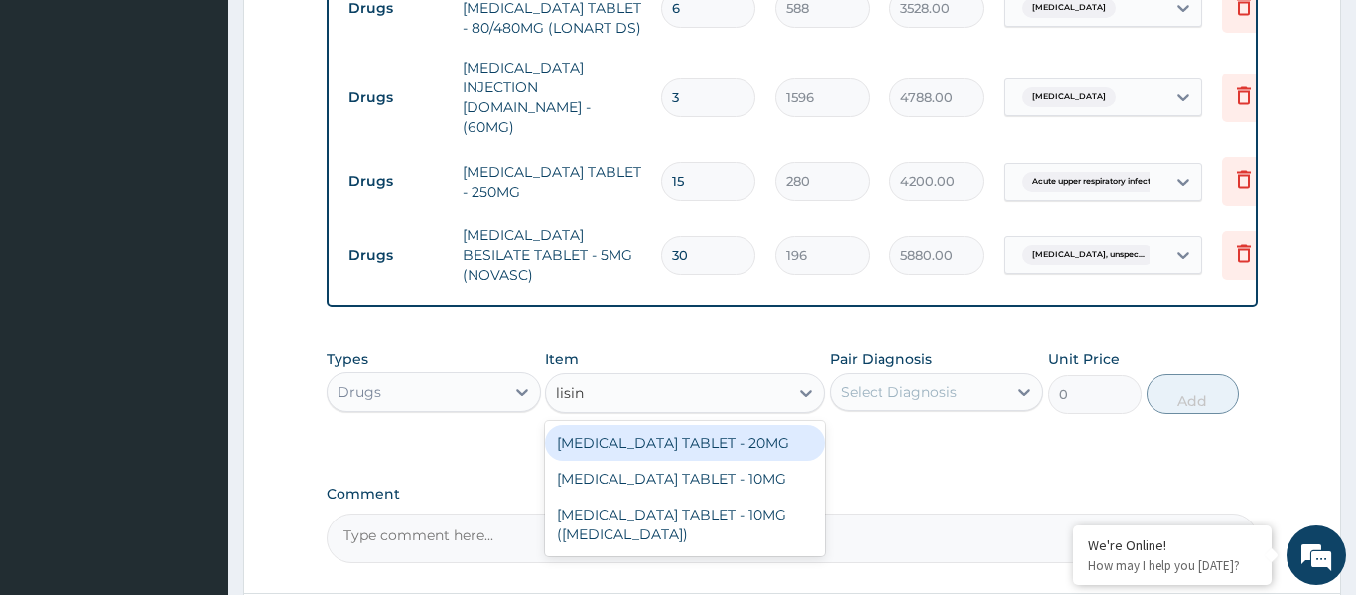
type input "lisino"
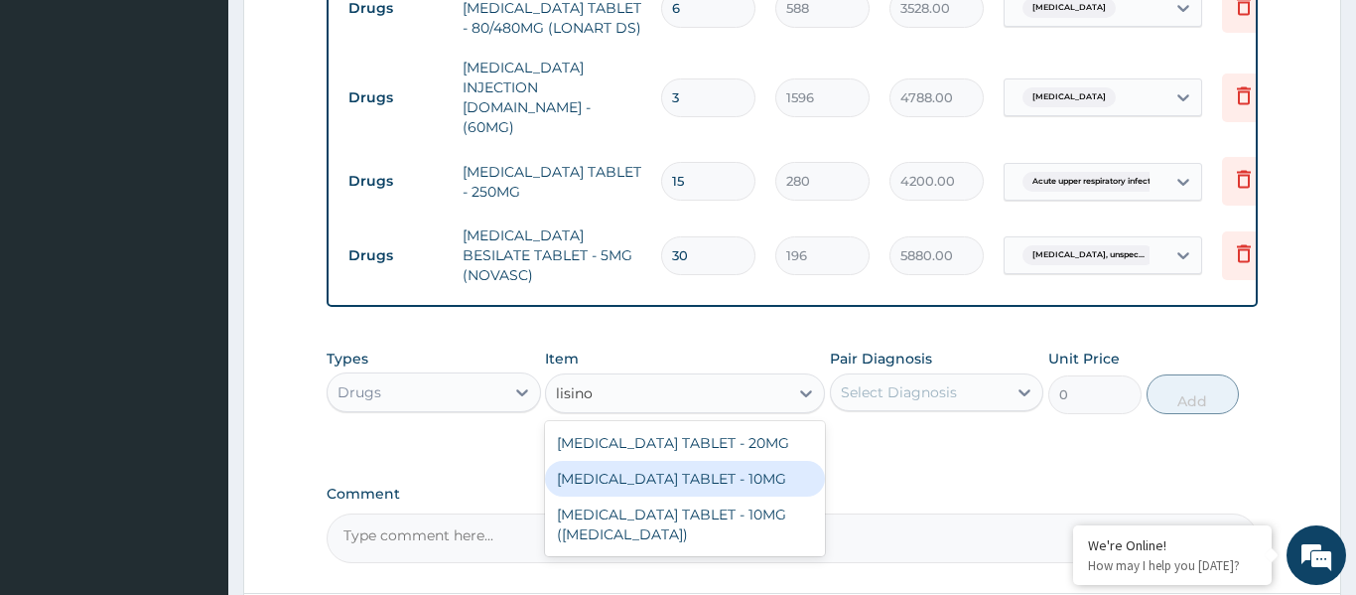
click at [691, 461] on div "LISINOPRIL TABLET - 10MG" at bounding box center [685, 479] width 280 height 36
type input "84"
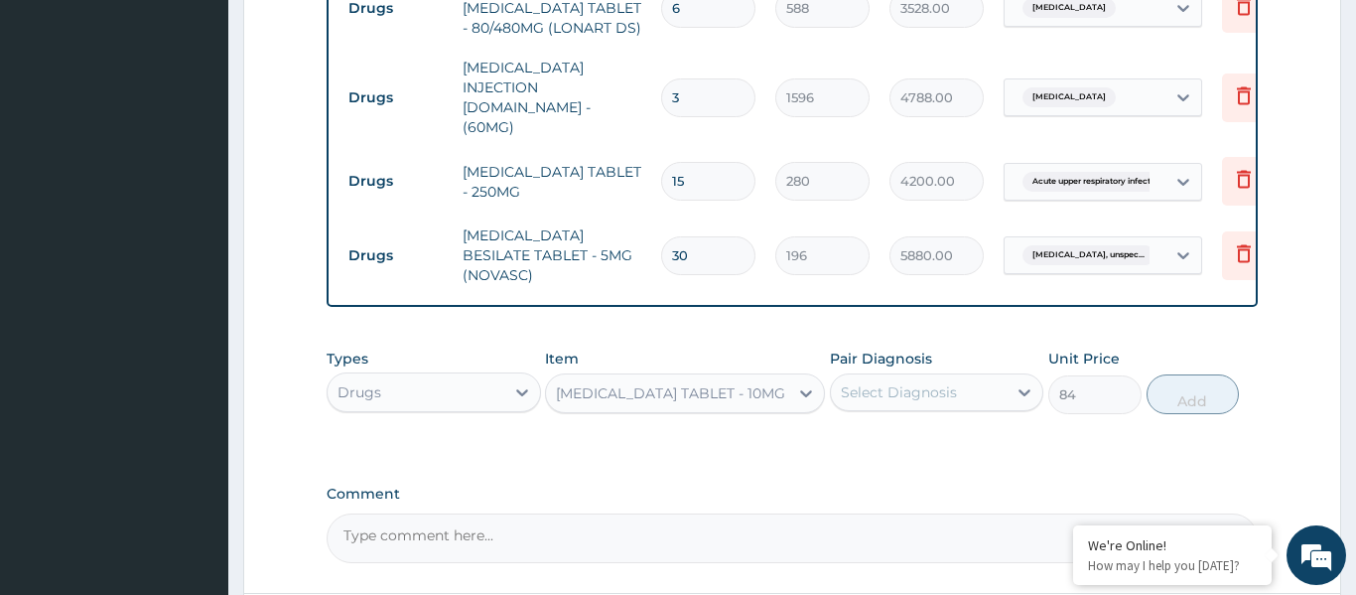
click at [956, 376] on div "Select Diagnosis" at bounding box center [919, 392] width 177 height 32
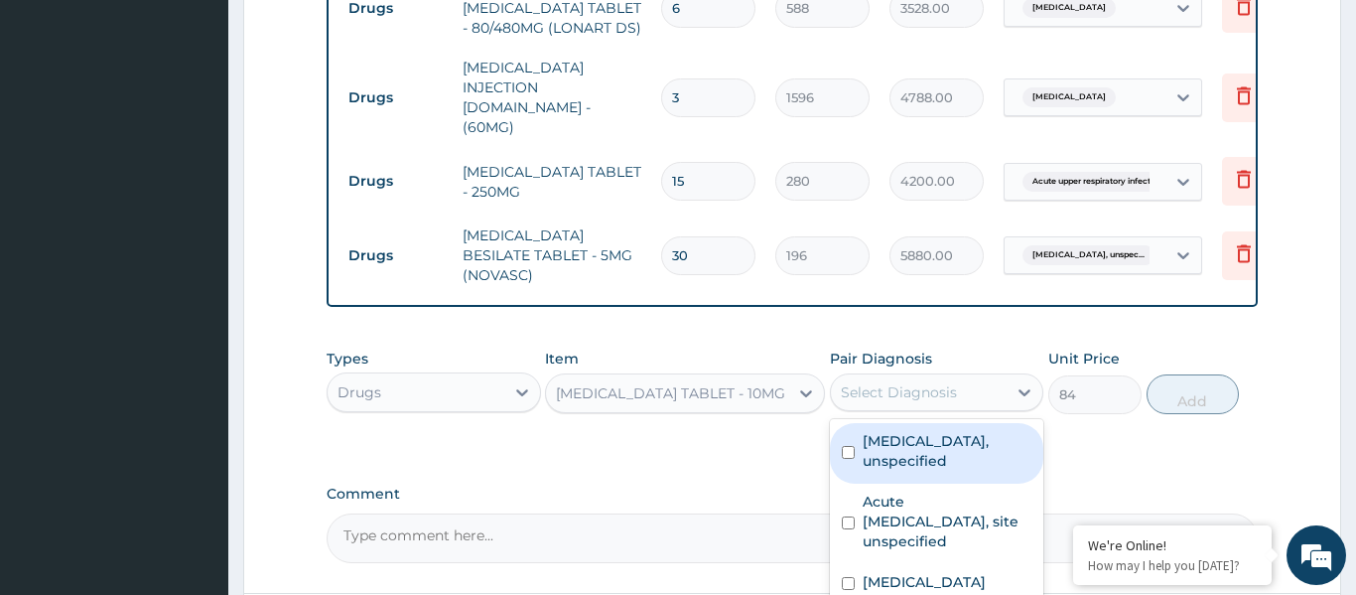
click at [952, 431] on label "Essential hypertension, unspecified" at bounding box center [948, 451] width 170 height 40
checkbox input "true"
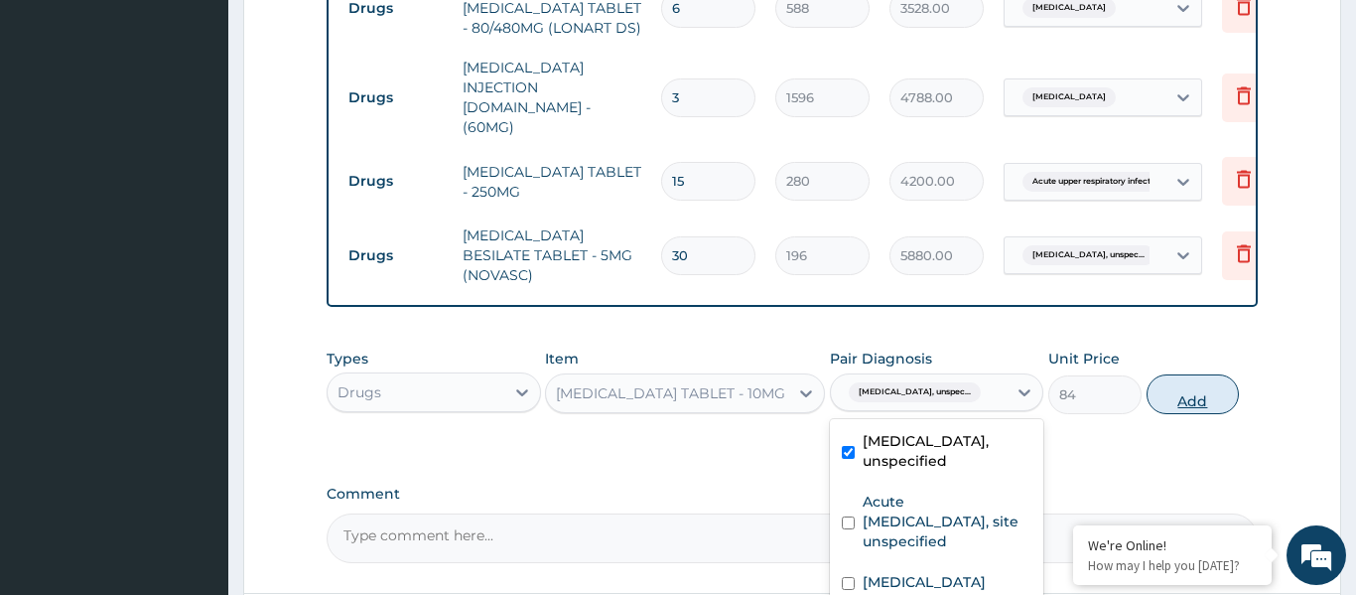
click at [1166, 374] on button "Add" at bounding box center [1192, 394] width 93 height 40
type input "0"
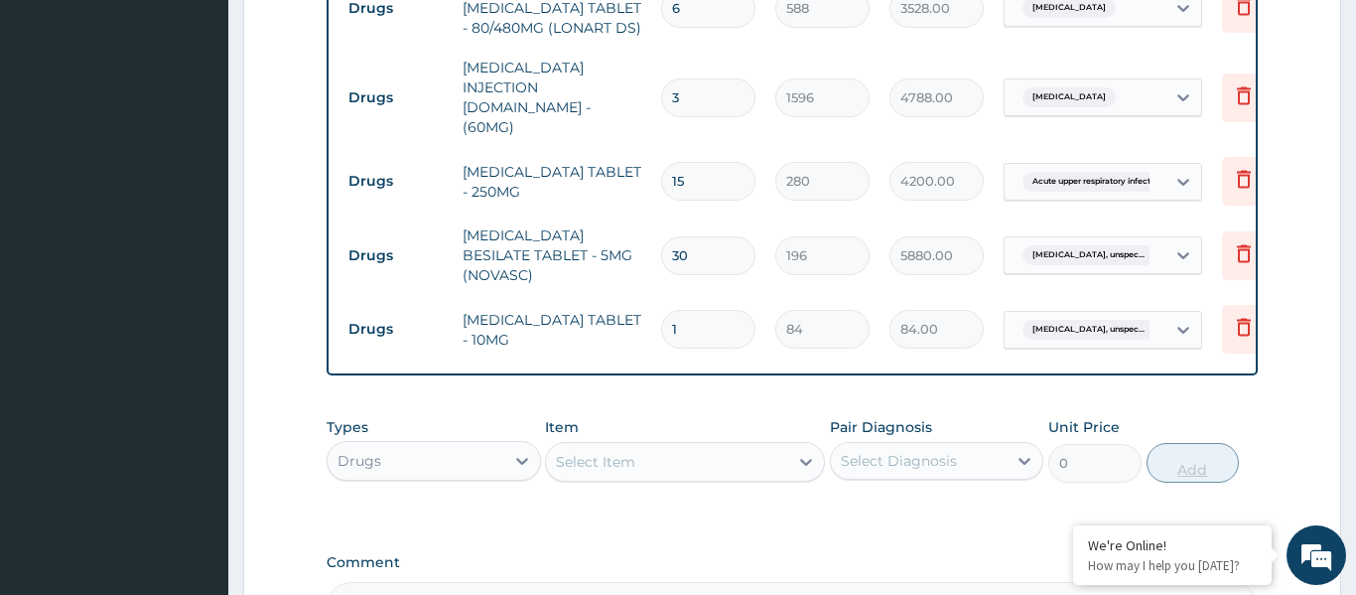
type input "0.00"
type input "3"
type input "252.00"
type input "30"
type input "2520.00"
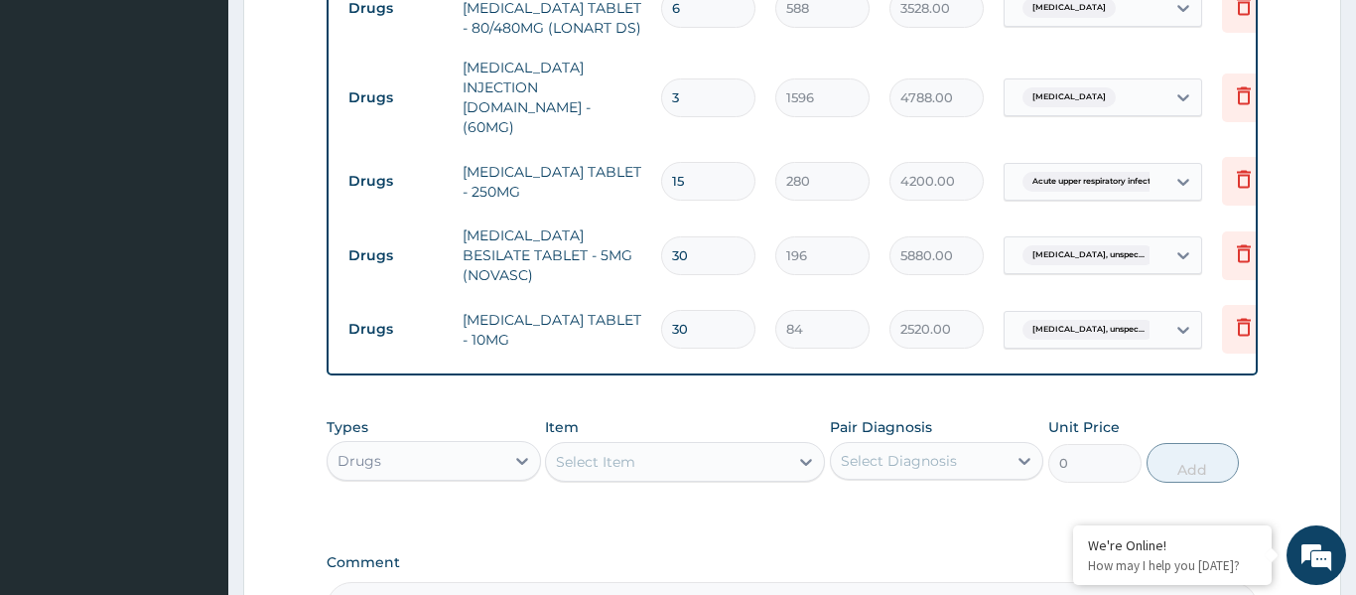
type input "30"
click at [723, 446] on div "Select Item" at bounding box center [667, 462] width 242 height 32
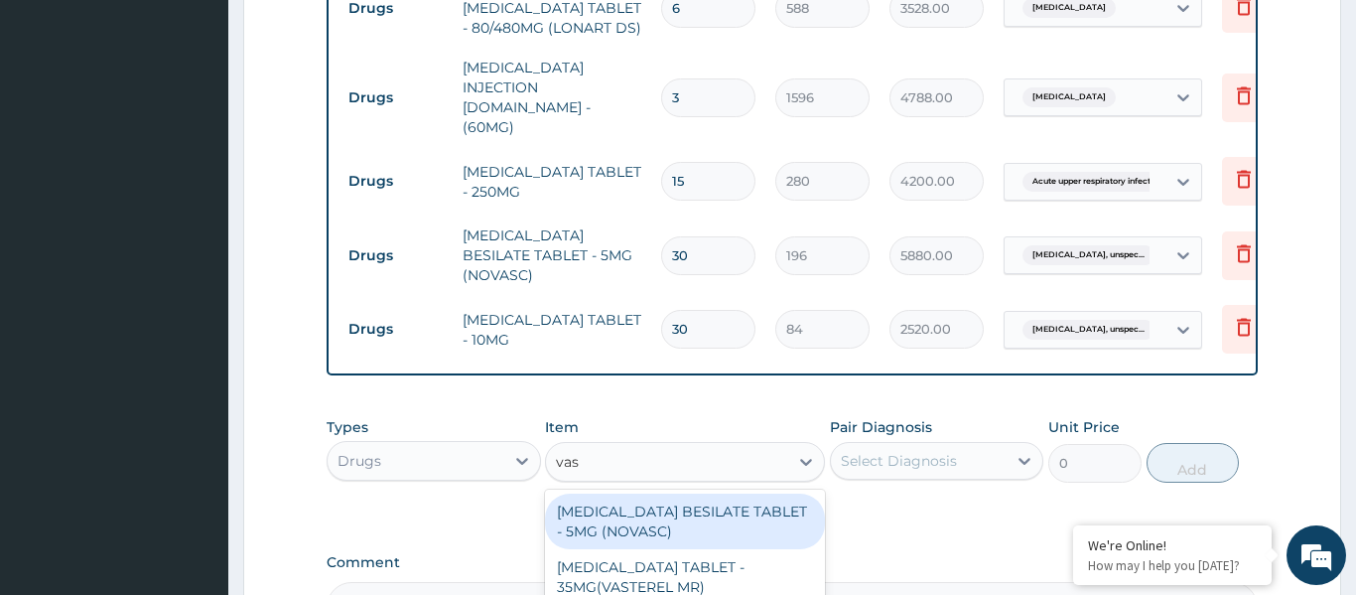
type input "vaso"
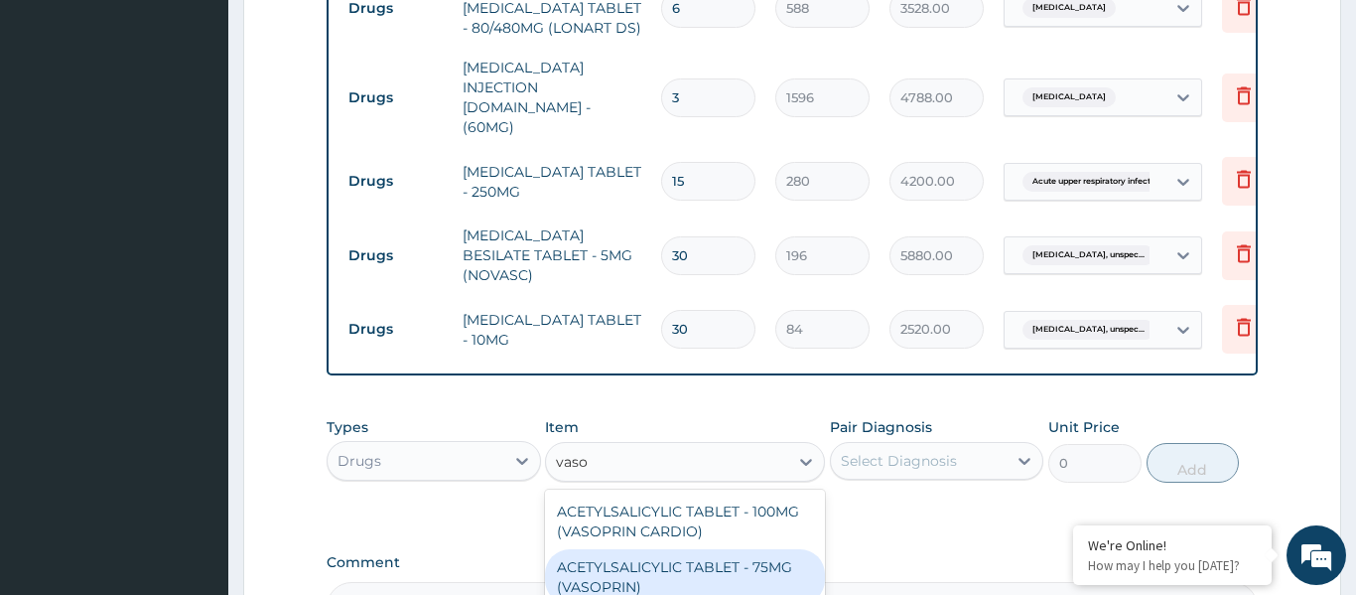
click at [727, 549] on div "ACETYLSALICYLIC TABLET - 75MG (VASOPRIN)" at bounding box center [685, 577] width 280 height 56
type input "16.799999999999997"
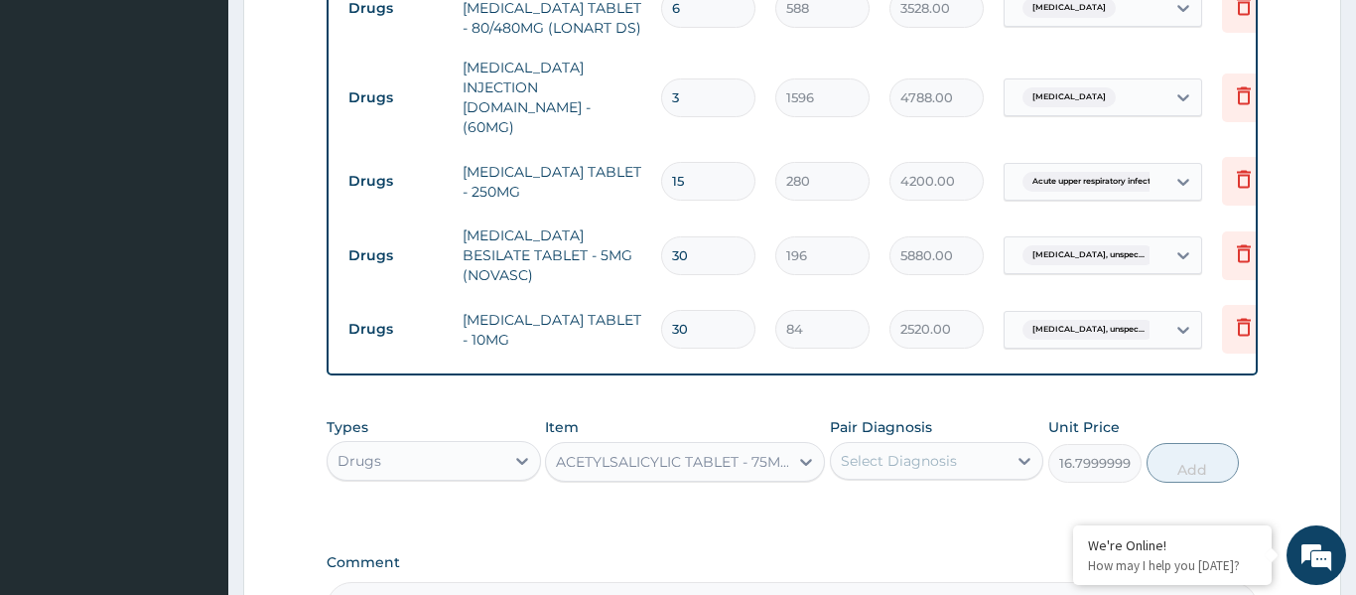
click at [896, 445] on div "Select Diagnosis" at bounding box center [919, 461] width 177 height 32
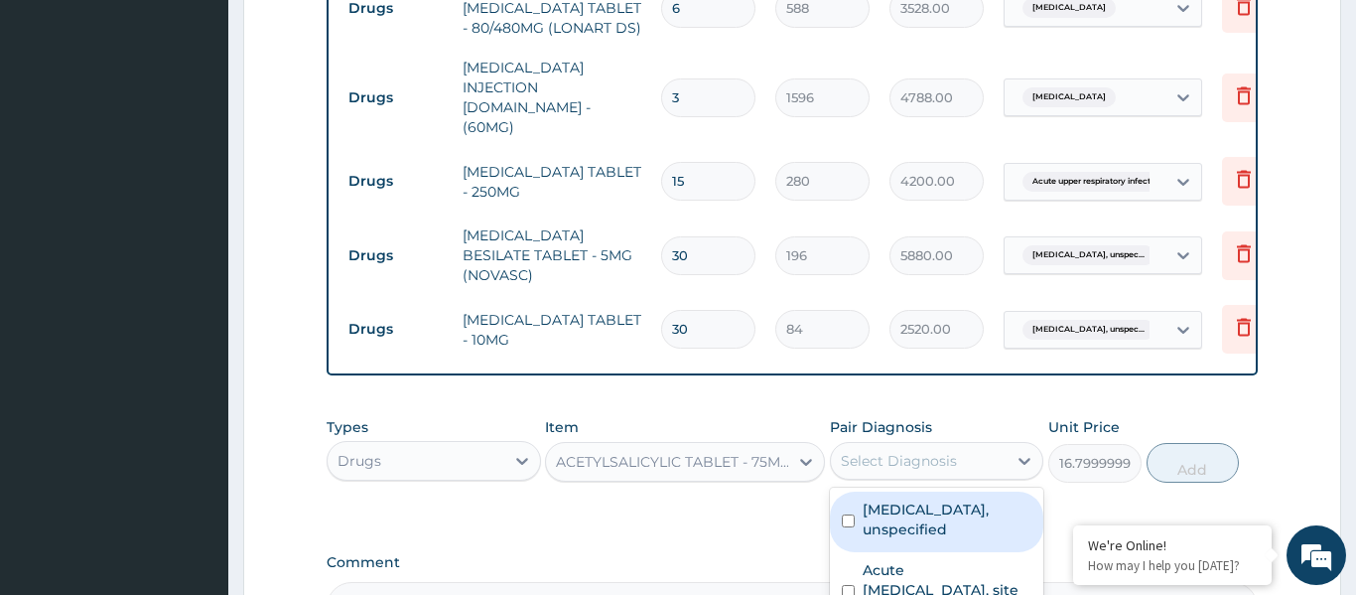
click at [922, 499] on label "Essential hypertension, unspecified" at bounding box center [948, 519] width 170 height 40
checkbox input "true"
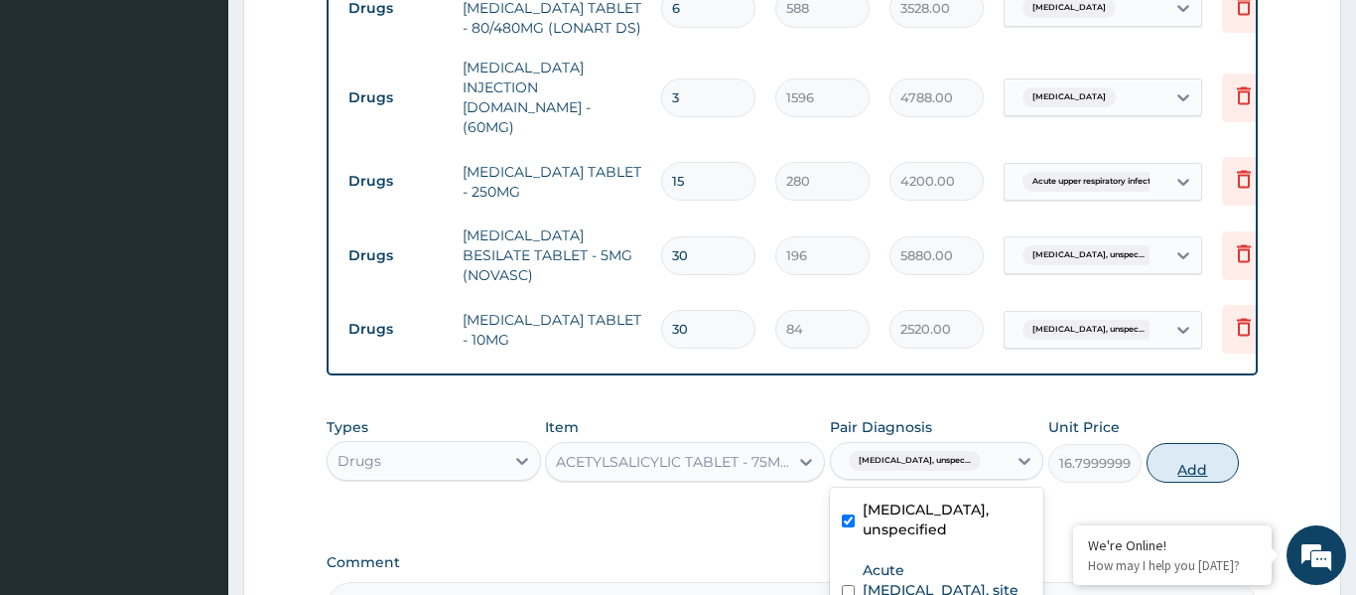
click at [1169, 443] on button "Add" at bounding box center [1192, 463] width 93 height 40
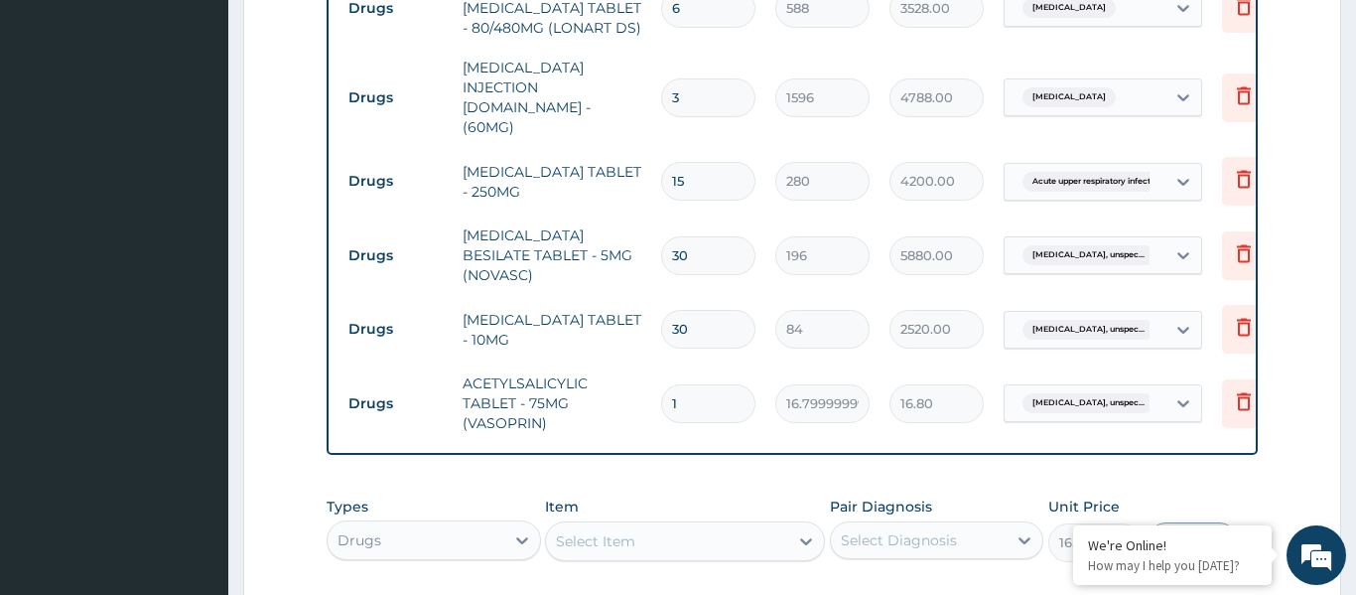
type input "0"
type input "0.00"
type input "3"
type input "50.40"
type input "30"
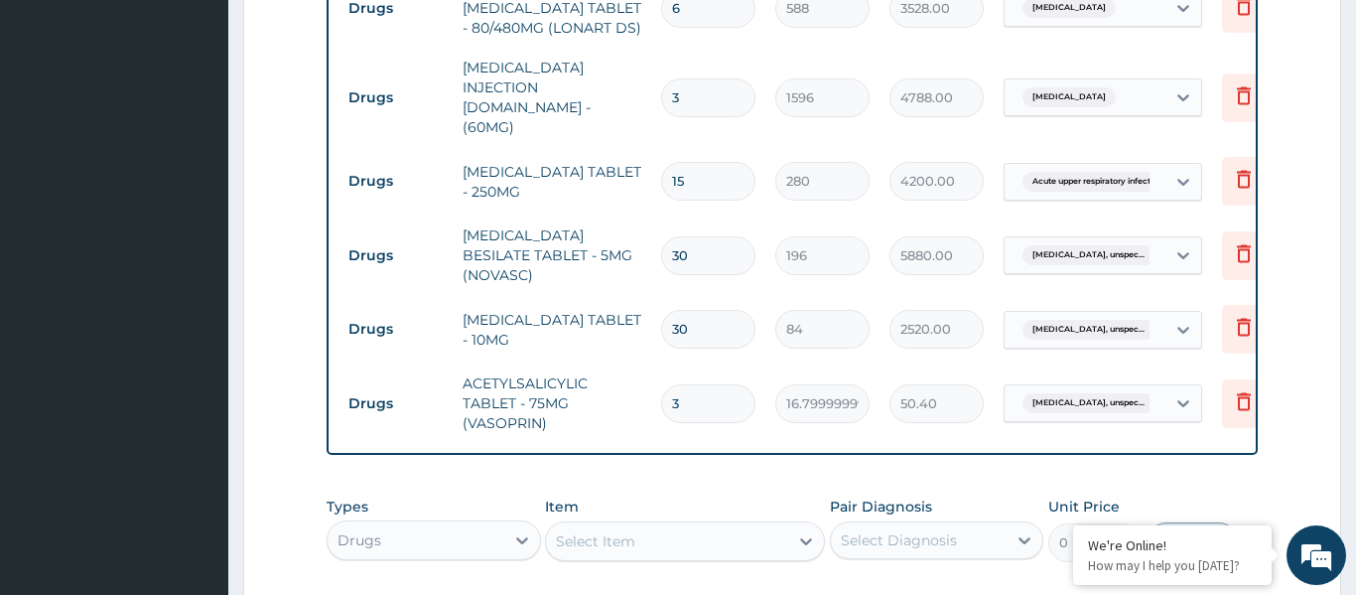
type input "504.00"
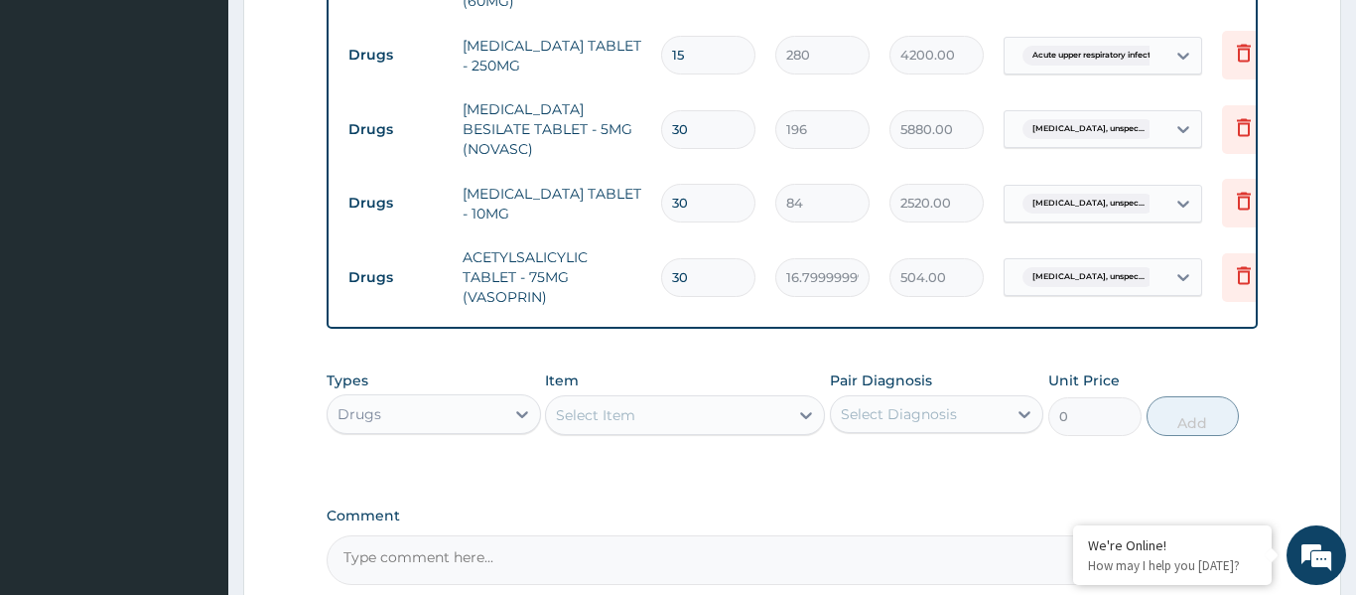
scroll to position [1227, 0]
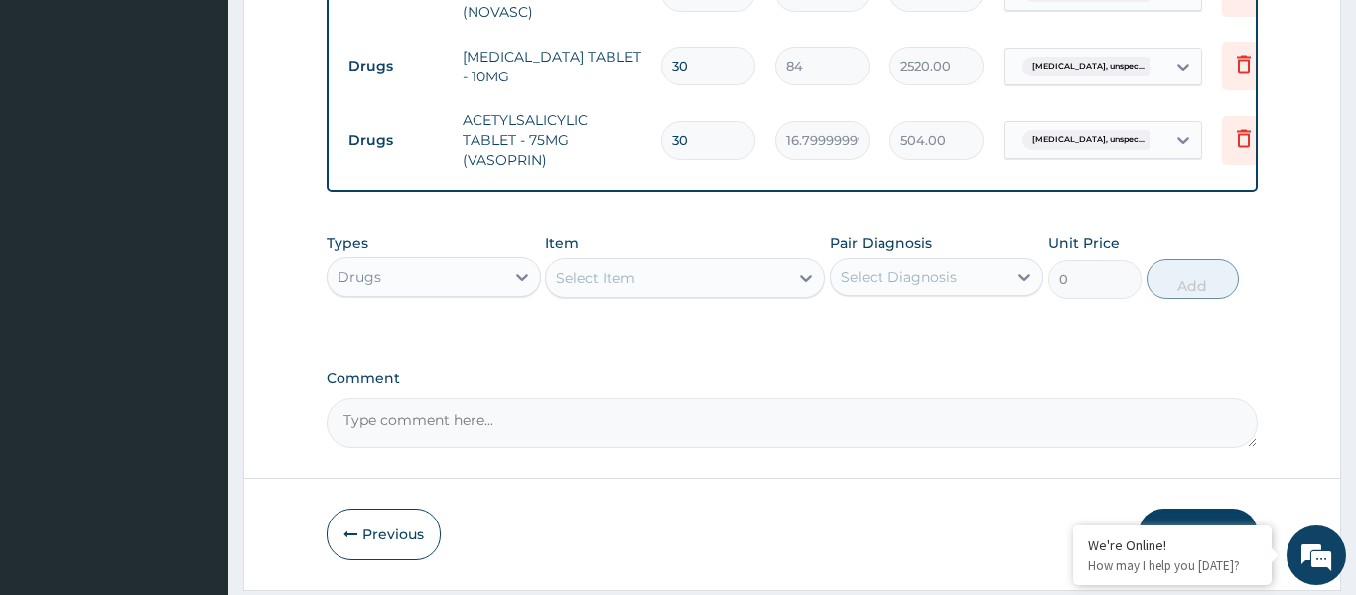
click at [1197, 508] on button "Submit" at bounding box center [1198, 534] width 119 height 52
